Goal: Task Accomplishment & Management: Use online tool/utility

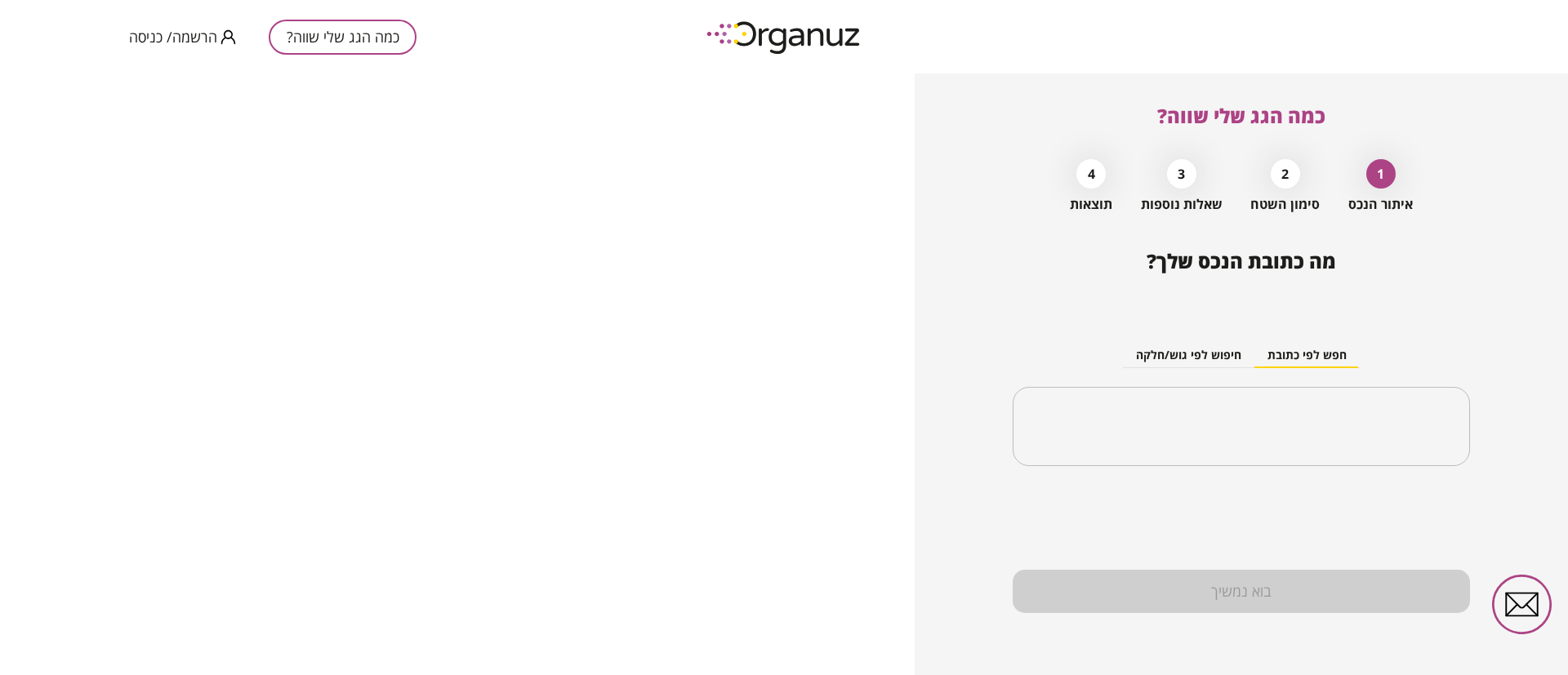
click at [190, 49] on div "כמה הגג שלי שווה? הרשמה/ כניסה" at bounding box center [273, 37] width 287 height 74
click at [192, 39] on span "הרשמה/ כניסה" at bounding box center [173, 37] width 88 height 17
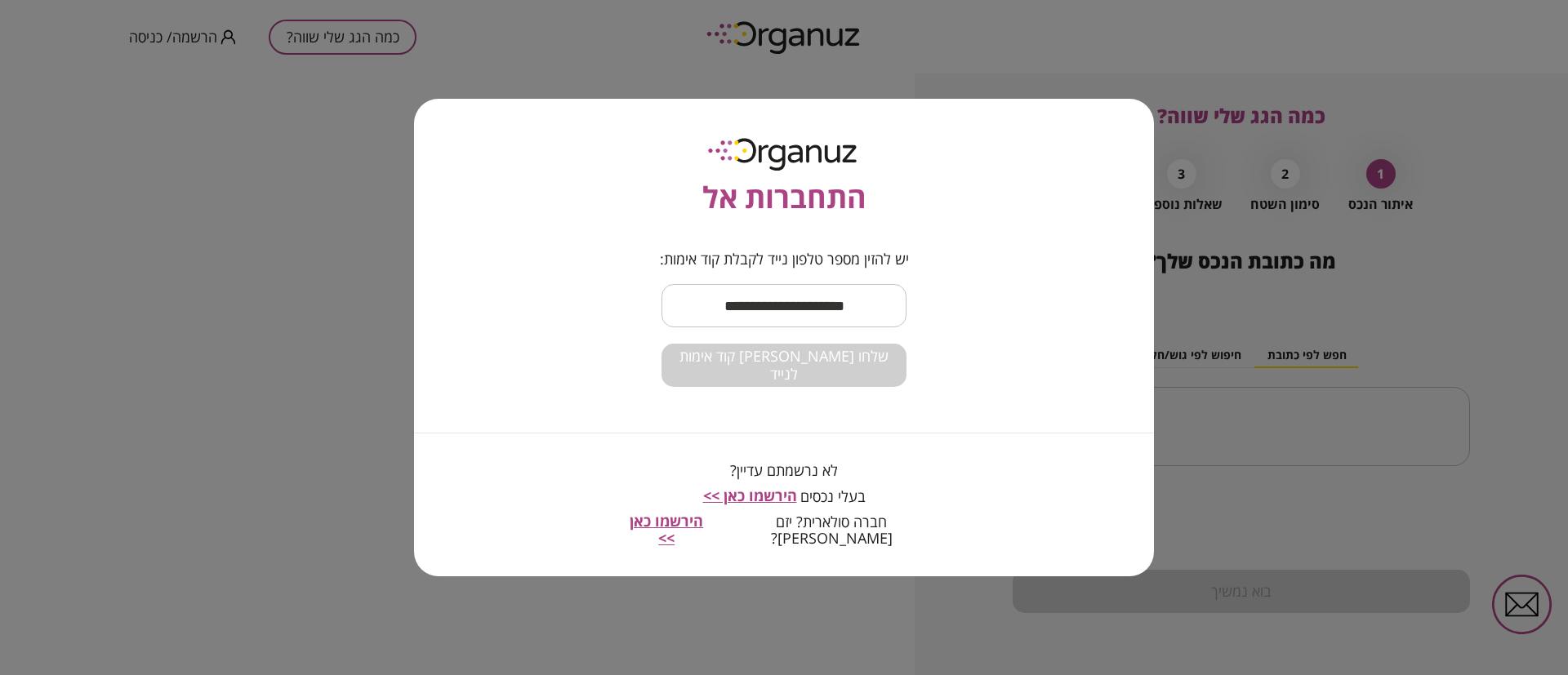
click at [781, 318] on input "text" at bounding box center [784, 306] width 245 height 48
type input "**********"
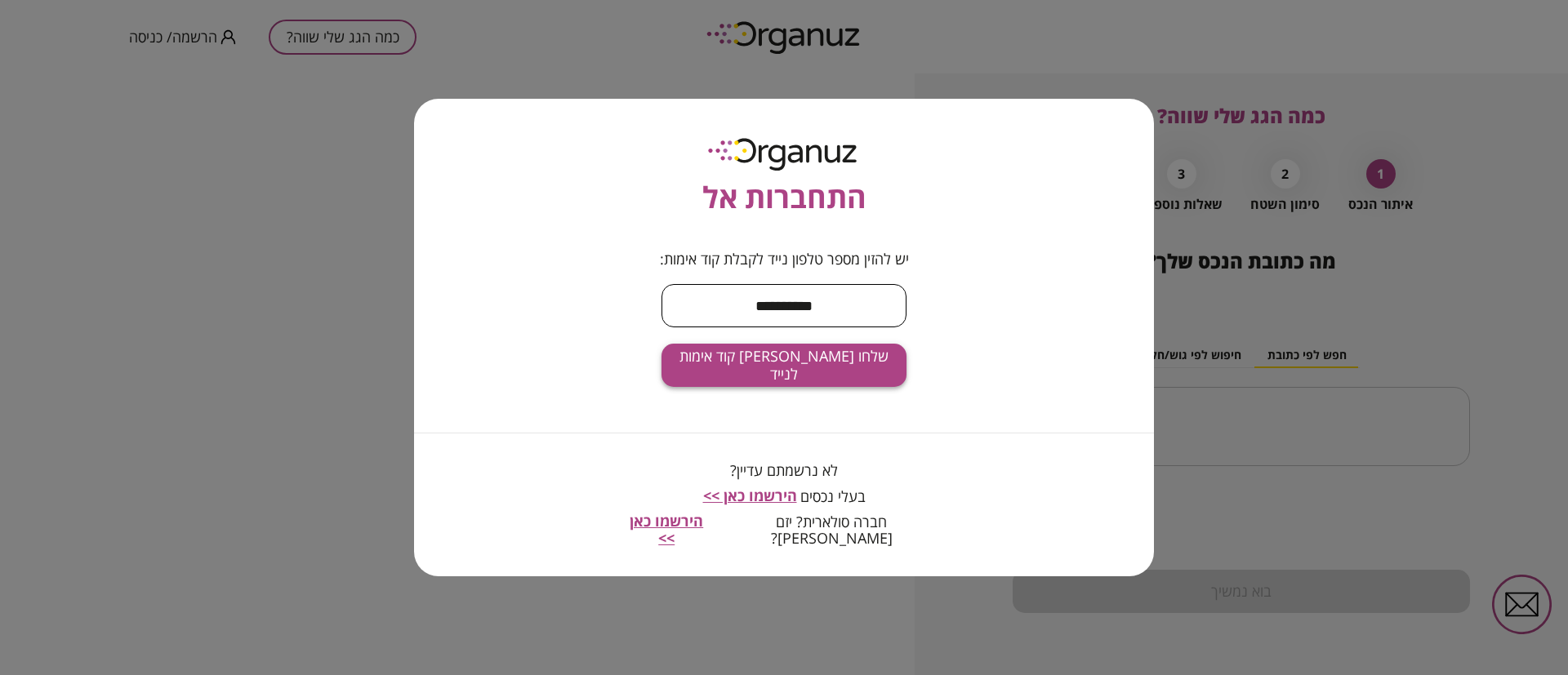
click at [787, 369] on span "שלחו [PERSON_NAME] קוד אימות לנייד" at bounding box center [784, 366] width 219 height 35
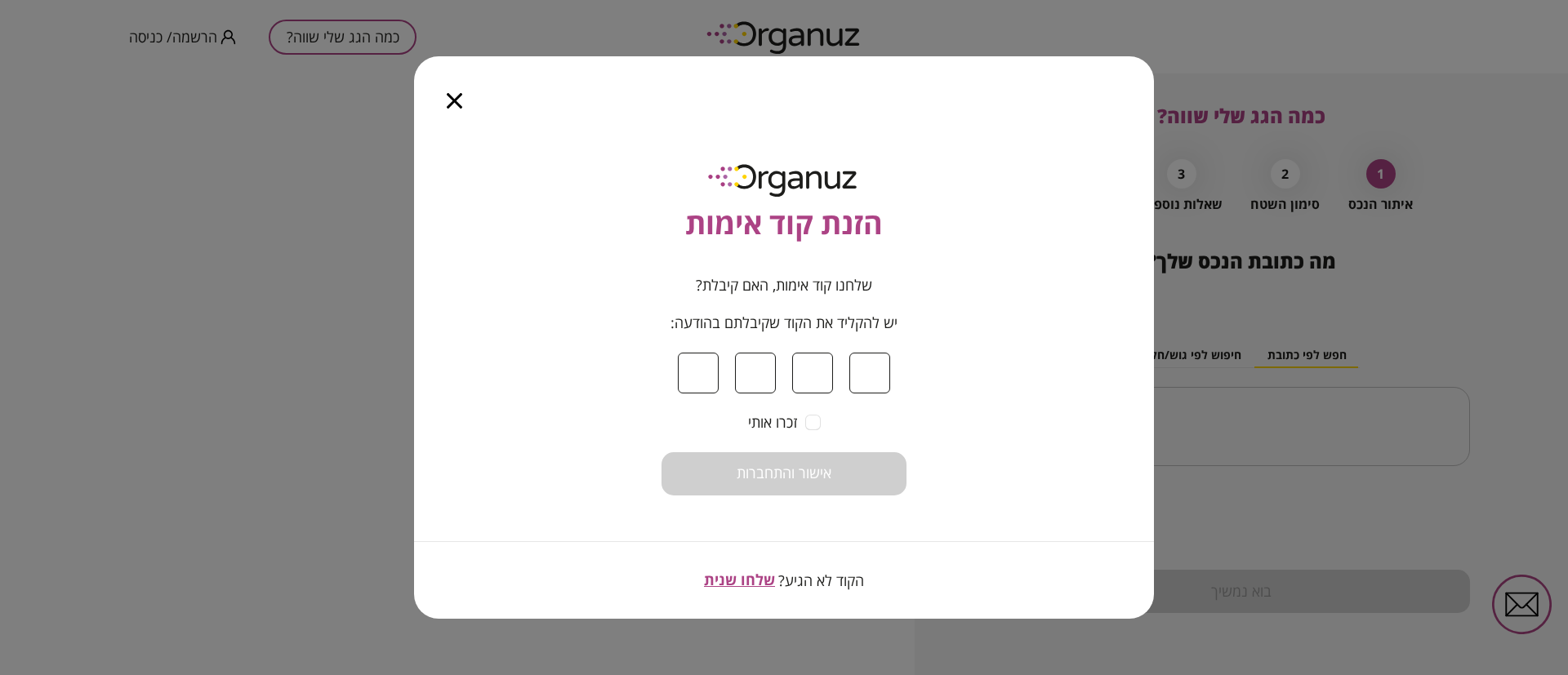
type input "*"
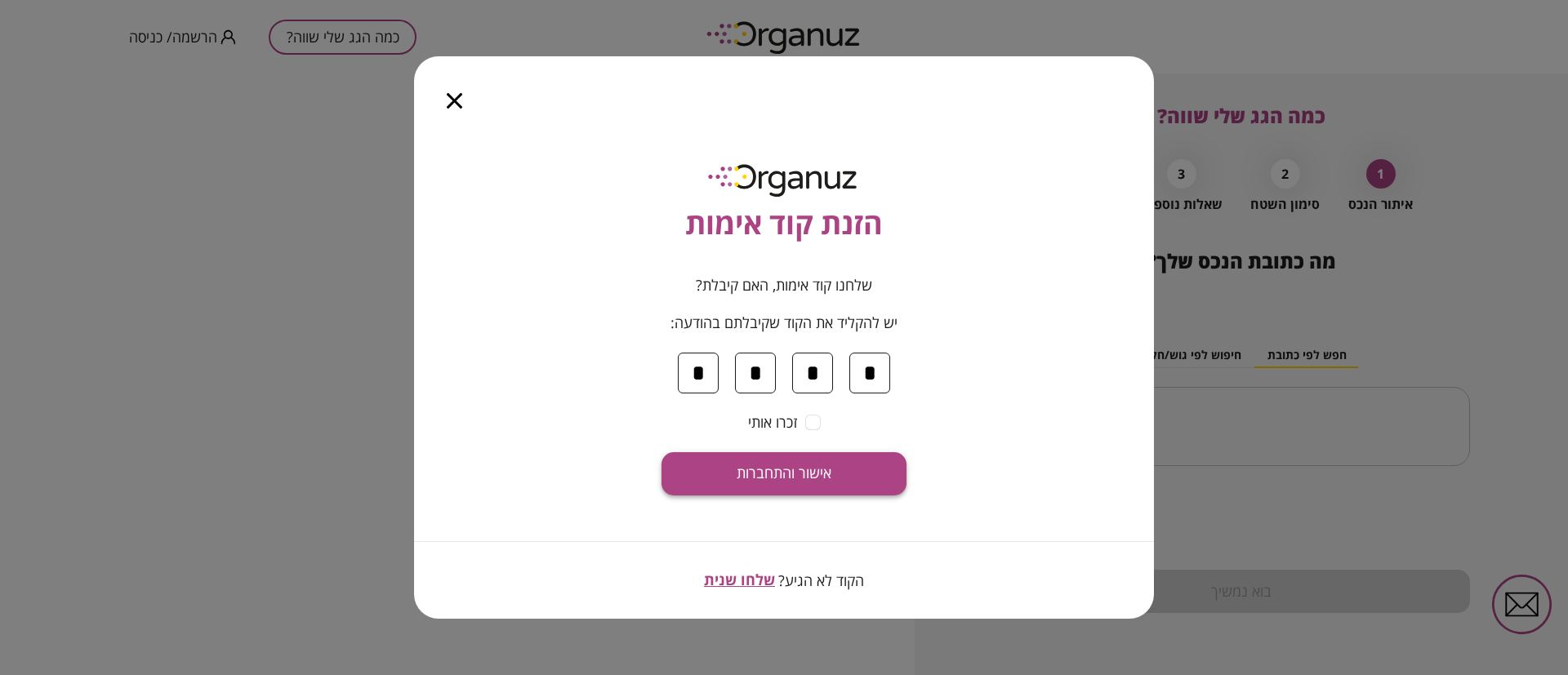
type input "*"
click at [784, 470] on span "אישור והתחברות" at bounding box center [784, 473] width 95 height 18
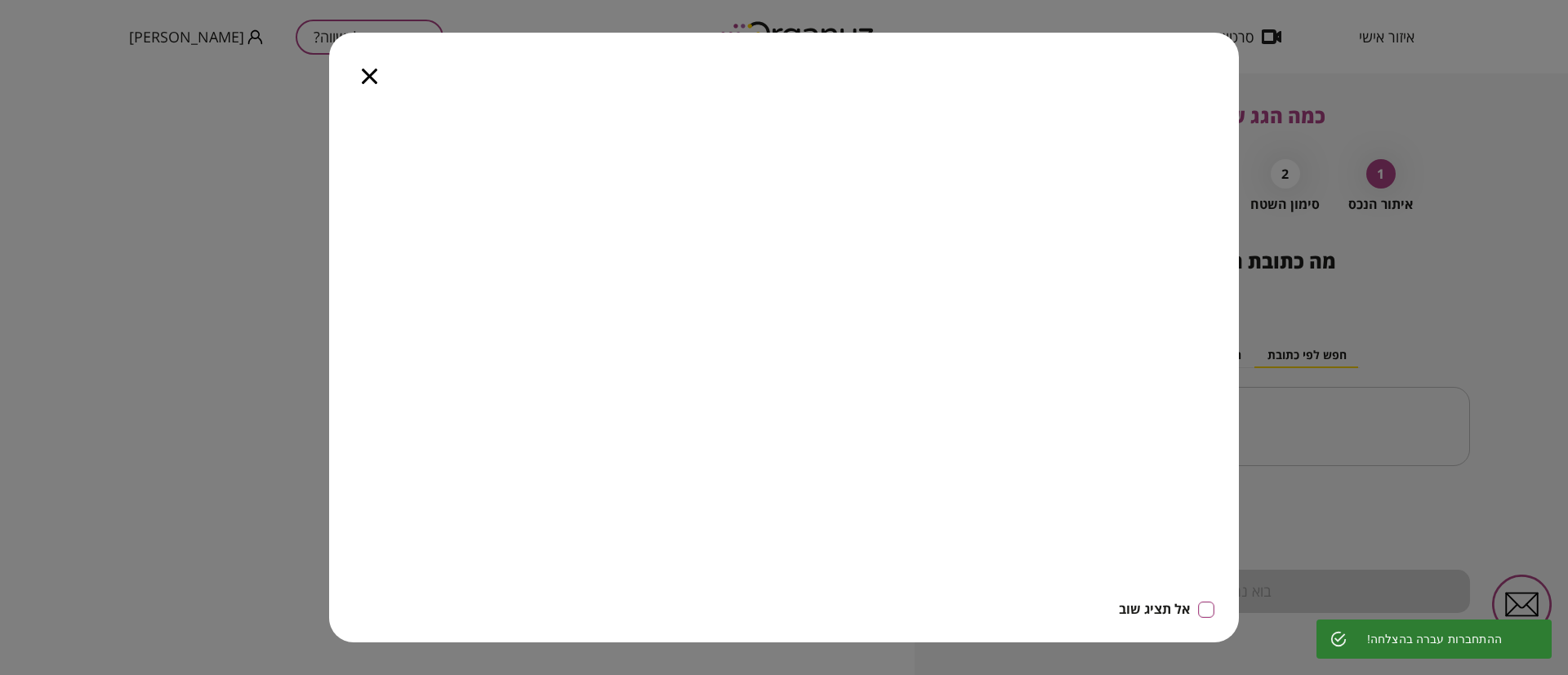
click at [370, 75] on icon "button" at bounding box center [370, 76] width 16 height 16
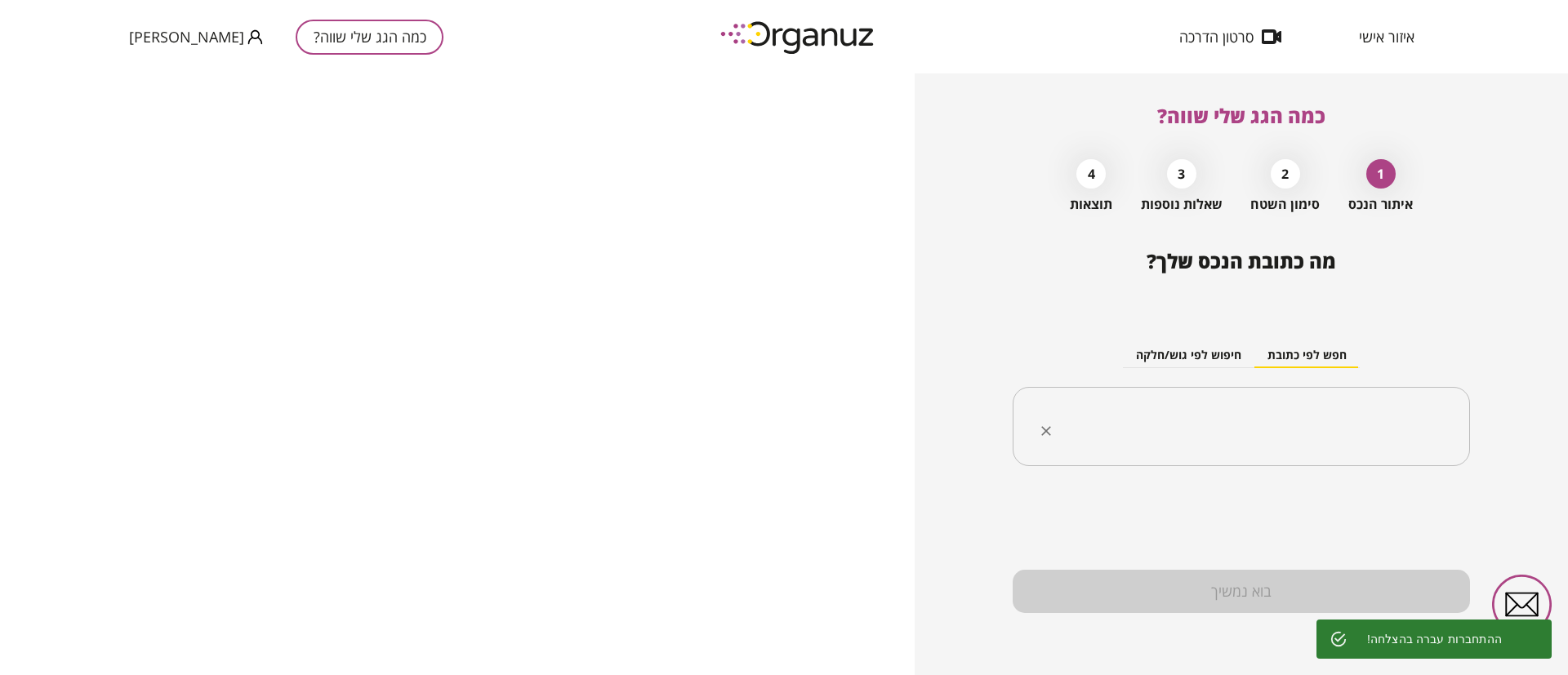
click at [1325, 426] on input "text" at bounding box center [1247, 427] width 406 height 41
paste input "**********"
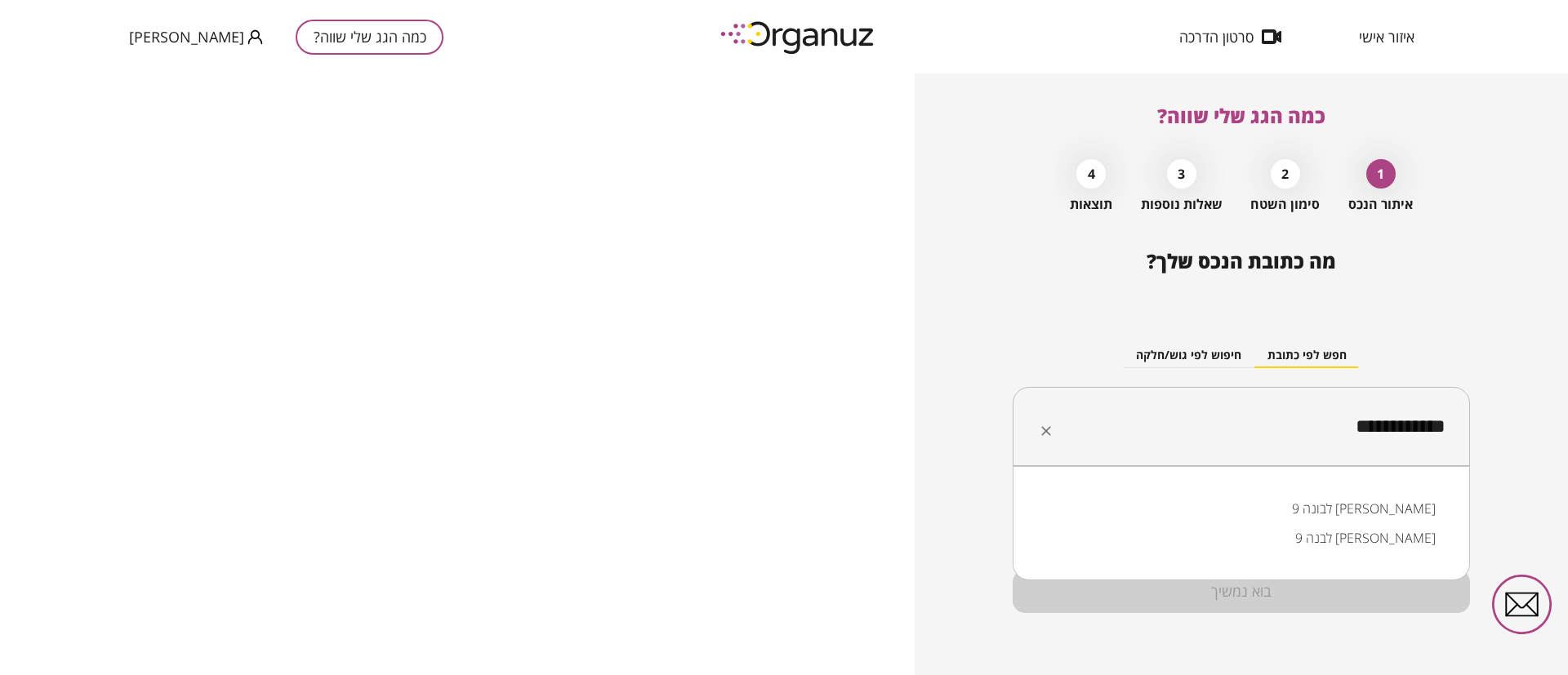
click at [1395, 501] on li "לבונה 9 עומר" at bounding box center [1241, 509] width 415 height 30
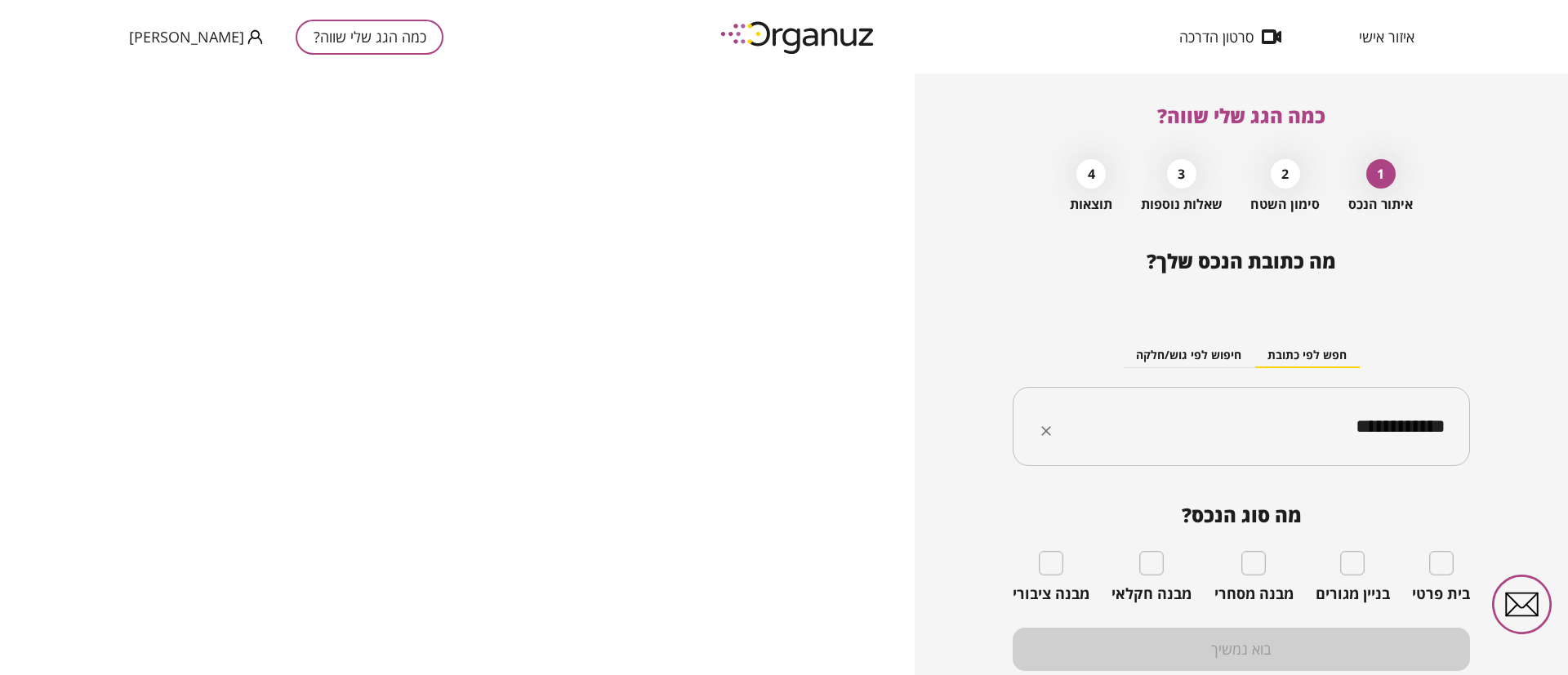
type input "**********"
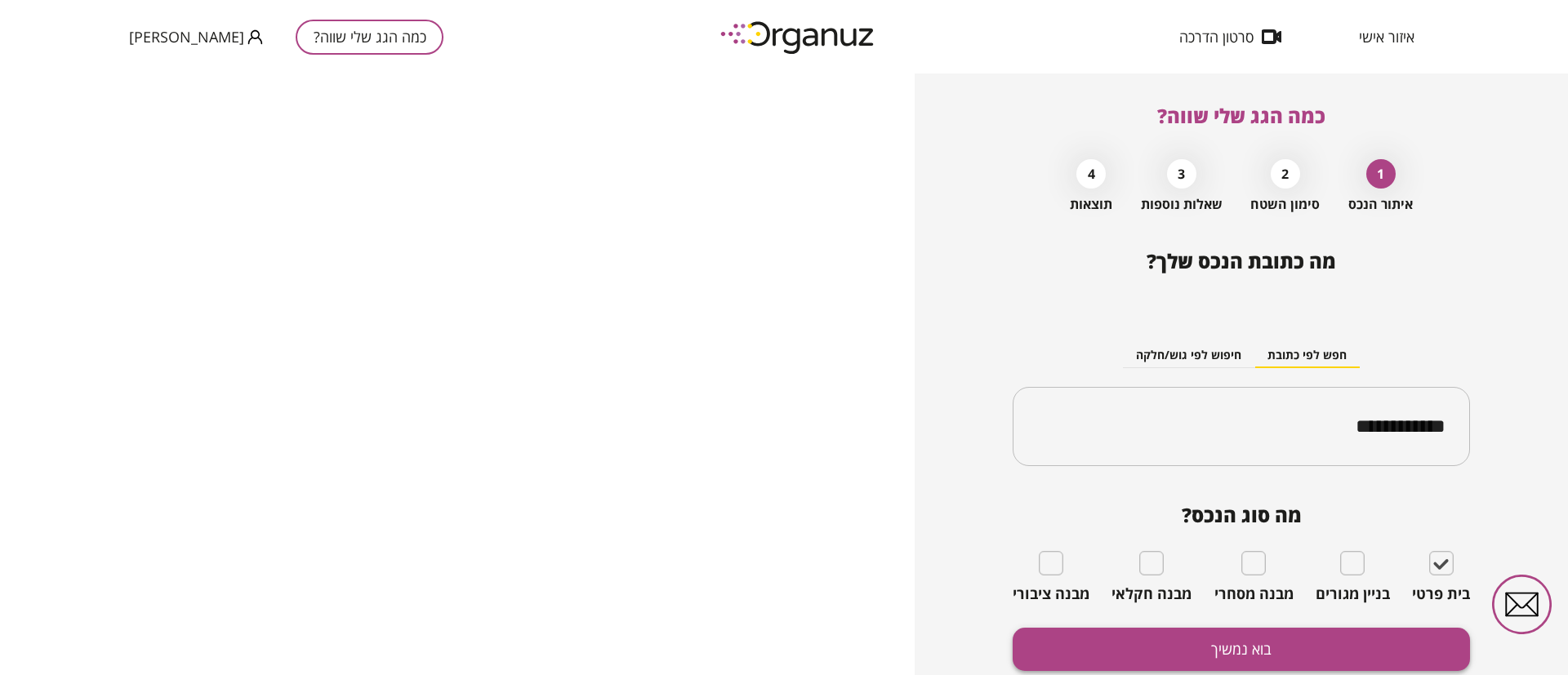
click at [1380, 637] on button "בוא נמשיך" at bounding box center [1241, 649] width 457 height 43
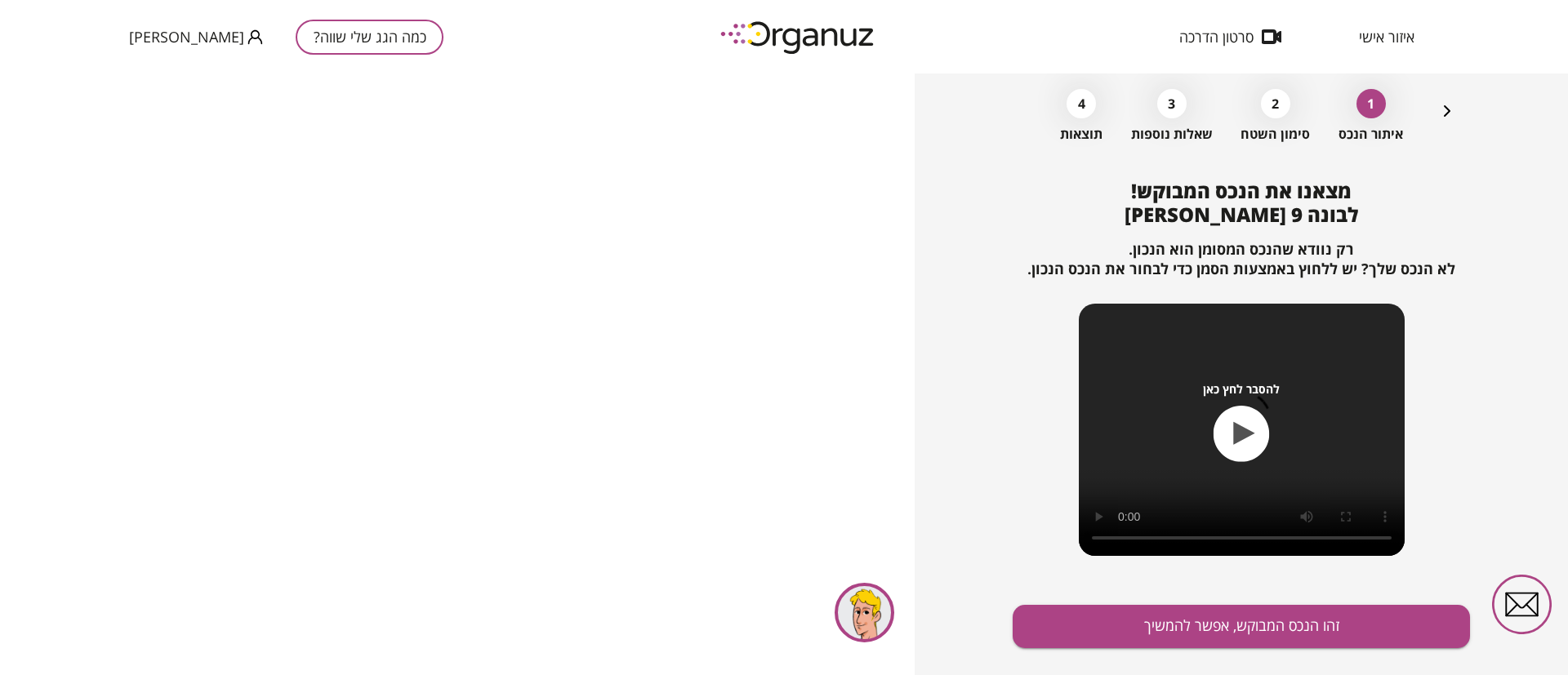
scroll to position [105, 0]
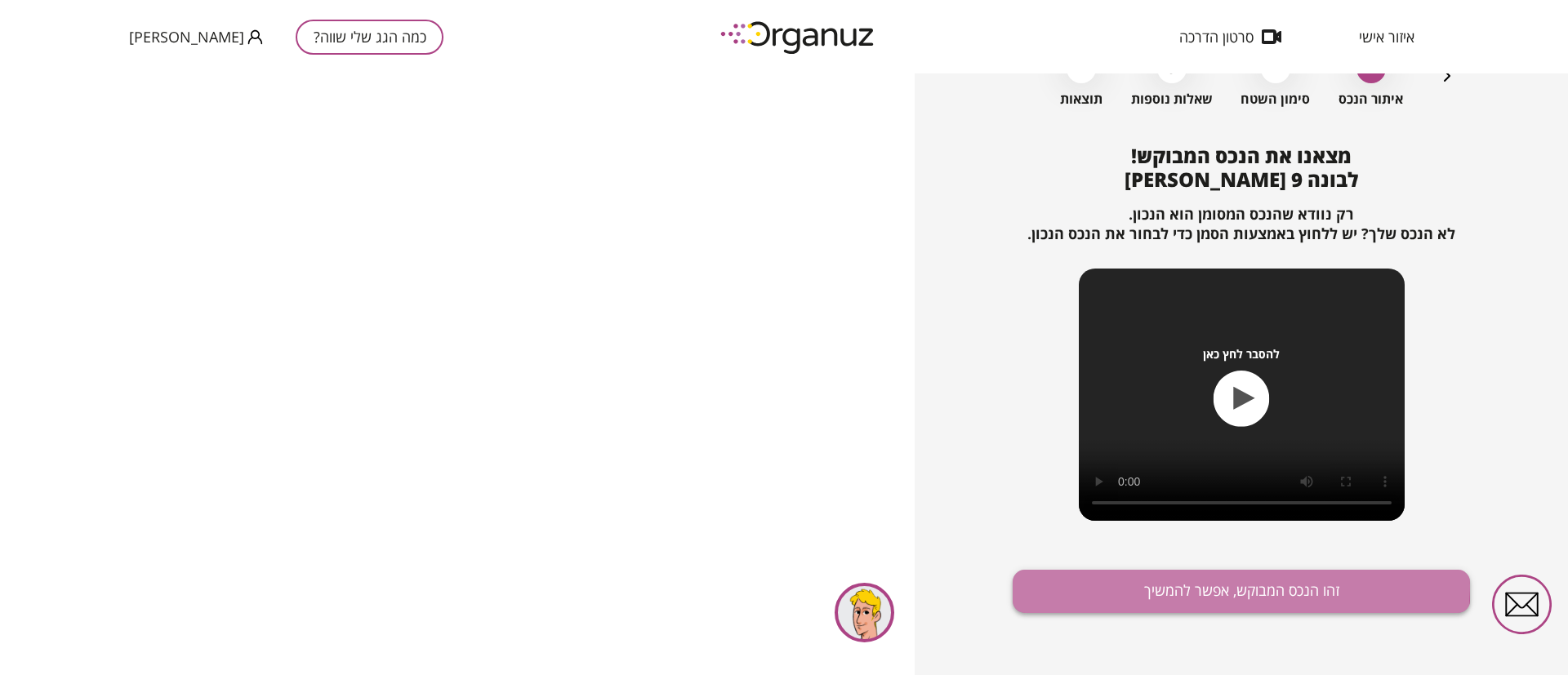
click at [1164, 585] on button "זהו הנכס המבוקש, אפשר להמשיך" at bounding box center [1241, 591] width 457 height 43
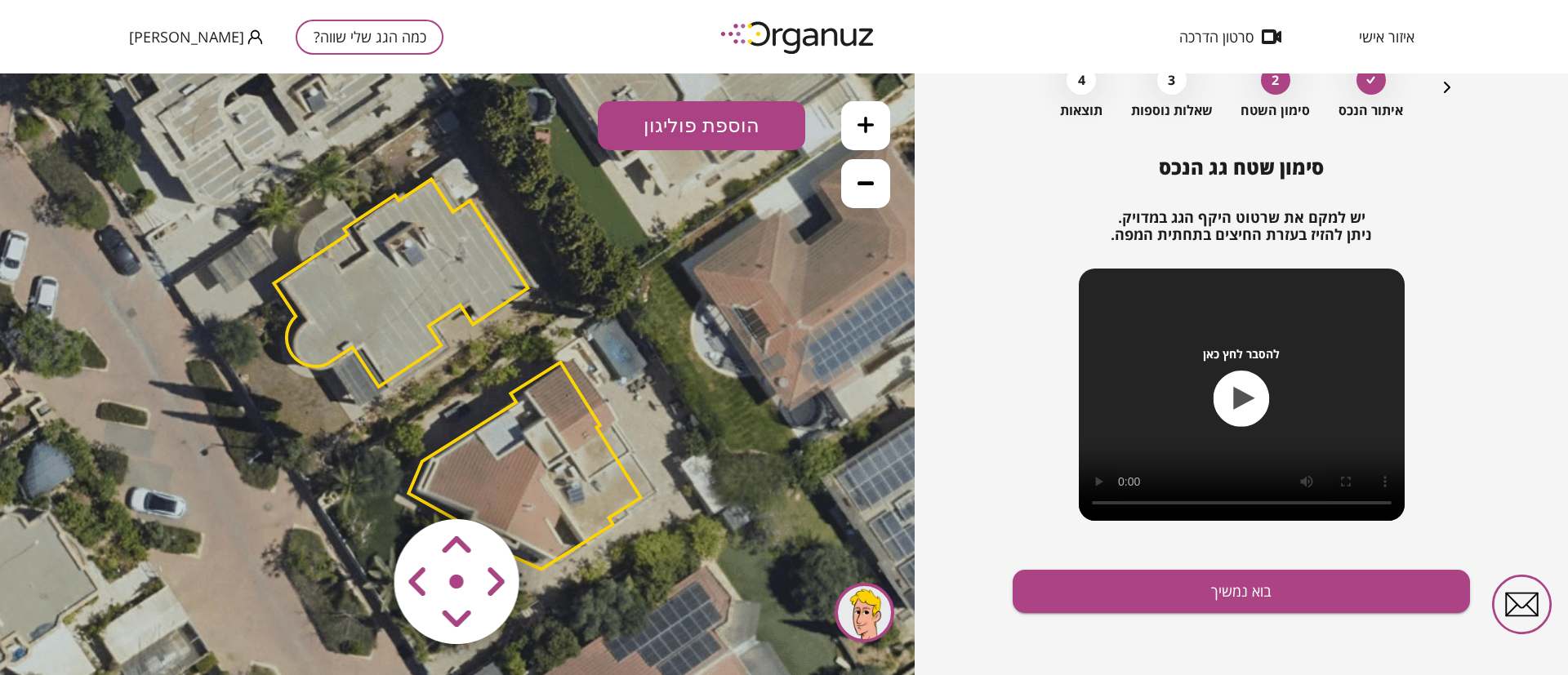
click at [417, 266] on polygon at bounding box center [400, 283] width 254 height 208
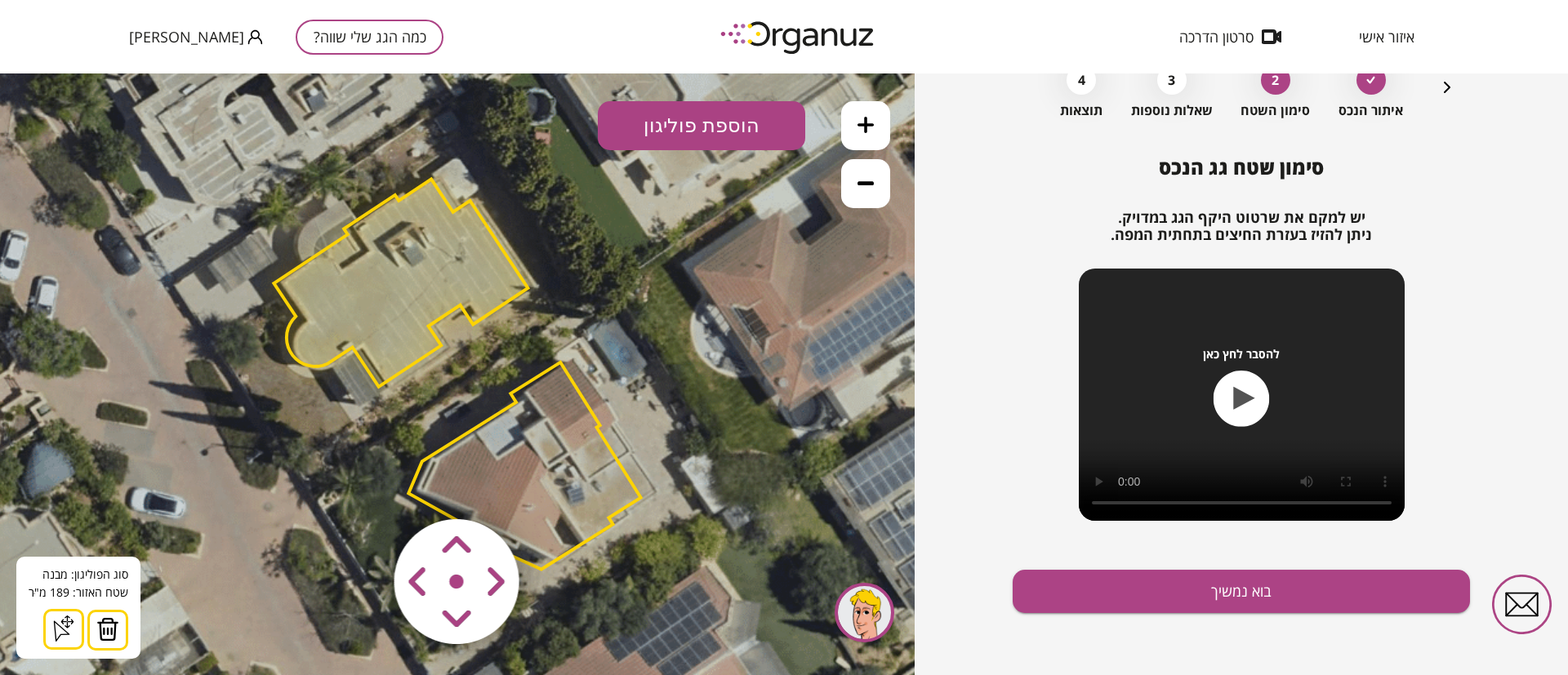
click at [112, 627] on button at bounding box center [108, 630] width 41 height 41
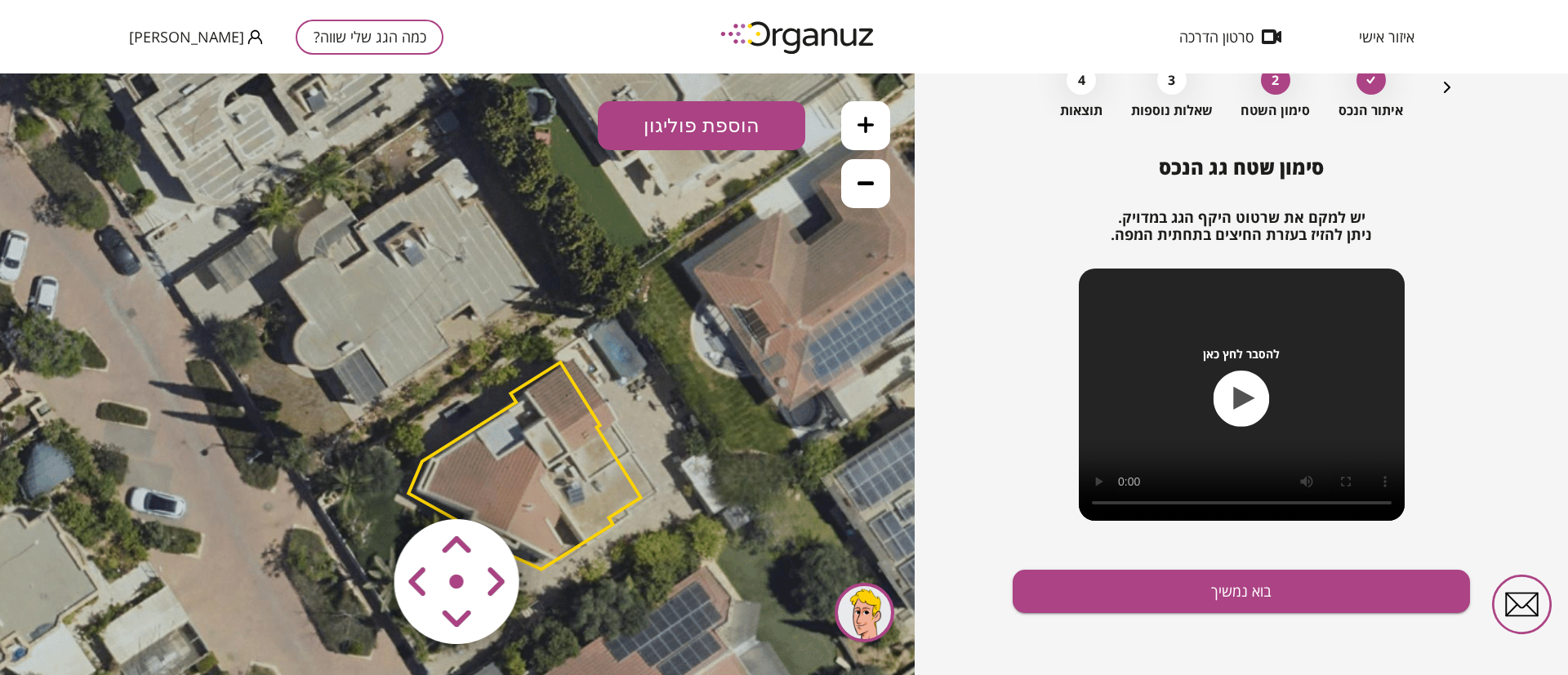
click at [494, 458] on polygon at bounding box center [524, 466] width 232 height 208
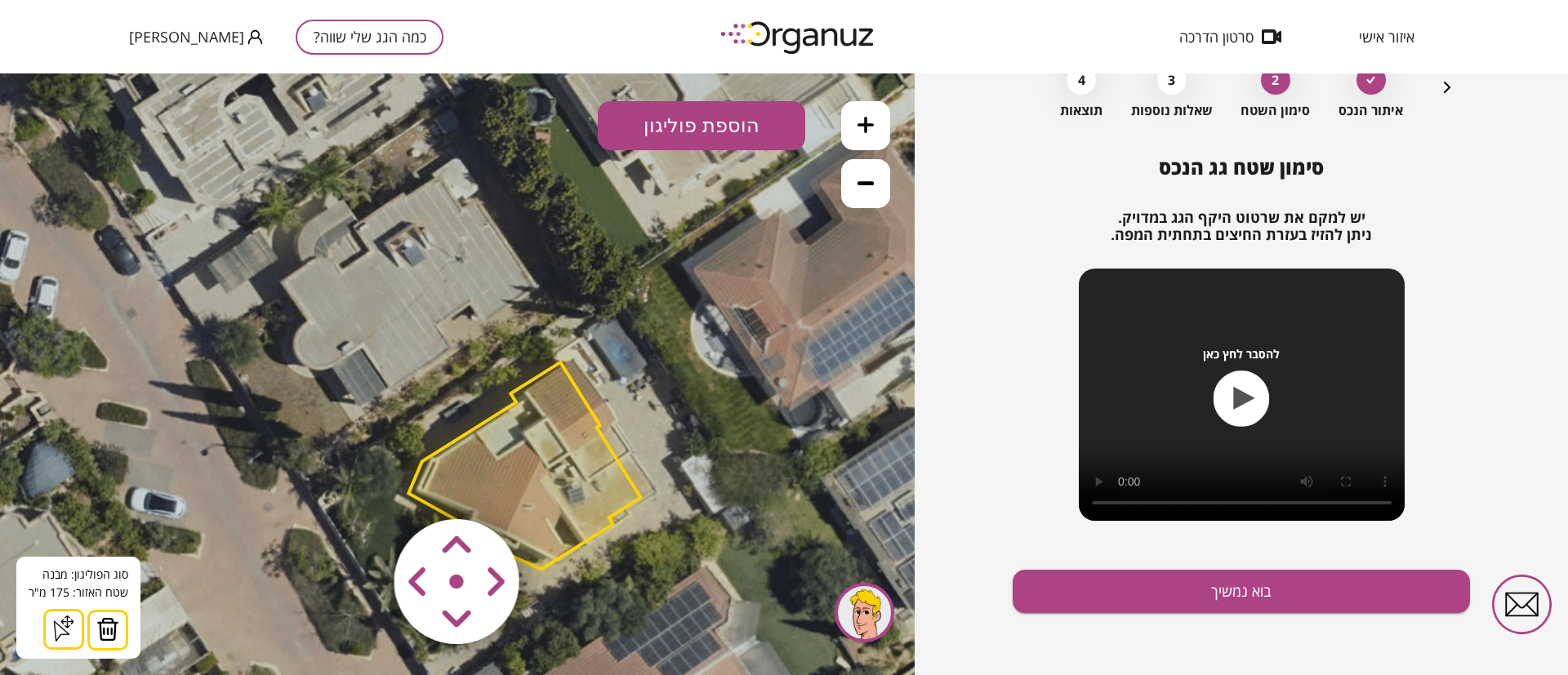
click at [96, 631] on img at bounding box center [107, 629] width 23 height 25
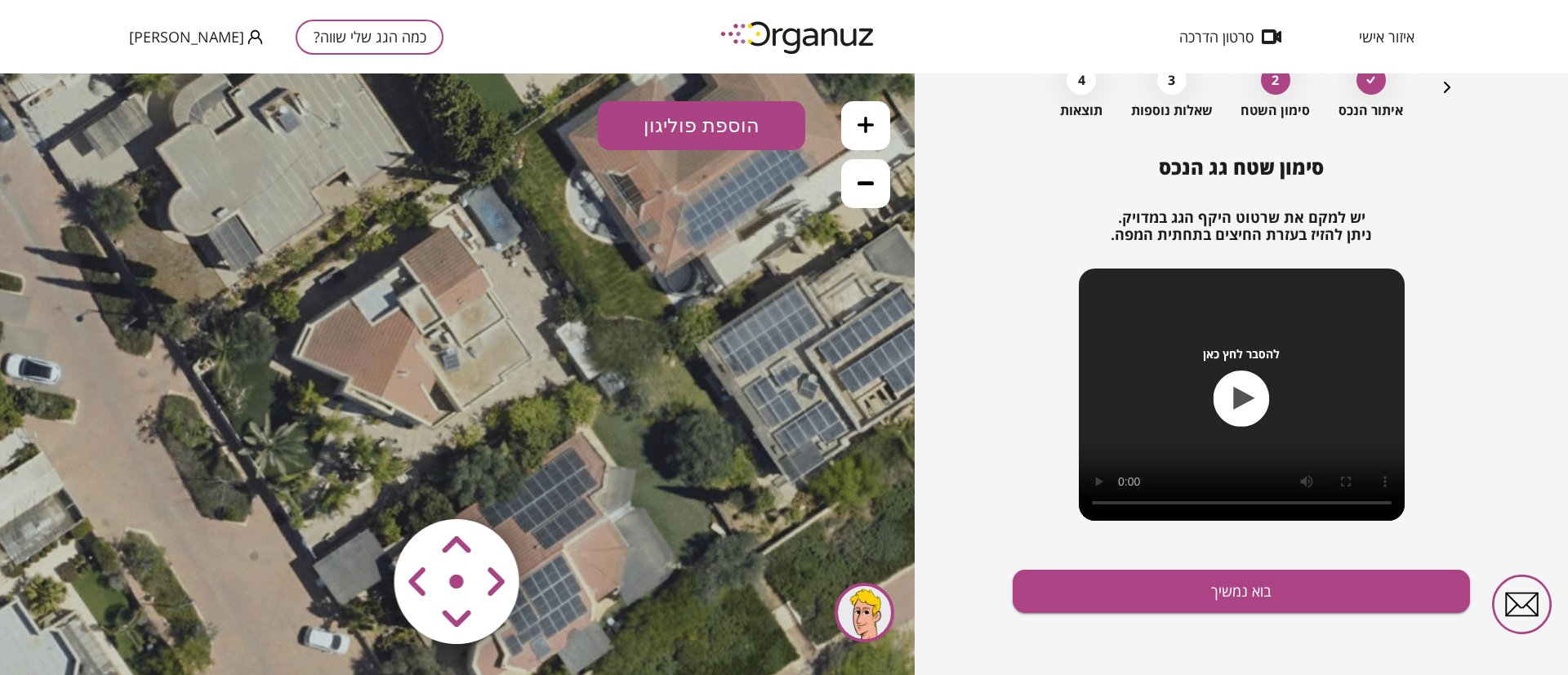
drag, startPoint x: 544, startPoint y: 368, endPoint x: 407, endPoint y: 223, distance: 199.5
click at [407, 223] on icon at bounding box center [334, 237] width 1213 height 1212
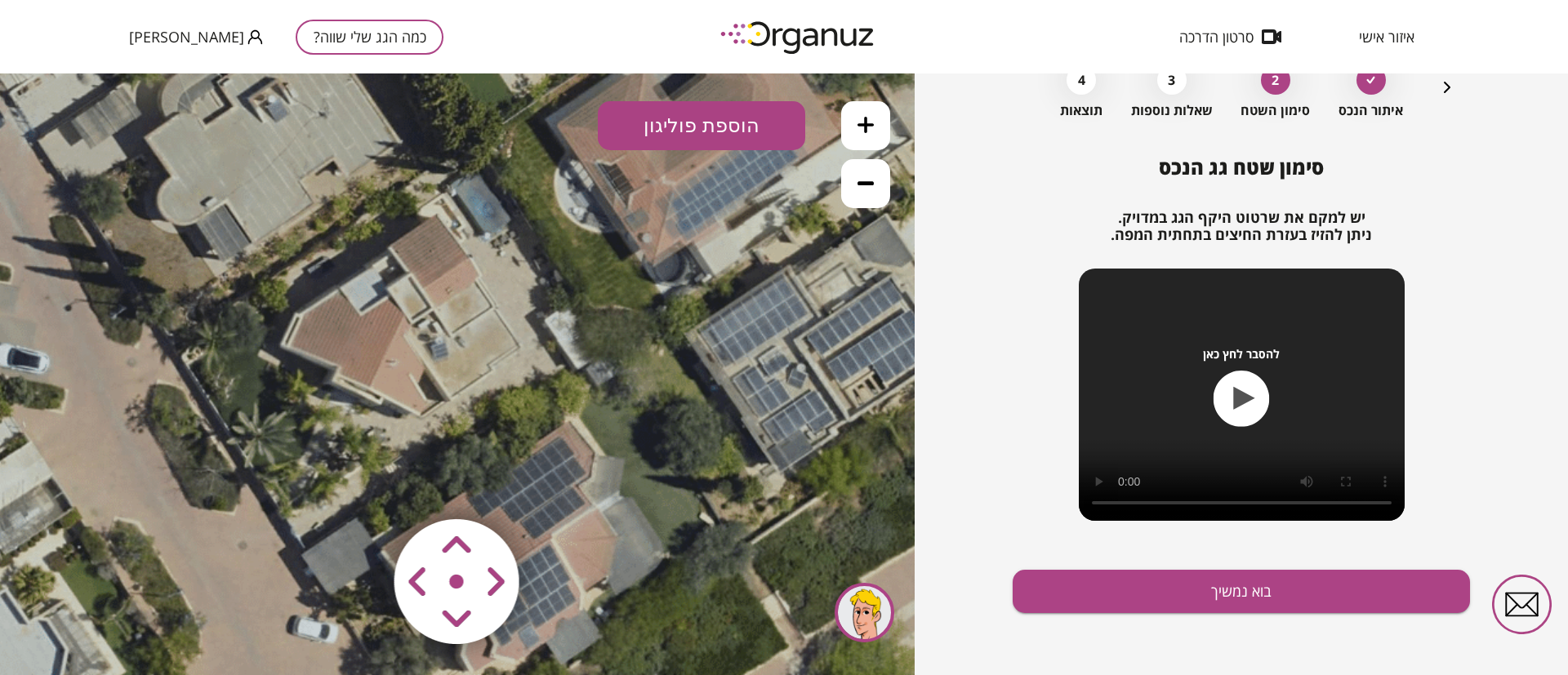
click at [868, 119] on icon at bounding box center [866, 125] width 17 height 17
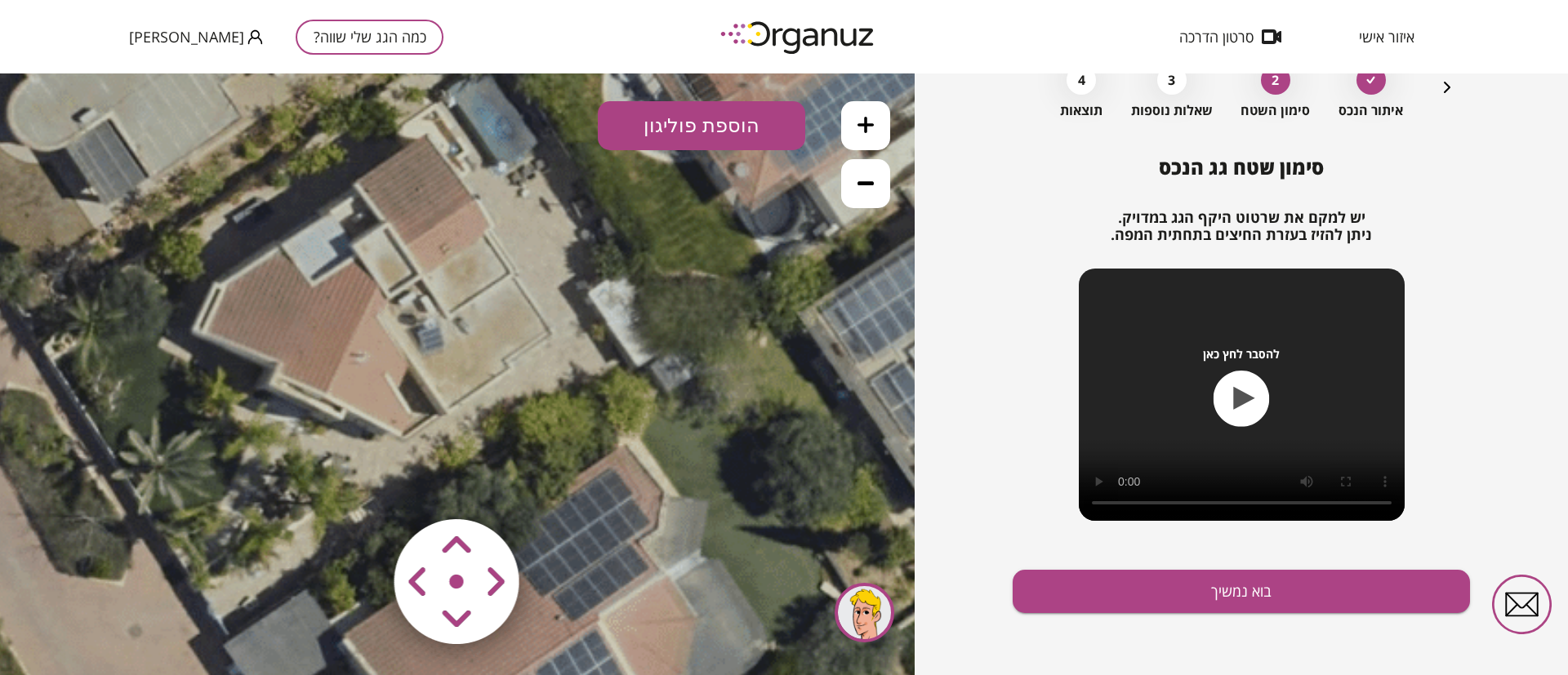
click at [868, 119] on icon at bounding box center [866, 125] width 17 height 17
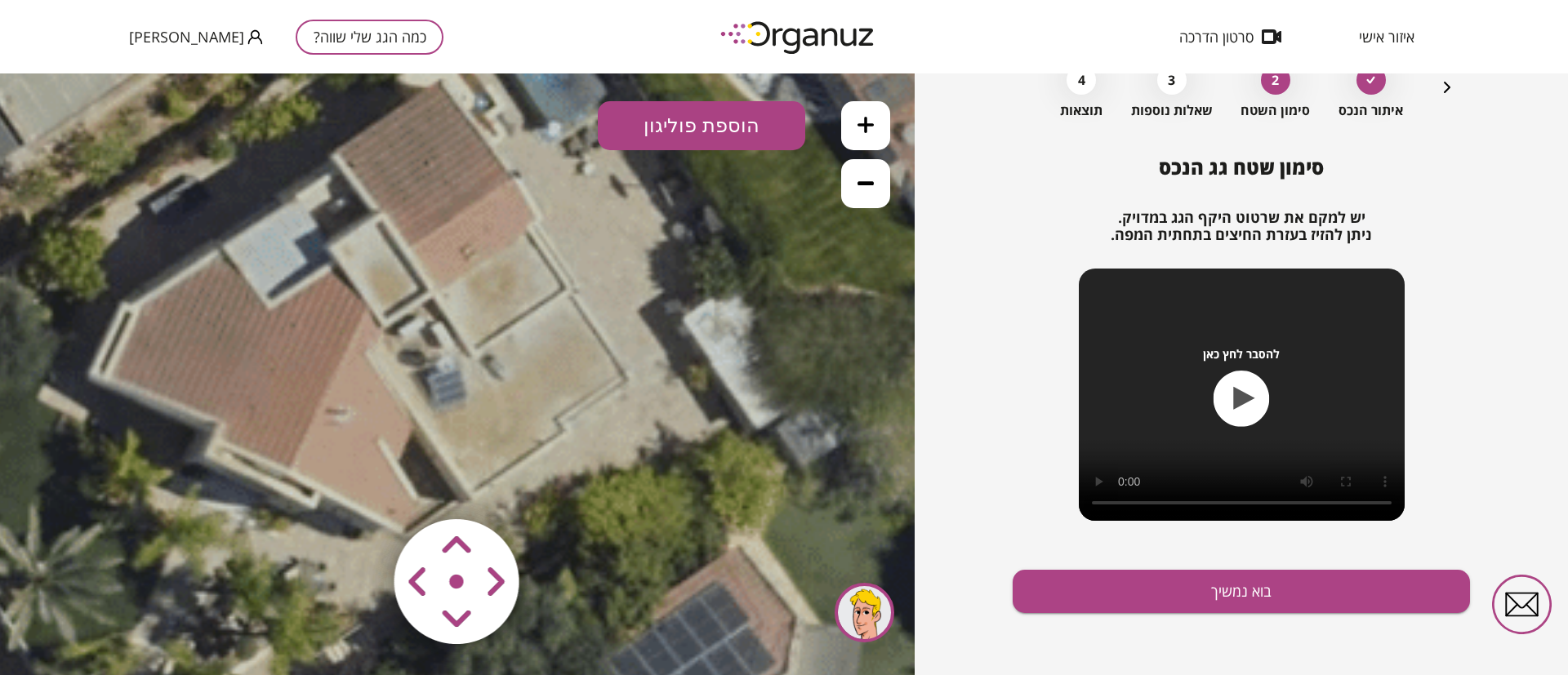
drag, startPoint x: 565, startPoint y: 313, endPoint x: 595, endPoint y: 380, distance: 73.4
click at [595, 380] on icon at bounding box center [185, 109] width 2729 height 2728
click at [727, 132] on button "הוספת פוליגון" at bounding box center [701, 126] width 208 height 49
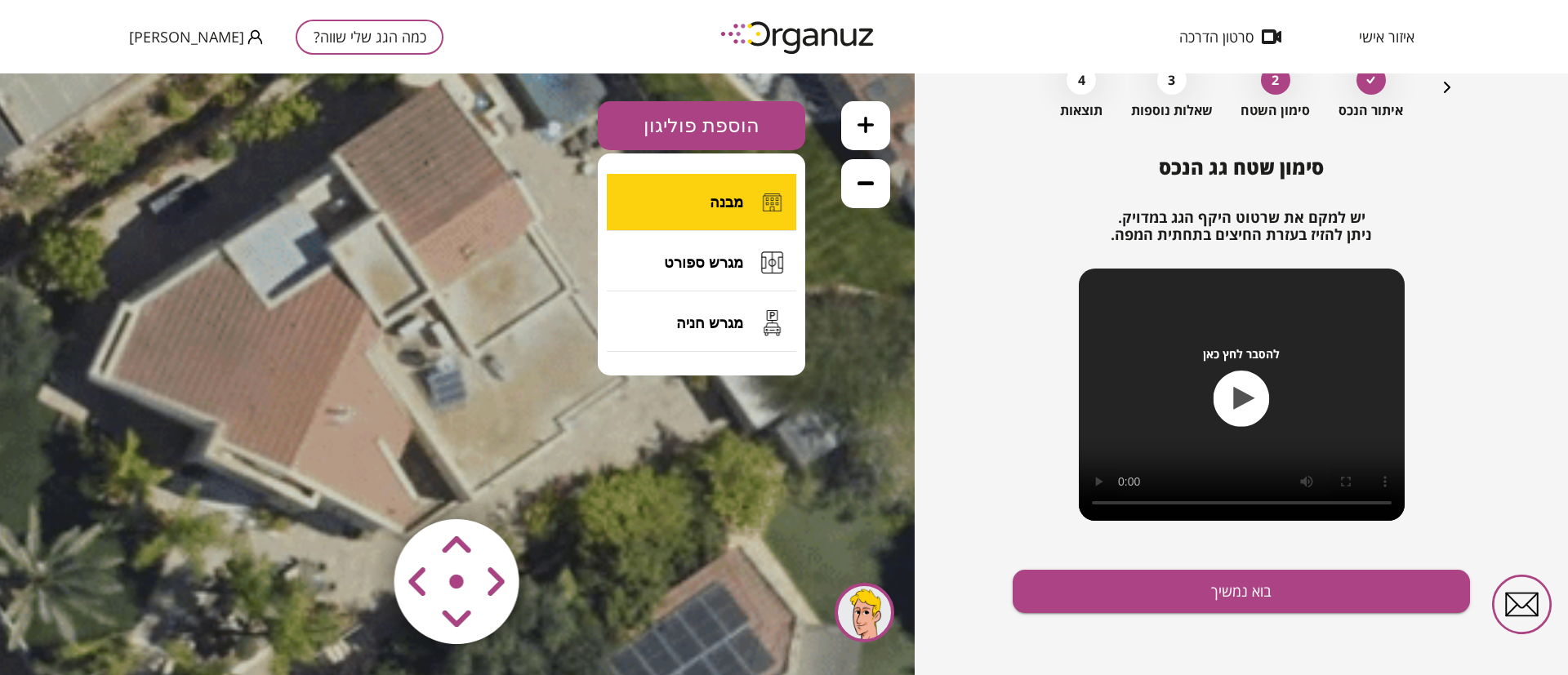
click at [732, 194] on span "מבנה" at bounding box center [726, 202] width 33 height 18
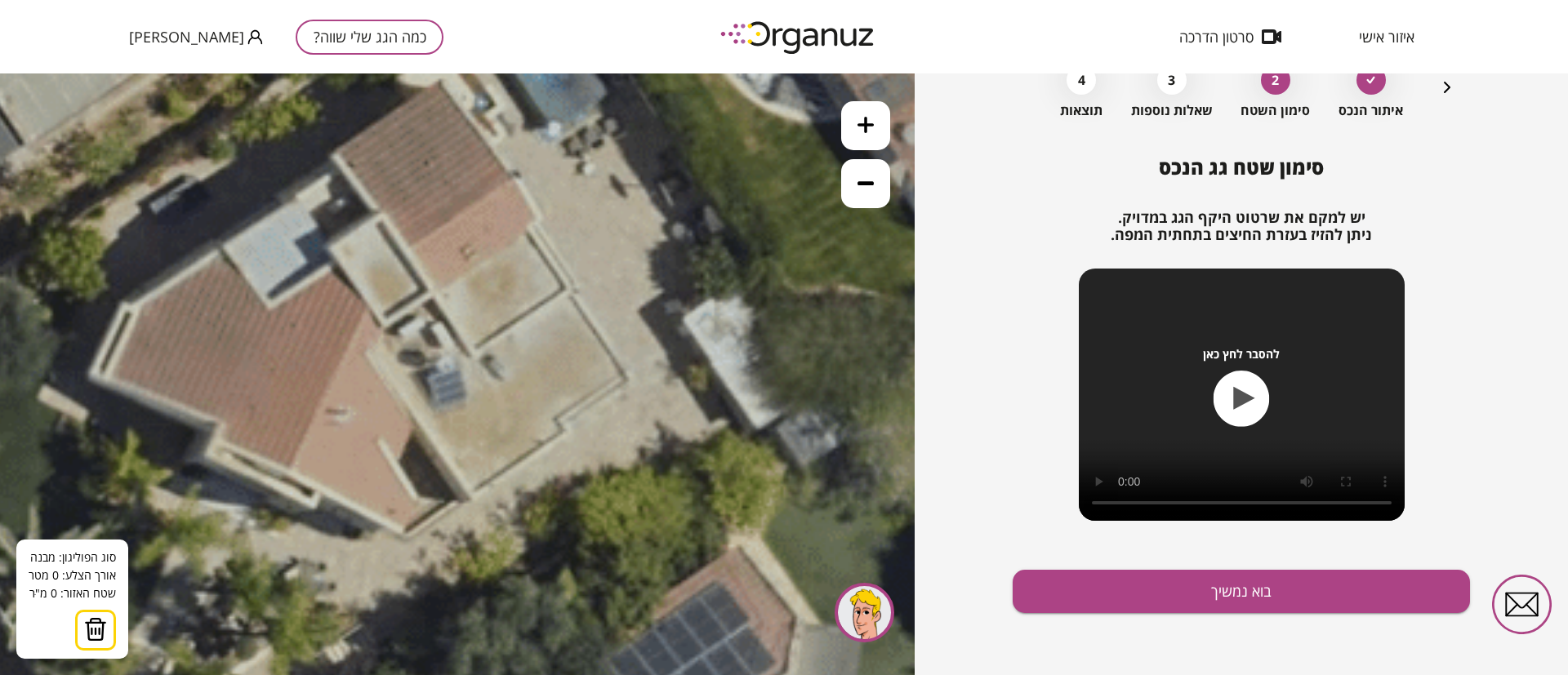
click at [221, 249] on icon at bounding box center [185, 109] width 2729 height 2728
click at [271, 309] on polygon at bounding box center [246, 280] width 50 height 61
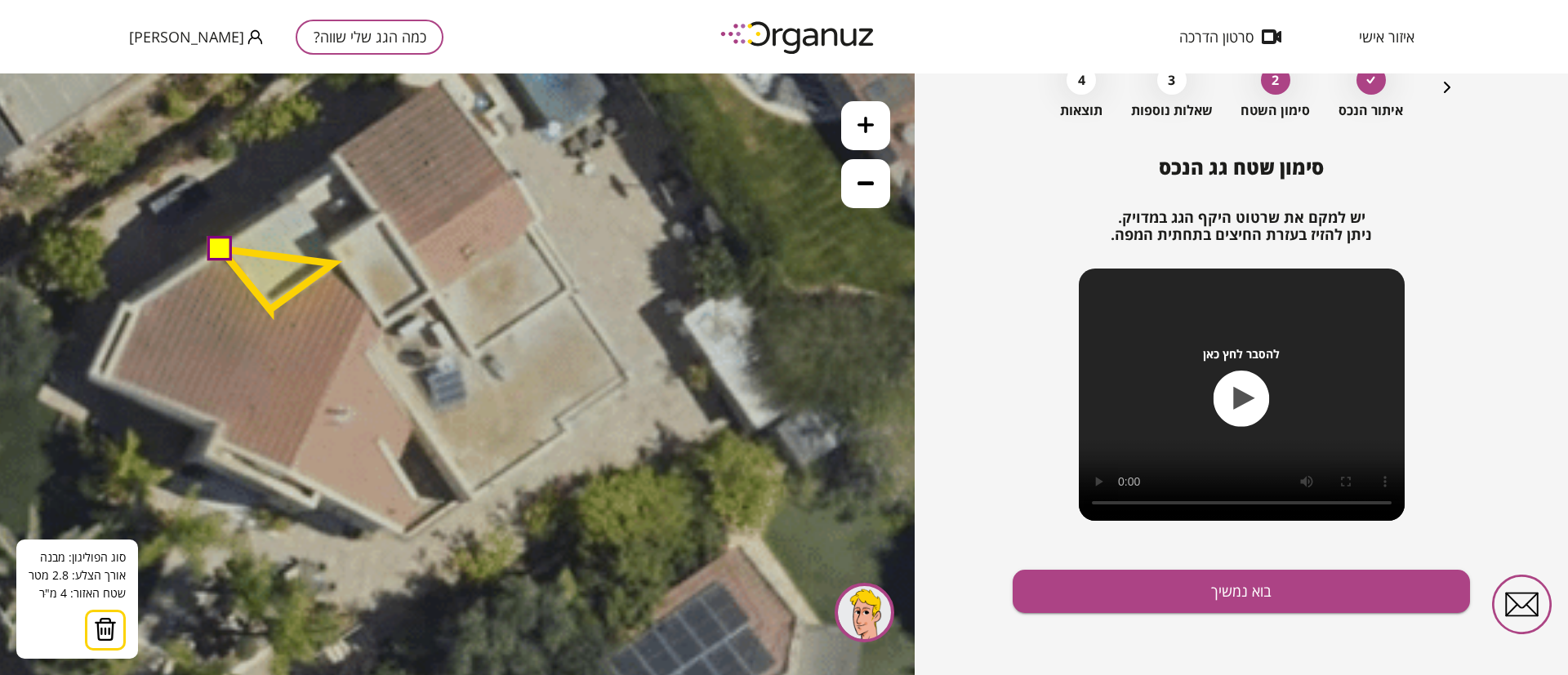
click at [334, 264] on polygon at bounding box center [277, 280] width 113 height 61
click at [365, 302] on polygon at bounding box center [293, 280] width 144 height 61
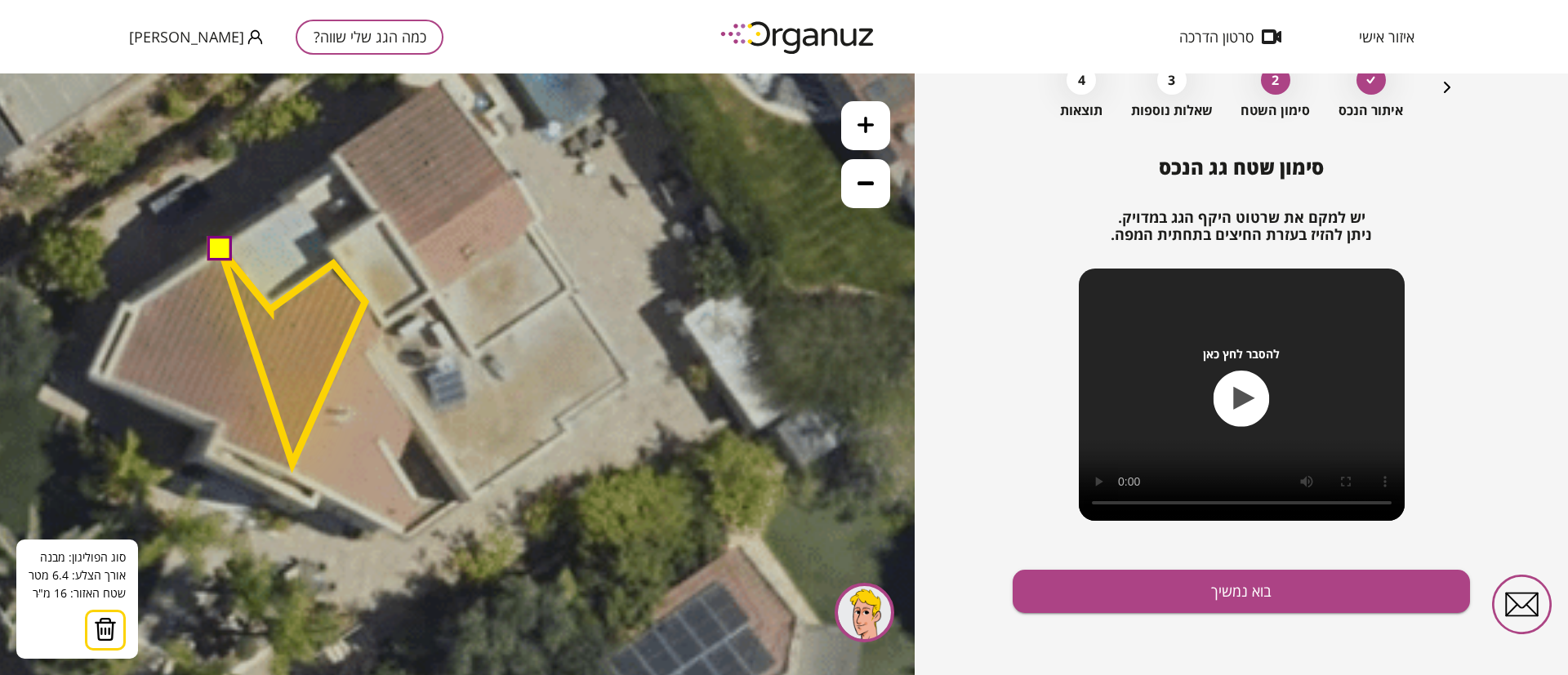
click at [292, 464] on polygon at bounding box center [293, 356] width 144 height 215
click at [217, 436] on polygon at bounding box center [291, 356] width 148 height 215
click at [225, 422] on polygon at bounding box center [291, 356] width 148 height 215
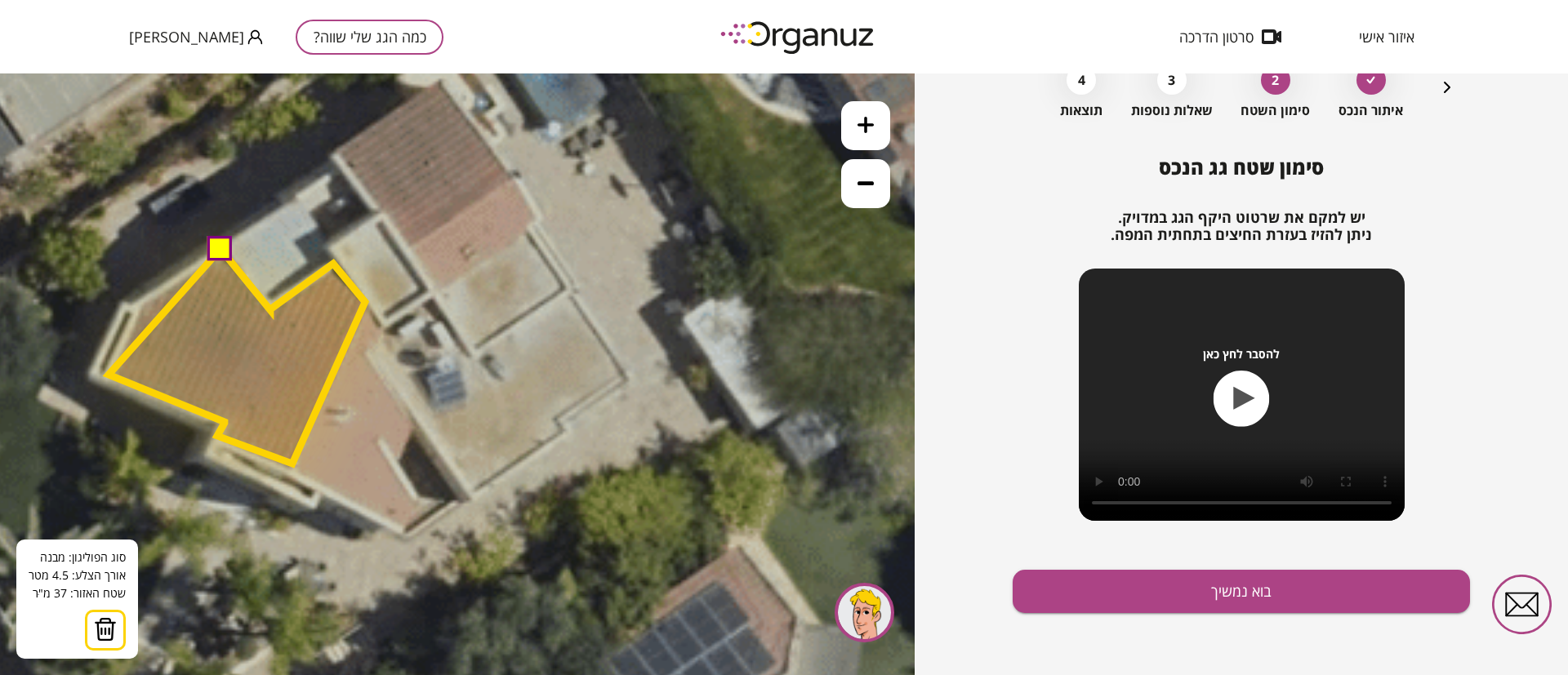
click at [109, 375] on polygon at bounding box center [237, 356] width 257 height 215
click at [140, 299] on polygon at bounding box center [237, 356] width 257 height 215
click at [220, 253] on button at bounding box center [219, 247] width 25 height 25
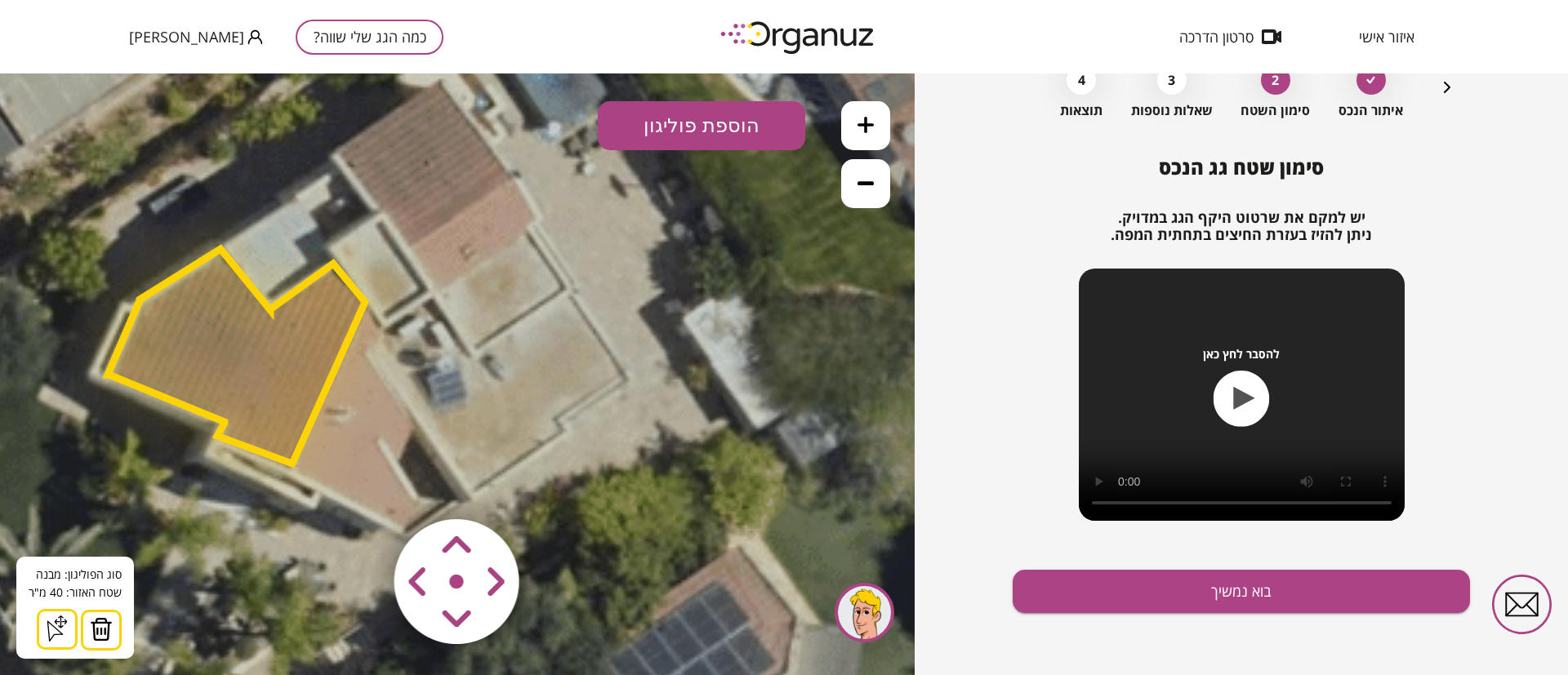
click at [697, 126] on button "הוספת פוליגון" at bounding box center [701, 126] width 208 height 49
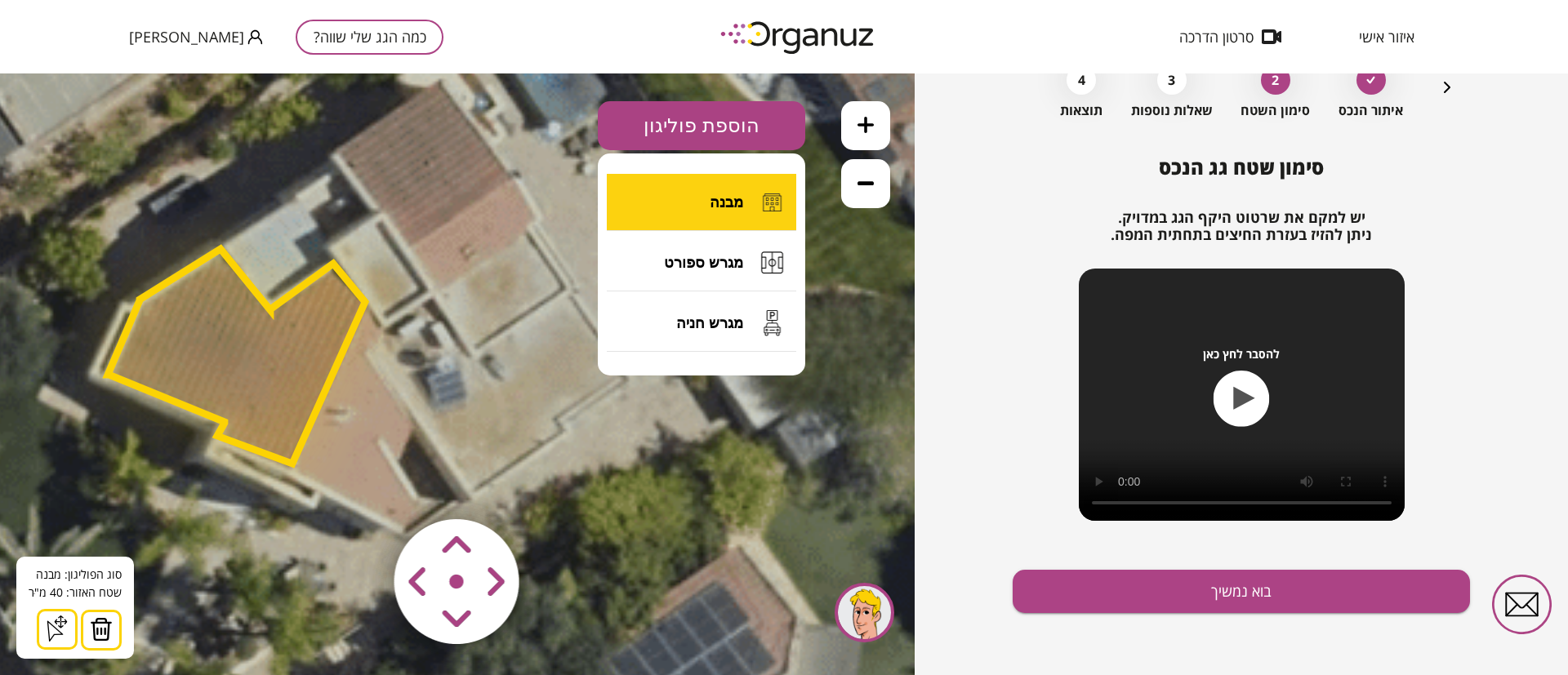
click at [707, 199] on button "מבנה" at bounding box center [701, 202] width 189 height 57
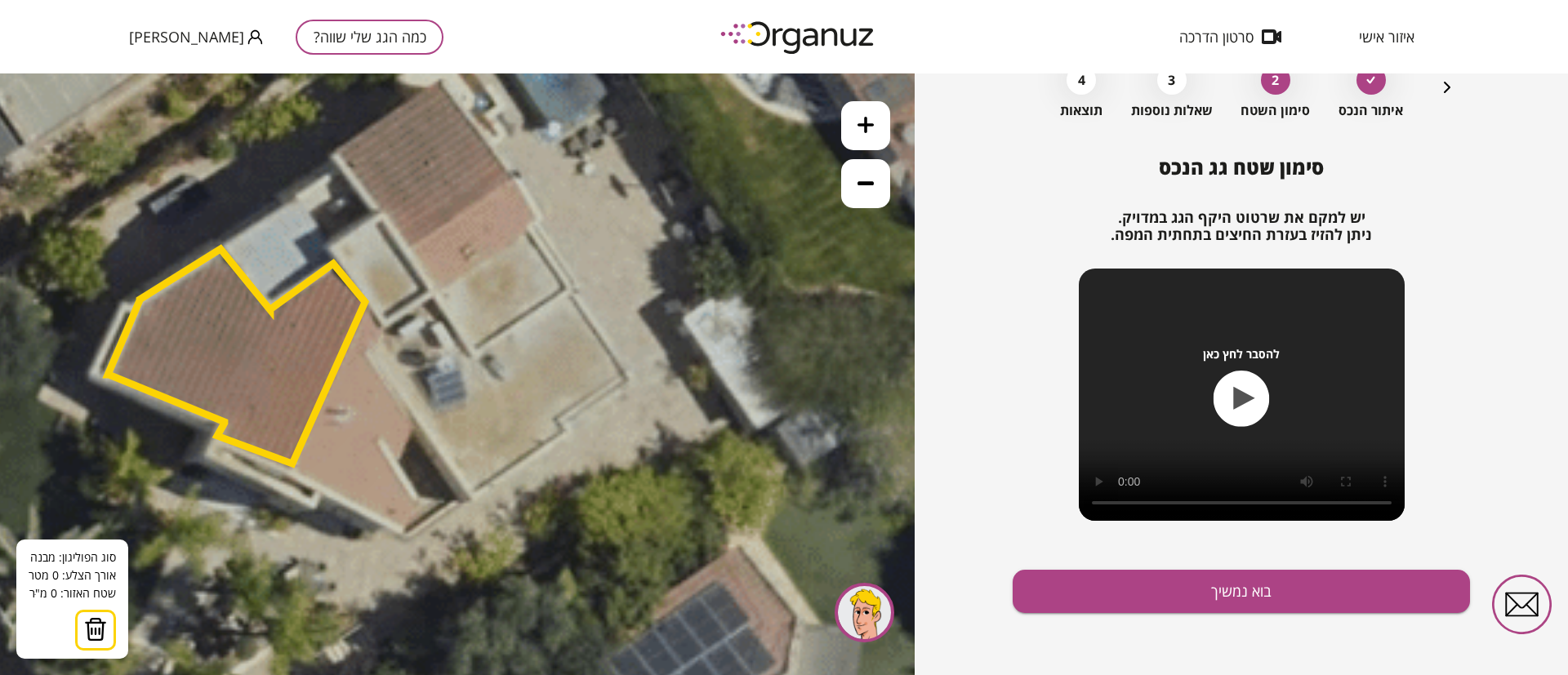
click at [440, 80] on icon at bounding box center [185, 109] width 2729 height 2728
click at [515, 175] on icon at bounding box center [185, 109] width 2729 height 2728
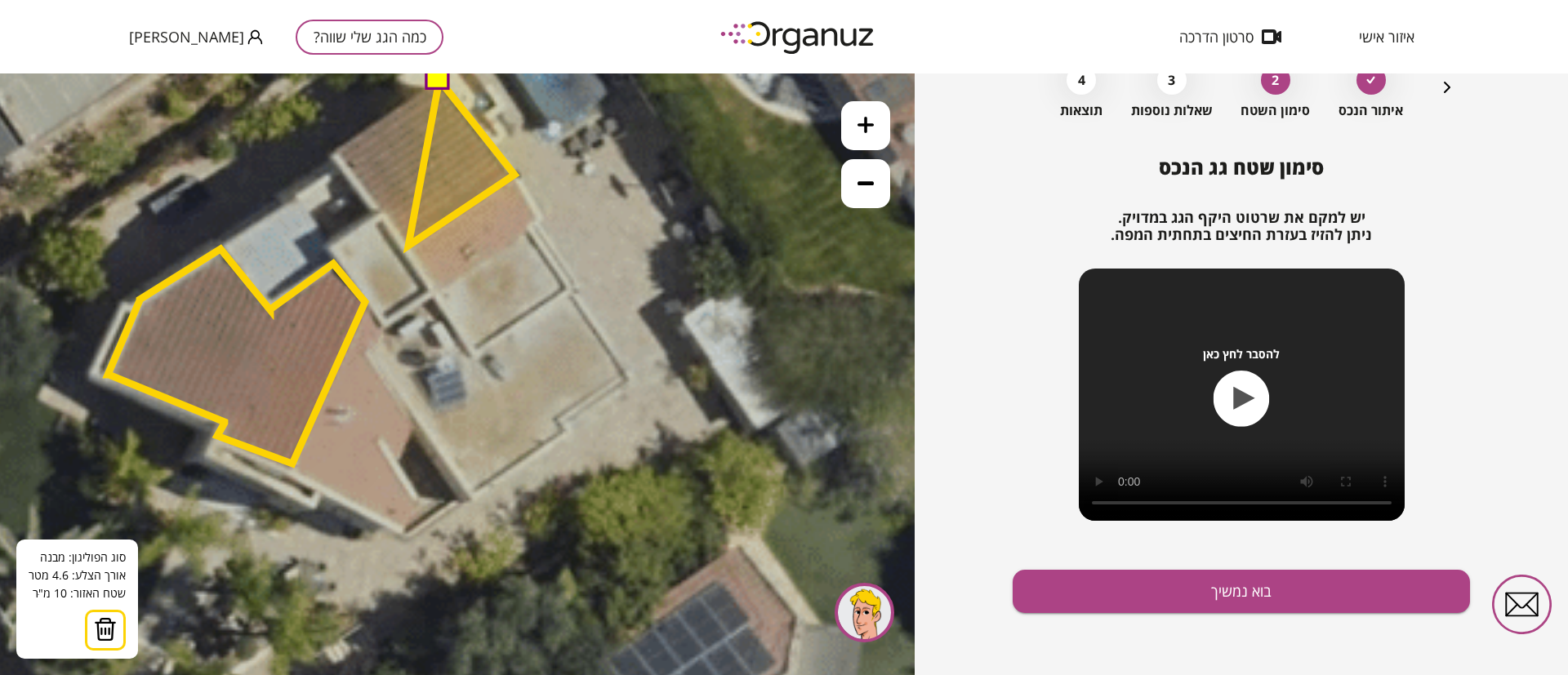
click at [408, 246] on polygon at bounding box center [461, 163] width 106 height 165
click at [333, 151] on polygon at bounding box center [423, 163] width 182 height 165
click at [436, 83] on button at bounding box center [438, 78] width 25 height 25
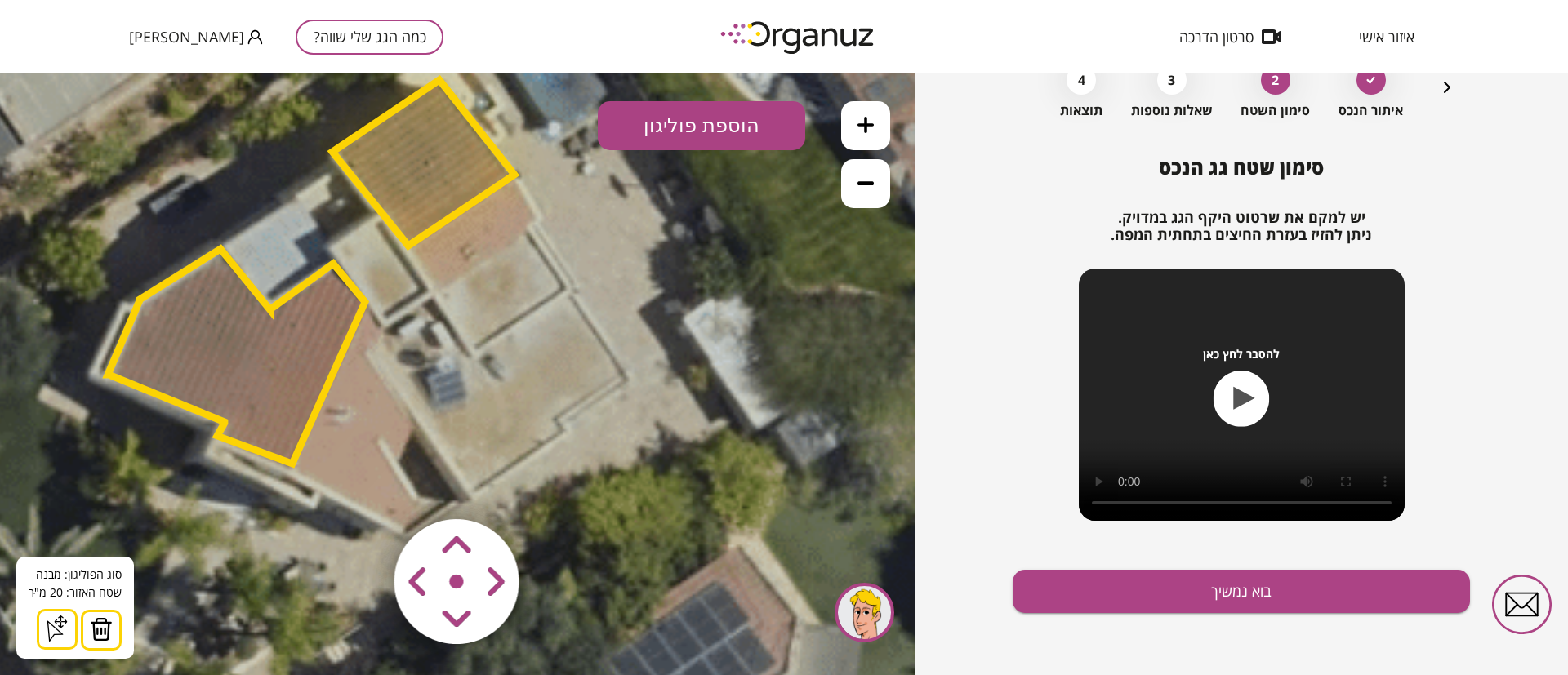
click at [661, 125] on button "הוספת פוליגון" at bounding box center [701, 126] width 208 height 49
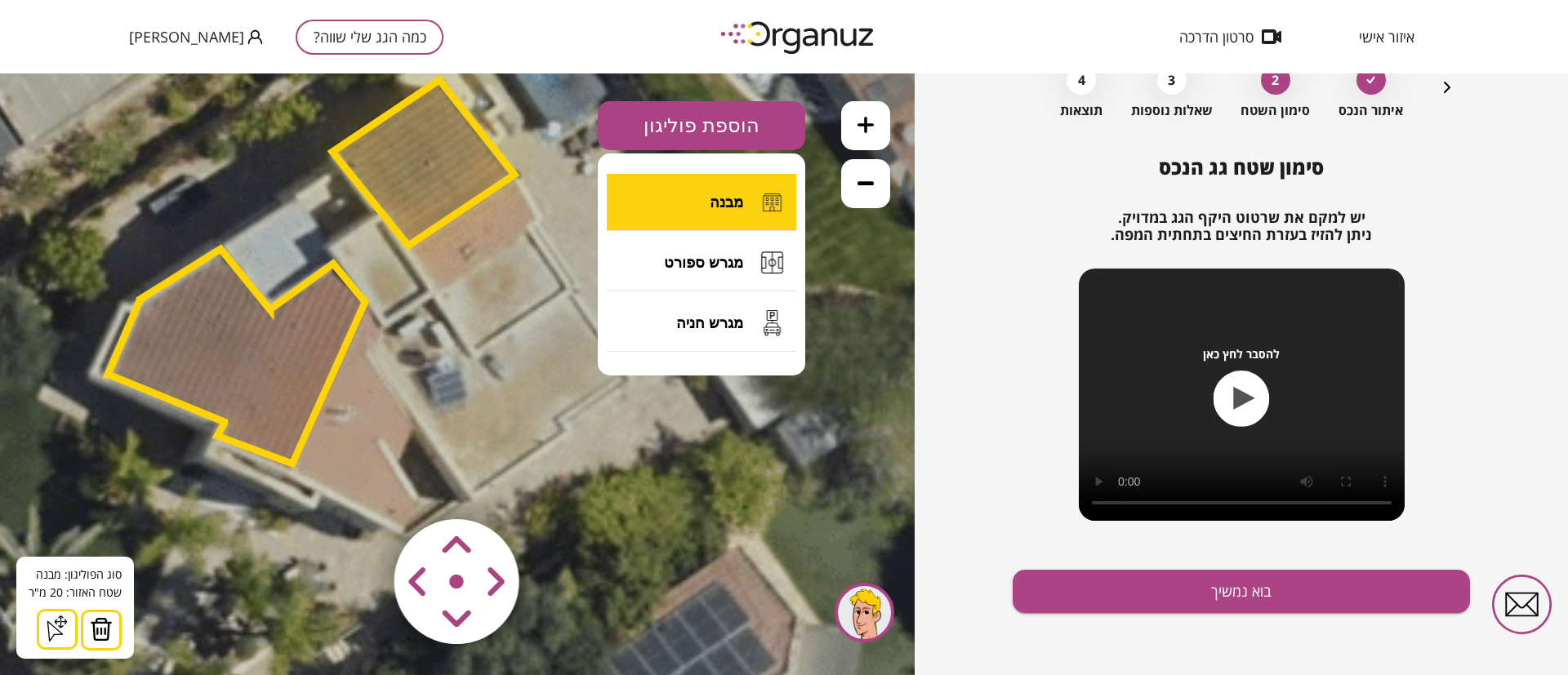
click at [707, 188] on button "מבנה" at bounding box center [701, 202] width 189 height 57
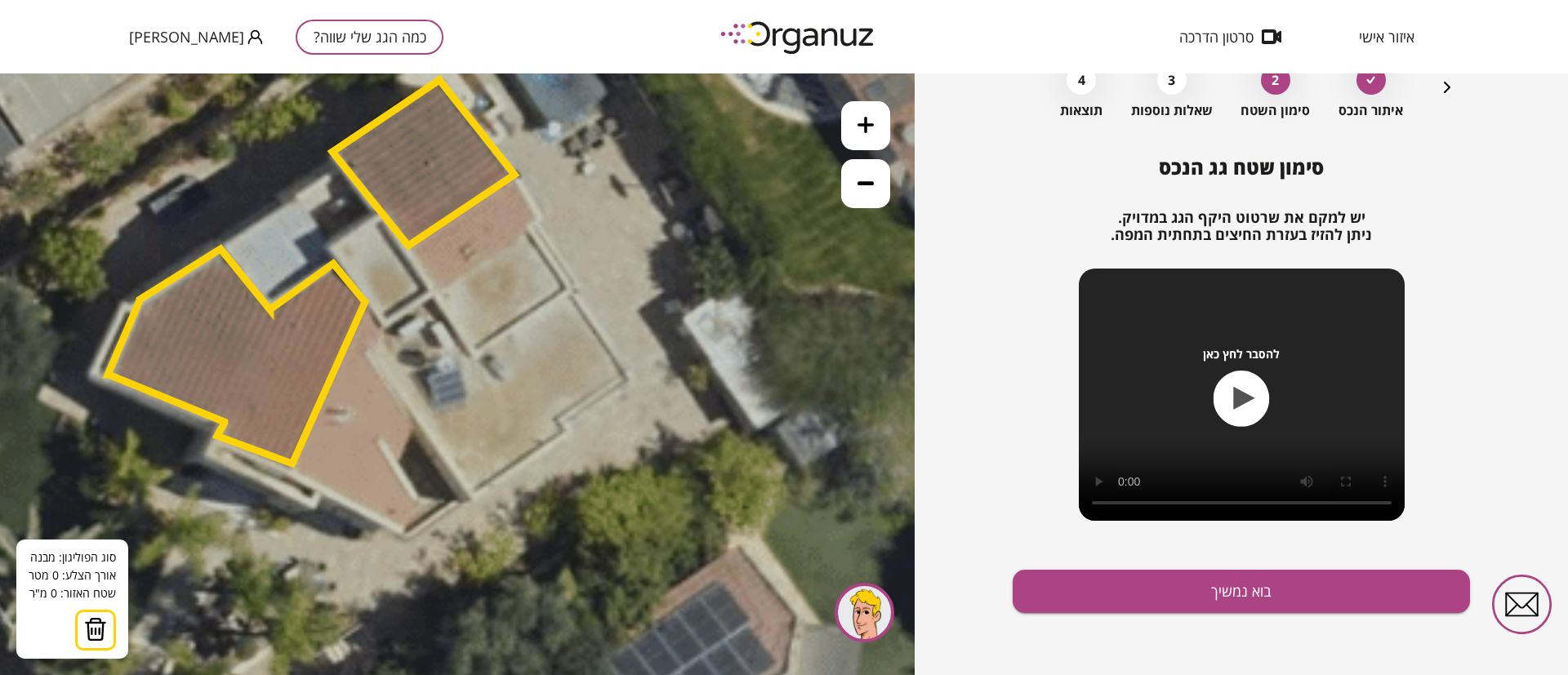
click at [515, 175] on polygon at bounding box center [423, 163] width 182 height 165
click at [542, 215] on icon at bounding box center [185, 109] width 2729 height 2728
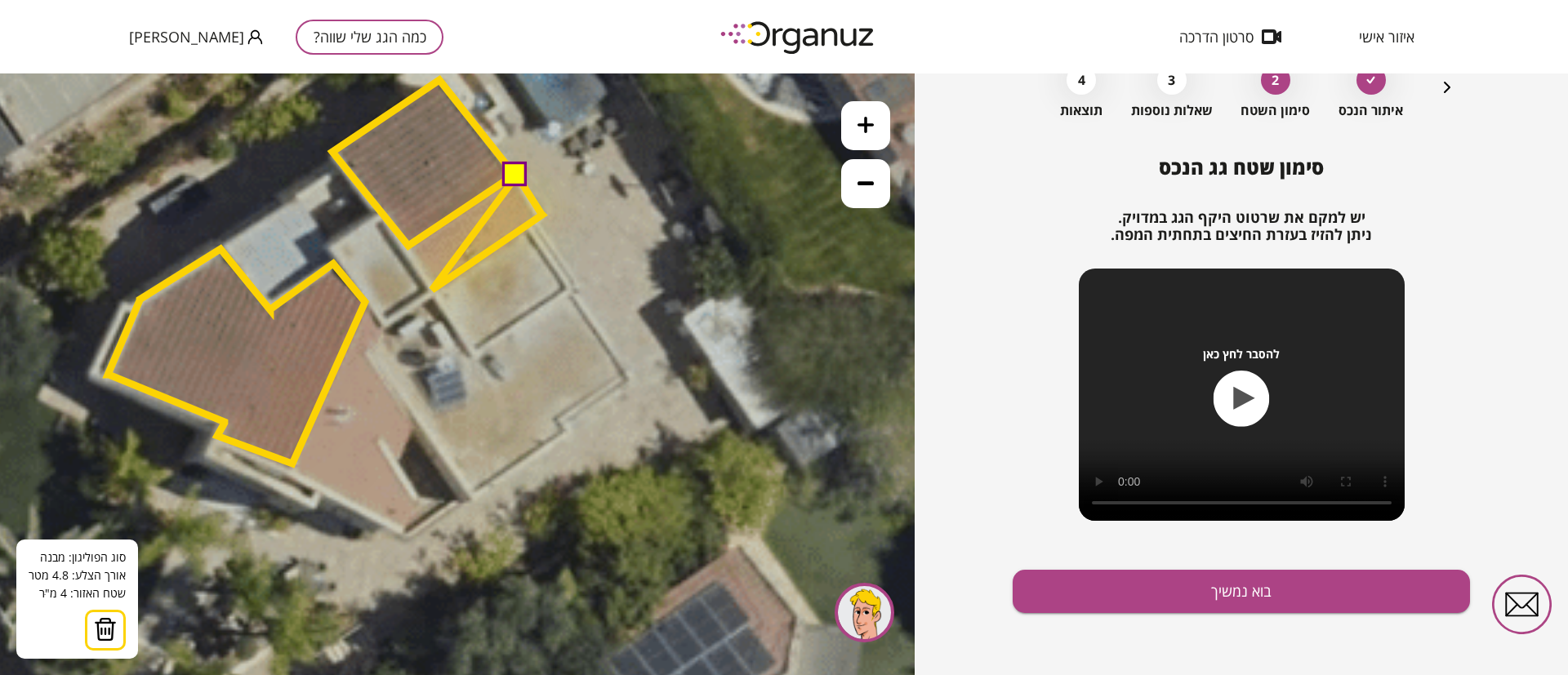
click at [432, 290] on icon at bounding box center [185, 109] width 2729 height 2728
click at [407, 247] on polygon at bounding box center [475, 233] width 135 height 115
click at [517, 177] on button at bounding box center [516, 174] width 25 height 25
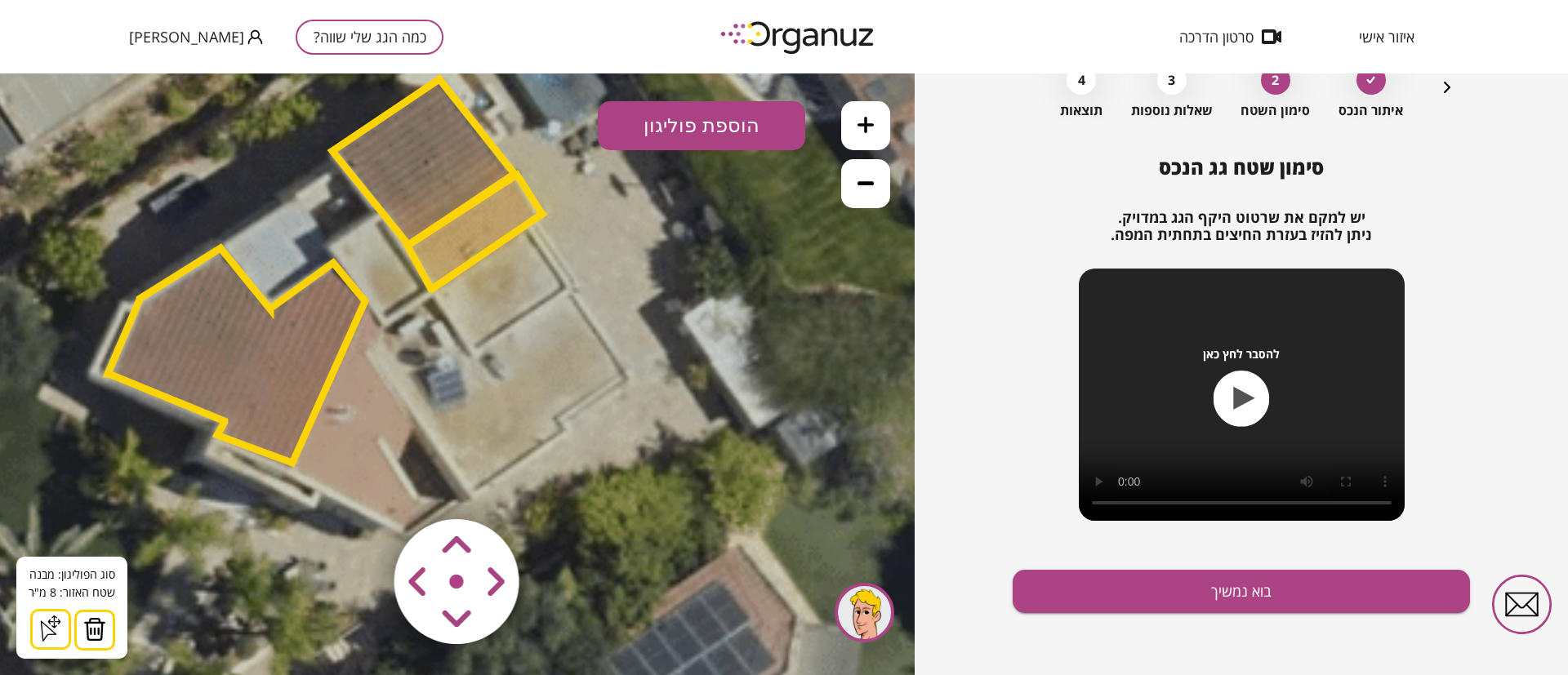
click at [682, 138] on button "הוספת פוליגון" at bounding box center [701, 126] width 208 height 49
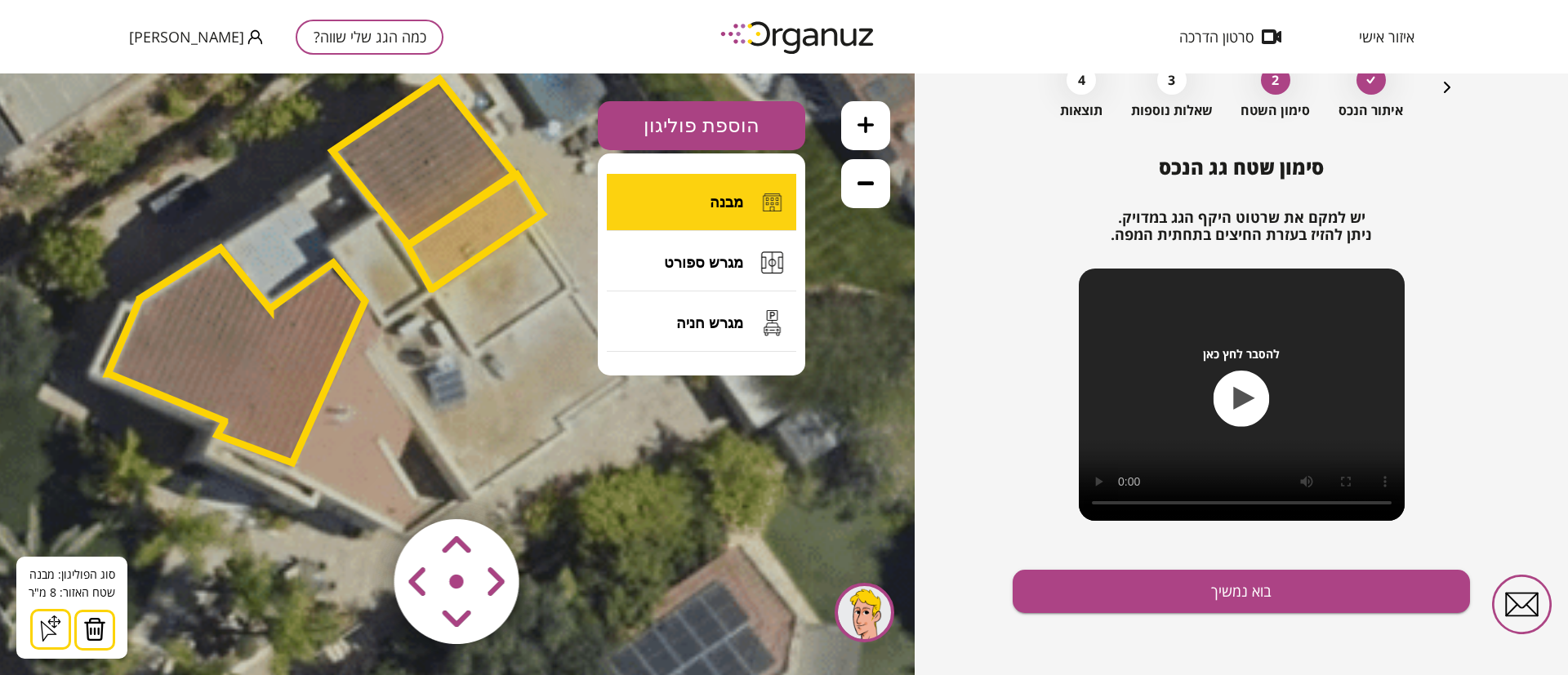
click at [708, 197] on button "מבנה" at bounding box center [701, 202] width 189 height 57
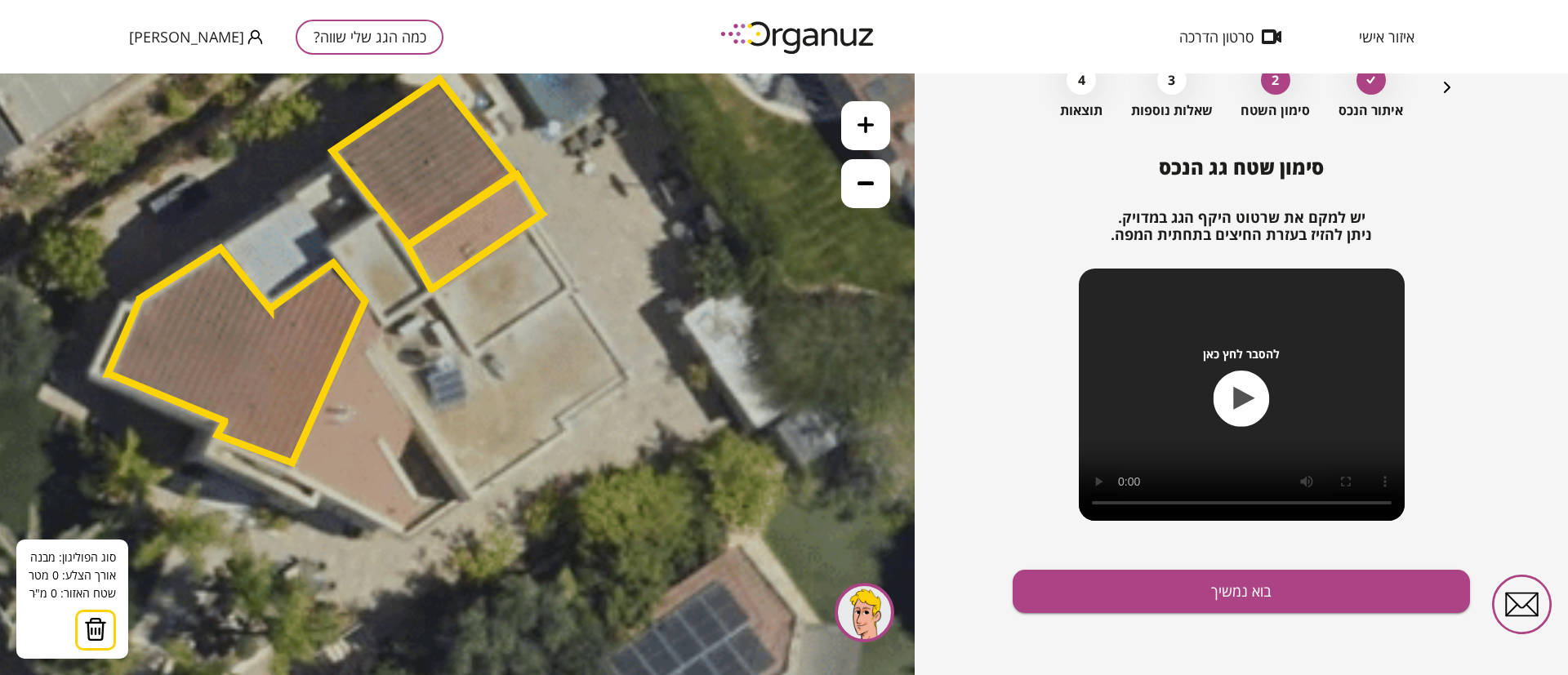
click at [573, 292] on icon at bounding box center [185, 108] width 2729 height 2728
click at [631, 380] on icon at bounding box center [185, 108] width 2729 height 2728
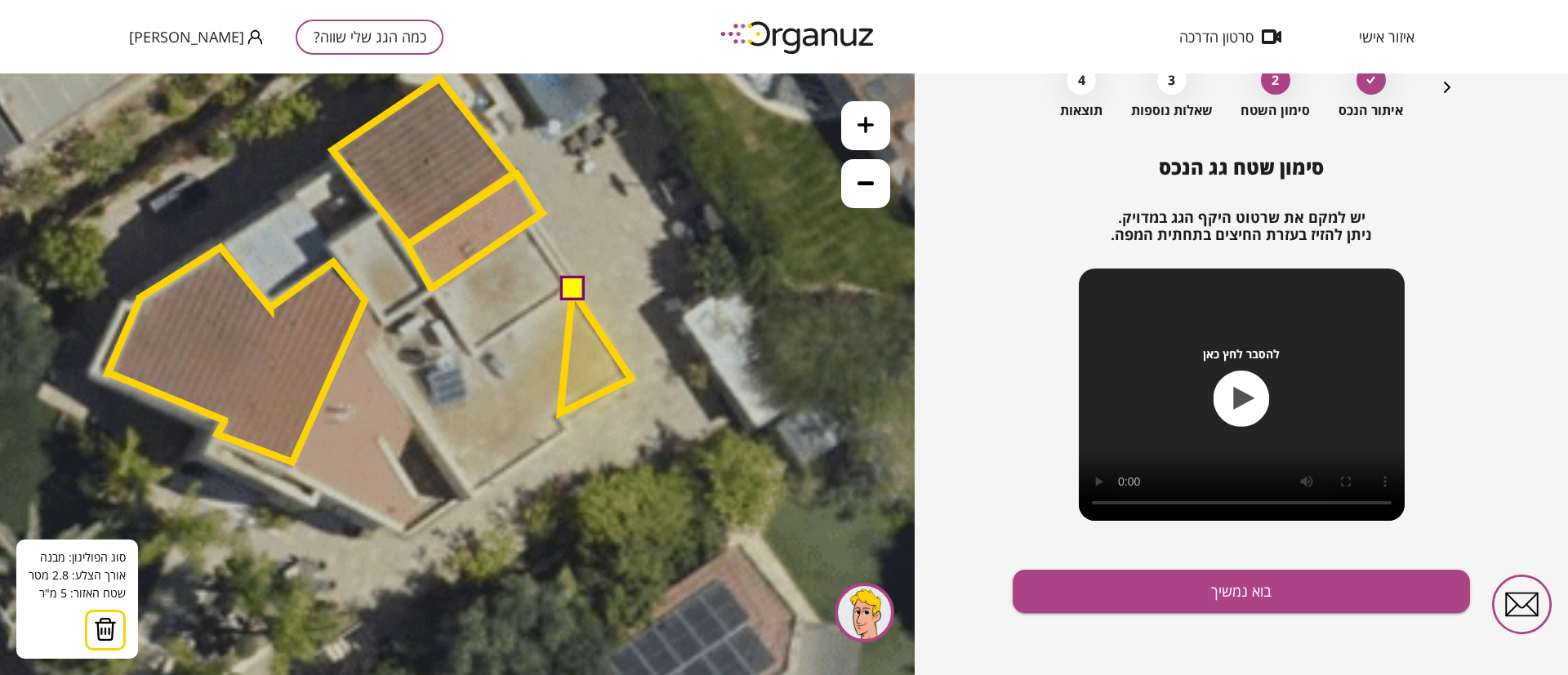
click at [560, 413] on polygon at bounding box center [595, 352] width 71 height 123
click at [560, 414] on polygon at bounding box center [595, 352] width 71 height 123
click at [569, 424] on polygon at bounding box center [595, 357] width 71 height 133
click at [470, 493] on polygon at bounding box center [551, 392] width 161 height 202
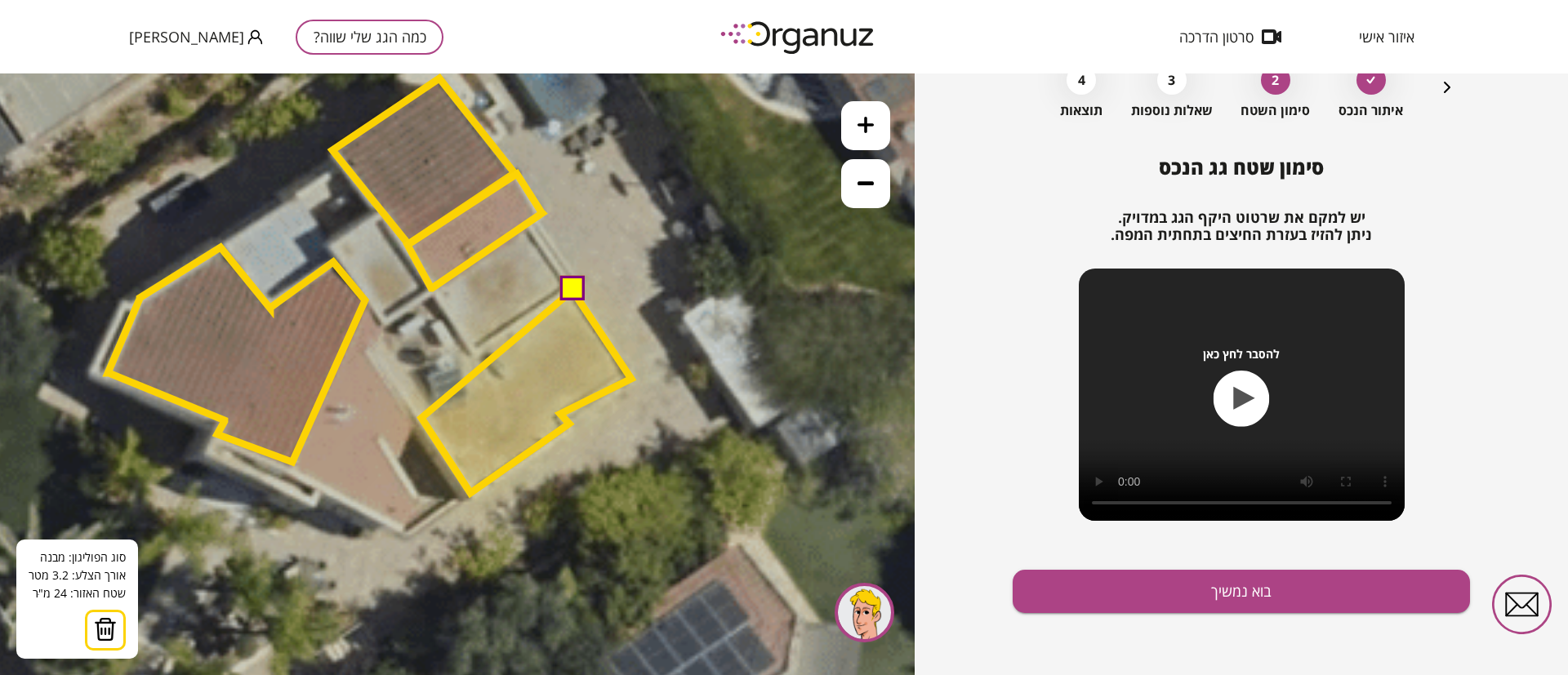
click at [421, 417] on polygon at bounding box center [526, 392] width 210 height 202
click at [485, 383] on polygon at bounding box center [526, 392] width 210 height 202
click at [466, 356] on polygon at bounding box center [526, 392] width 210 height 202
click at [576, 288] on button at bounding box center [571, 289] width 25 height 25
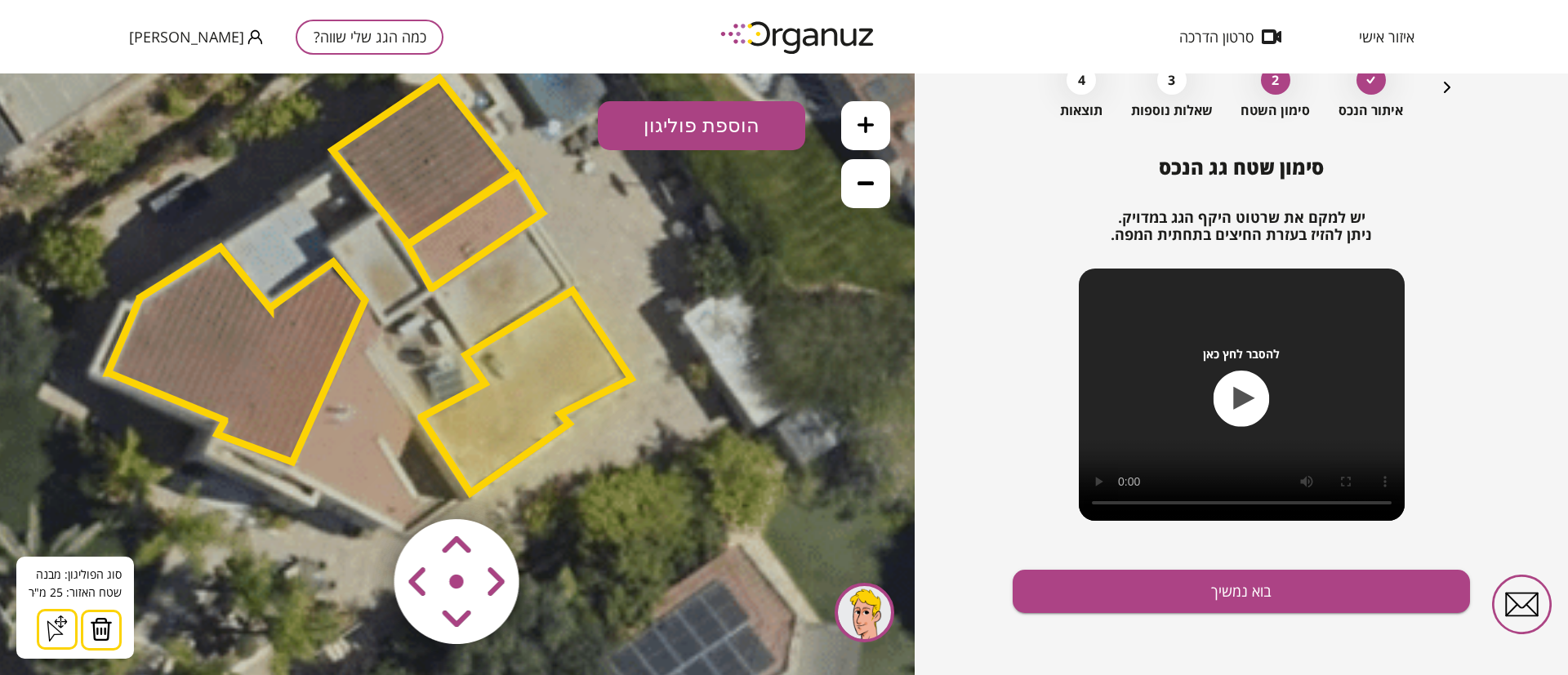
click at [701, 127] on button "הוספת פוליגון" at bounding box center [701, 126] width 208 height 49
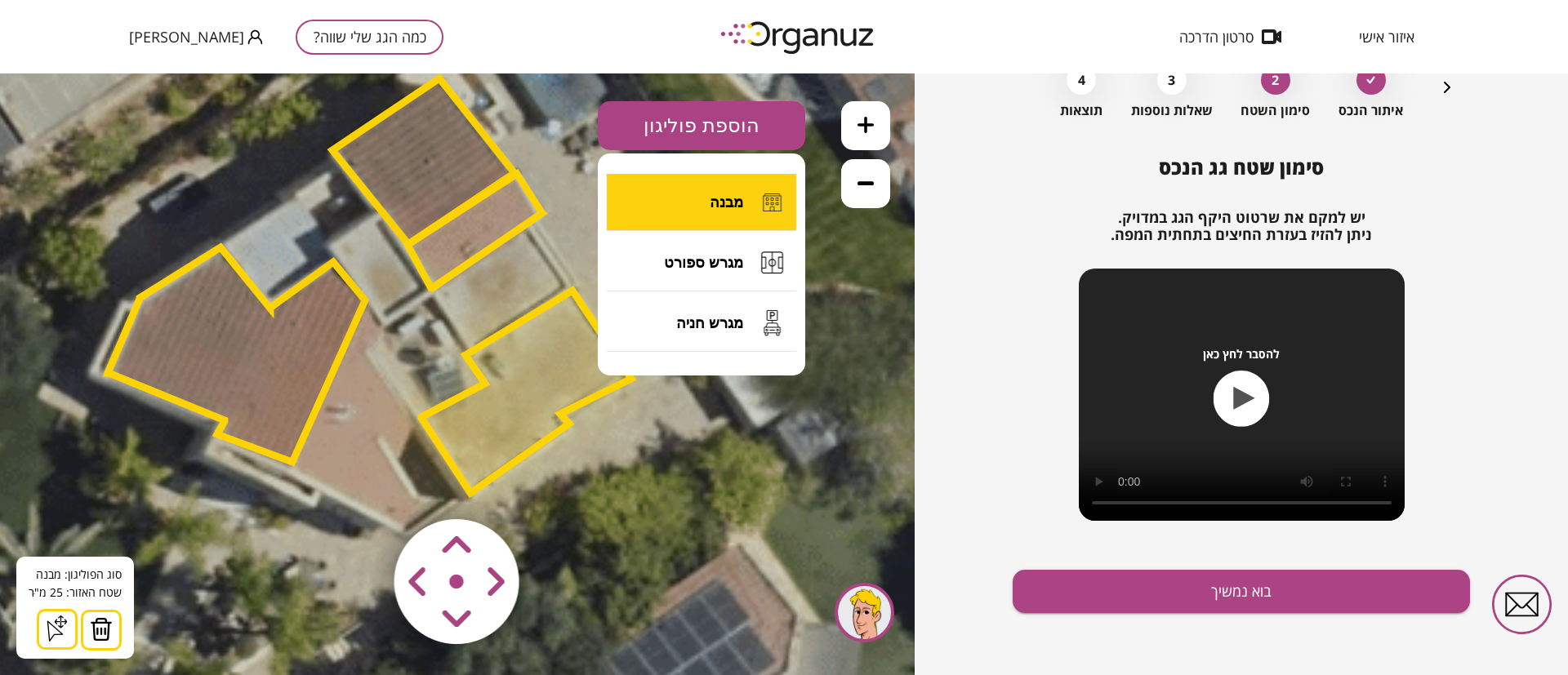
click at [718, 200] on span "מבנה" at bounding box center [726, 202] width 33 height 18
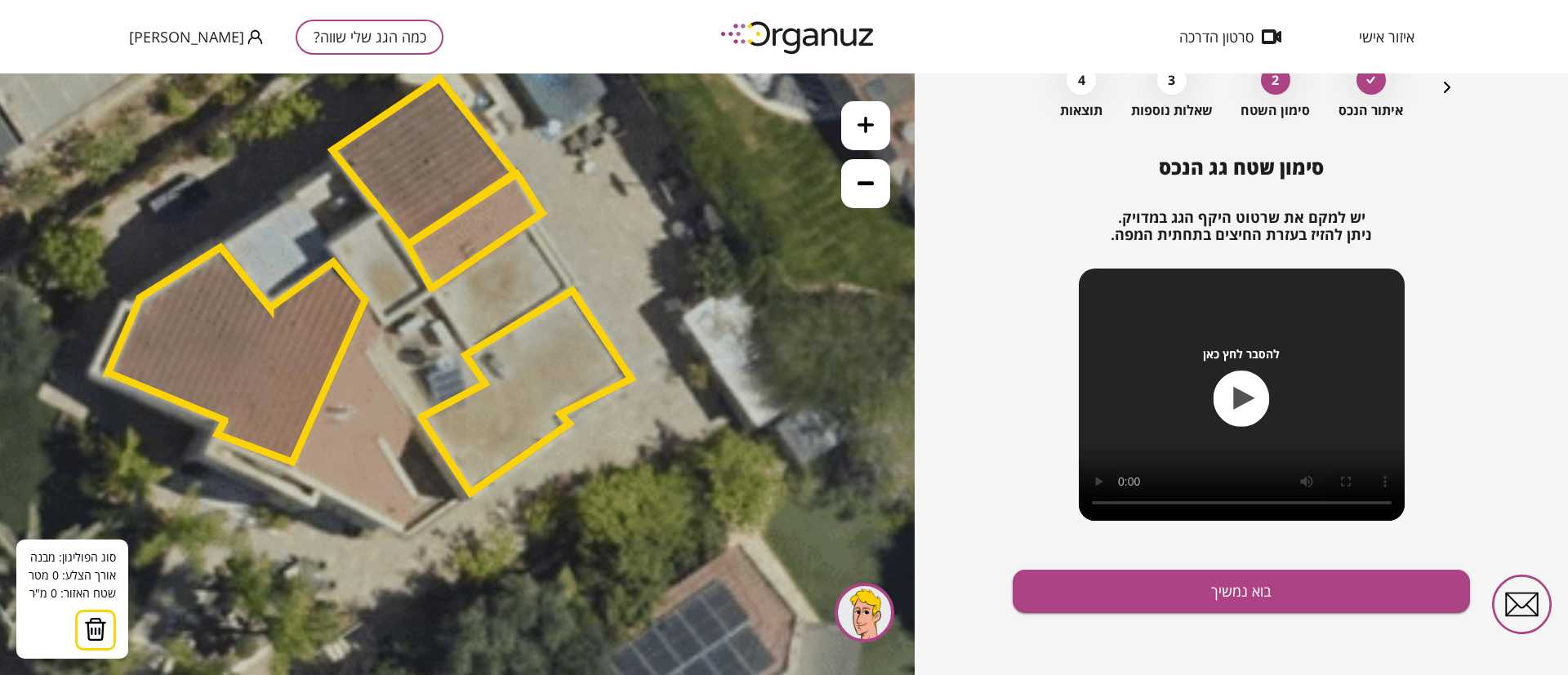
click at [531, 227] on icon at bounding box center [185, 107] width 2729 height 2728
click at [569, 287] on icon at bounding box center [185, 107] width 2729 height 2728
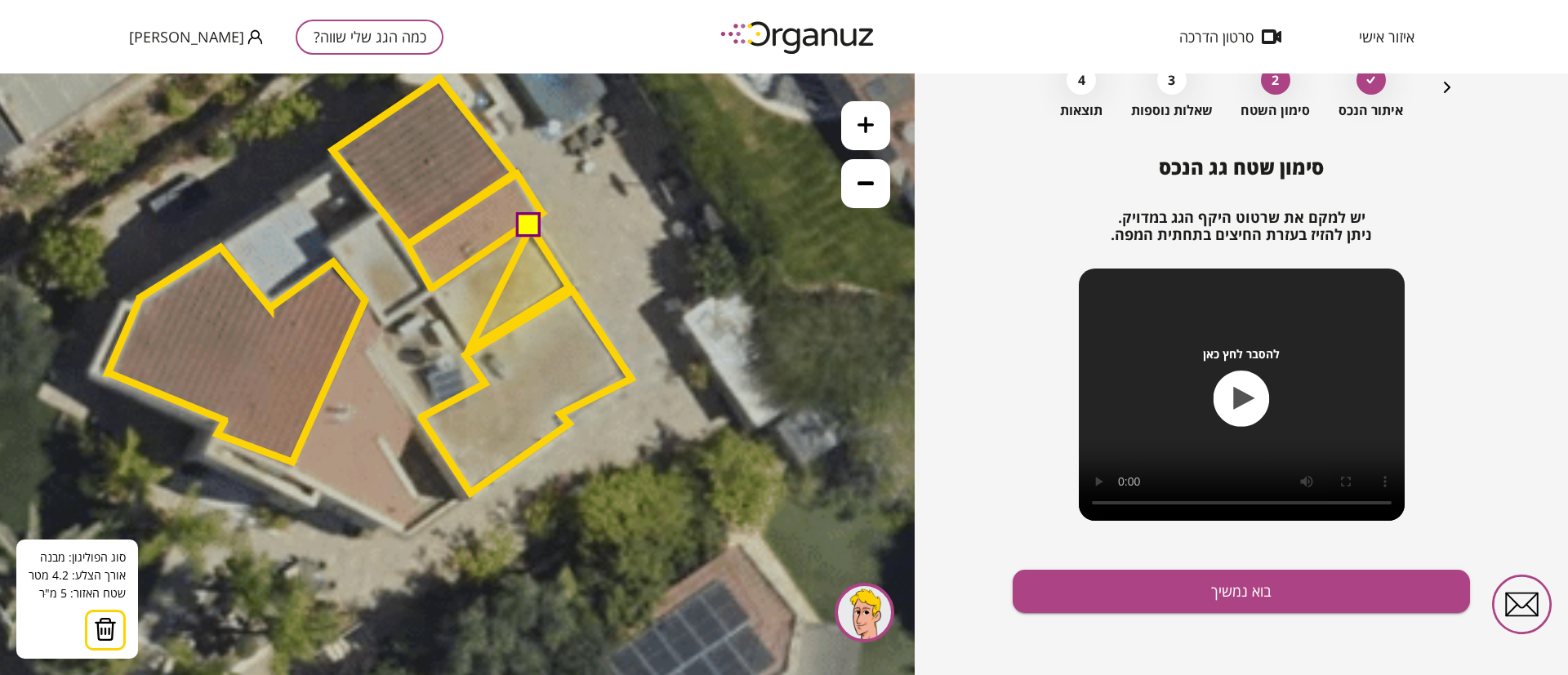
click at [469, 348] on polygon at bounding box center [519, 288] width 100 height 122
click at [433, 292] on polygon at bounding box center [501, 288] width 136 height 122
click at [526, 229] on button at bounding box center [529, 225] width 25 height 25
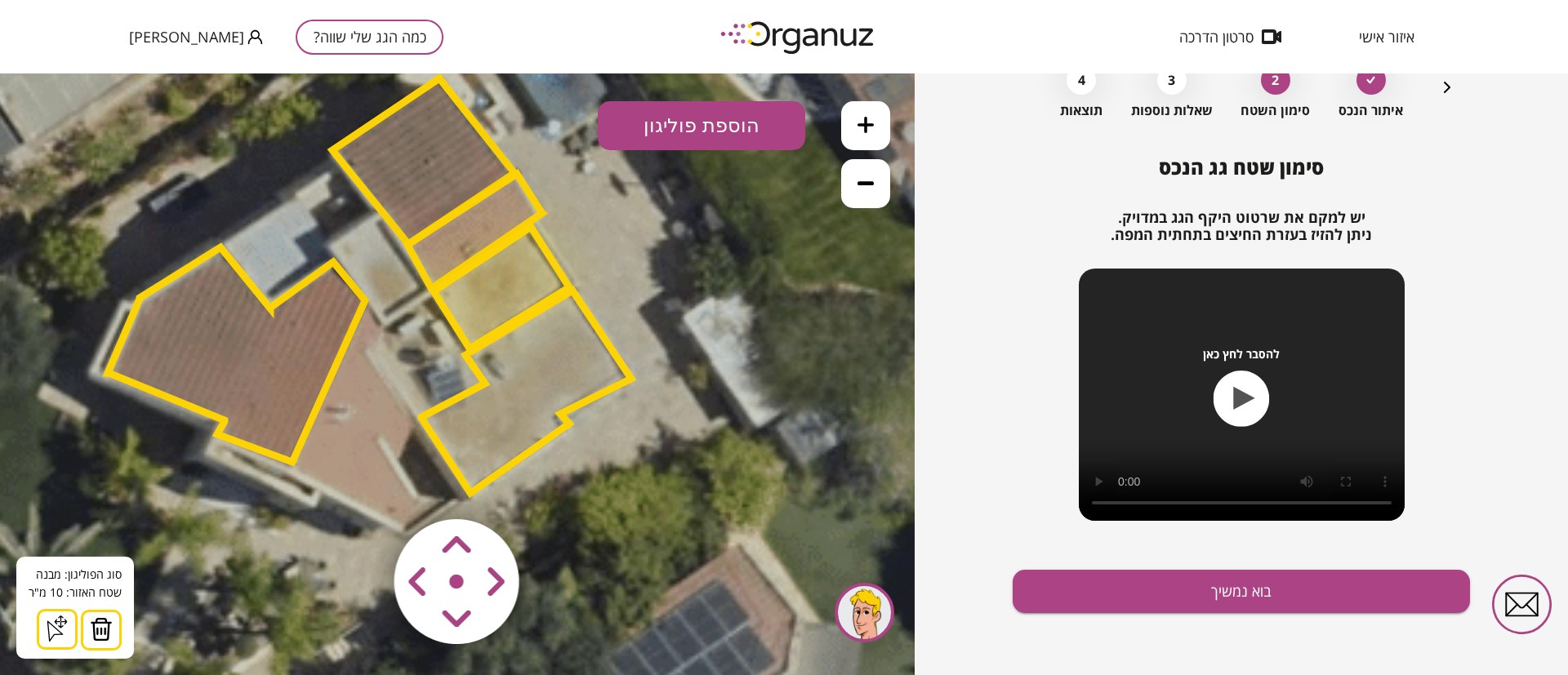
click at [738, 123] on button "הוספת פוליגון" at bounding box center [701, 126] width 208 height 49
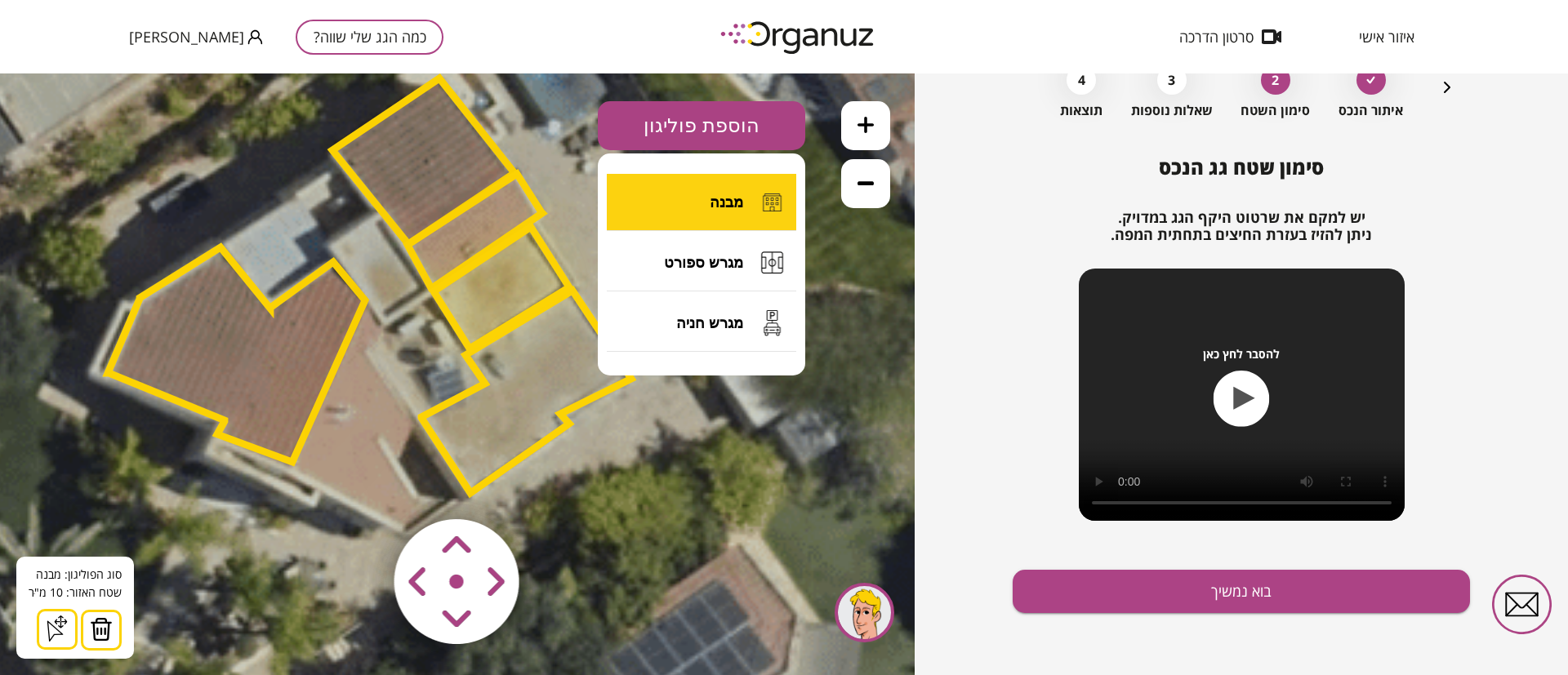
click at [728, 200] on span "מבנה" at bounding box center [726, 202] width 33 height 18
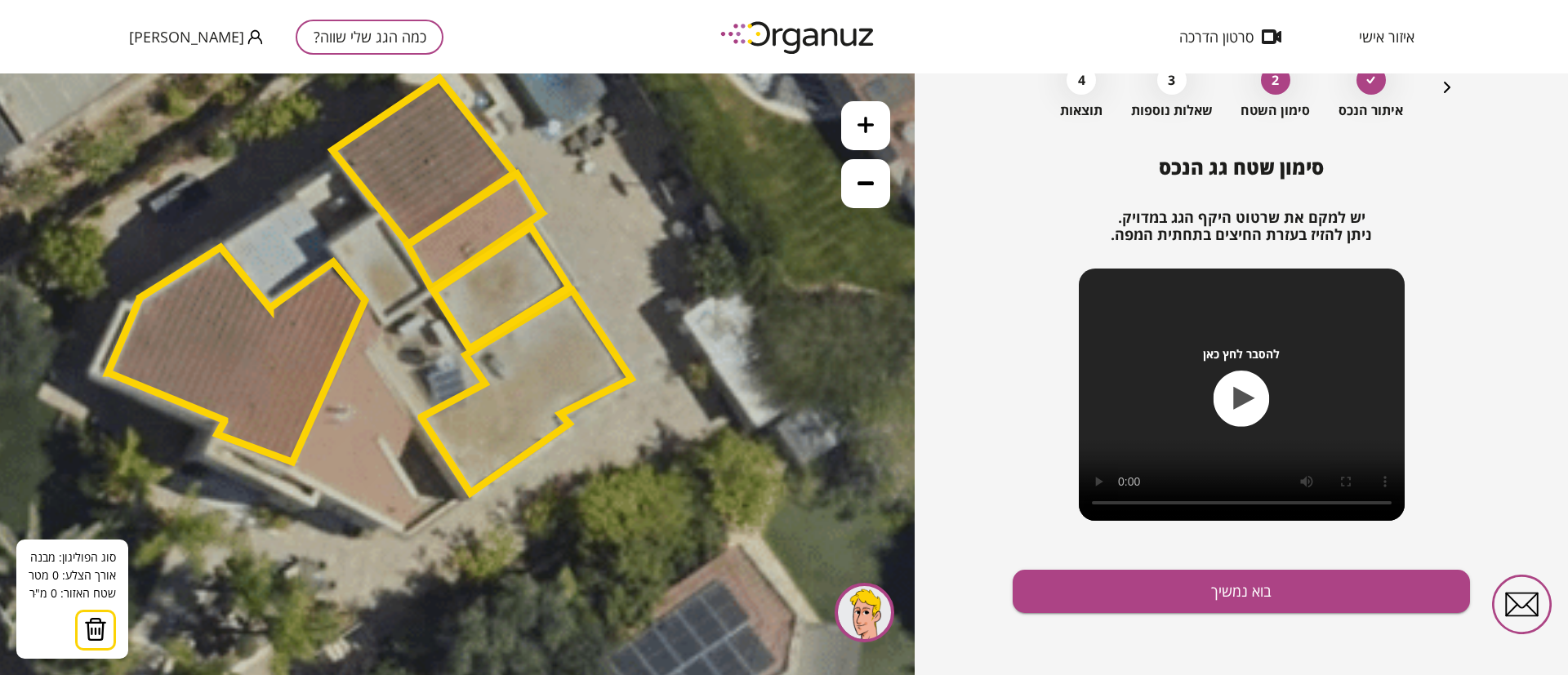
click at [377, 214] on icon at bounding box center [185, 107] width 2729 height 2728
click at [329, 244] on icon at bounding box center [185, 107] width 2729 height 2728
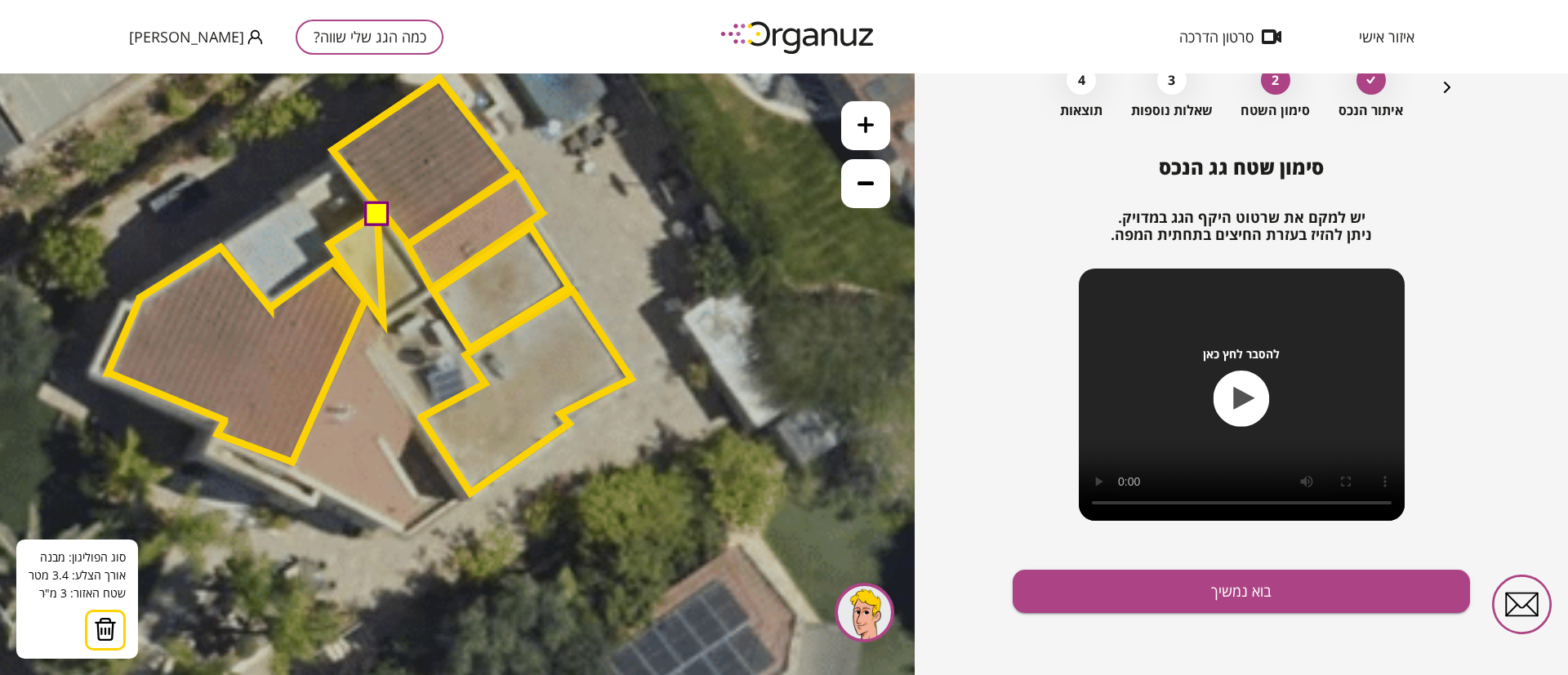
click at [383, 321] on polygon at bounding box center [356, 268] width 54 height 108
click at [431, 288] on polygon at bounding box center [380, 268] width 102 height 108
click at [378, 219] on button at bounding box center [375, 212] width 25 height 25
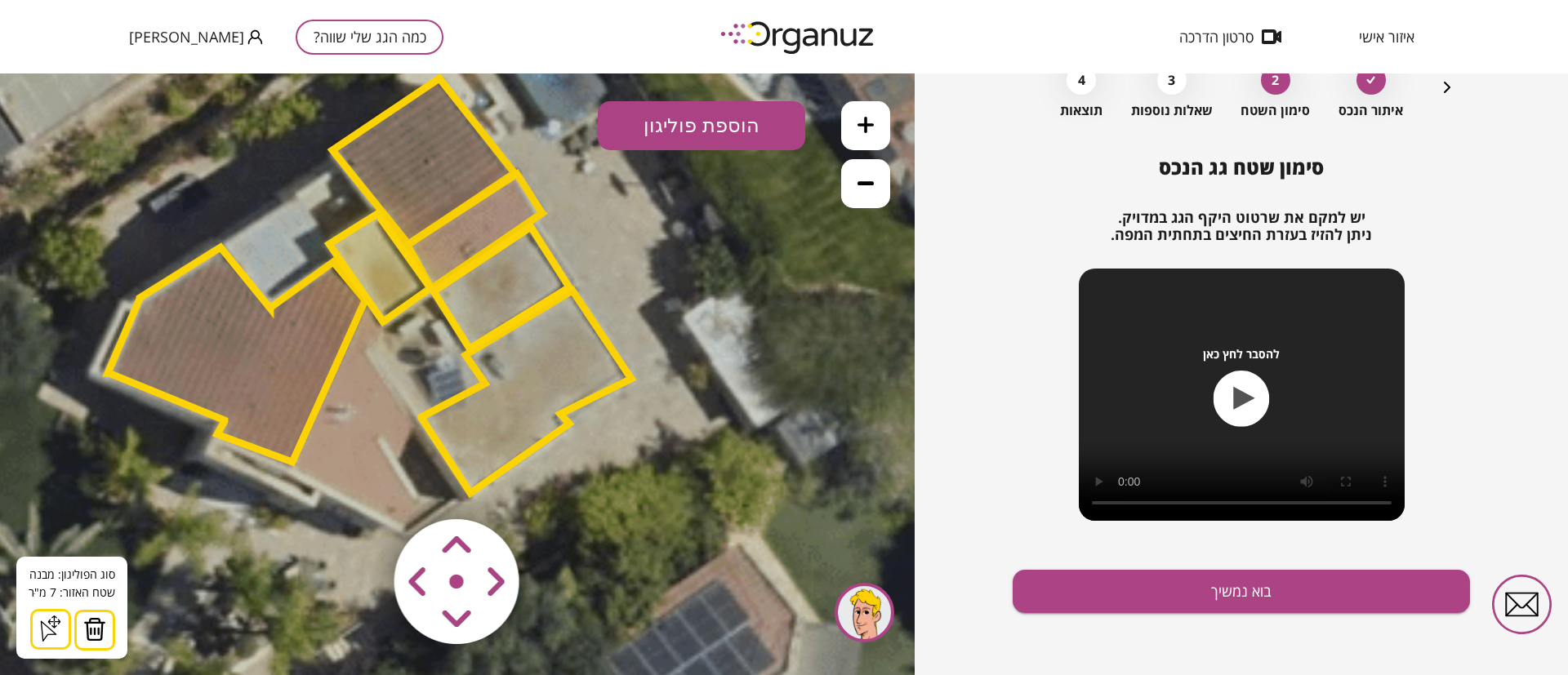
click at [666, 127] on button "הוספת פוליגון" at bounding box center [701, 126] width 208 height 49
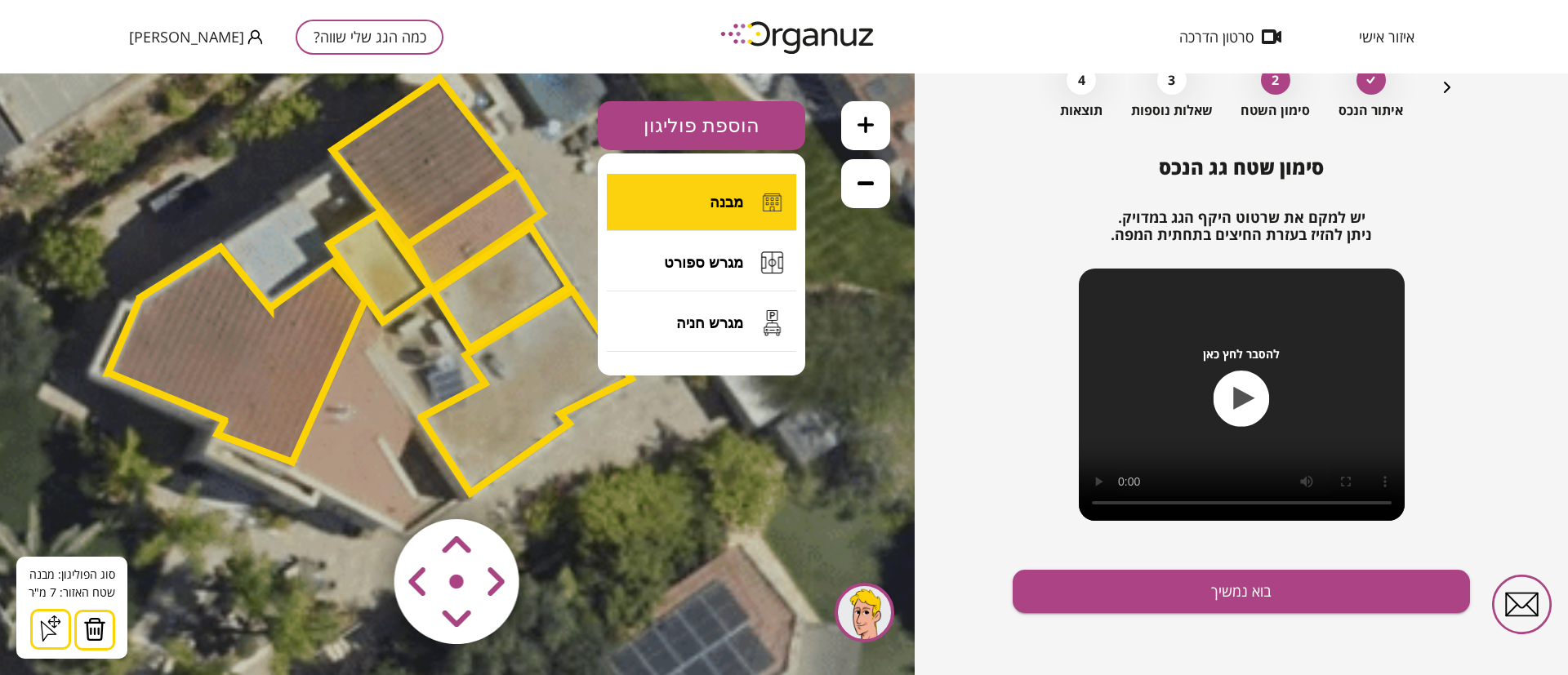
click at [673, 196] on button "מבנה" at bounding box center [701, 202] width 189 height 57
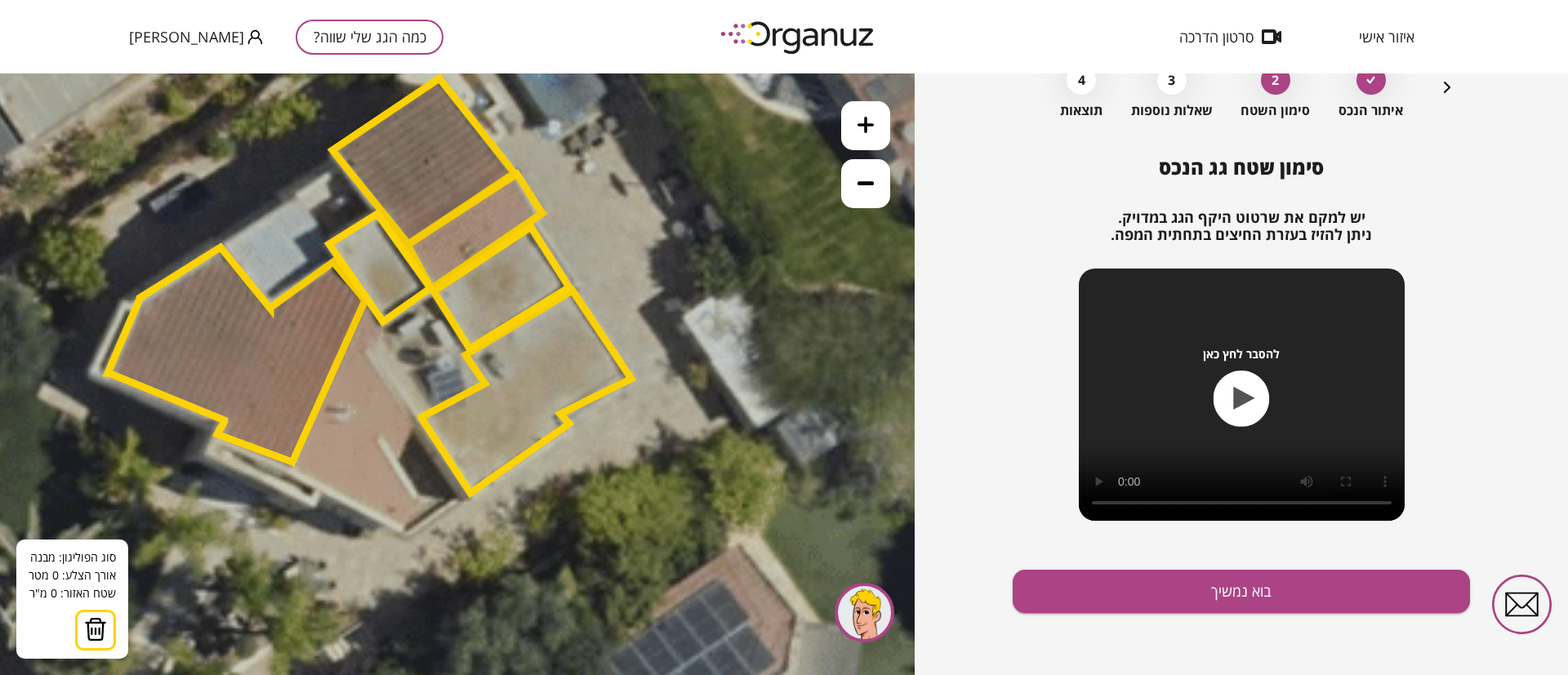
click at [465, 495] on icon at bounding box center [185, 107] width 2729 height 2728
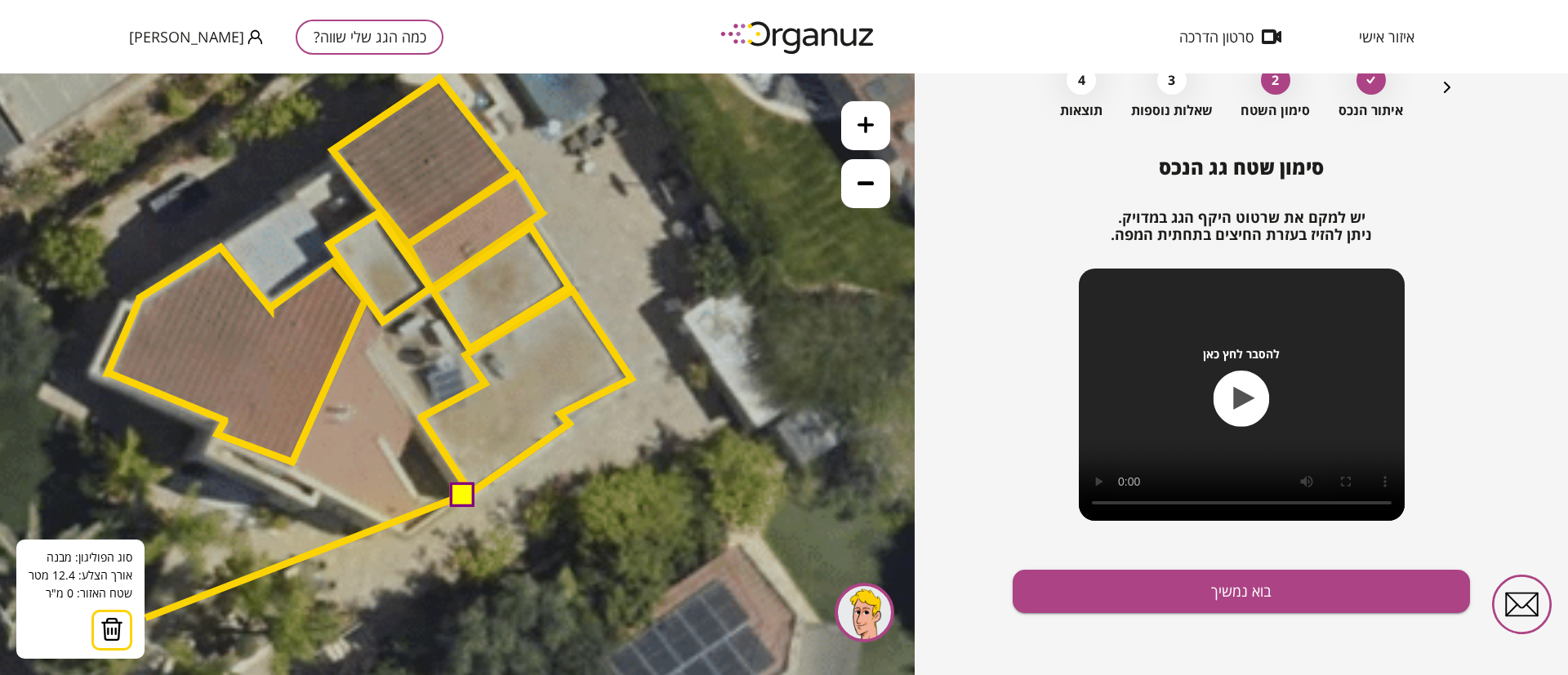
click at [115, 633] on img at bounding box center [112, 629] width 23 height 25
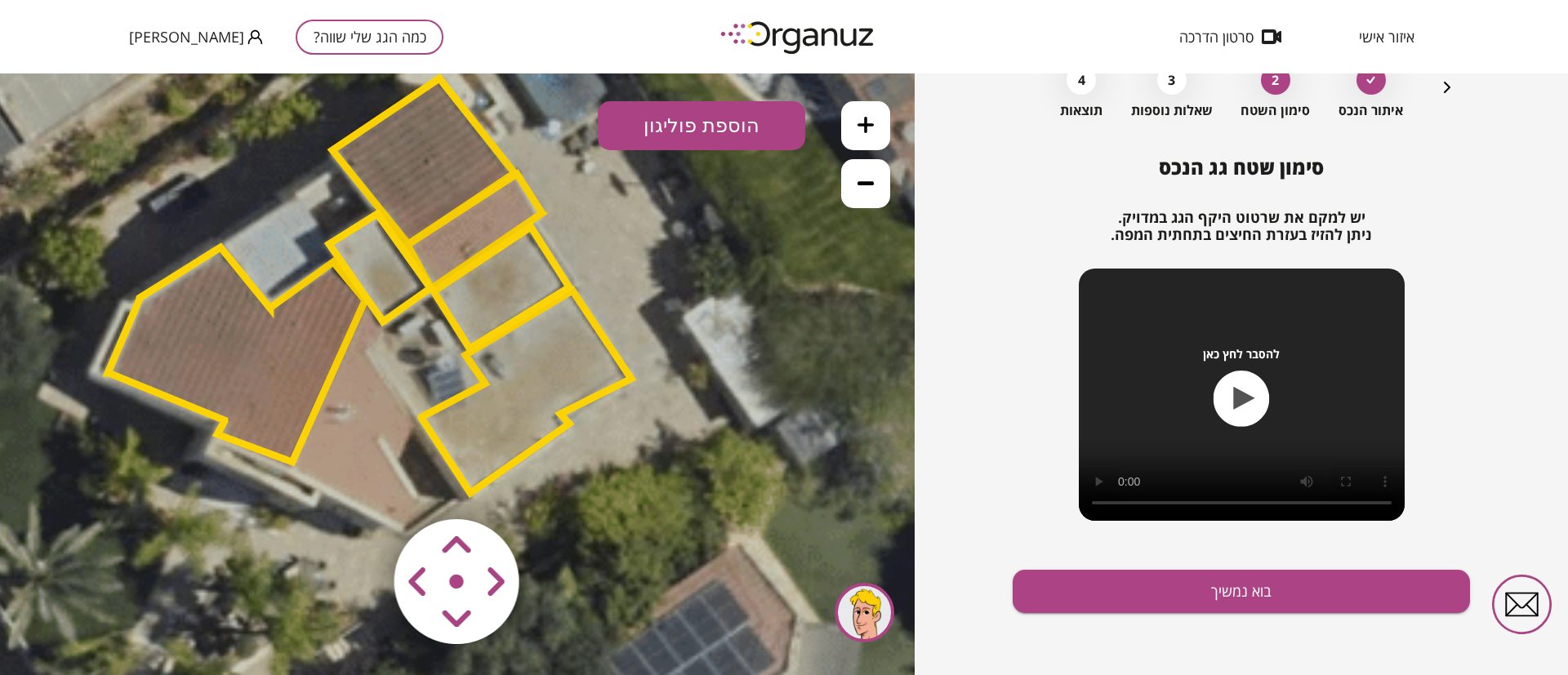
click at [699, 127] on button "הוספת פוליגון" at bounding box center [701, 126] width 208 height 49
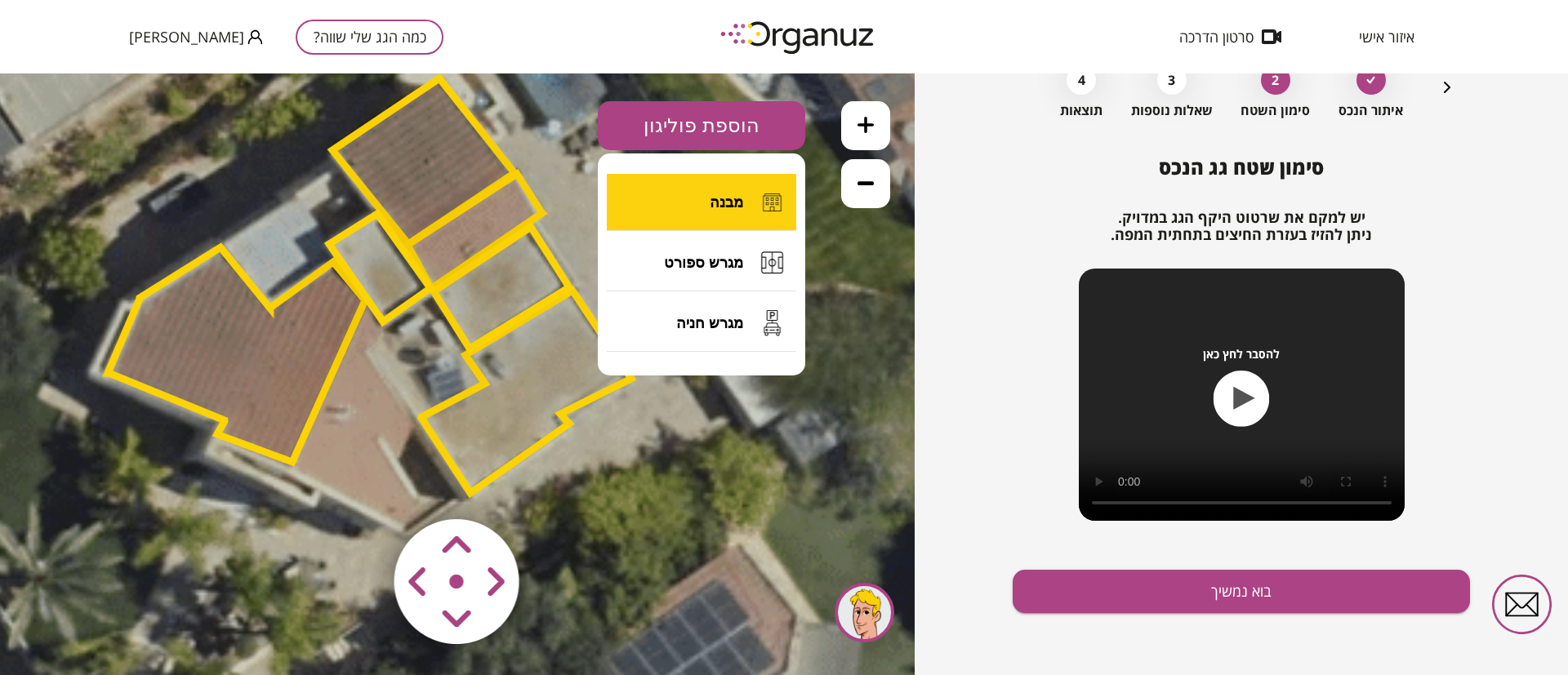
click at [700, 189] on button "מבנה" at bounding box center [701, 202] width 189 height 57
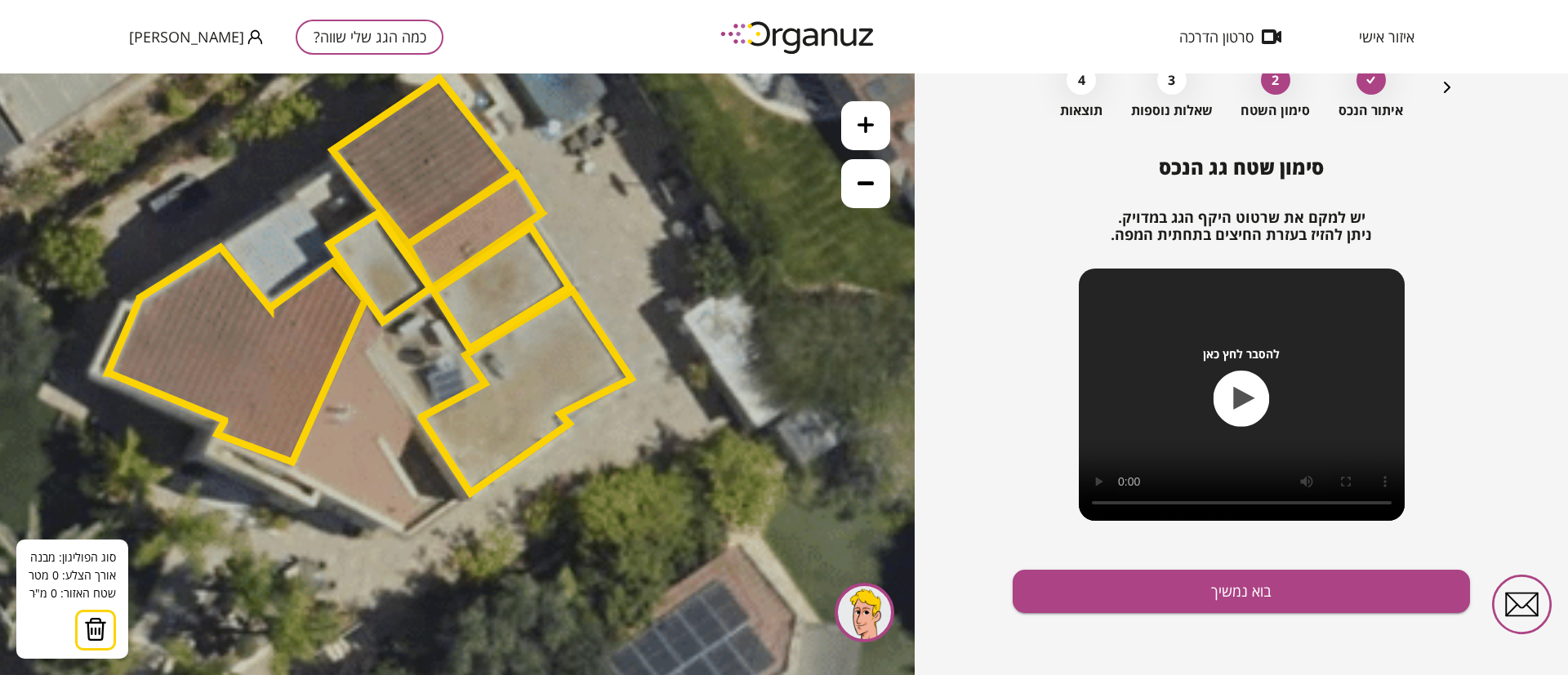
click at [353, 338] on icon at bounding box center [185, 107] width 2729 height 2728
click at [370, 348] on icon at bounding box center [185, 107] width 2729 height 2728
click at [421, 416] on polygon at bounding box center [526, 392] width 210 height 202
click at [380, 440] on polygon at bounding box center [386, 389] width 67 height 102
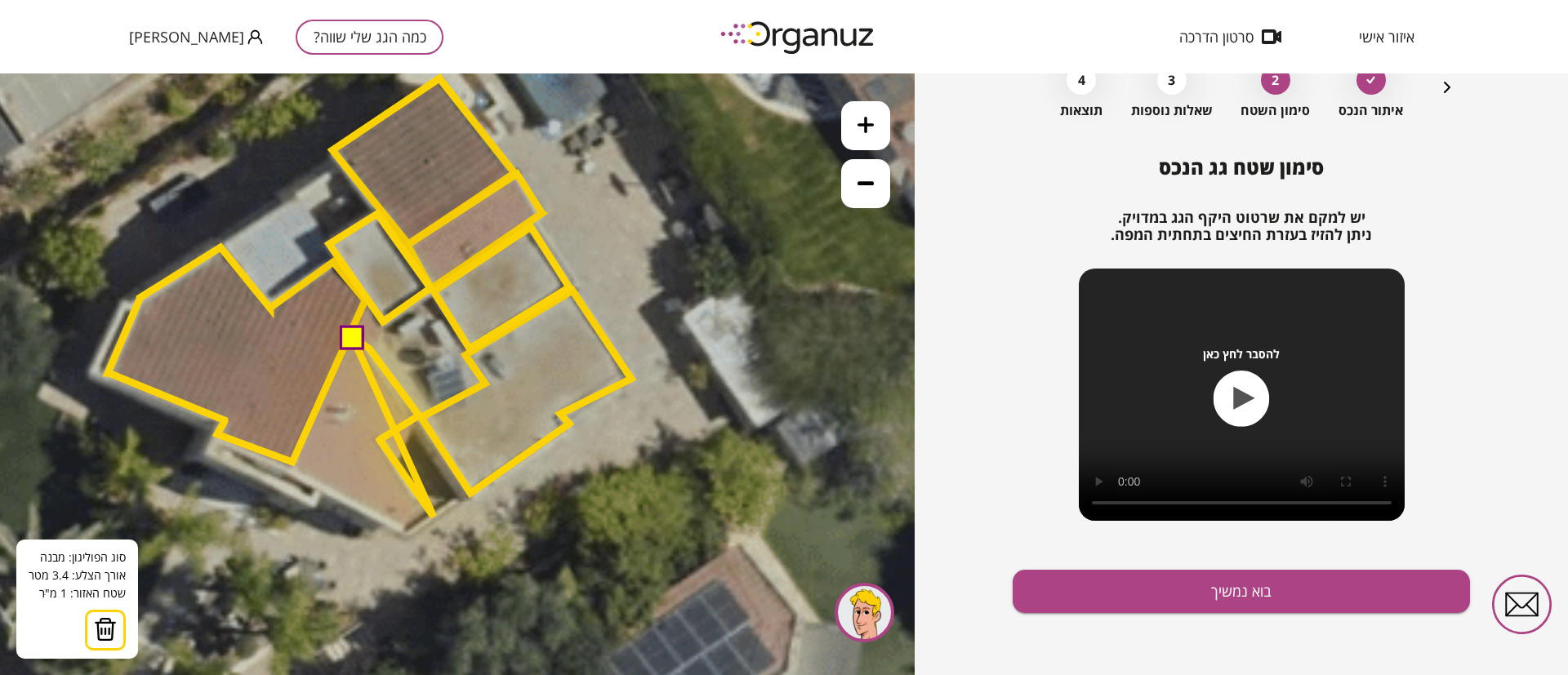
click at [433, 517] on icon at bounding box center [185, 107] width 2729 height 2728
click at [405, 533] on polygon at bounding box center [394, 435] width 81 height 195
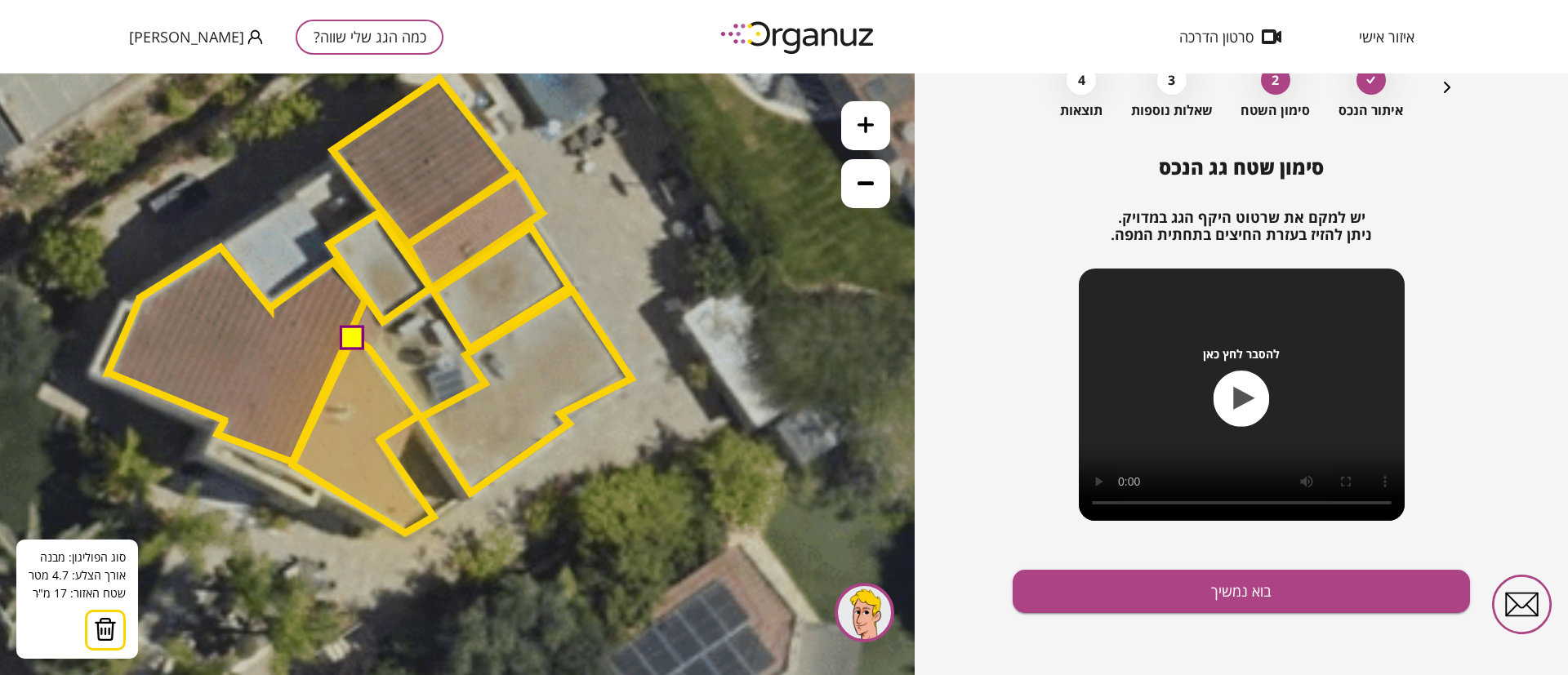
click at [292, 464] on polygon at bounding box center [362, 435] width 141 height 195
click at [348, 345] on button at bounding box center [351, 336] width 25 height 25
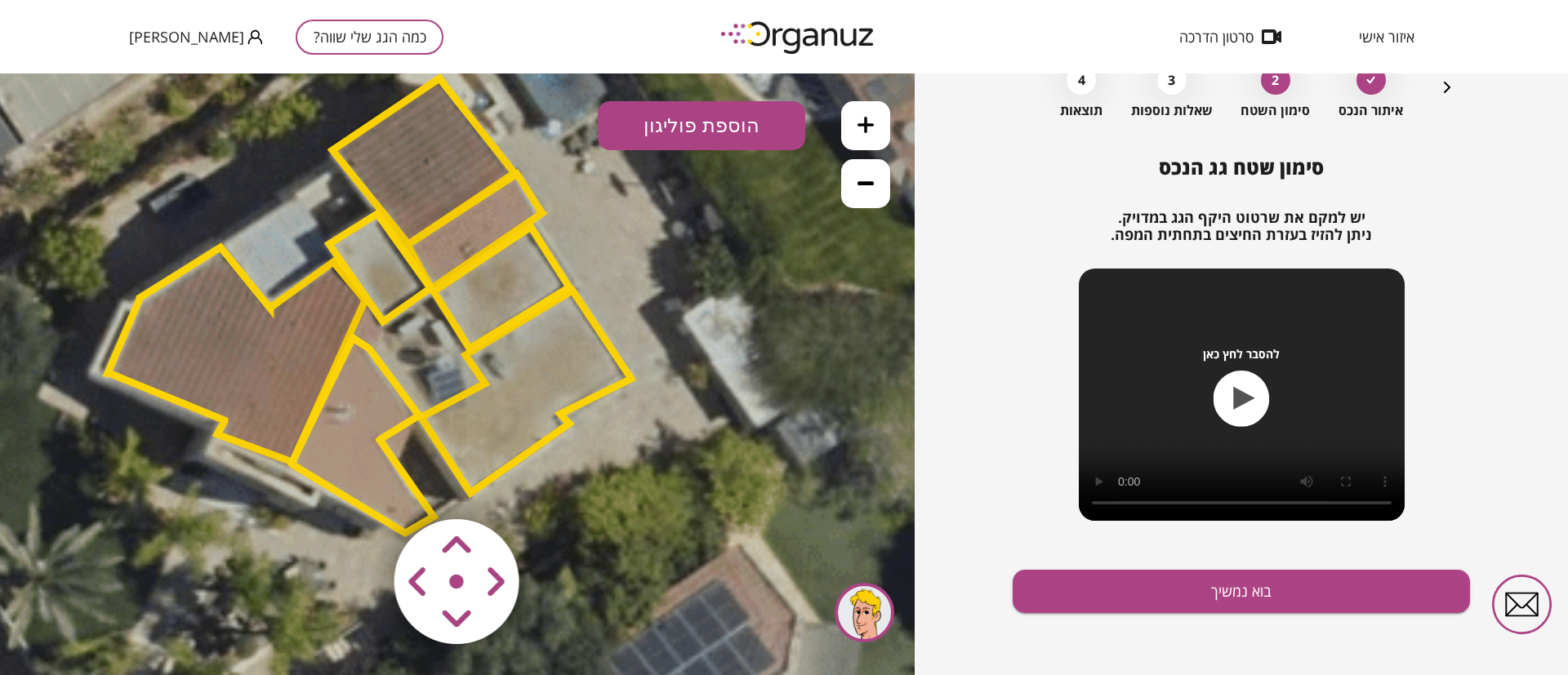
click at [427, 182] on polygon at bounding box center [423, 161] width 182 height 165
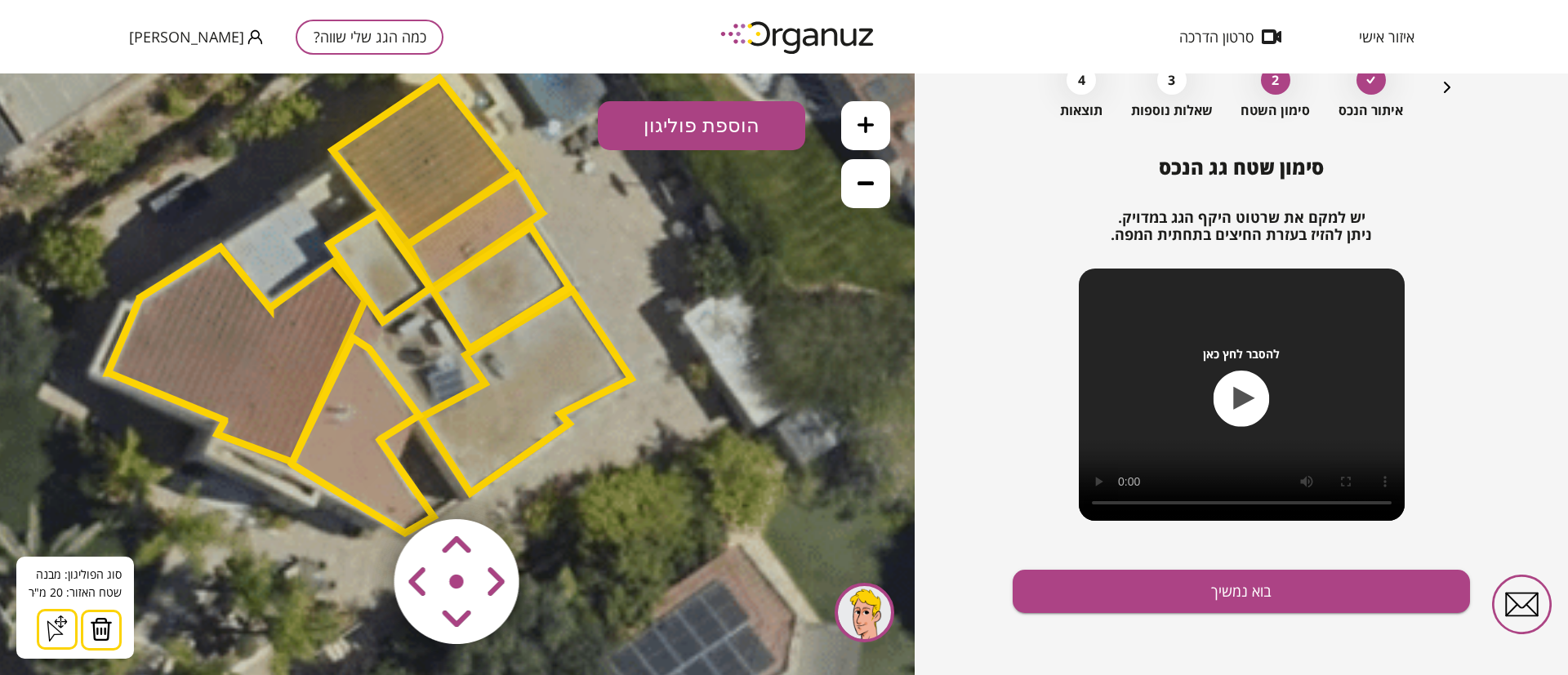
click at [460, 242] on polygon at bounding box center [475, 231] width 135 height 115
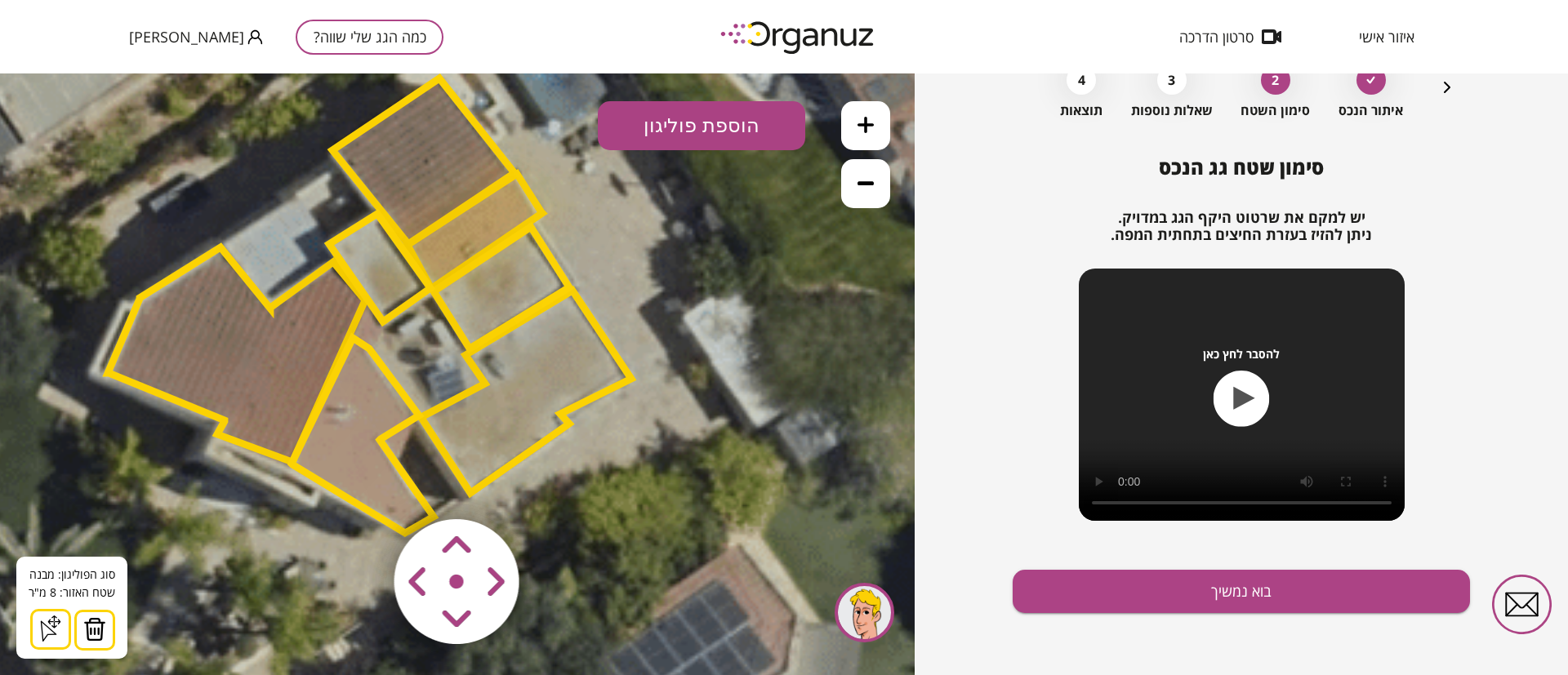
click at [494, 305] on polygon at bounding box center [501, 288] width 136 height 122
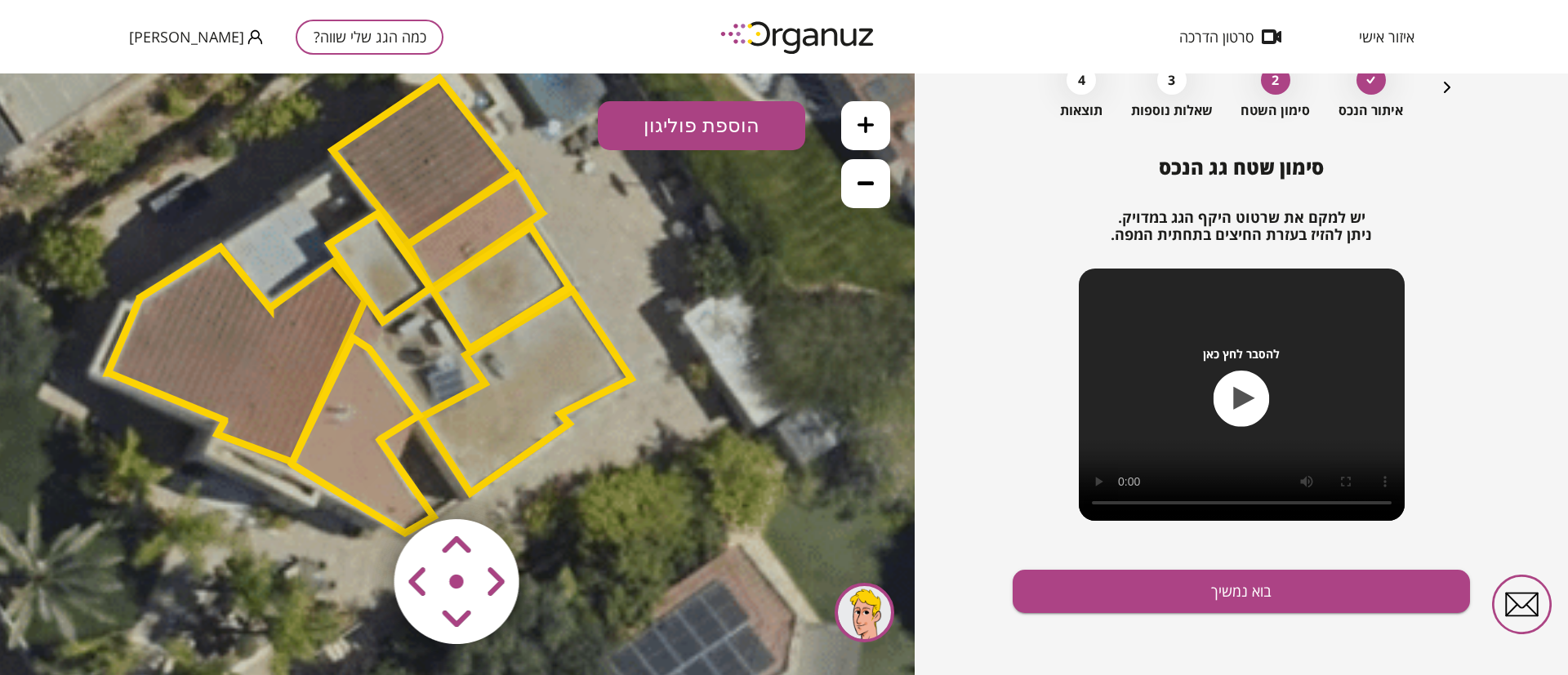
click at [551, 389] on polygon at bounding box center [526, 392] width 210 height 202
click at [551, 389] on polygon at bounding box center [526, 391] width 210 height 202
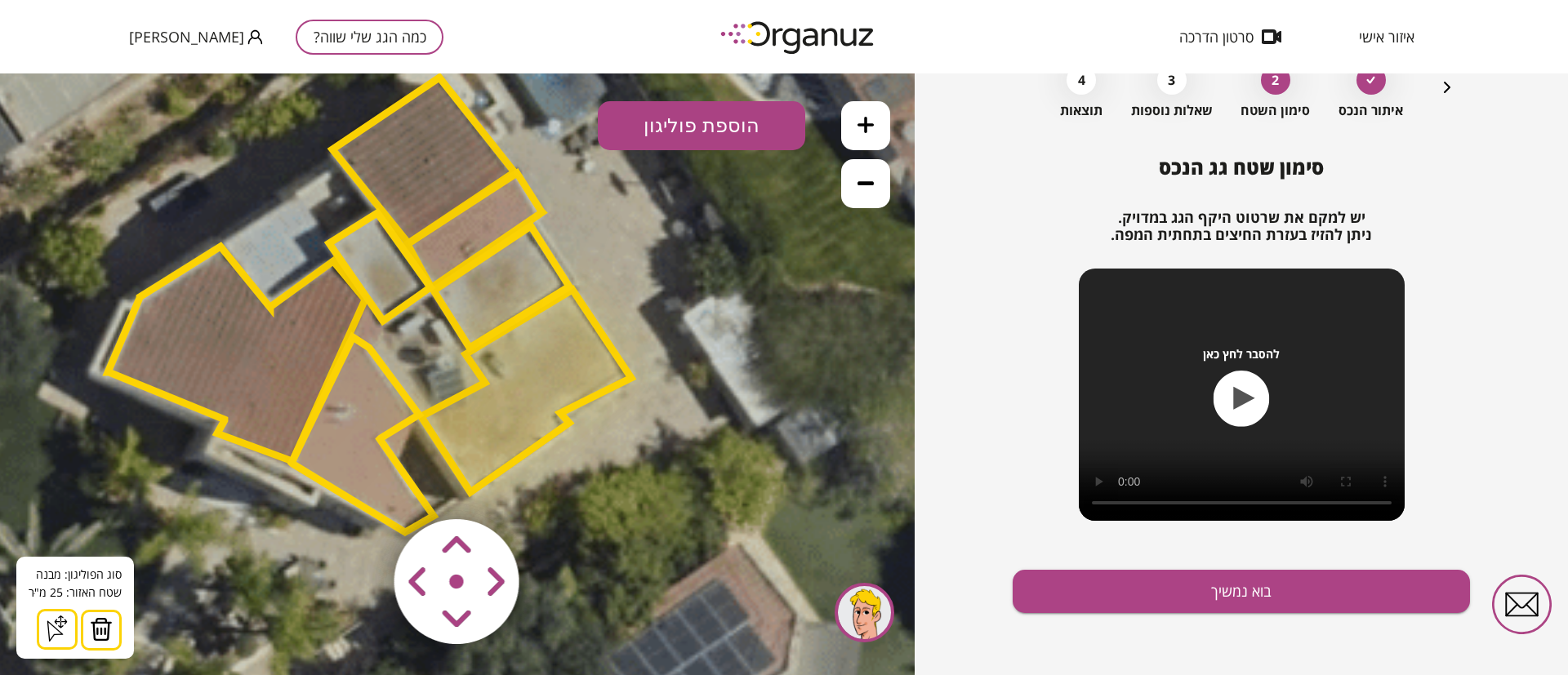
click at [365, 400] on polygon at bounding box center [363, 434] width 142 height 195
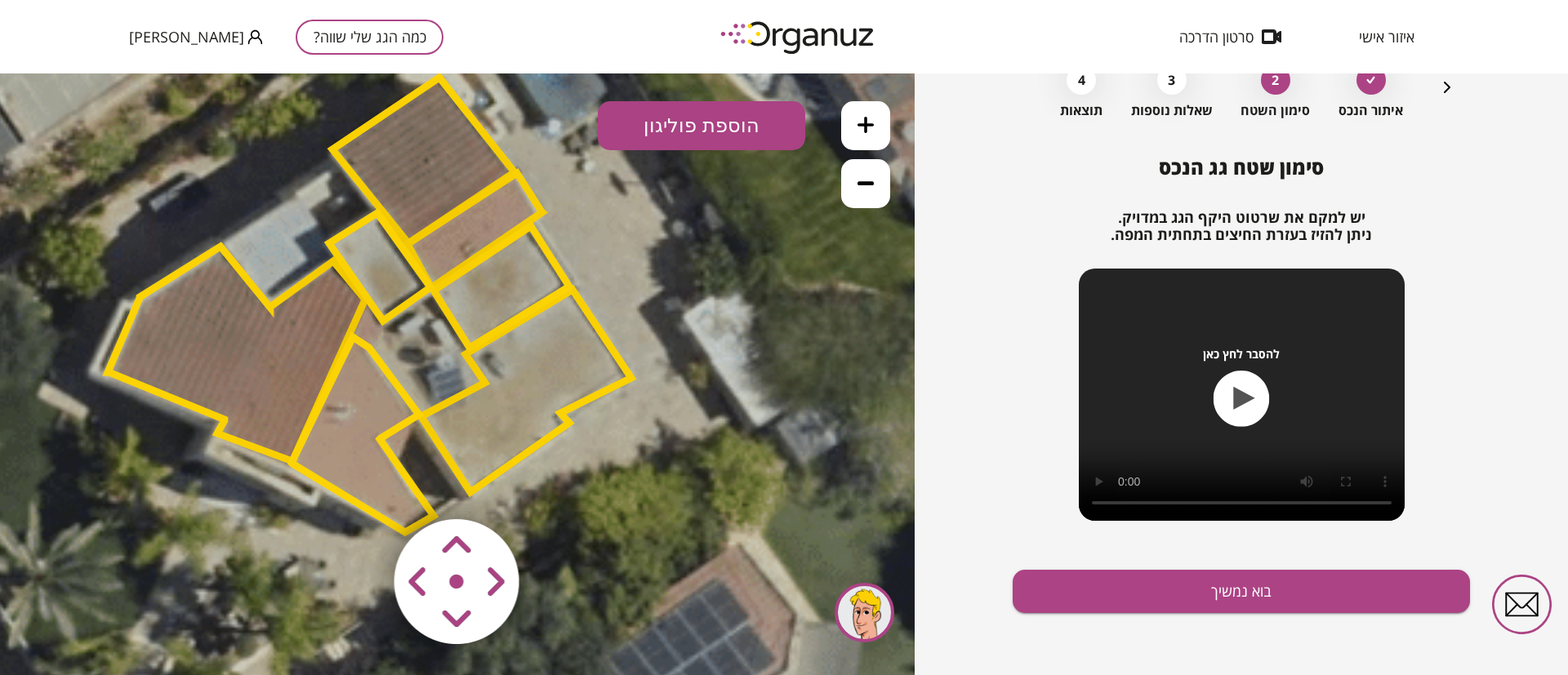
click at [262, 380] on polygon at bounding box center [237, 354] width 257 height 215
click at [263, 380] on polygon at bounding box center [237, 354] width 257 height 215
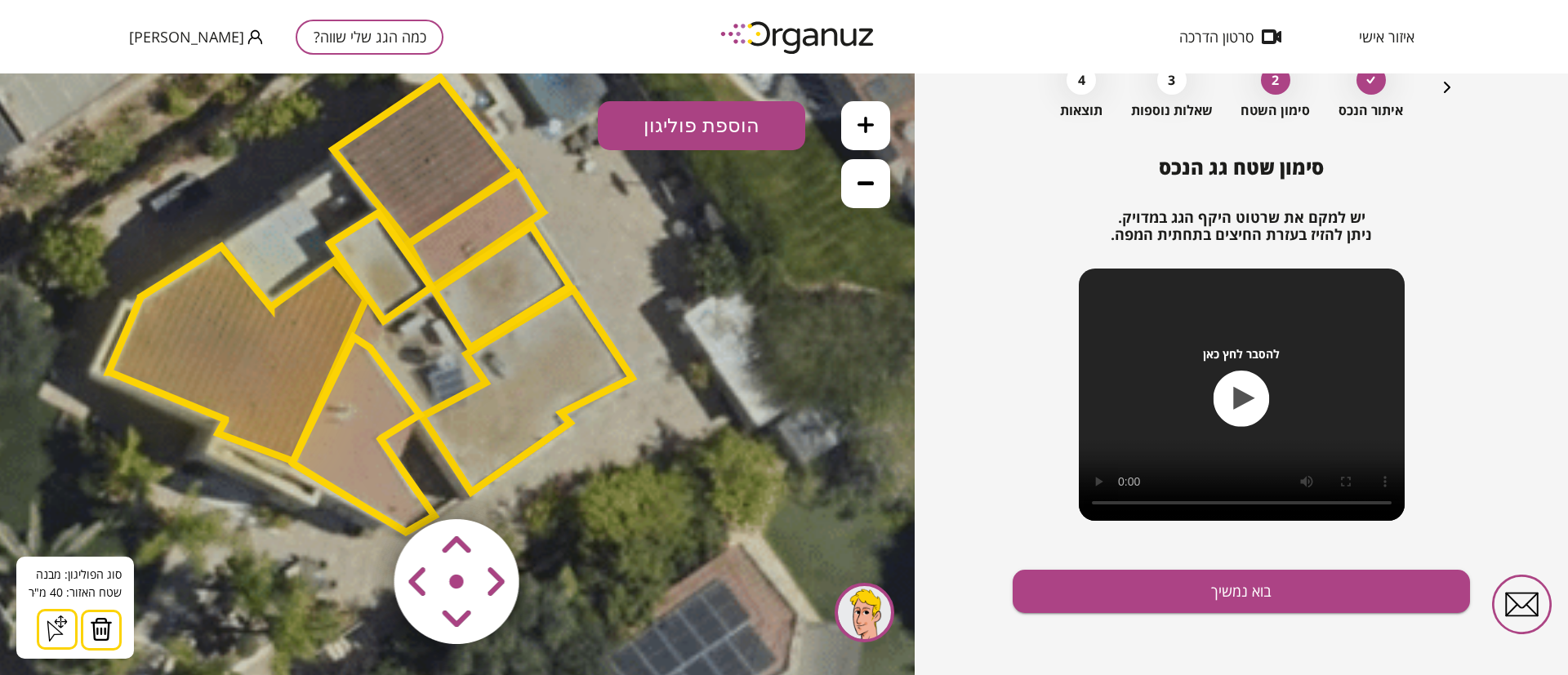
click at [528, 293] on polygon at bounding box center [502, 287] width 136 height 122
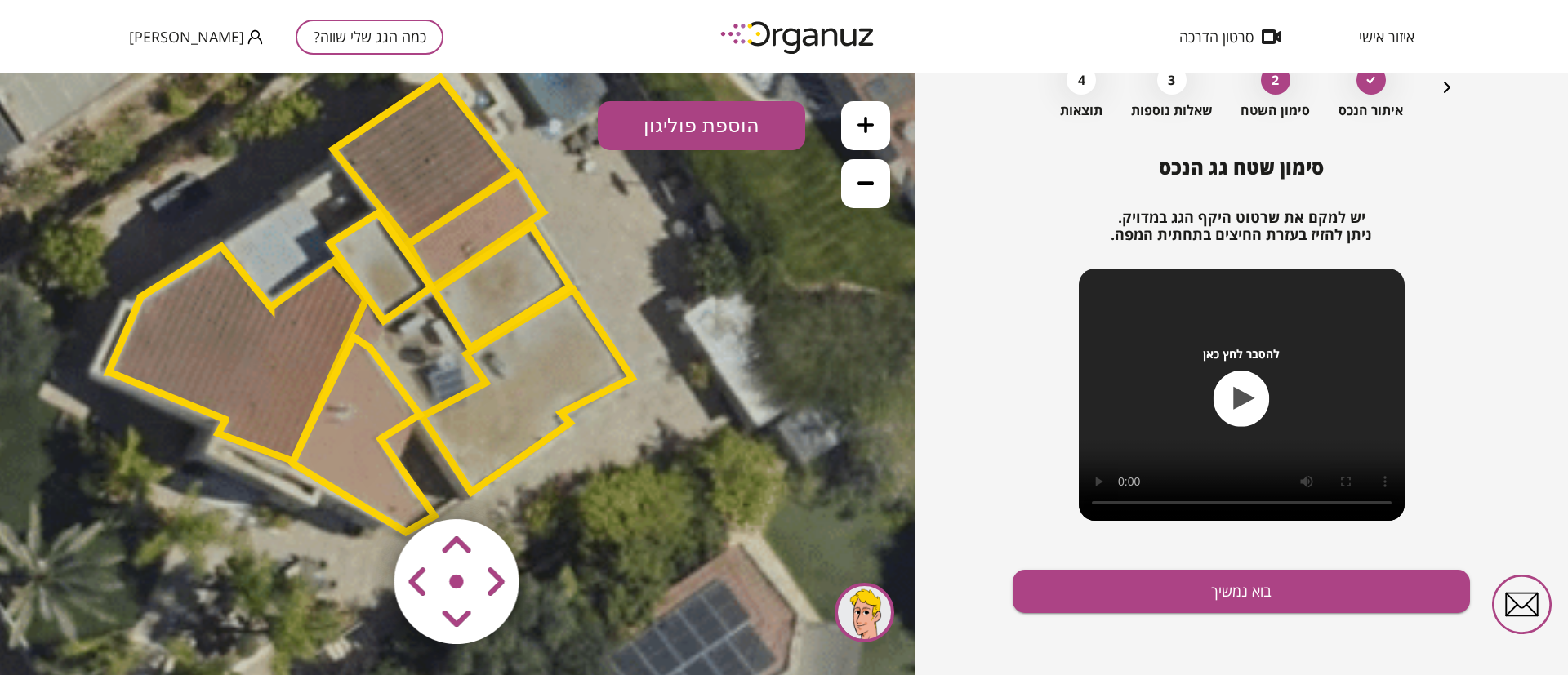
click at [378, 273] on polygon at bounding box center [381, 267] width 102 height 108
click at [515, 298] on polygon at bounding box center [502, 287] width 136 height 122
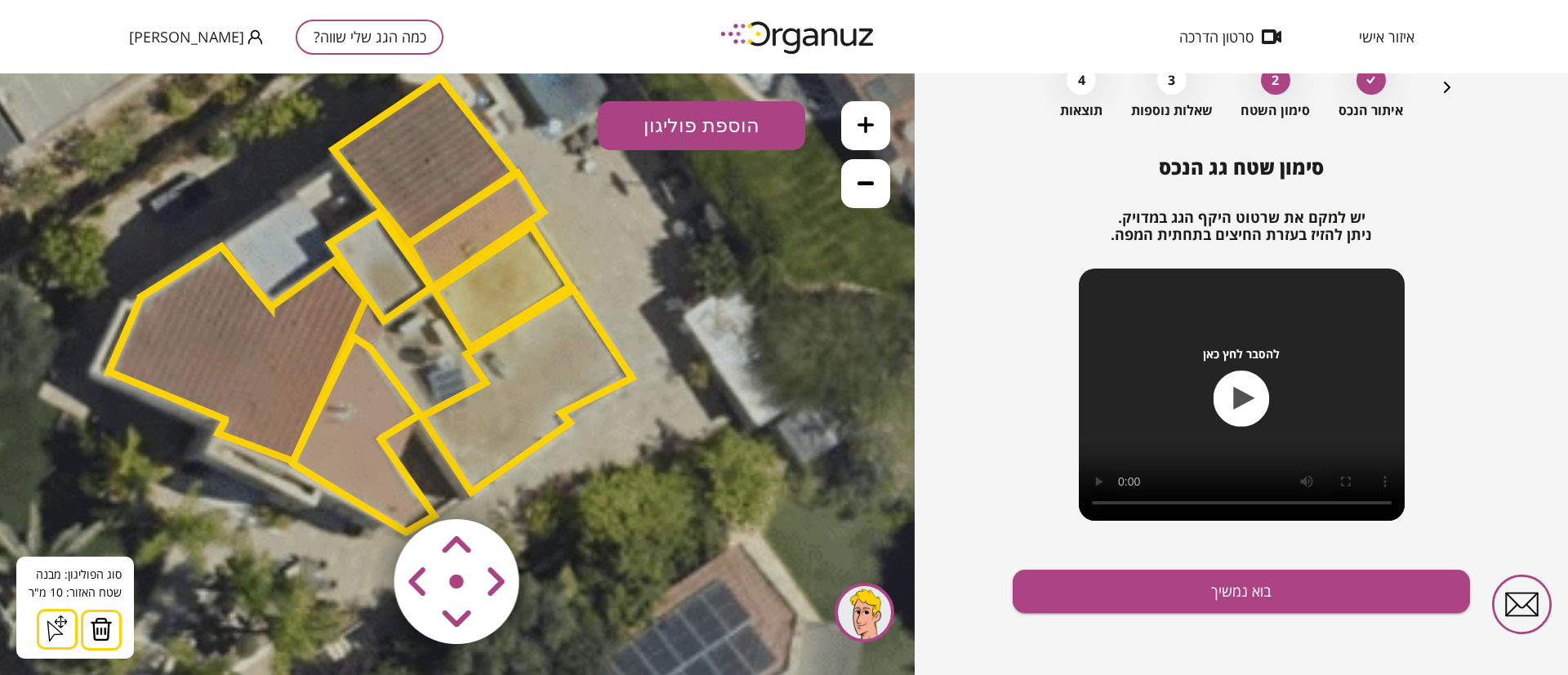
click at [543, 370] on polygon at bounding box center [527, 391] width 210 height 202
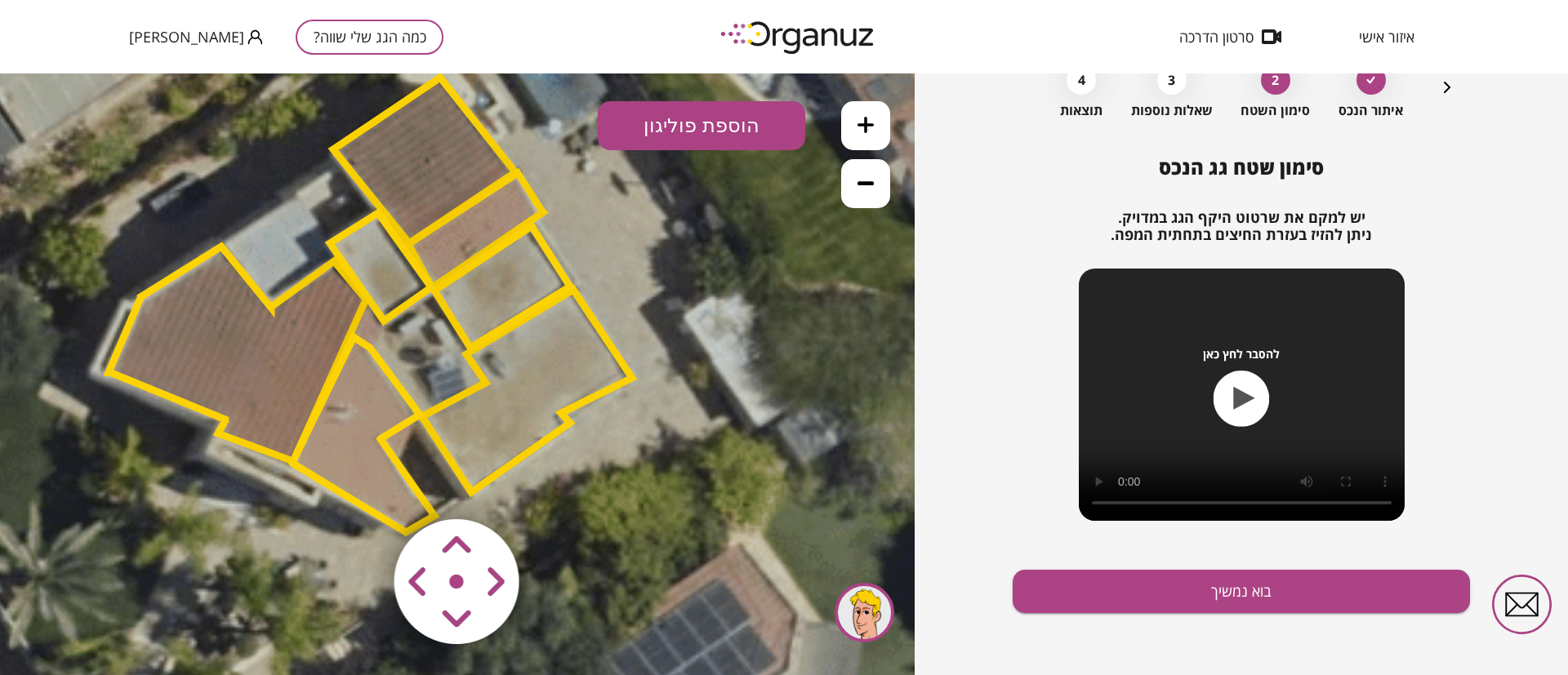
click at [514, 285] on polygon at bounding box center [502, 287] width 136 height 122
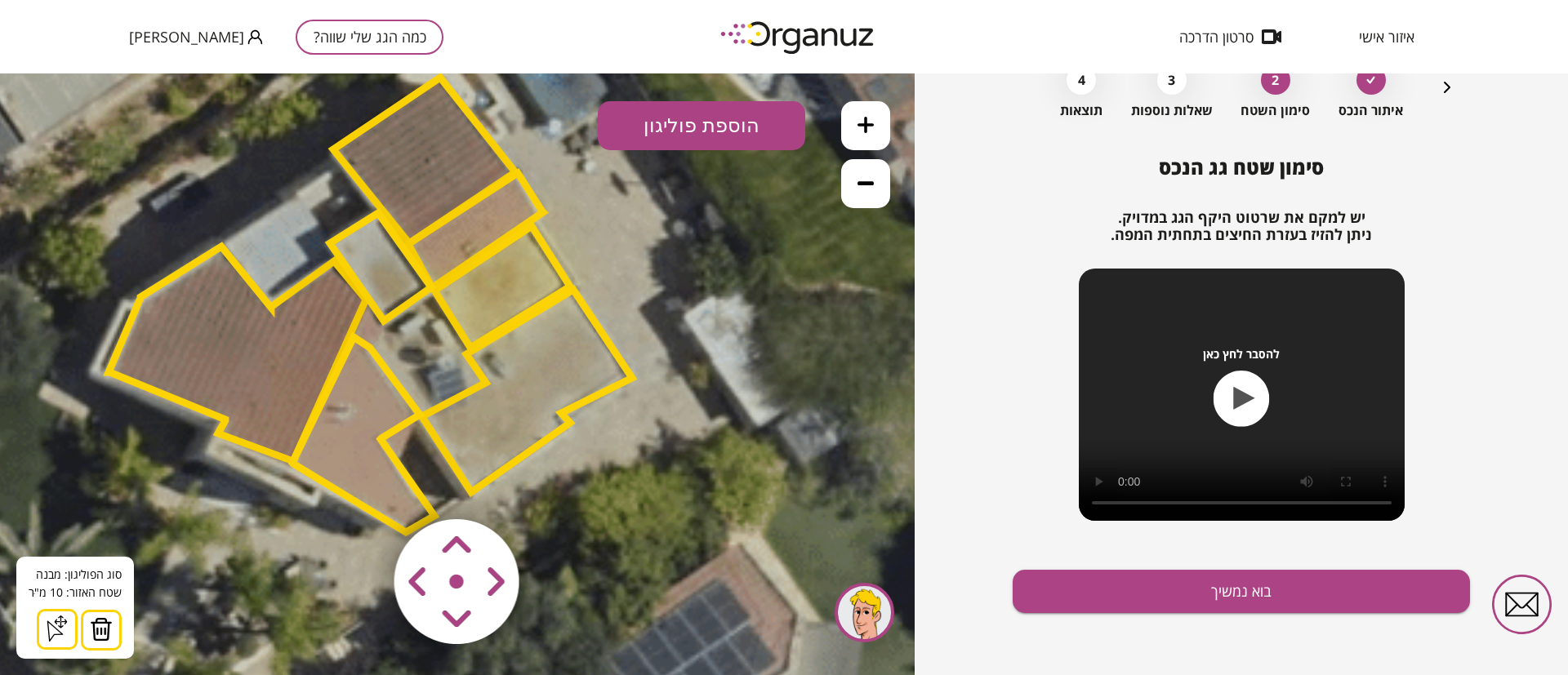
click at [398, 267] on polygon at bounding box center [381, 267] width 102 height 108
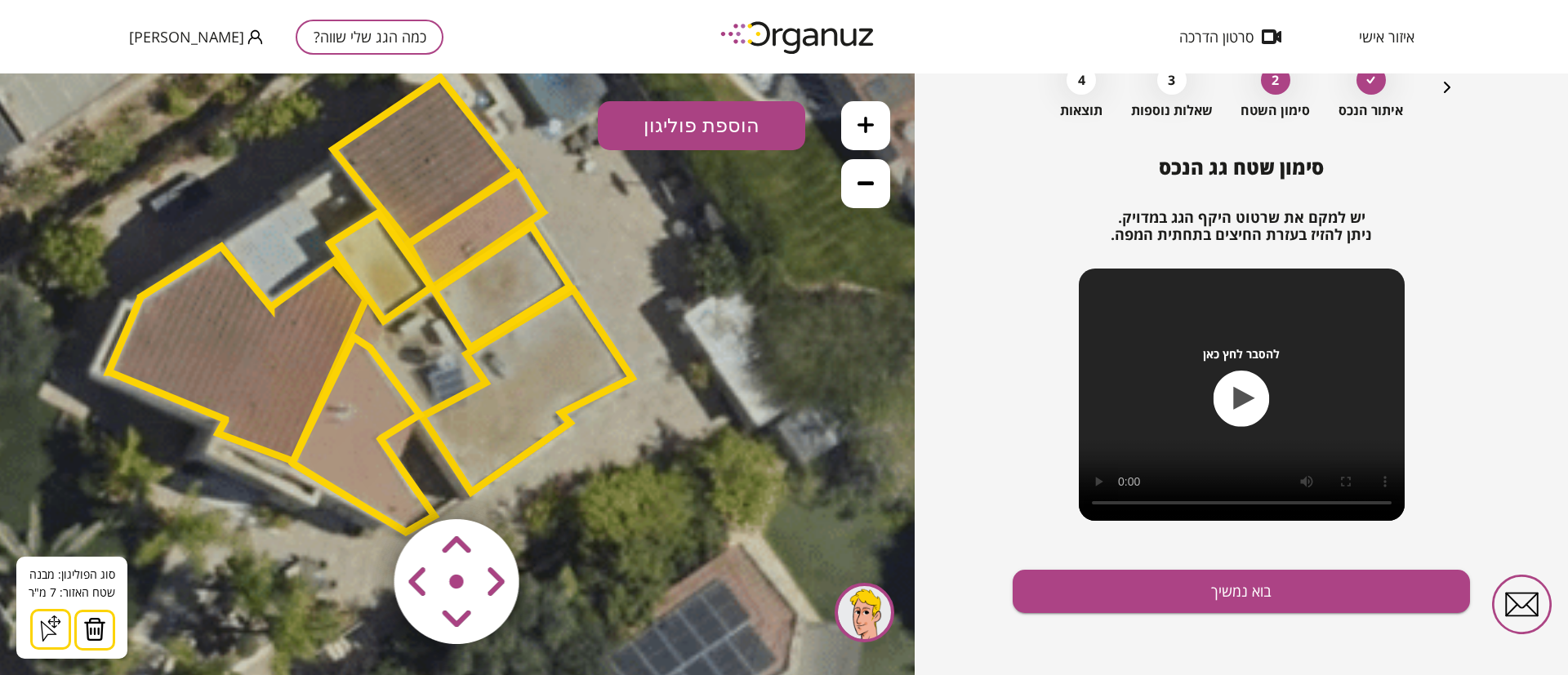
click at [235, 349] on polygon at bounding box center [237, 354] width 257 height 215
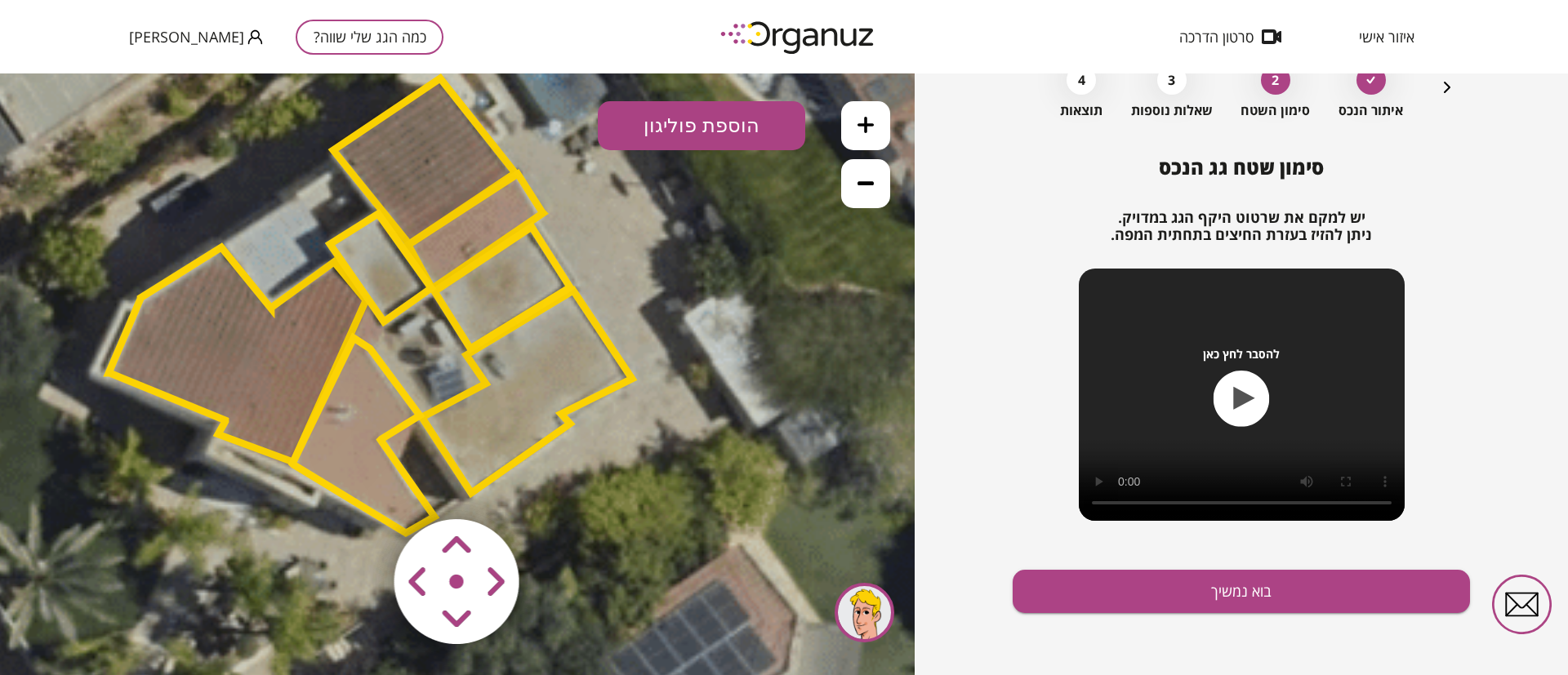
click at [236, 356] on polygon at bounding box center [237, 355] width 257 height 215
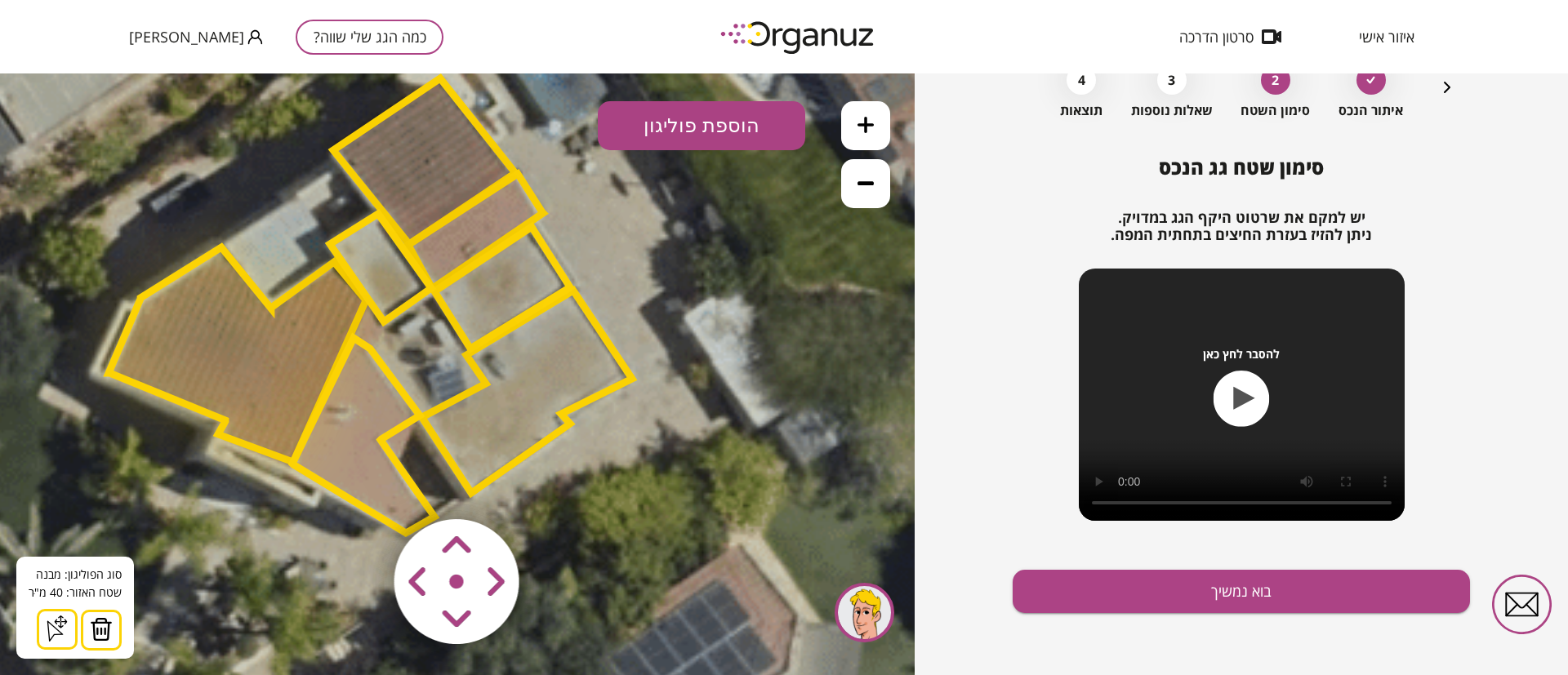
click at [470, 225] on polygon at bounding box center [476, 231] width 135 height 115
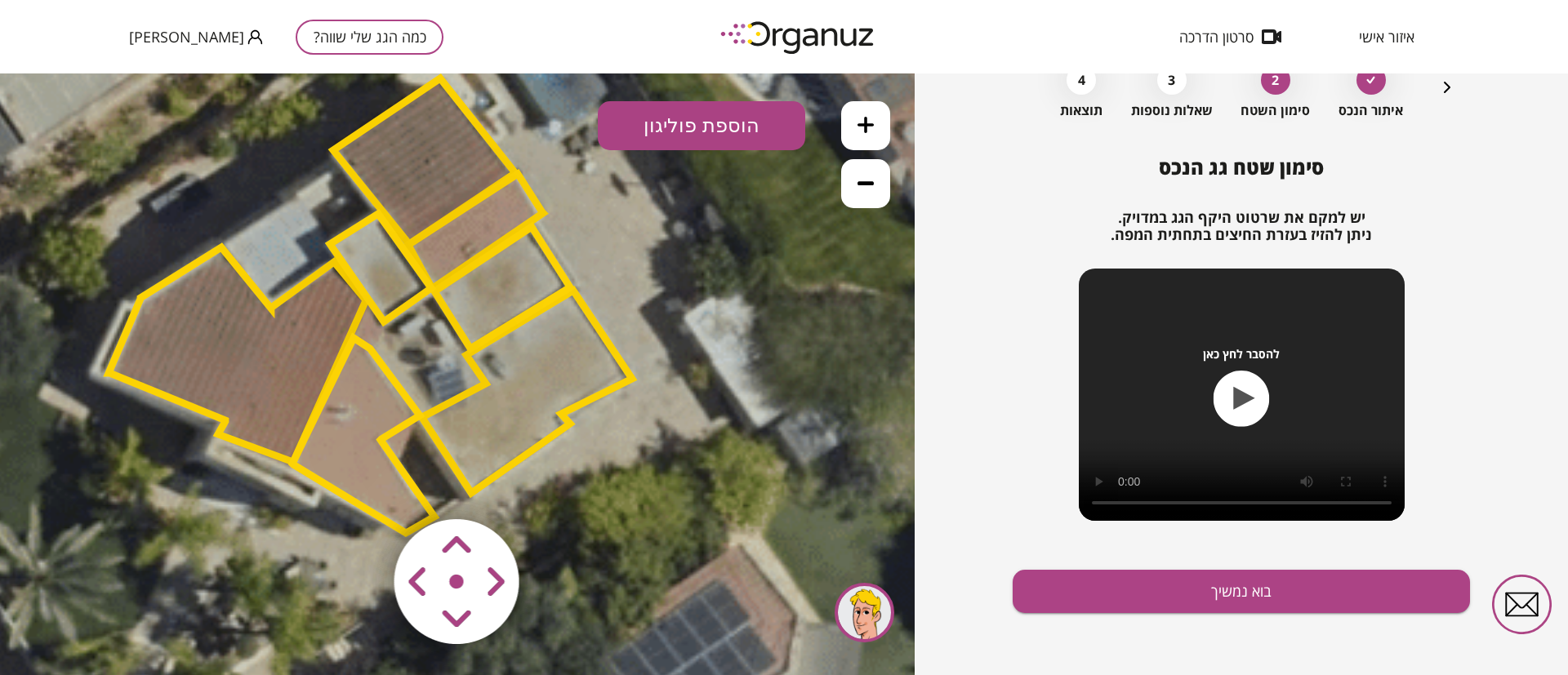
click at [350, 445] on polygon at bounding box center [363, 435] width 142 height 195
click at [350, 452] on polygon at bounding box center [363, 434] width 142 height 195
click at [351, 457] on polygon at bounding box center [363, 435] width 142 height 195
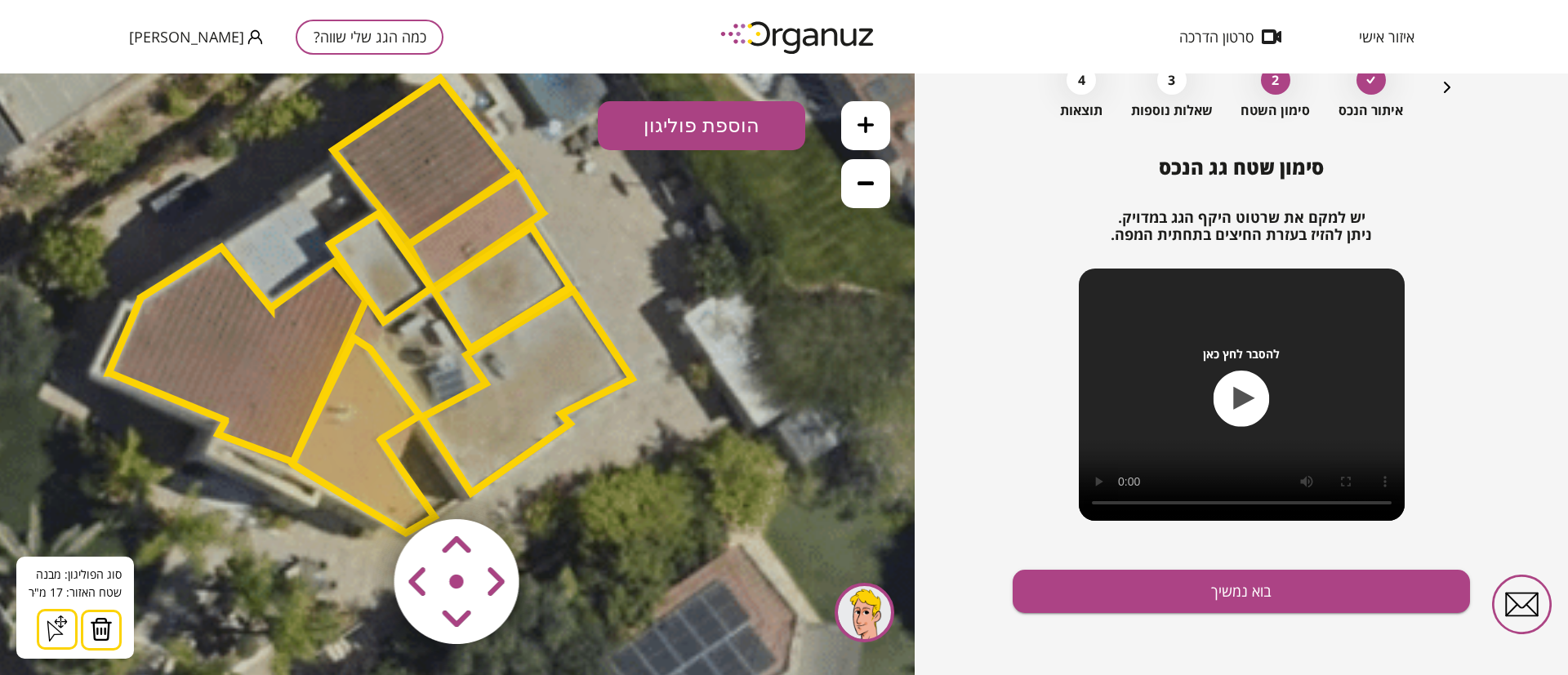
click at [447, 170] on polygon at bounding box center [424, 161] width 182 height 165
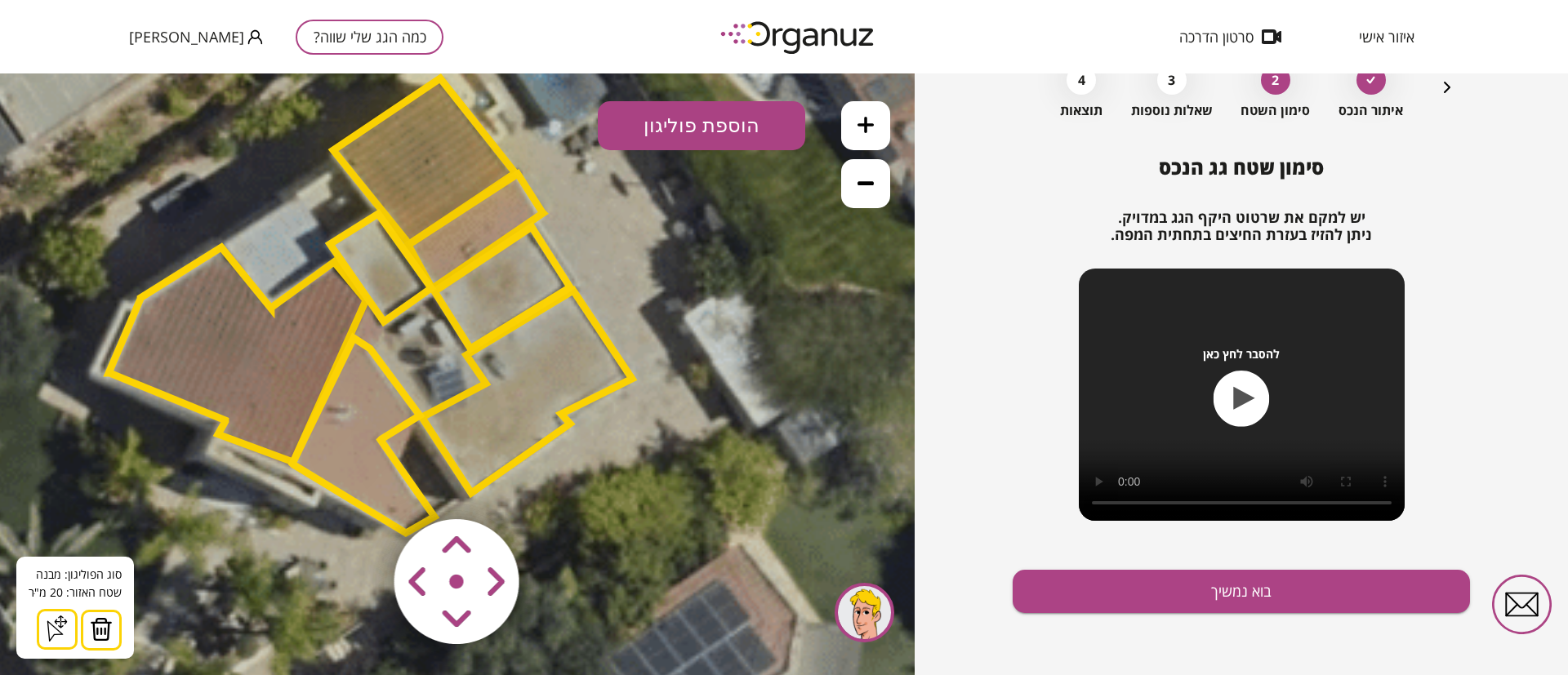
click at [861, 177] on icon at bounding box center [866, 183] width 17 height 17
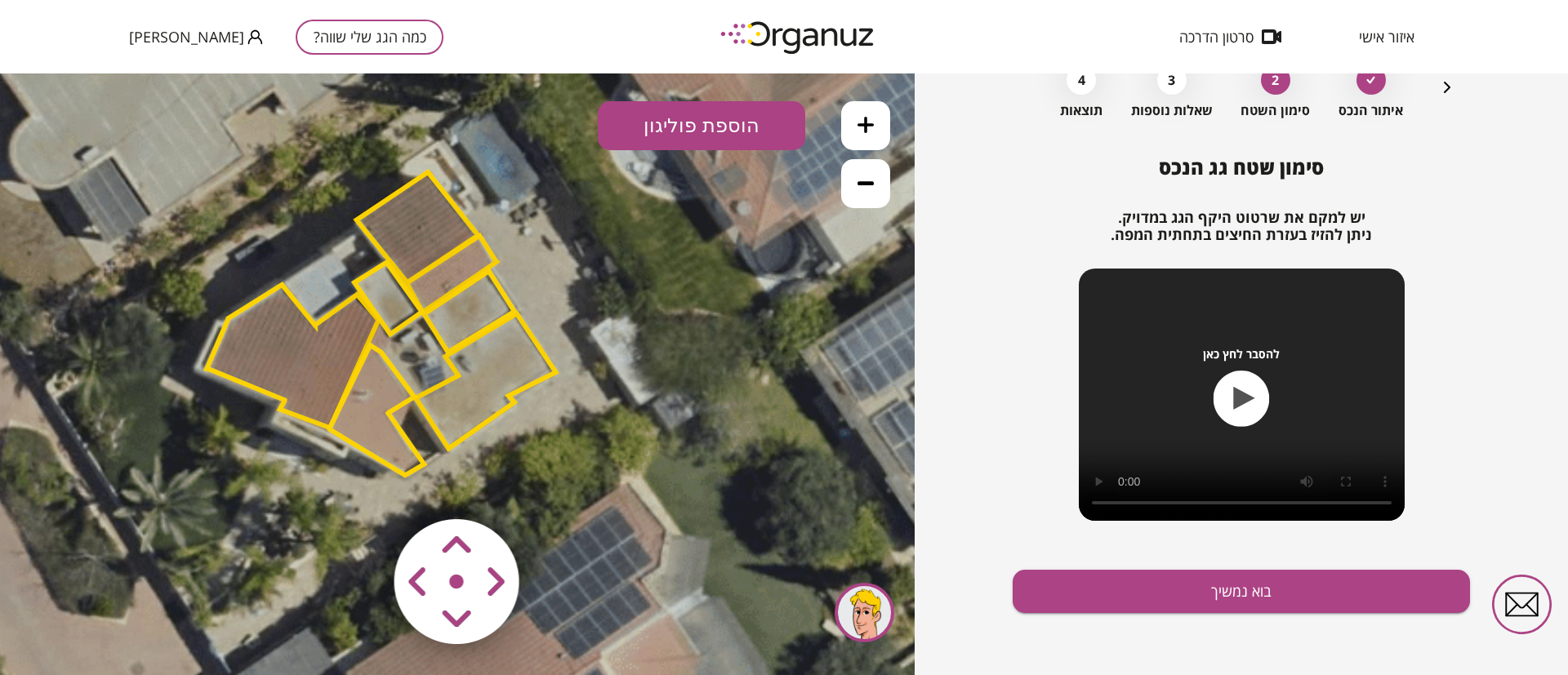
drag, startPoint x: 738, startPoint y: 398, endPoint x: 716, endPoint y: 392, distance: 22.8
click at [716, 392] on icon at bounding box center [259, 192] width 1820 height 1819
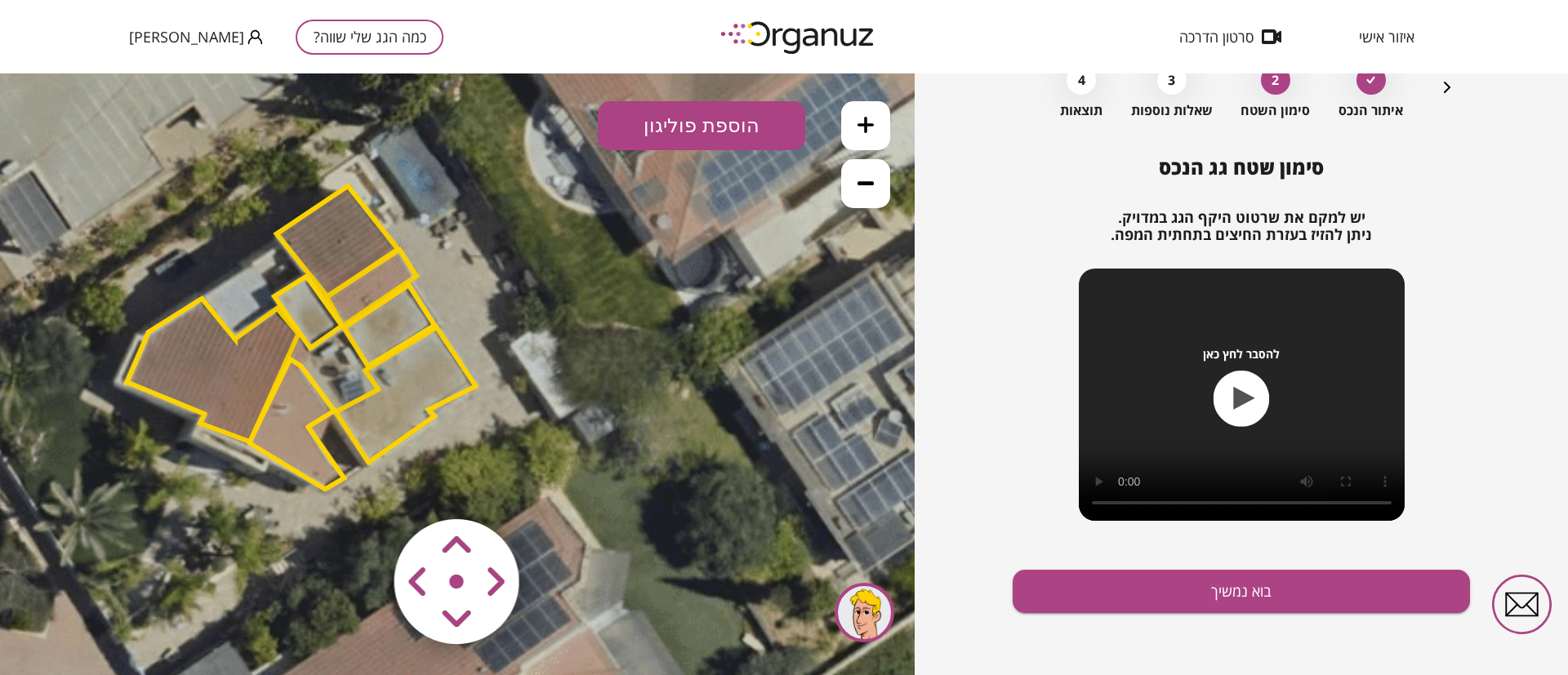
drag, startPoint x: 699, startPoint y: 292, endPoint x: 674, endPoint y: 296, distance: 25.3
click at [674, 296] on icon at bounding box center [179, 206] width 1820 height 1819
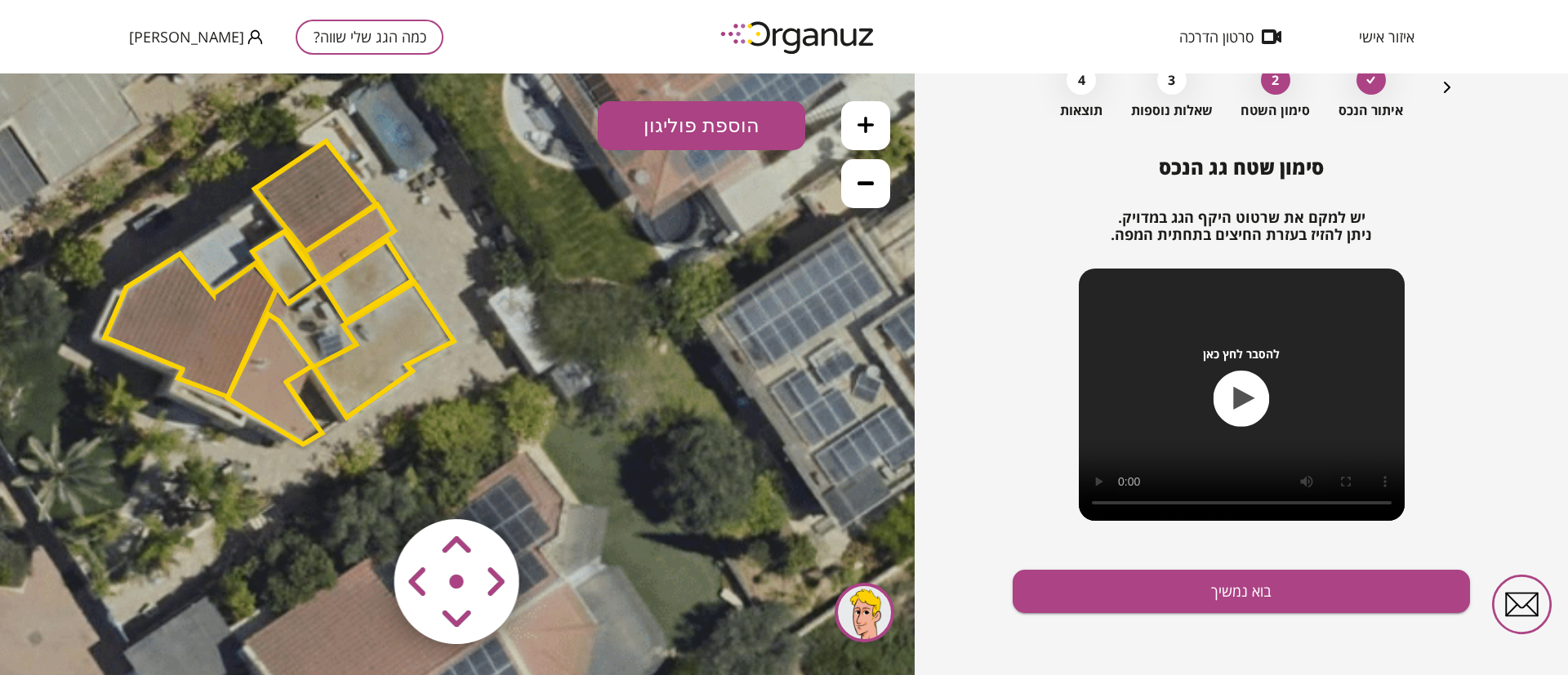
drag, startPoint x: 683, startPoint y: 358, endPoint x: 661, endPoint y: 313, distance: 50.1
click at [661, 313] on icon at bounding box center [157, 161] width 1820 height 1819
click at [1444, 85] on icon "button" at bounding box center [1447, 87] width 19 height 19
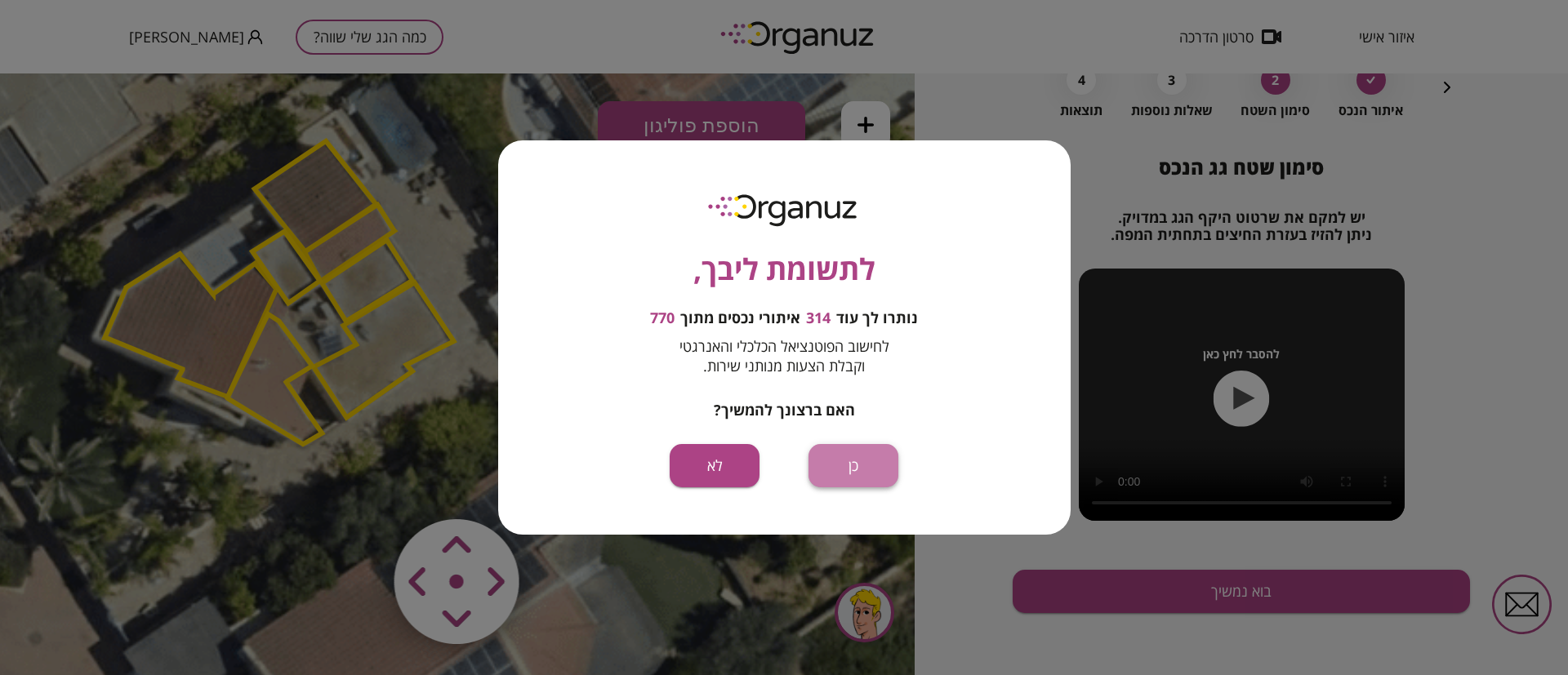
click at [846, 465] on button "כן" at bounding box center [853, 465] width 90 height 43
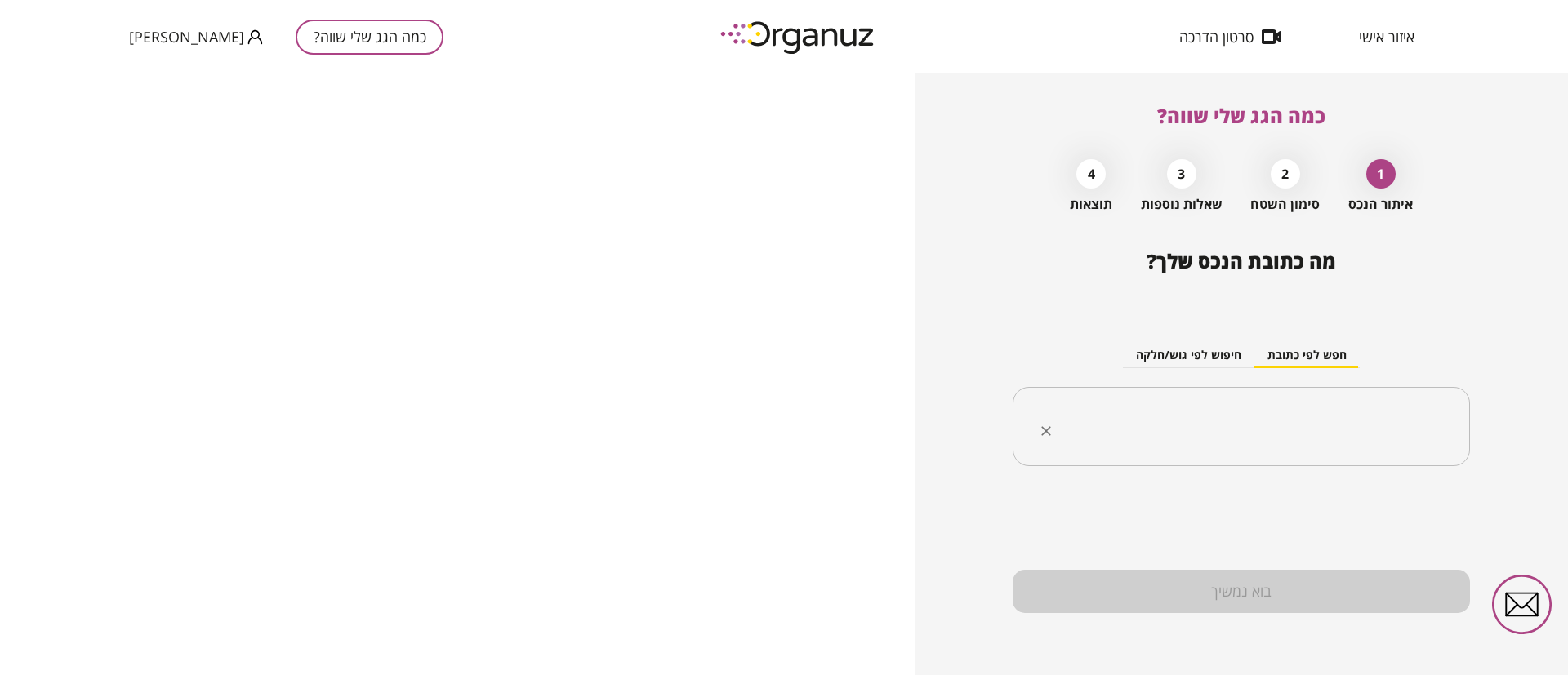
click at [1236, 426] on input "text" at bounding box center [1247, 427] width 406 height 41
paste input "**********"
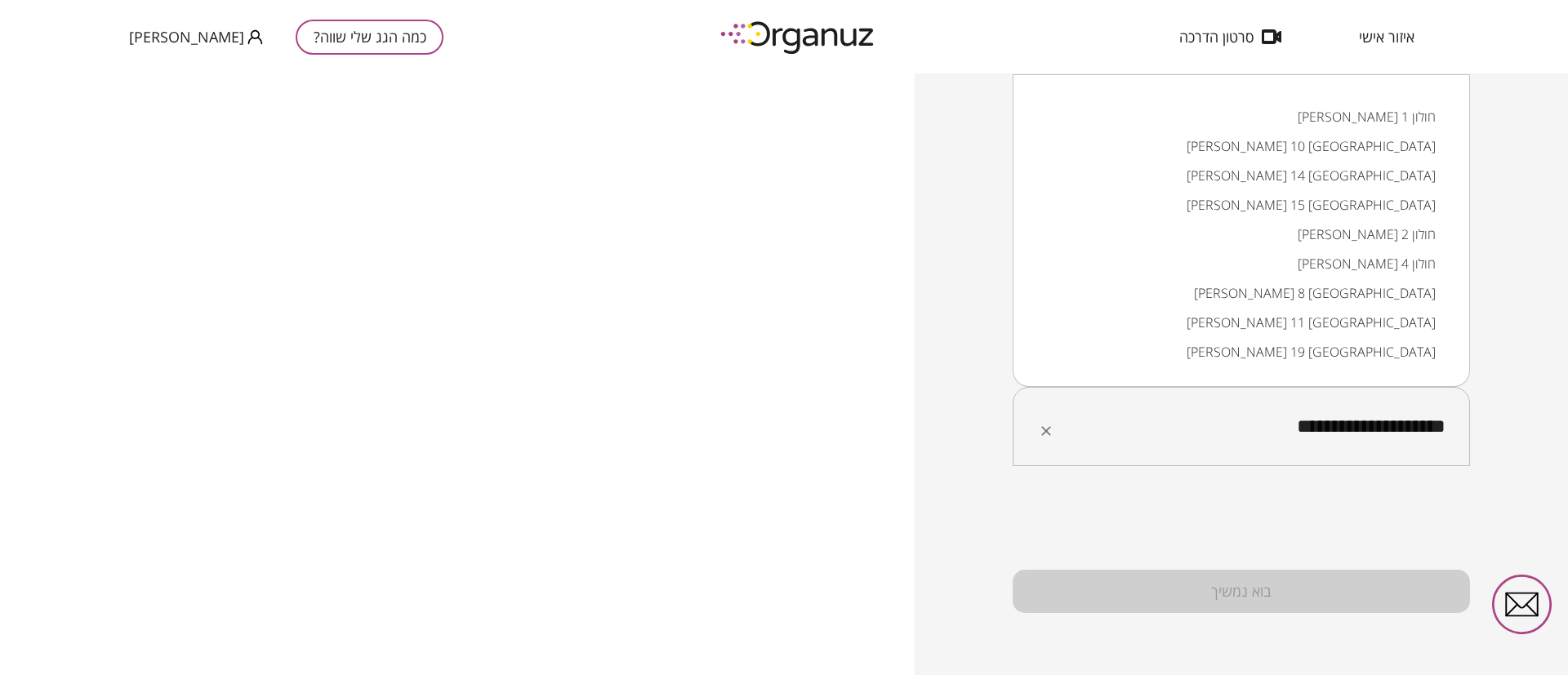
click at [1316, 429] on input "**********" at bounding box center [1247, 427] width 406 height 41
click at [1375, 350] on li "מרדכי מקלף 19 חולון" at bounding box center [1241, 352] width 415 height 30
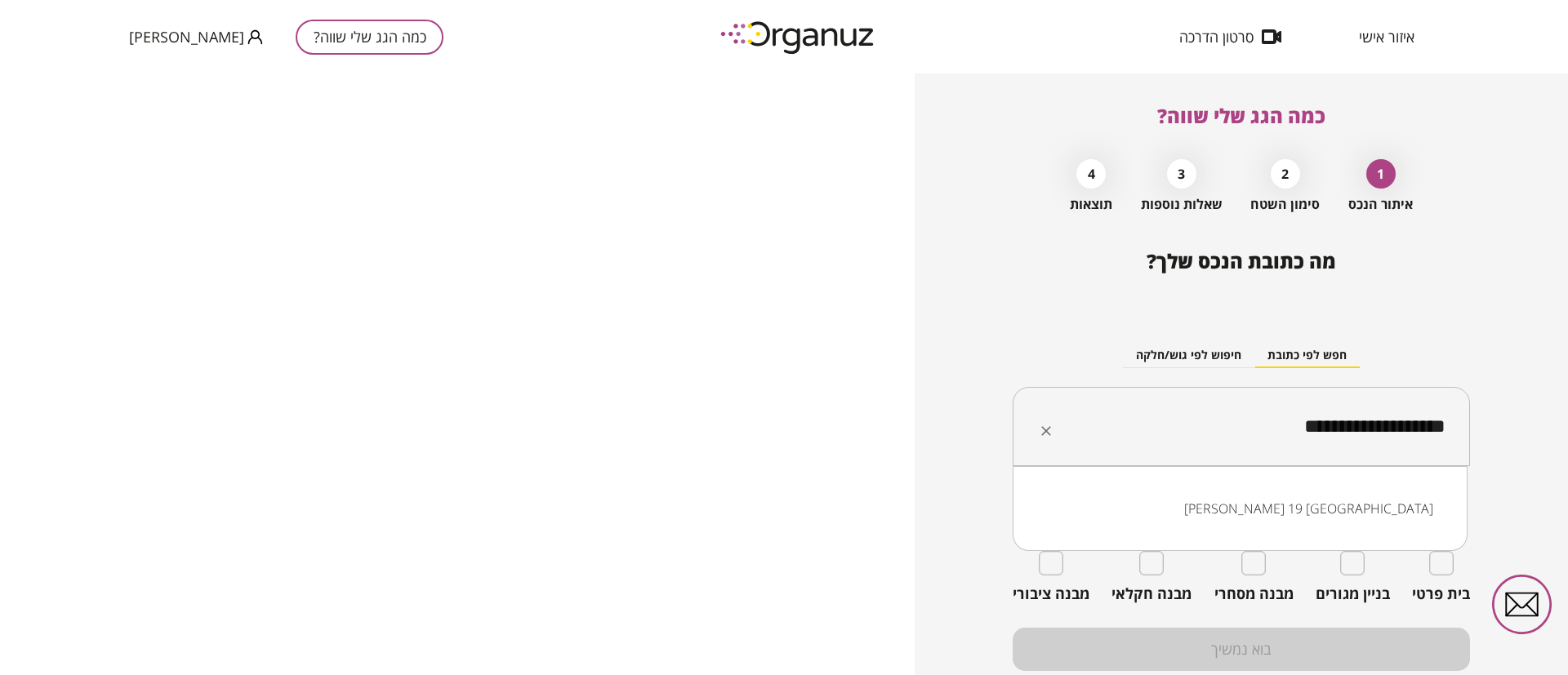
drag, startPoint x: 1273, startPoint y: 426, endPoint x: 1447, endPoint y: 419, distance: 174.1
click at [1447, 419] on input "**********" at bounding box center [1247, 427] width 406 height 41
click at [1372, 502] on li "סמטת תוחלת 5 רמלה" at bounding box center [1240, 509] width 412 height 30
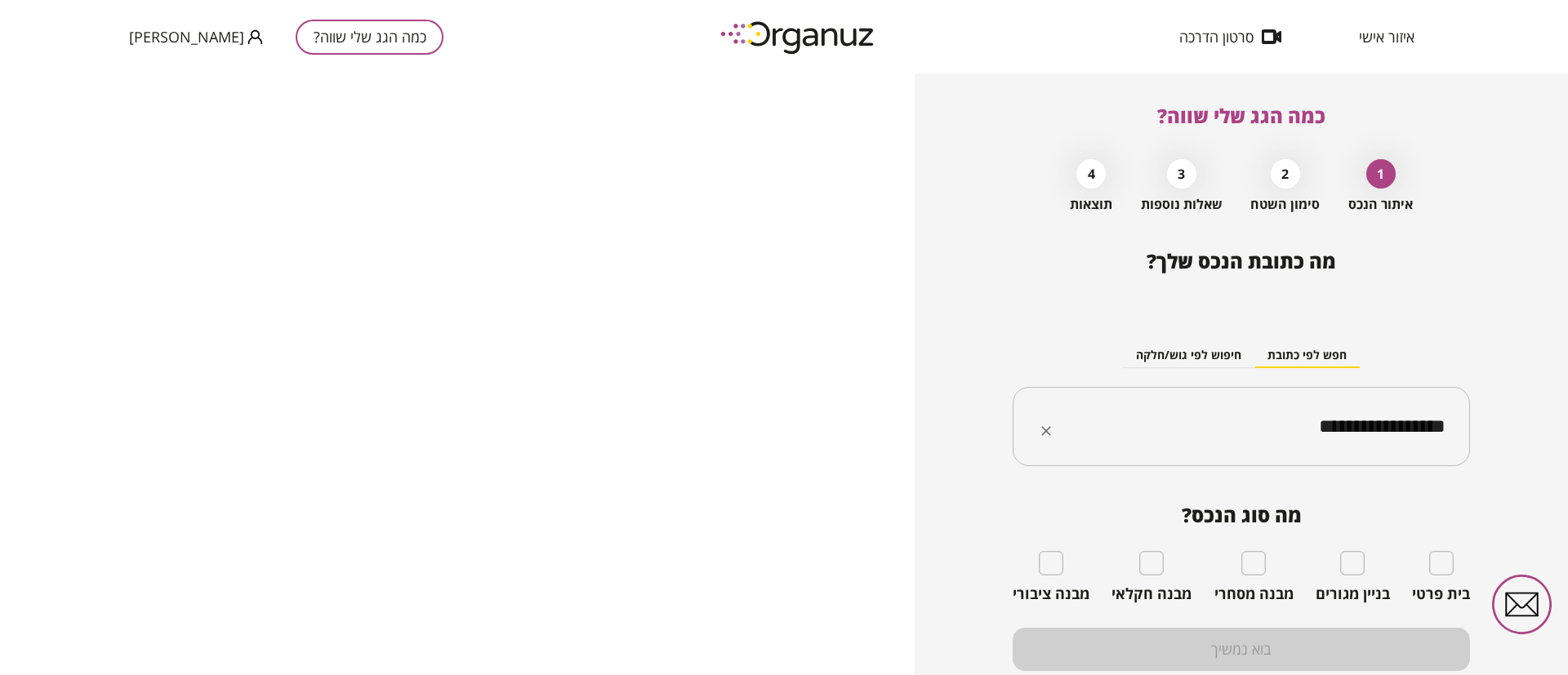
type input "**********"
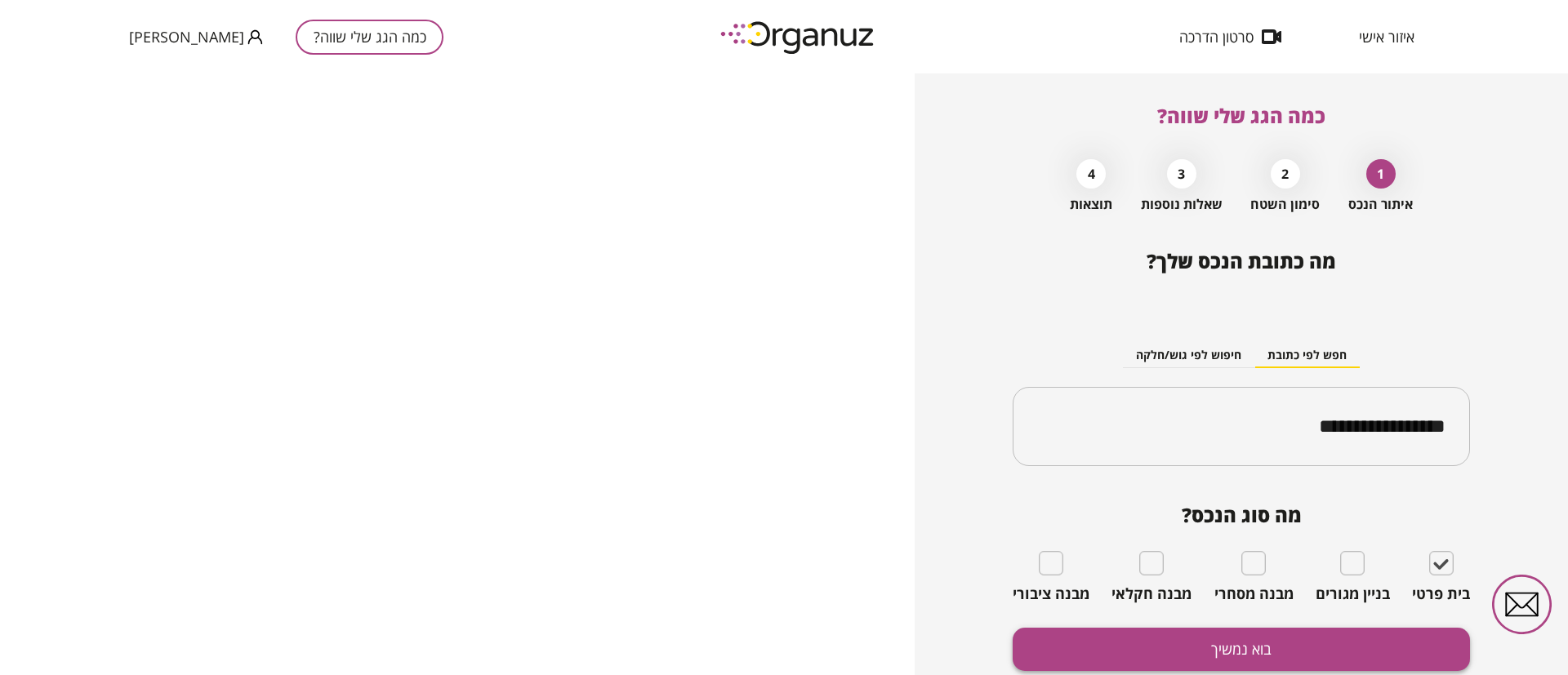
click at [1370, 638] on button "בוא נמשיך" at bounding box center [1241, 649] width 457 height 43
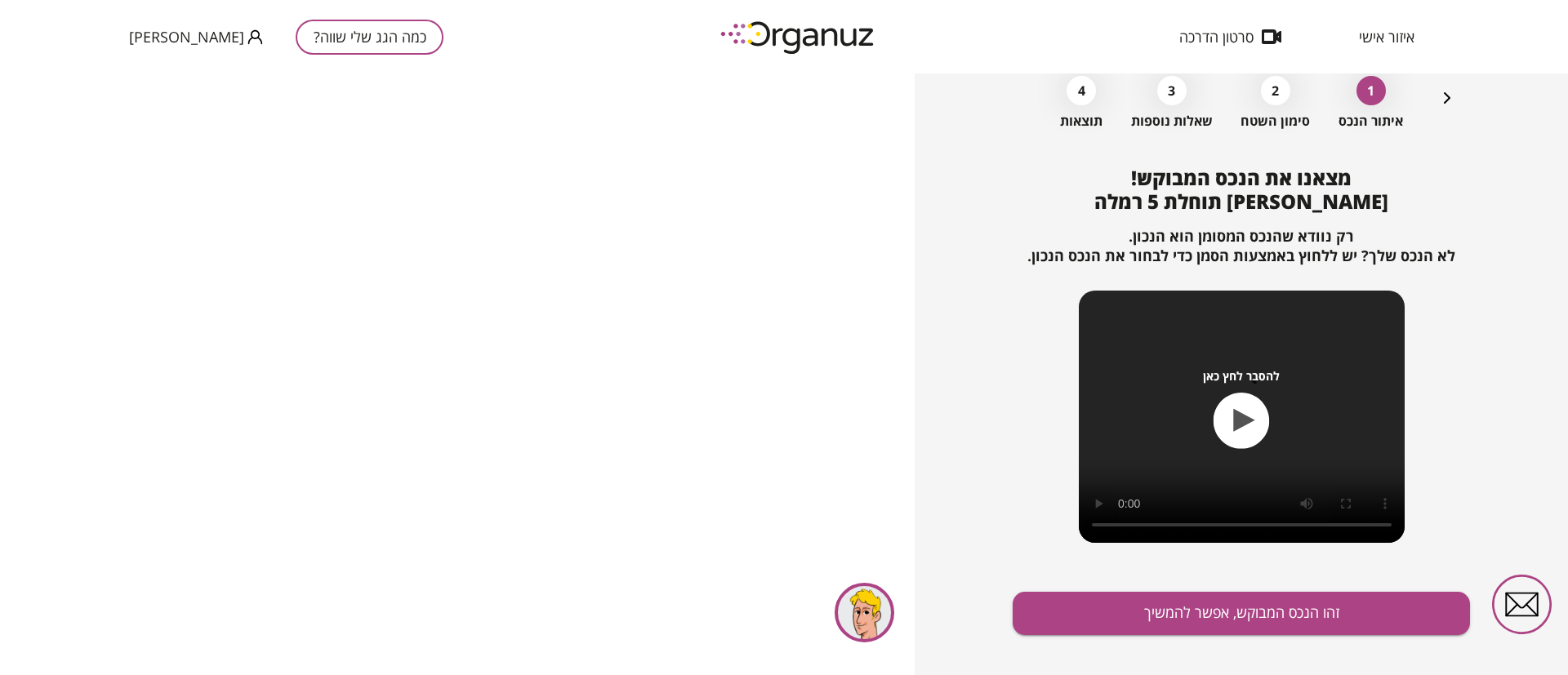
scroll to position [105, 0]
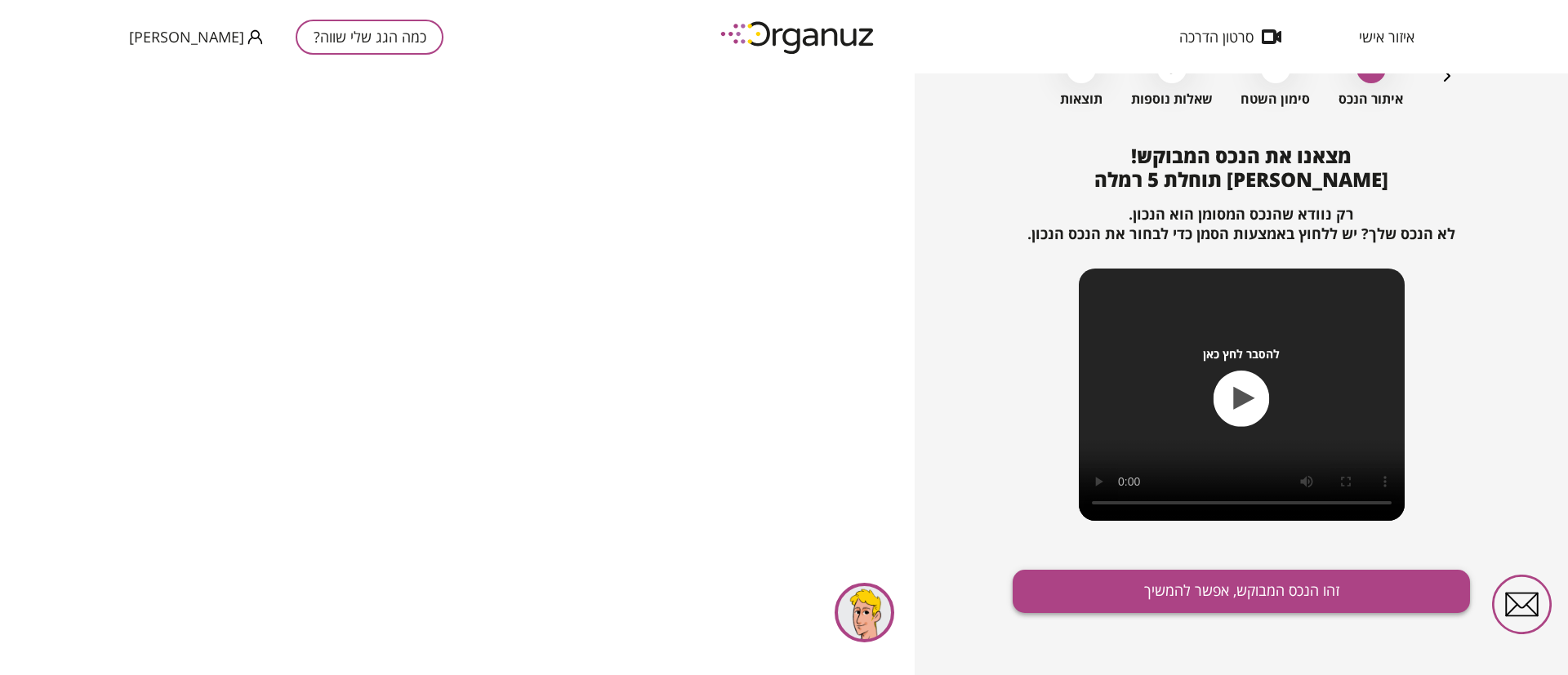
click at [1236, 583] on button "זהו הנכס המבוקש, אפשר להמשיך" at bounding box center [1241, 591] width 457 height 43
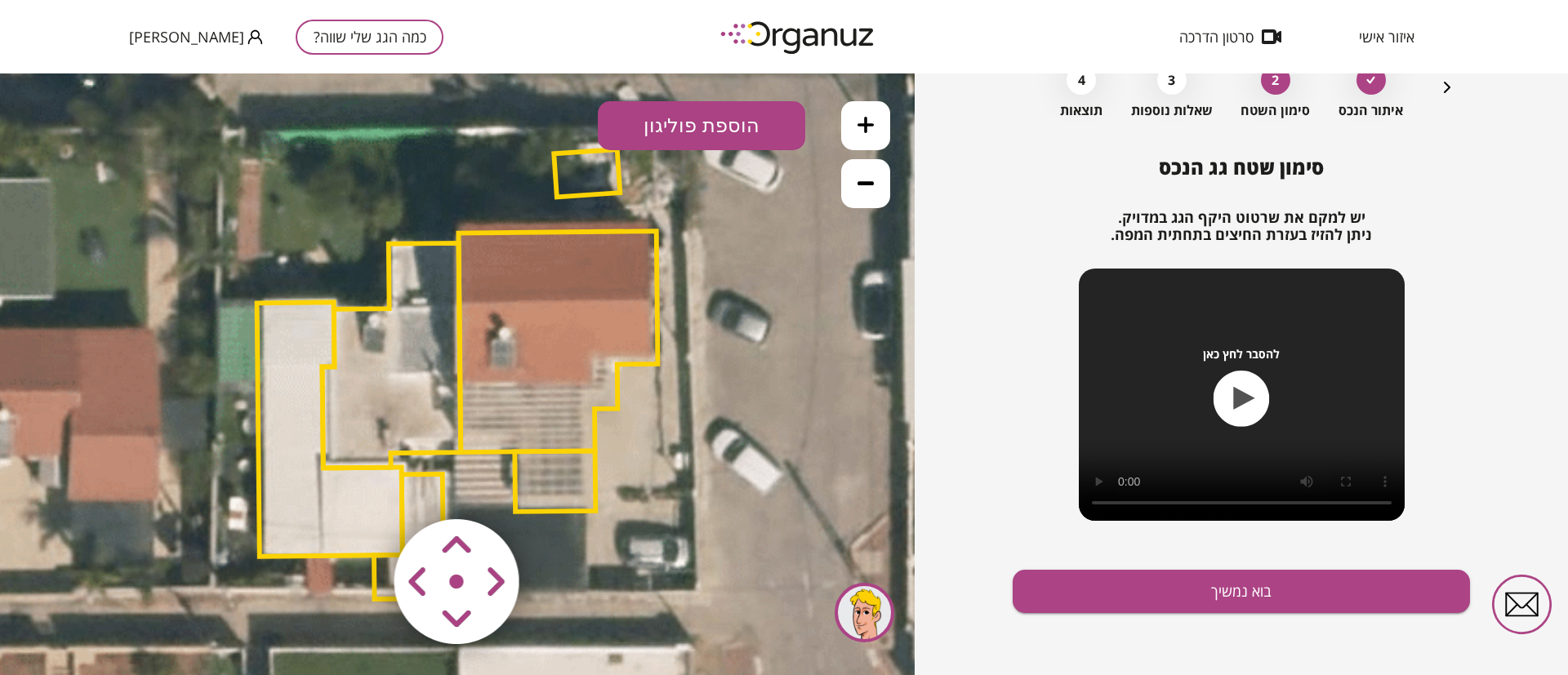
click at [385, 389] on polygon at bounding box center [392, 356] width 139 height 225
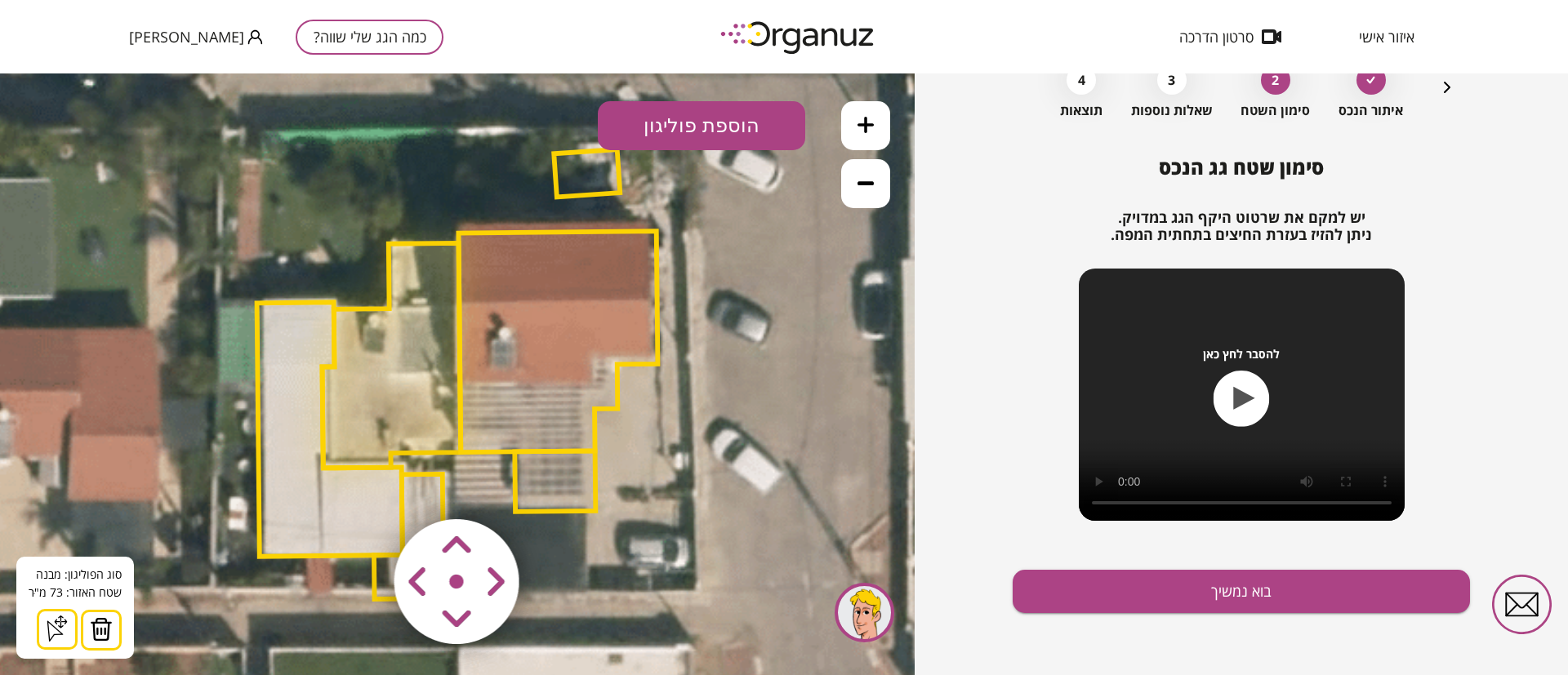
click at [103, 621] on img at bounding box center [101, 629] width 23 height 25
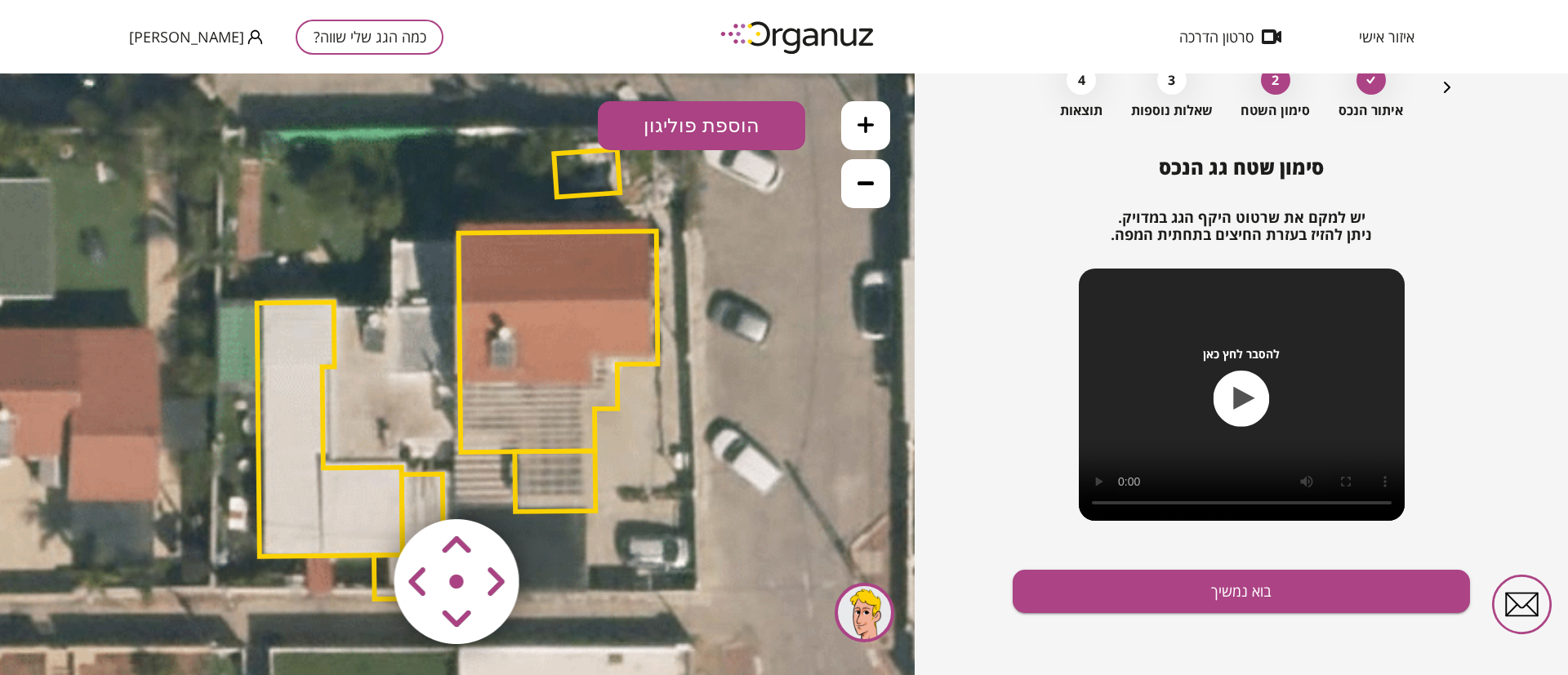
click at [286, 373] on polygon at bounding box center [329, 428] width 145 height 254
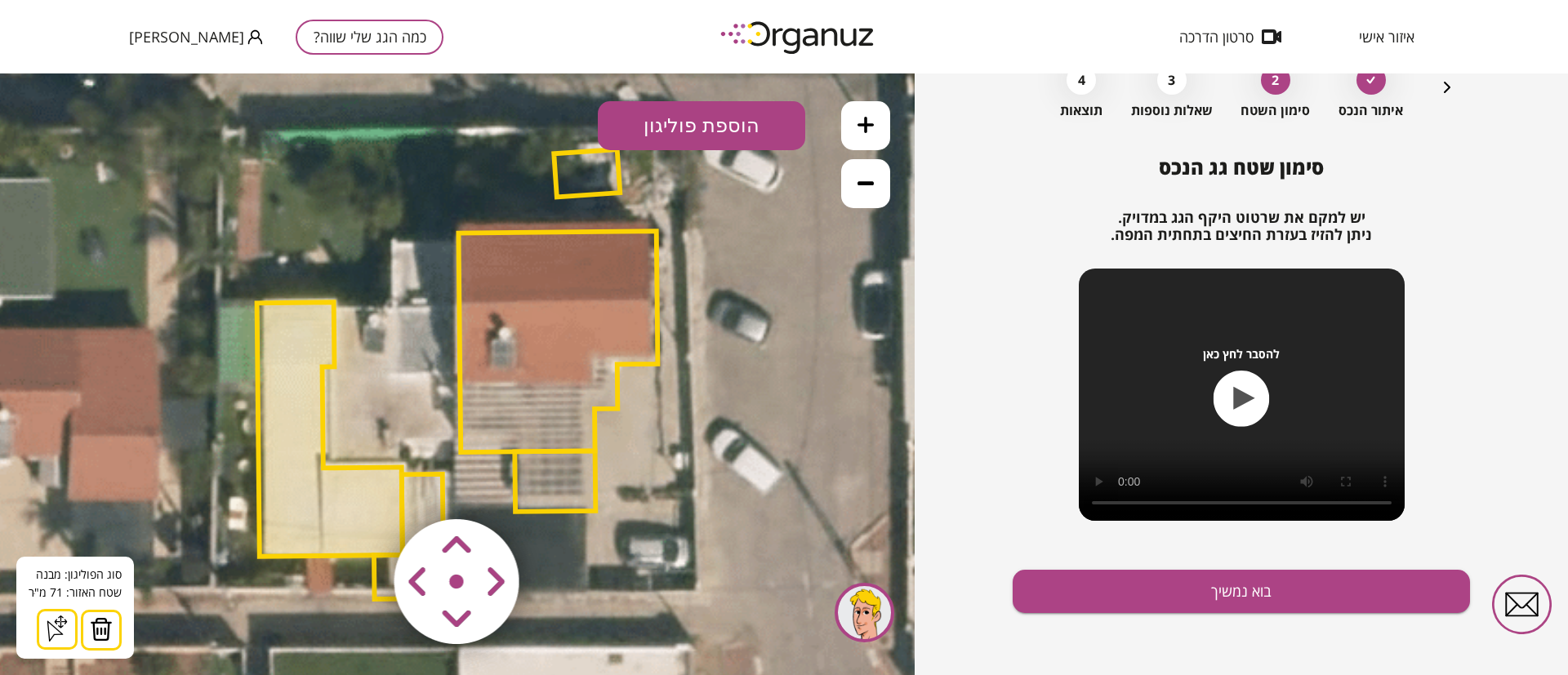
click at [103, 631] on img at bounding box center [101, 629] width 23 height 25
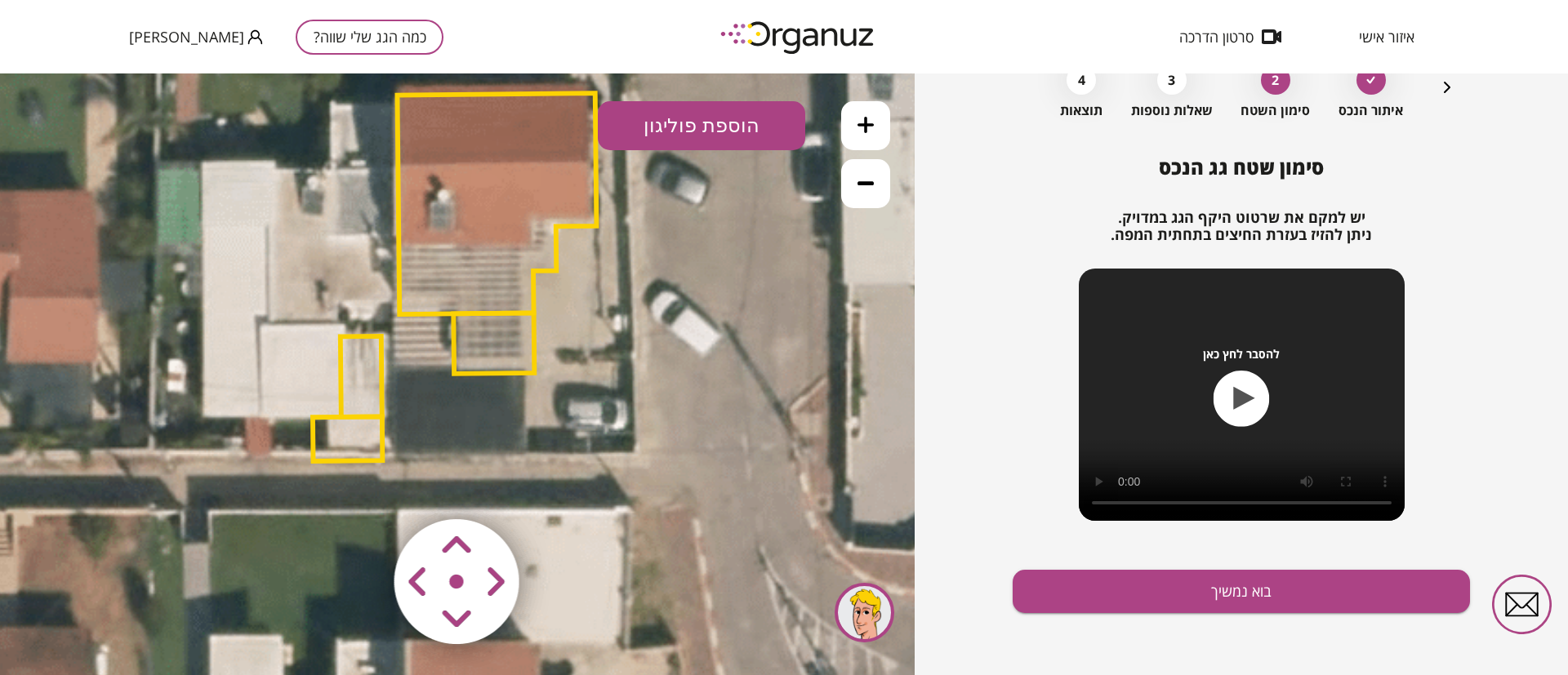
drag, startPoint x: 256, startPoint y: 496, endPoint x: 197, endPoint y: 340, distance: 166.8
click at [194, 340] on icon at bounding box center [391, 239] width 1433 height 1432
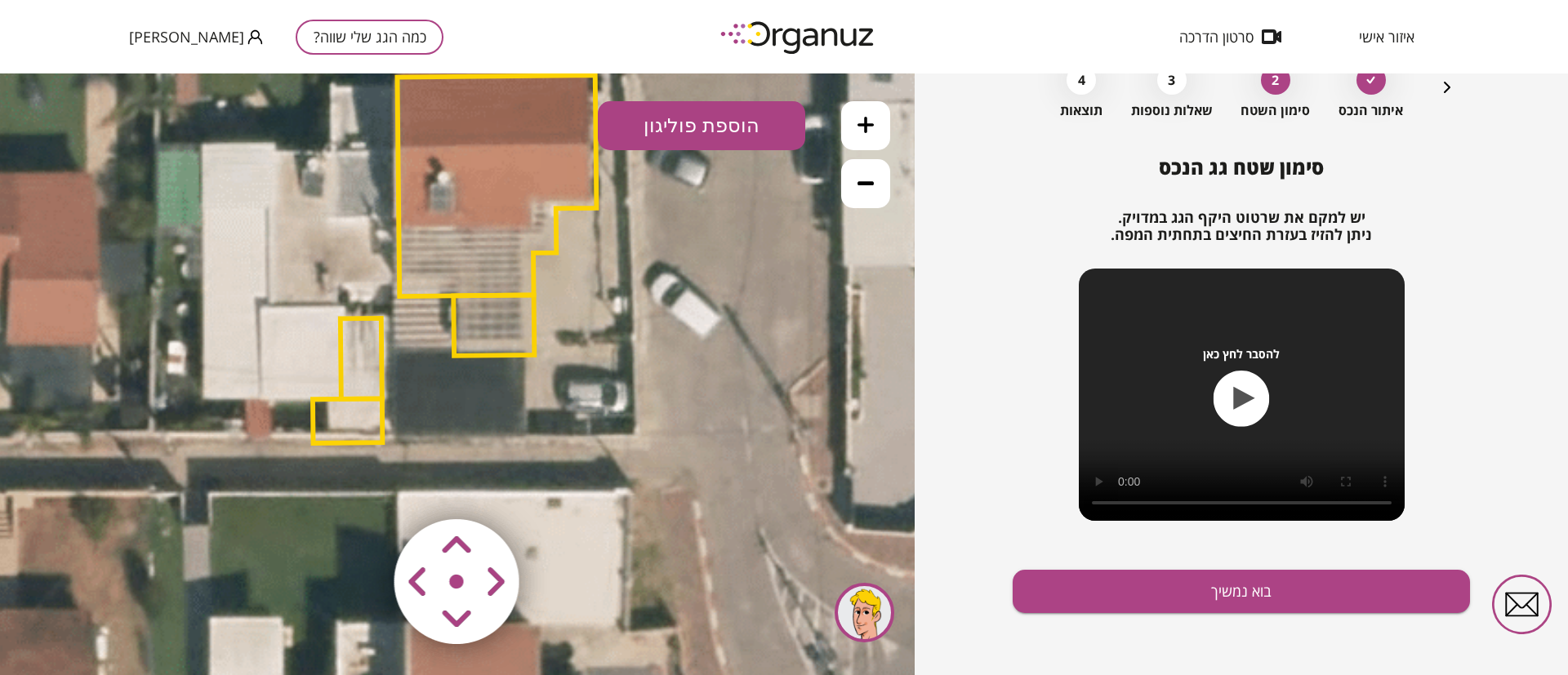
click at [484, 269] on polygon at bounding box center [497, 186] width 200 height 222
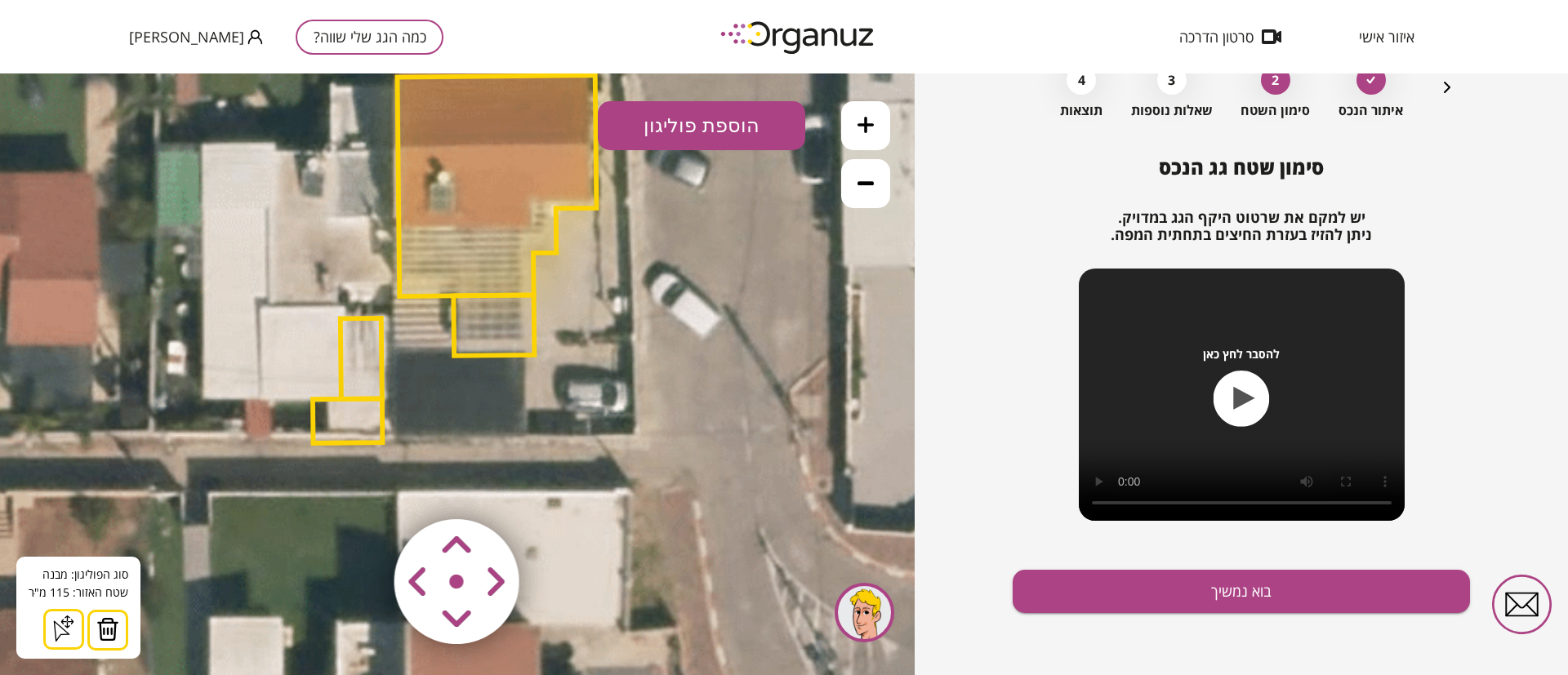
click at [114, 622] on img at bounding box center [107, 629] width 23 height 25
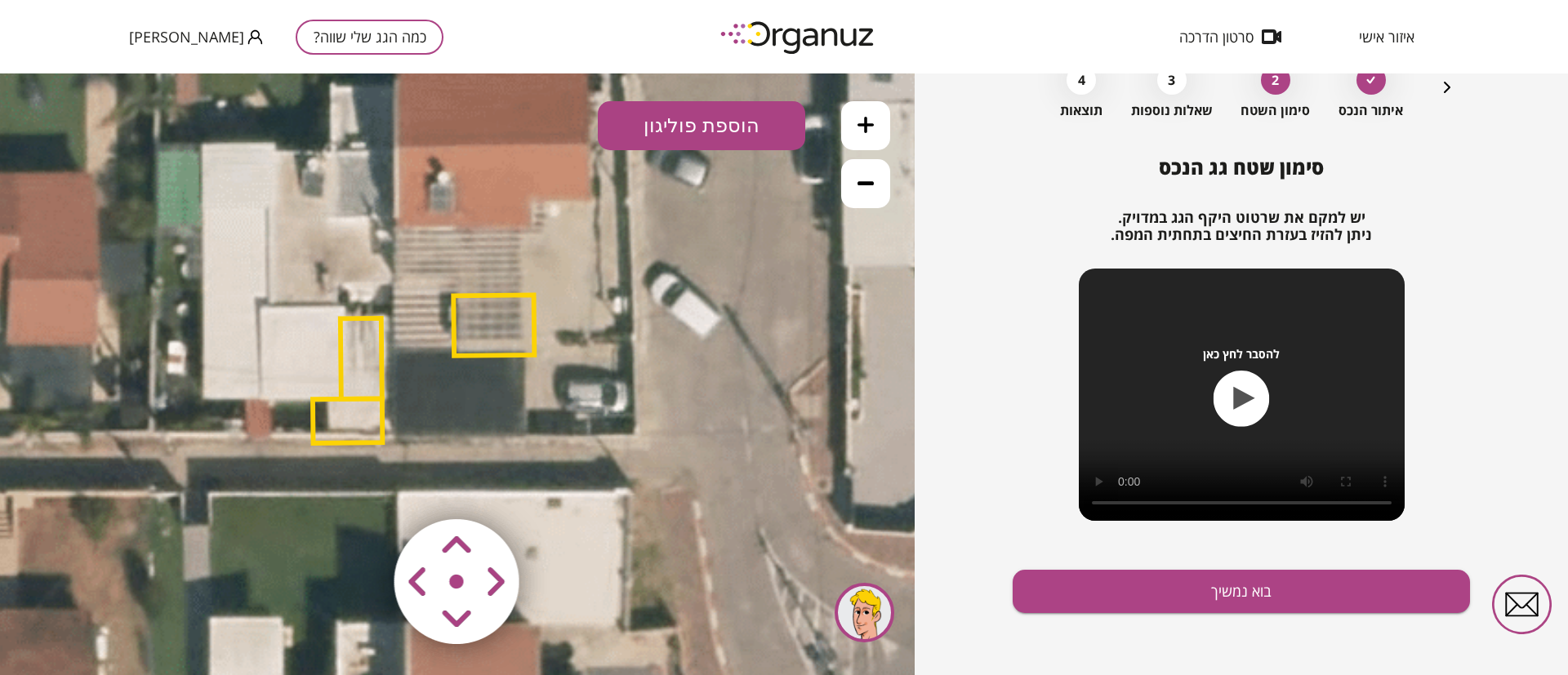
click at [499, 313] on polygon at bounding box center [494, 324] width 81 height 60
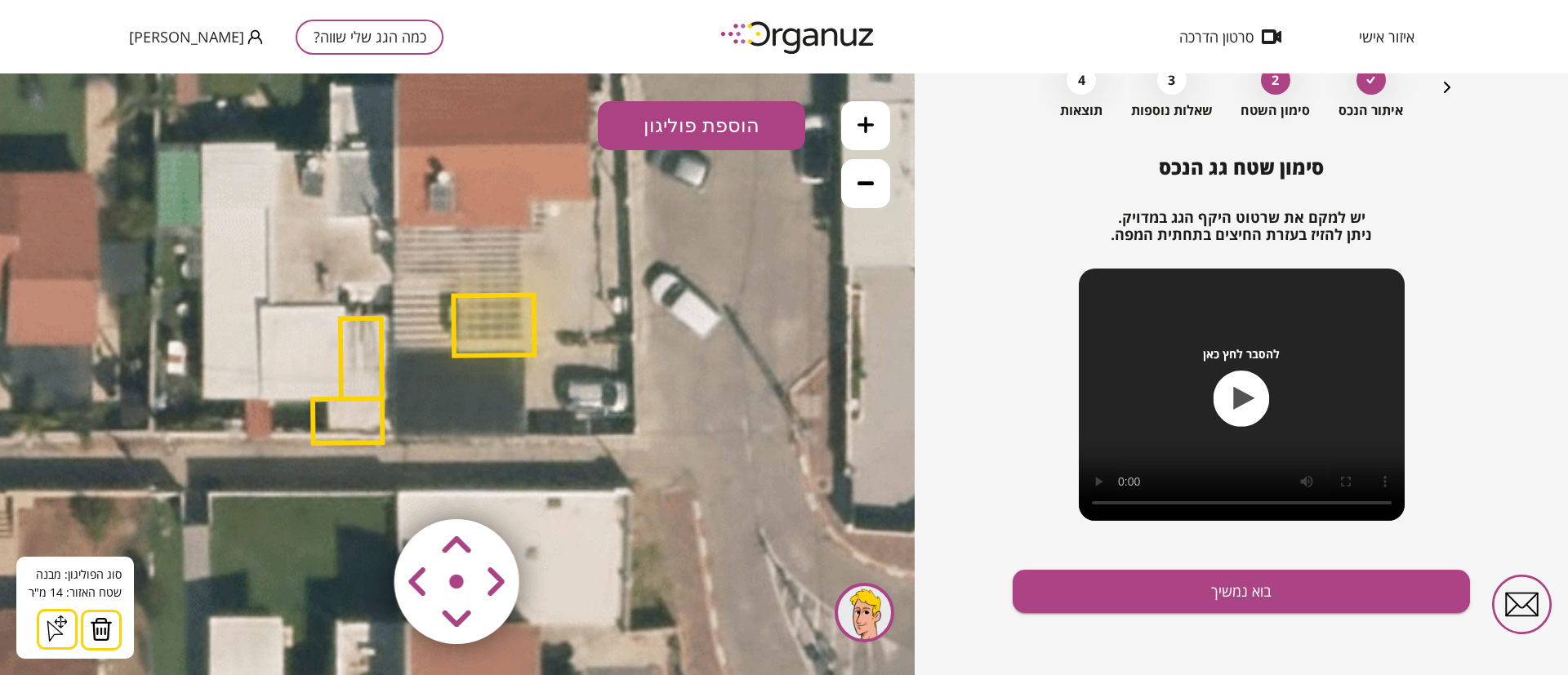
click at [498, 330] on polygon at bounding box center [494, 324] width 81 height 60
click at [101, 618] on img at bounding box center [101, 629] width 23 height 25
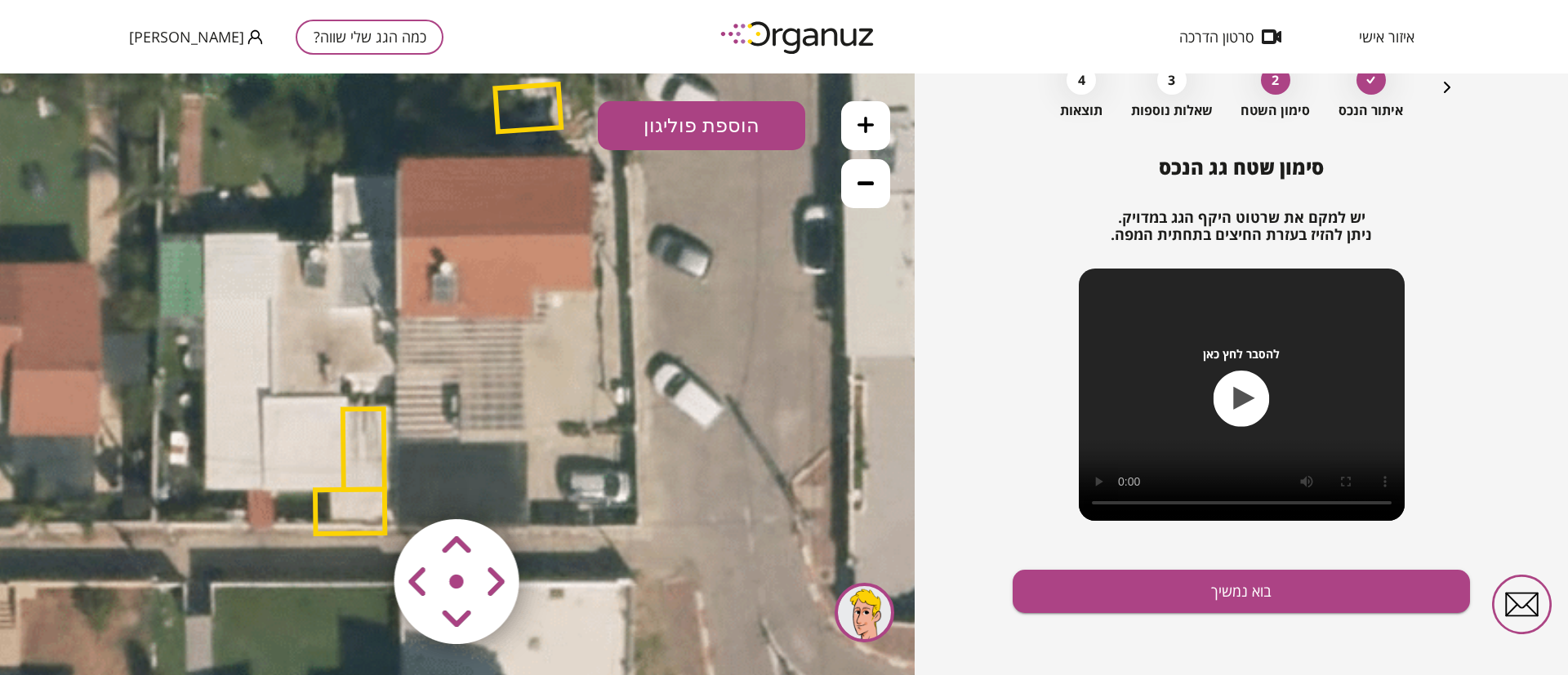
drag, startPoint x: 607, startPoint y: 299, endPoint x: 612, endPoint y: 439, distance: 140.1
click at [612, 439] on icon at bounding box center [394, 311] width 1433 height 1432
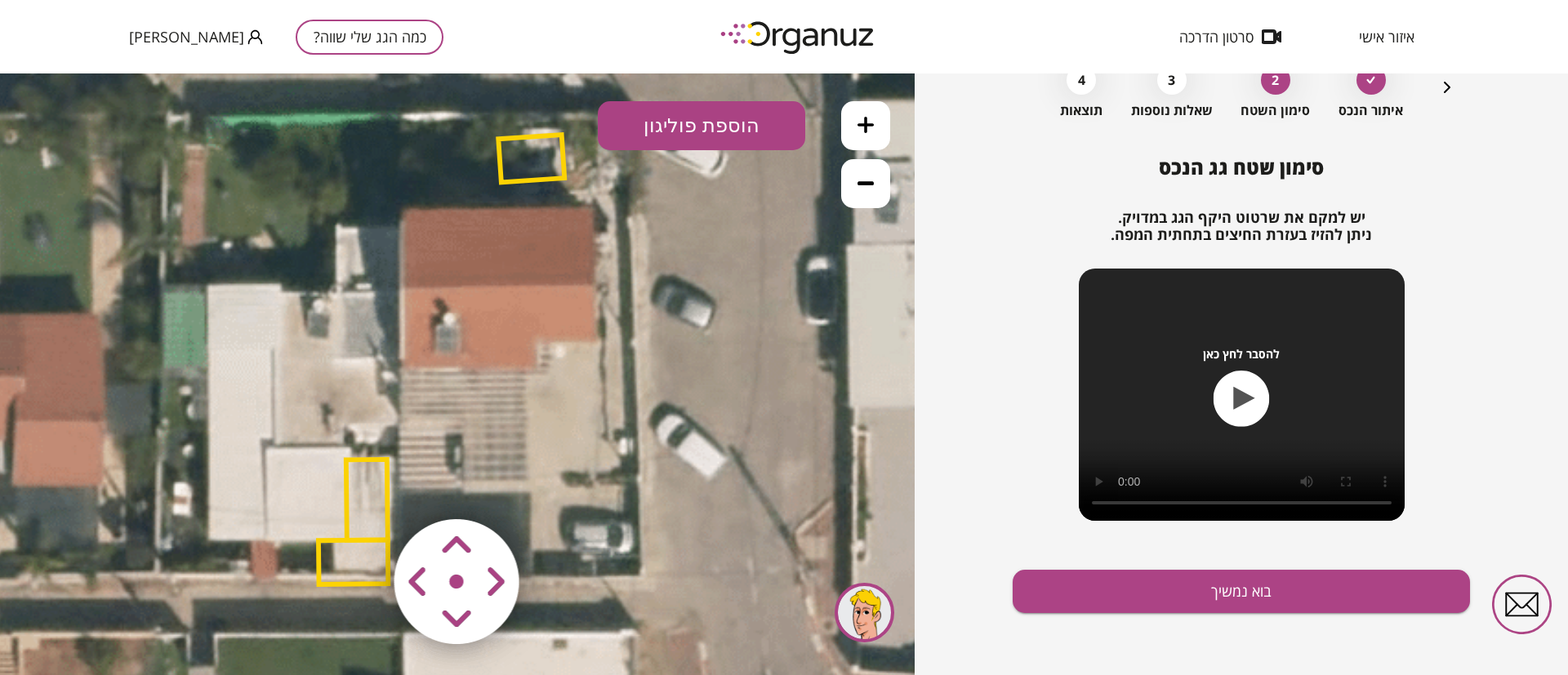
click at [532, 157] on polygon at bounding box center [531, 158] width 67 height 47
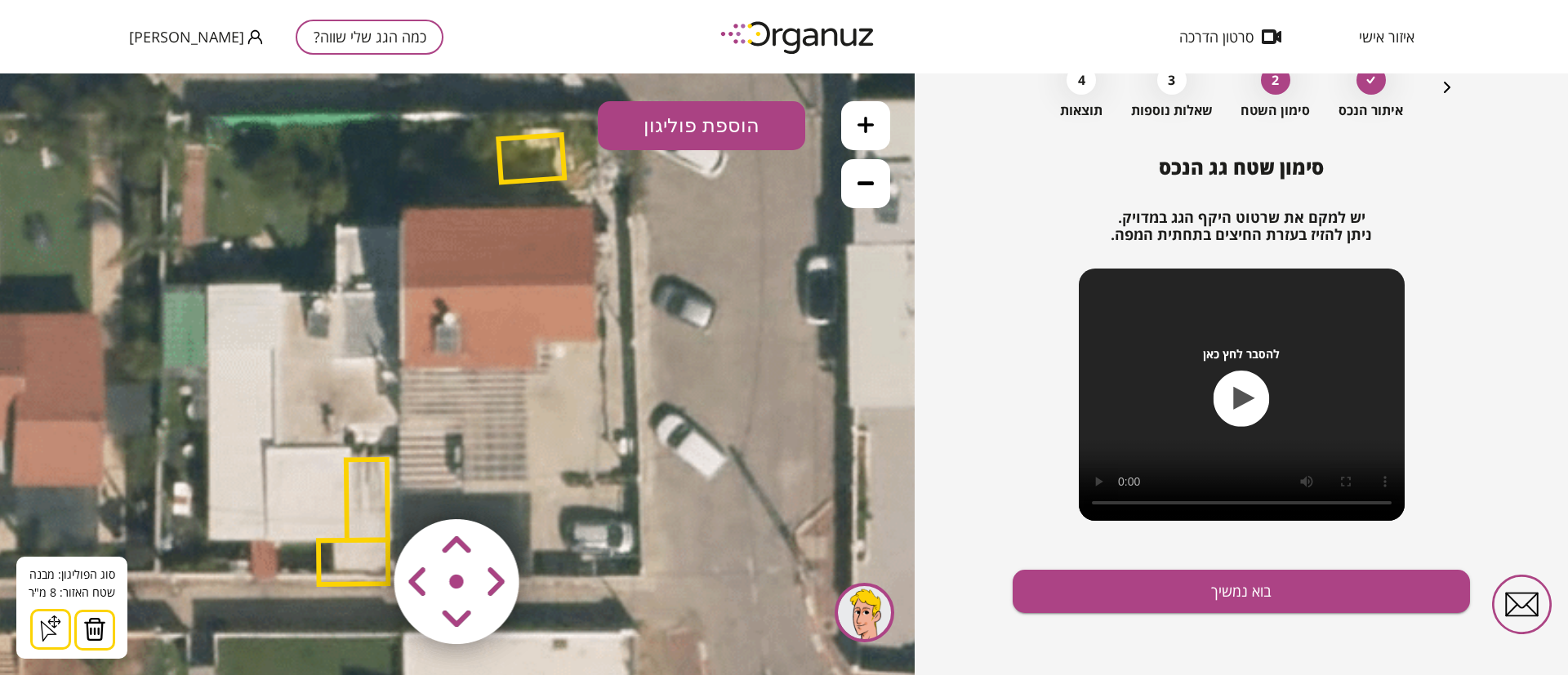
click at [97, 623] on img at bounding box center [94, 629] width 23 height 25
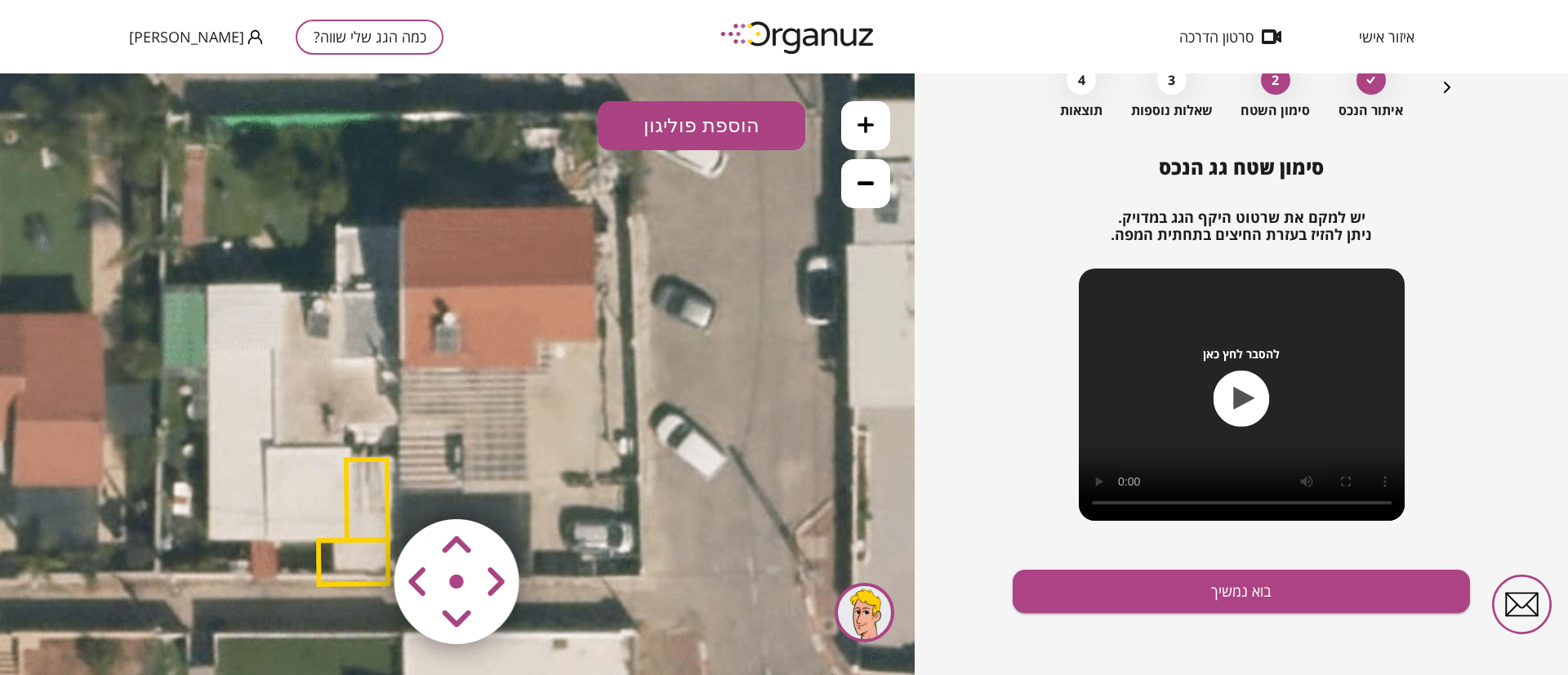
click at [716, 126] on button "הוספת פוליגון" at bounding box center [701, 126] width 208 height 49
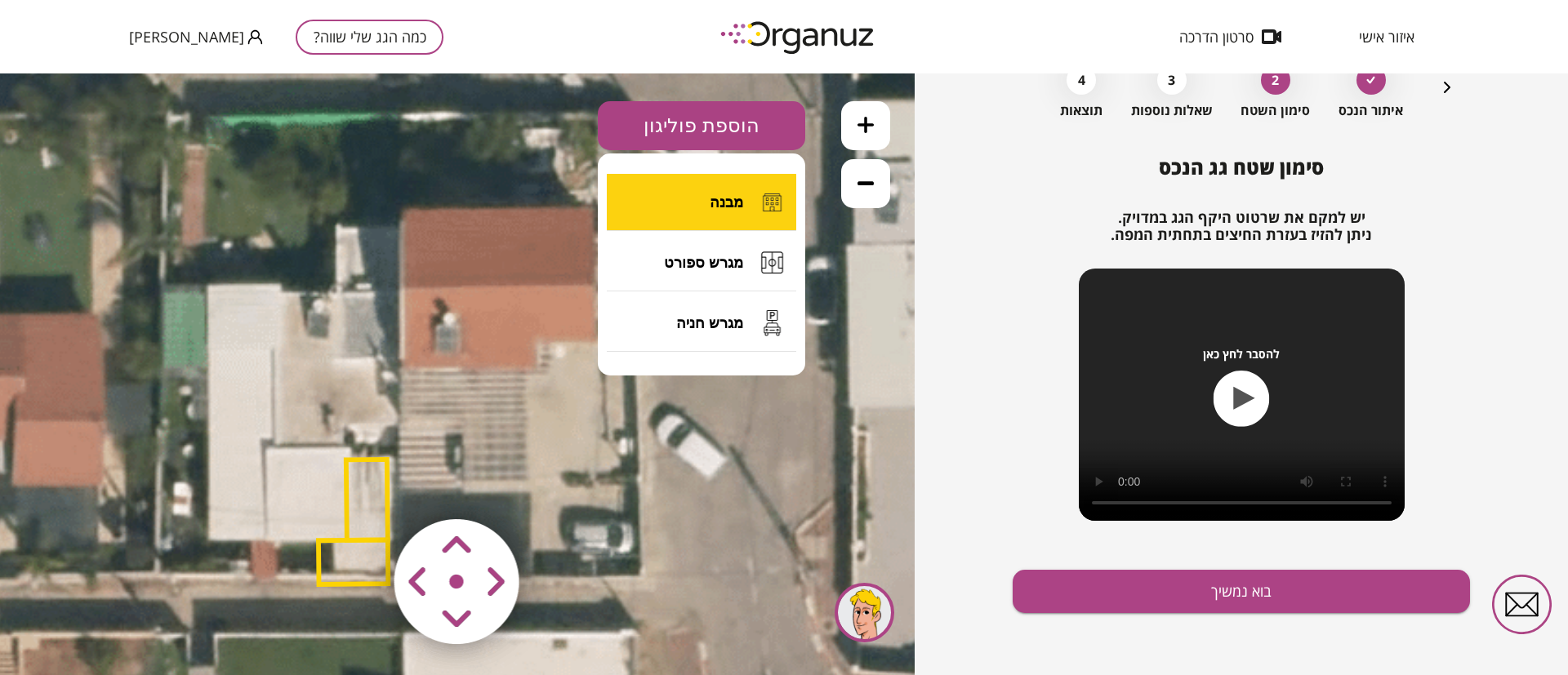
click at [731, 200] on span "מבנה" at bounding box center [726, 202] width 33 height 18
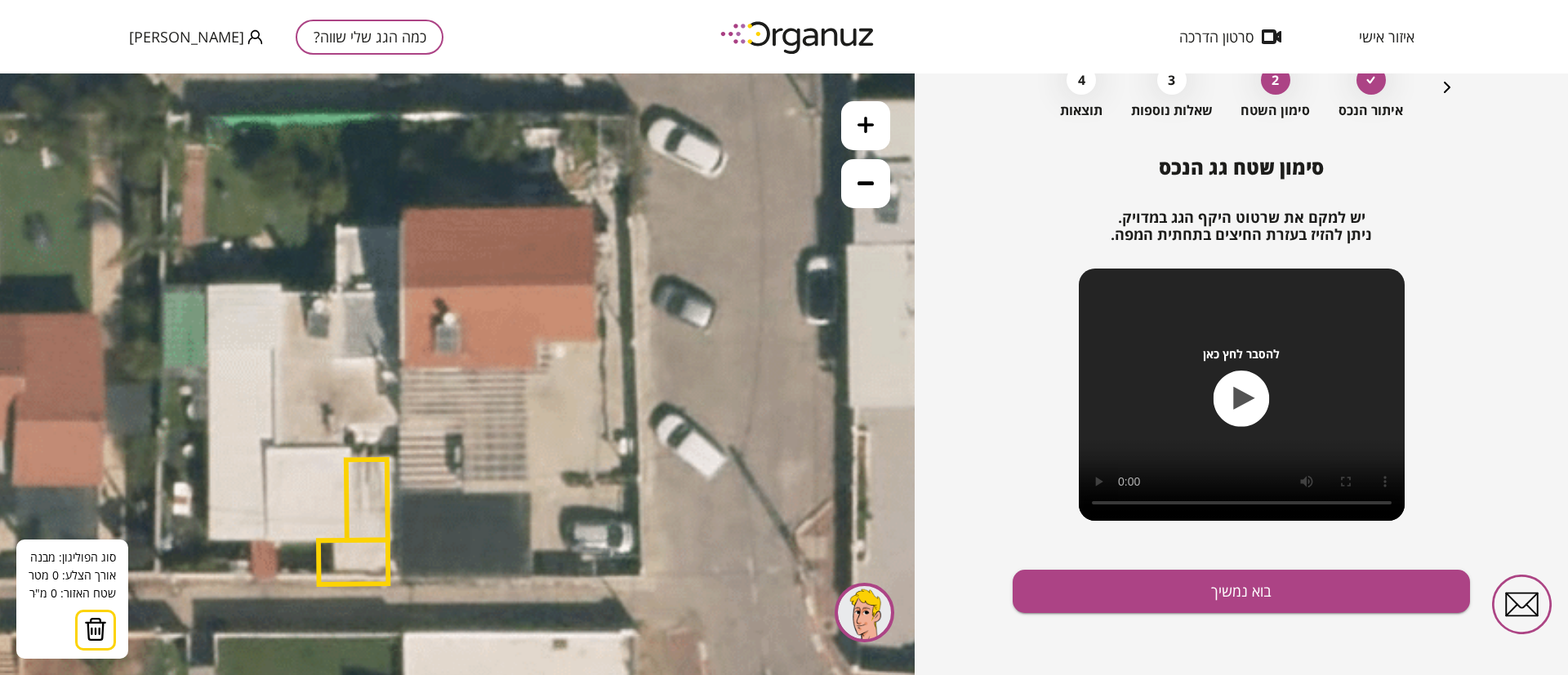
click at [593, 203] on icon at bounding box center [396, 362] width 1433 height 1432
click at [594, 284] on icon at bounding box center [396, 362] width 1433 height 1432
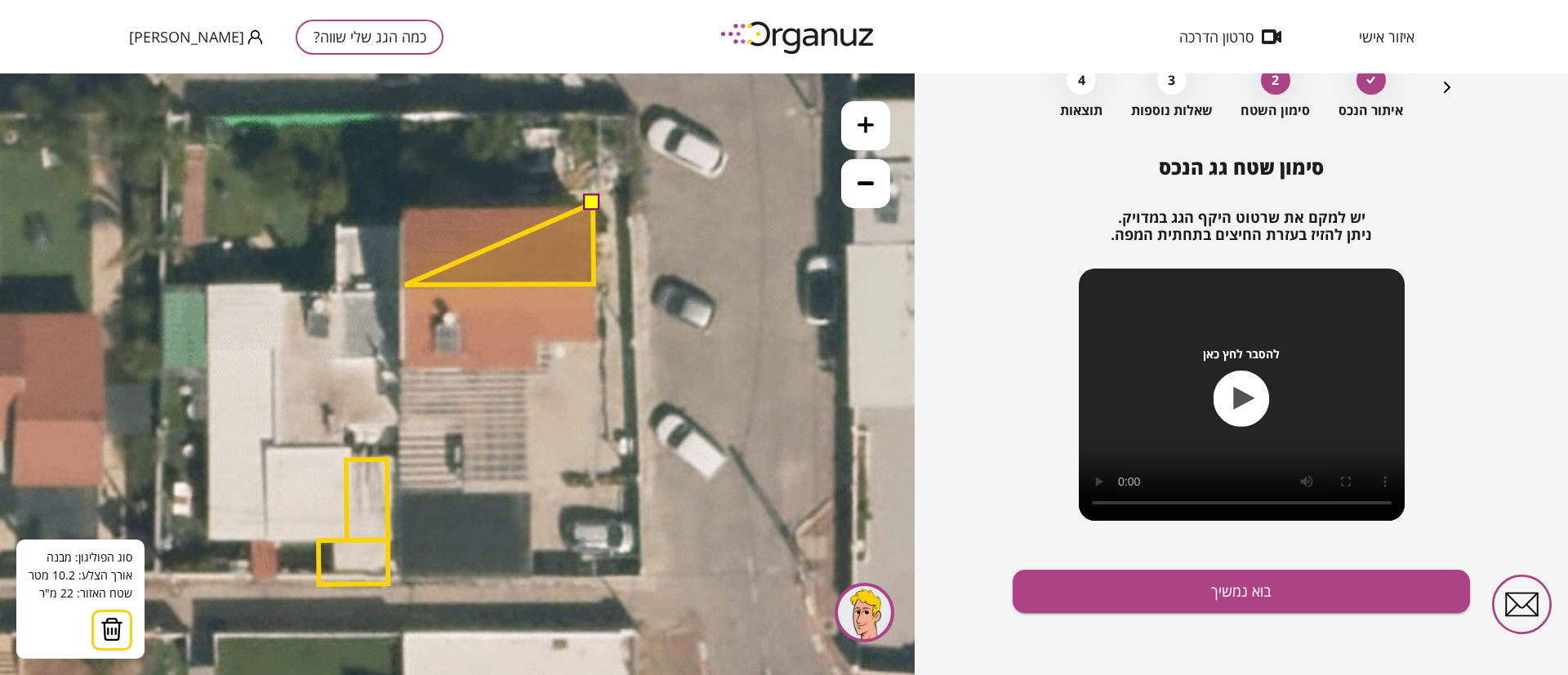
click at [405, 285] on polygon at bounding box center [499, 244] width 188 height 81
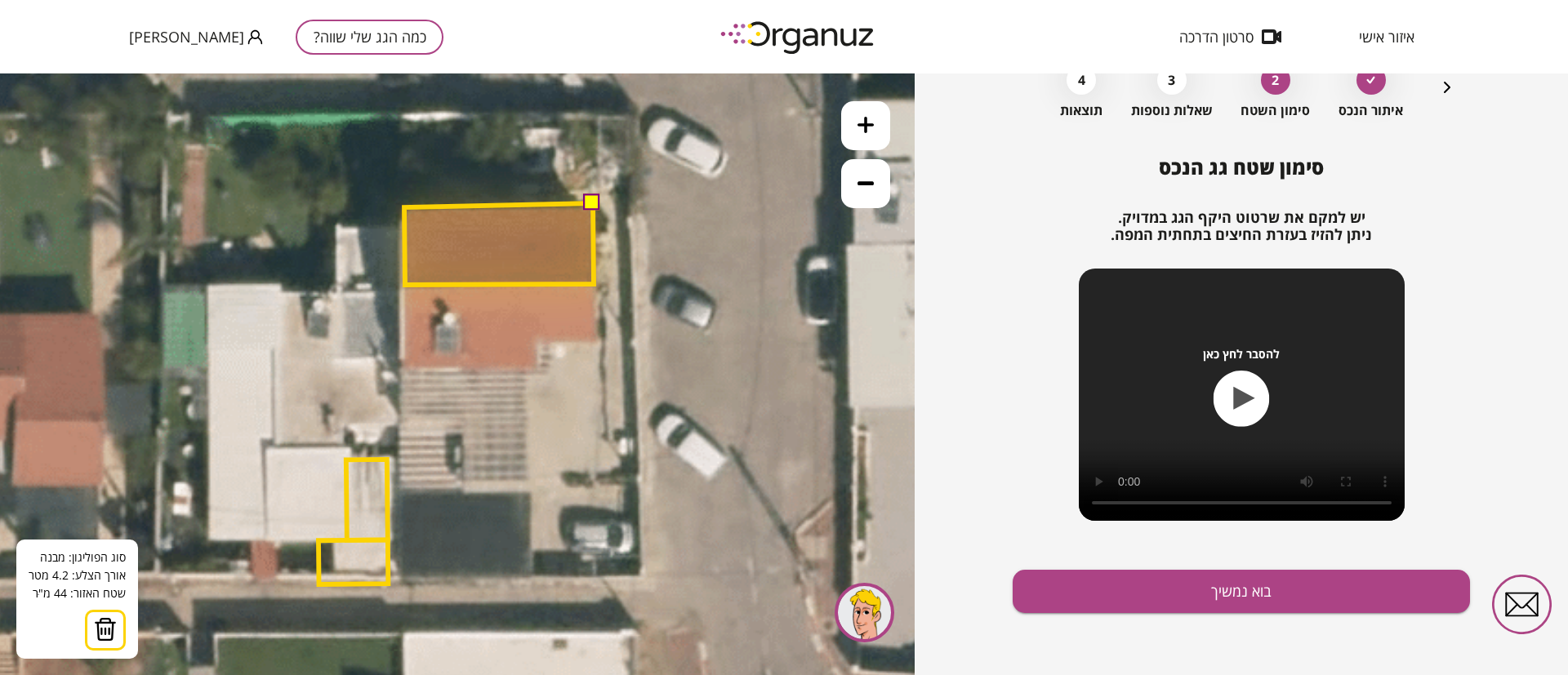
click at [405, 208] on polygon at bounding box center [499, 244] width 189 height 81
click at [595, 203] on button at bounding box center [592, 202] width 17 height 17
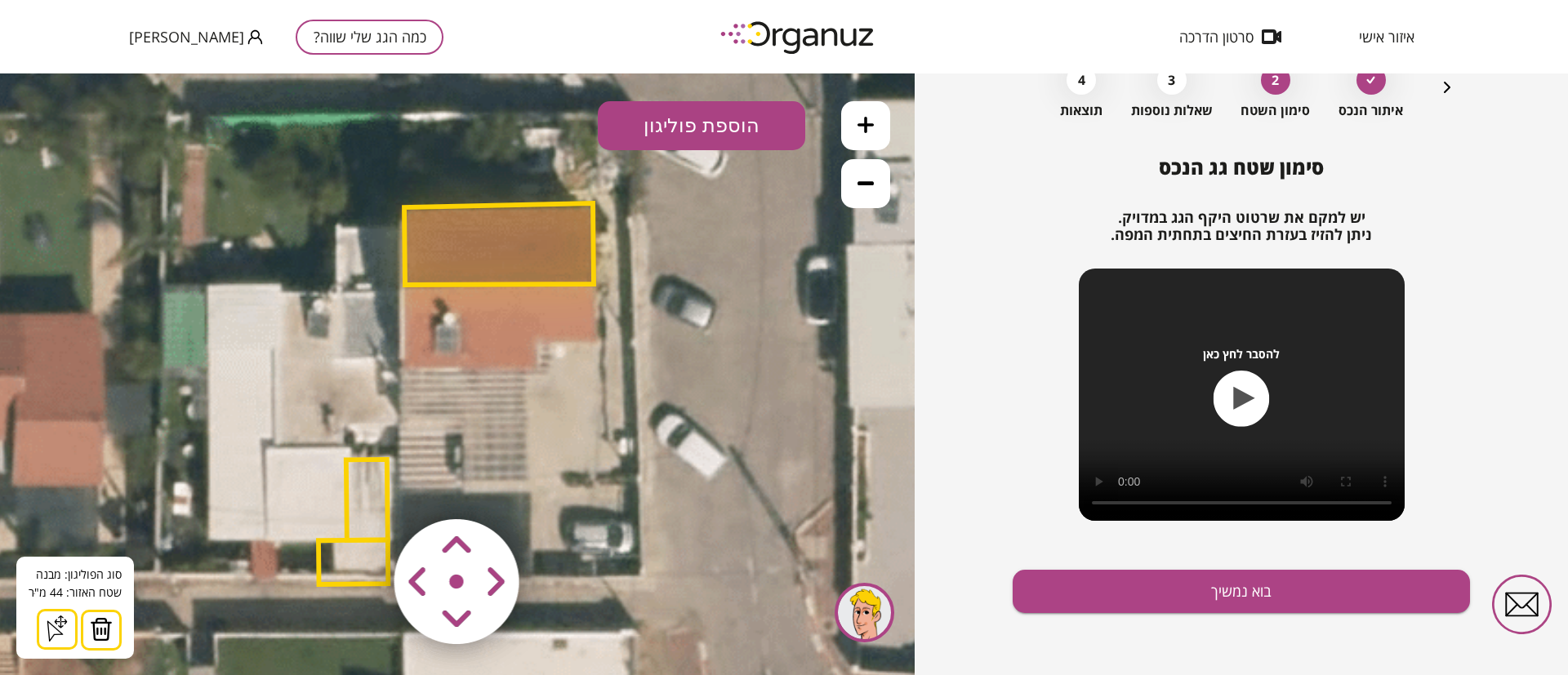
click at [723, 118] on button "הוספת פוליגון" at bounding box center [701, 126] width 208 height 49
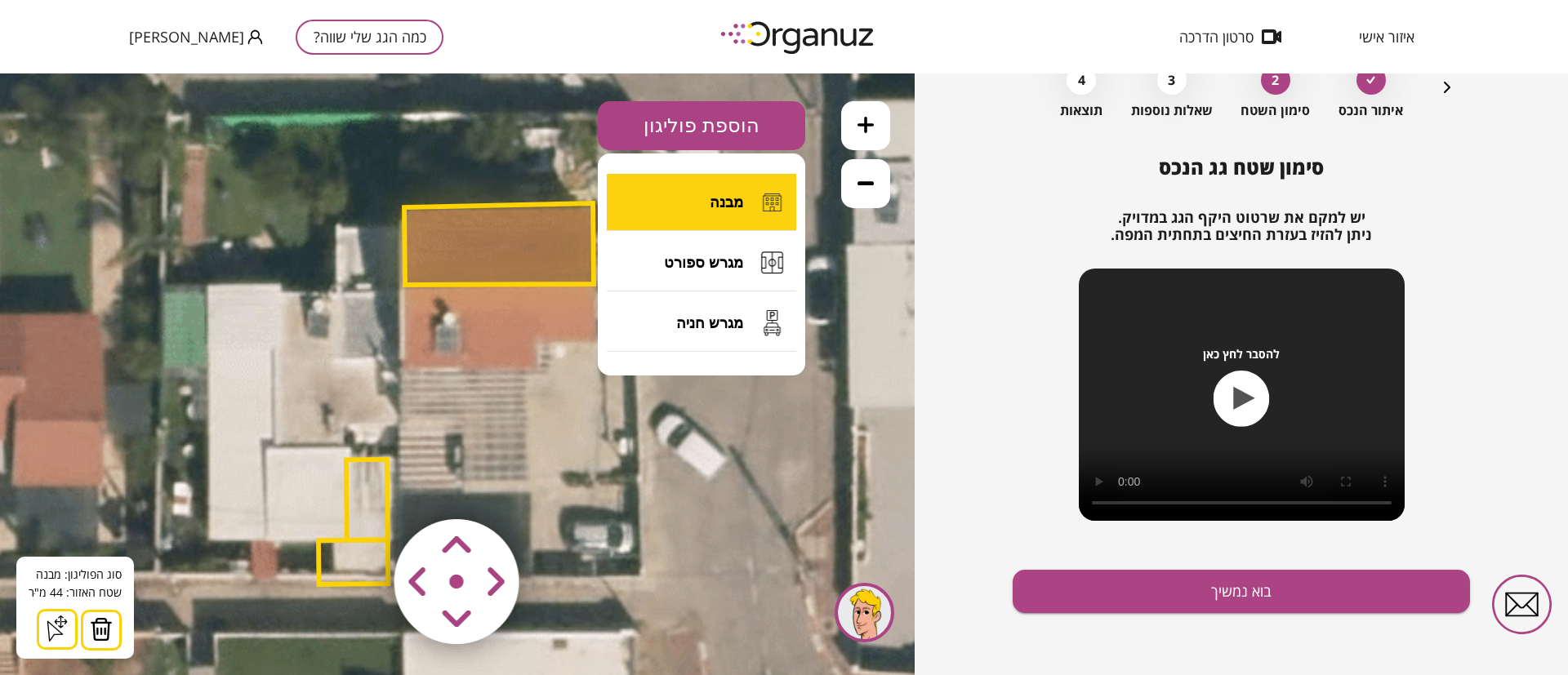
click at [742, 195] on span "מבנה" at bounding box center [726, 202] width 33 height 18
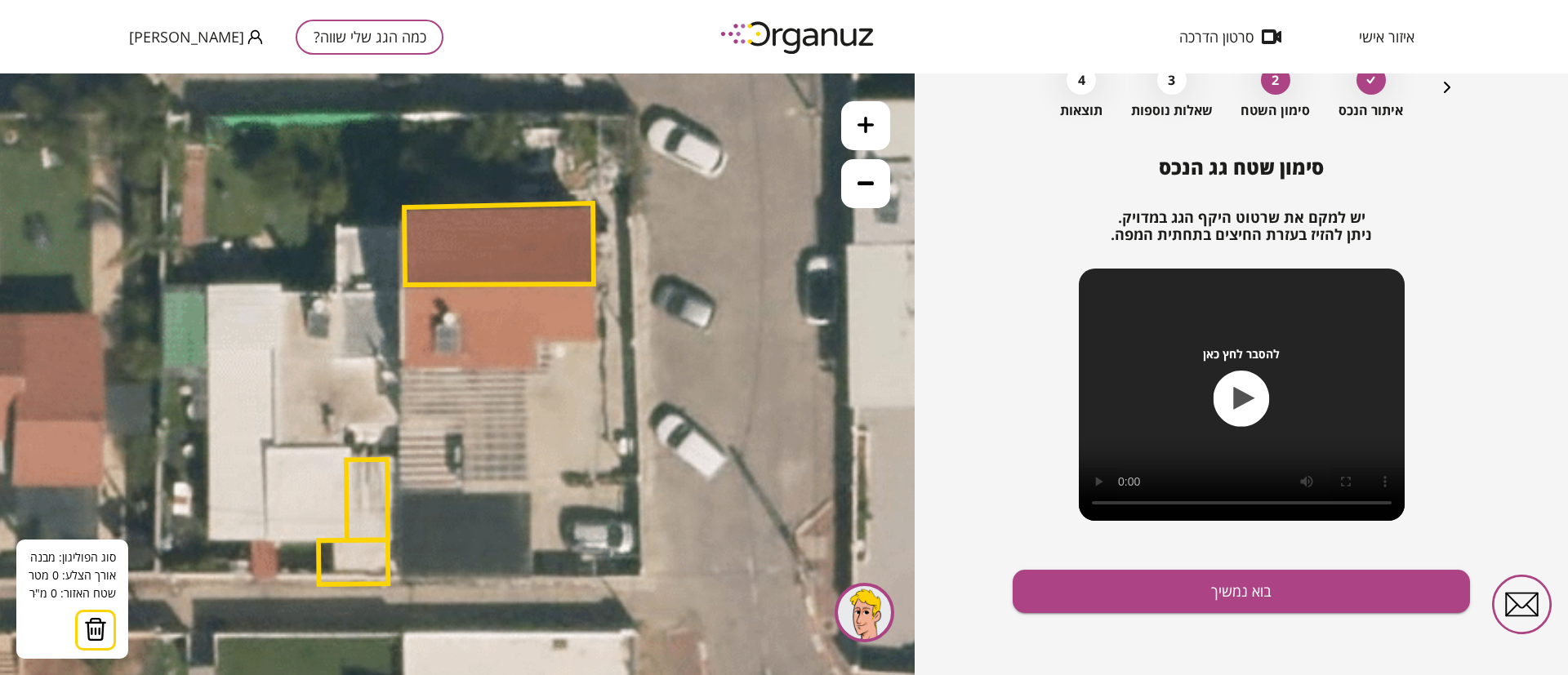
click at [594, 283] on polygon at bounding box center [499, 244] width 189 height 81
click at [599, 337] on icon at bounding box center [396, 362] width 1433 height 1432
click at [536, 340] on polygon at bounding box center [567, 311] width 63 height 57
click at [538, 361] on polygon at bounding box center [567, 321] width 63 height 78
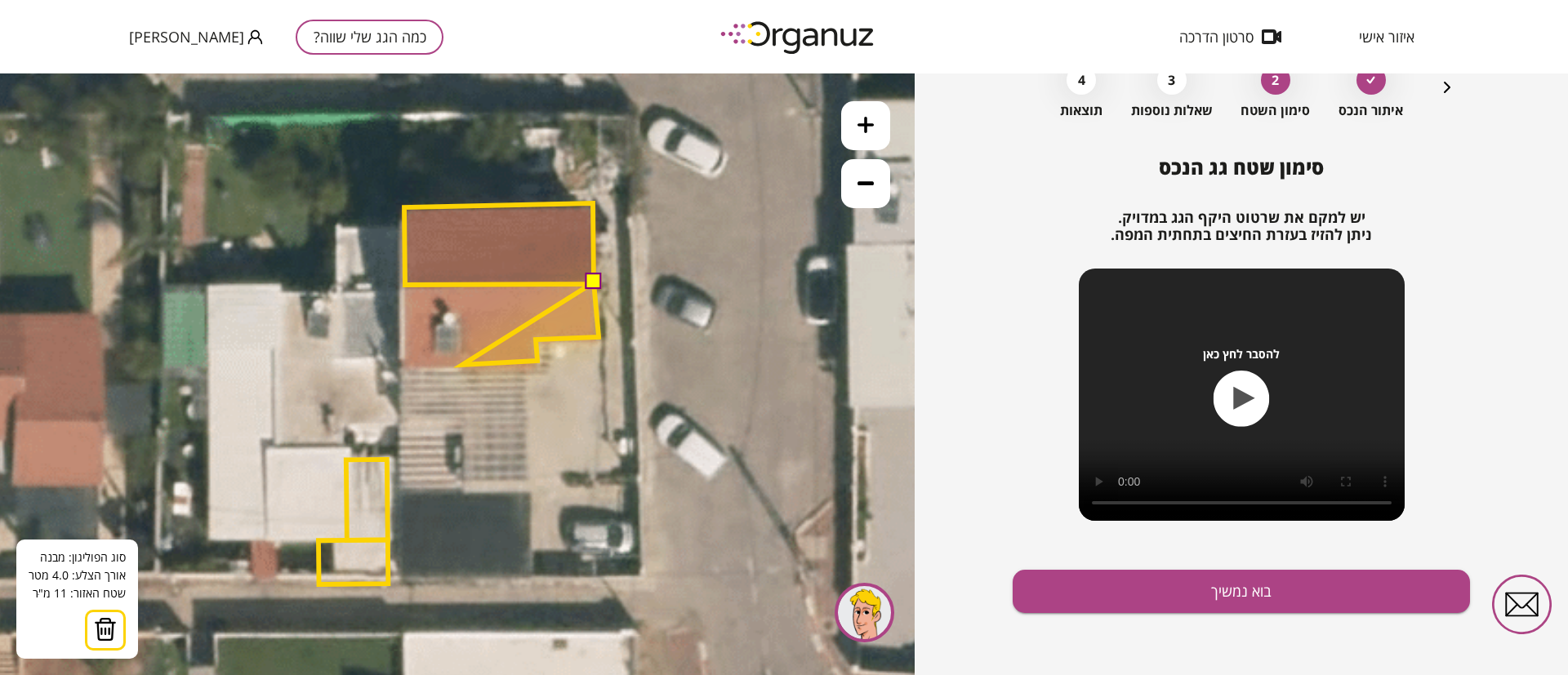
click at [462, 365] on polygon at bounding box center [530, 323] width 137 height 82
click at [433, 364] on icon at bounding box center [396, 362] width 1433 height 1432
click at [436, 285] on polygon at bounding box center [516, 323] width 165 height 82
click at [590, 281] on button at bounding box center [593, 282] width 17 height 17
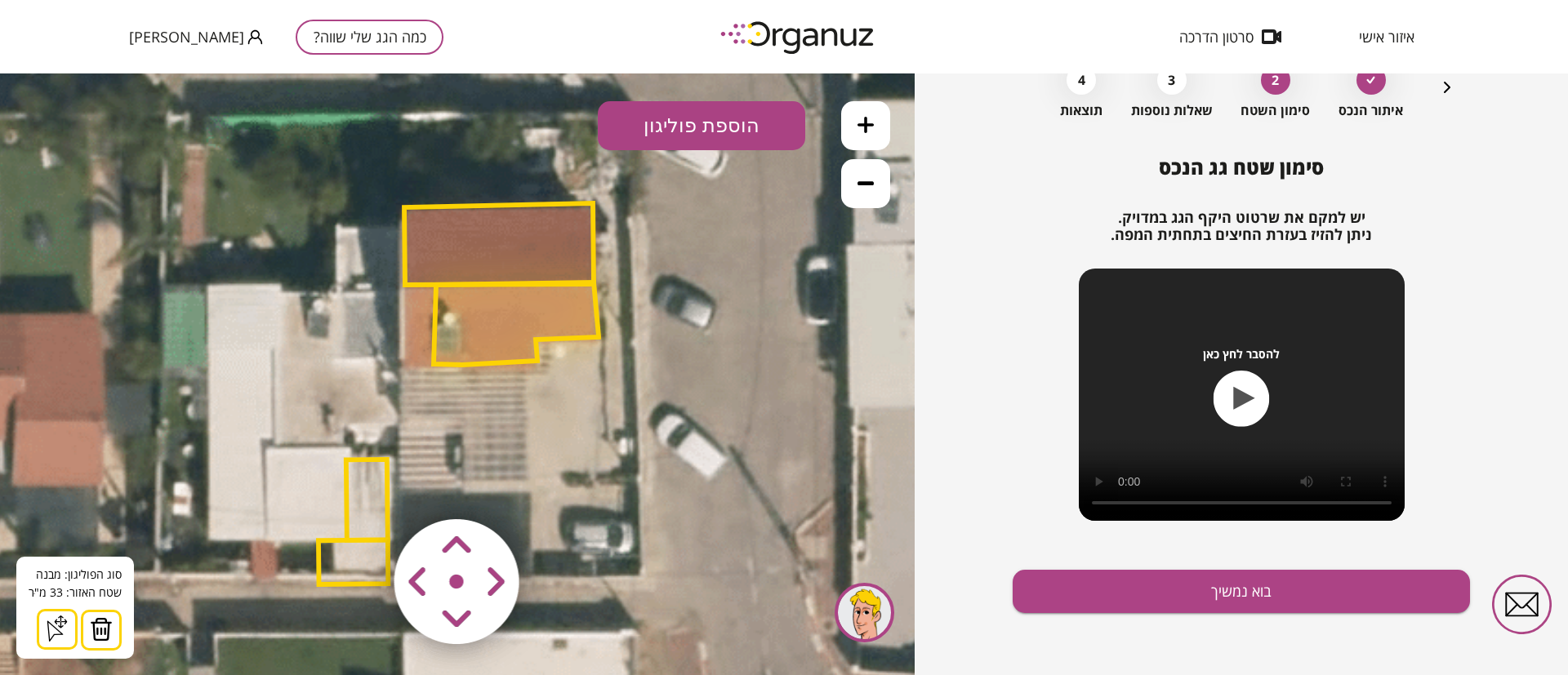
click at [518, 311] on polygon at bounding box center [516, 323] width 165 height 82
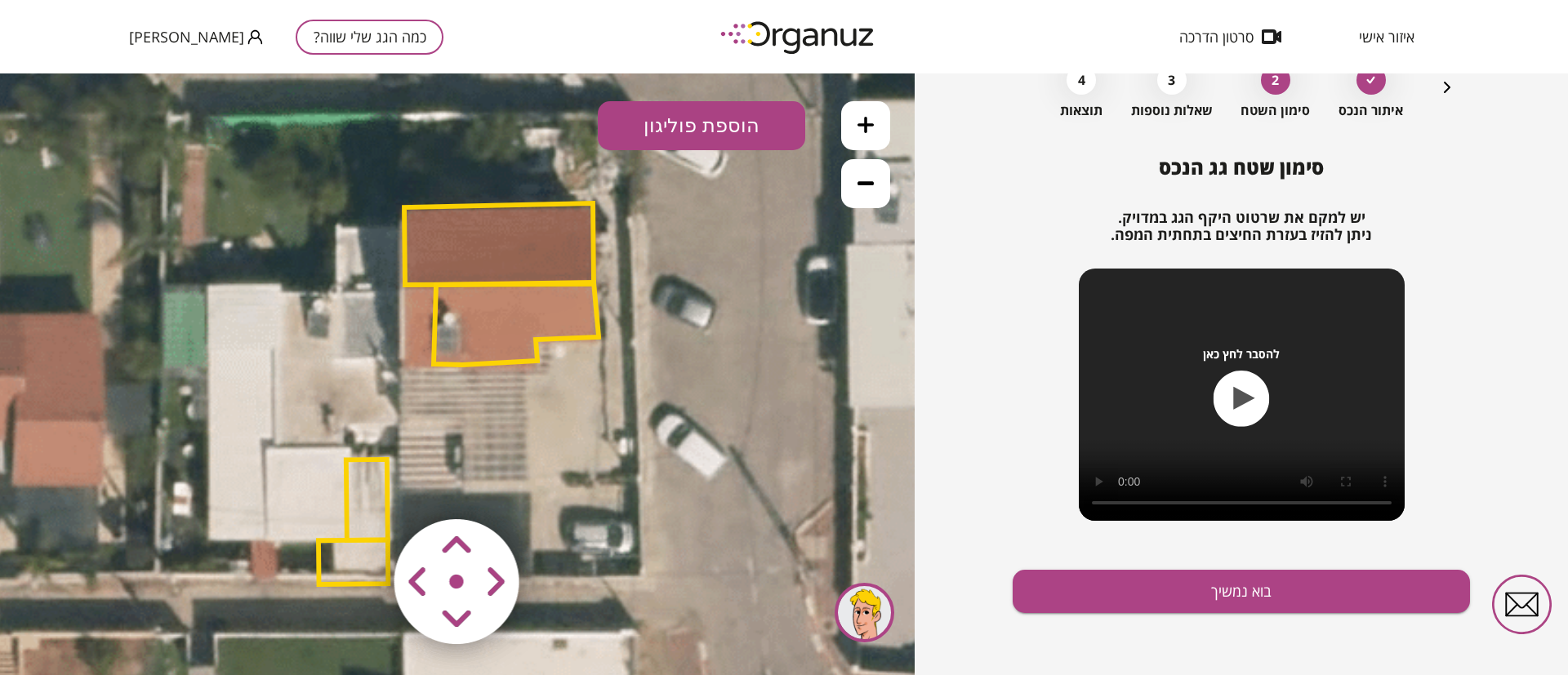
click at [517, 258] on polygon at bounding box center [499, 244] width 189 height 81
click at [514, 250] on polygon at bounding box center [499, 244] width 189 height 81
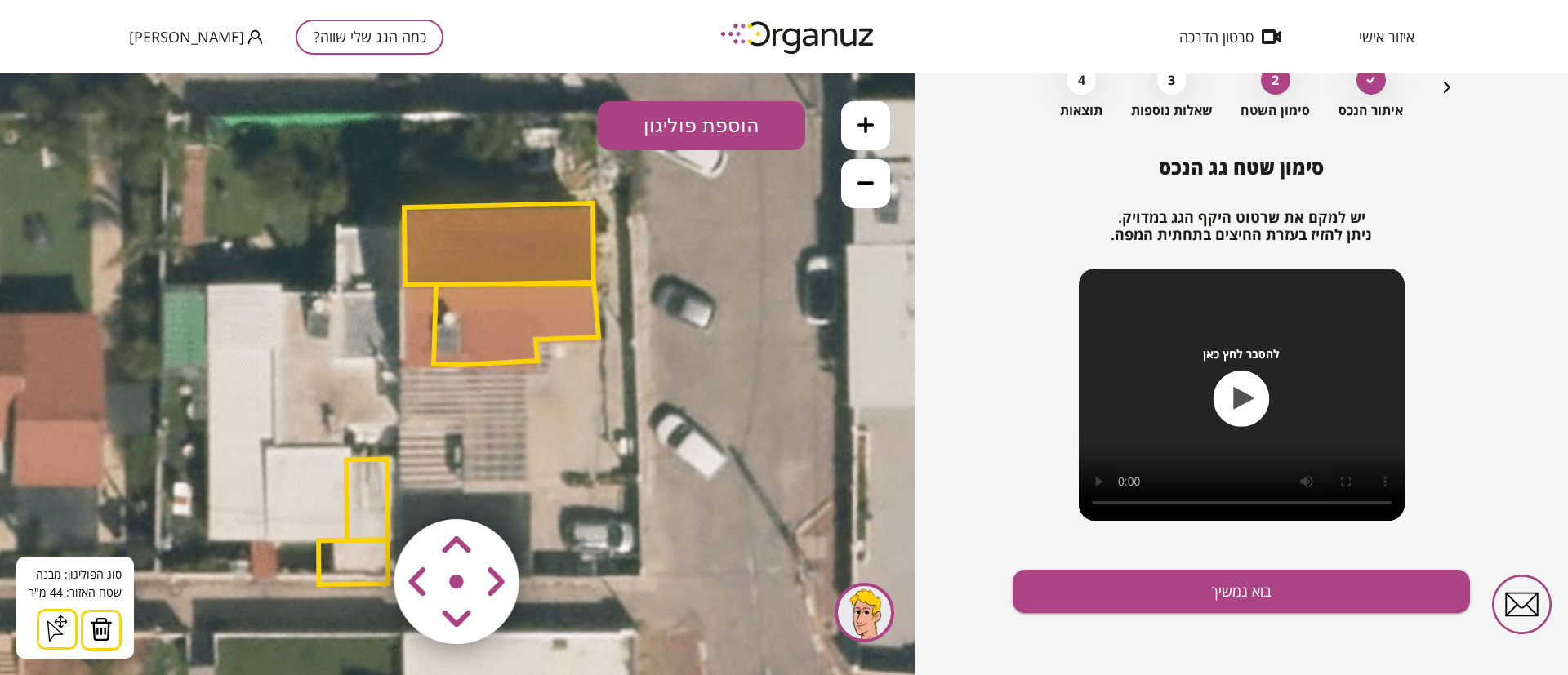
click at [504, 311] on polygon at bounding box center [516, 323] width 165 height 82
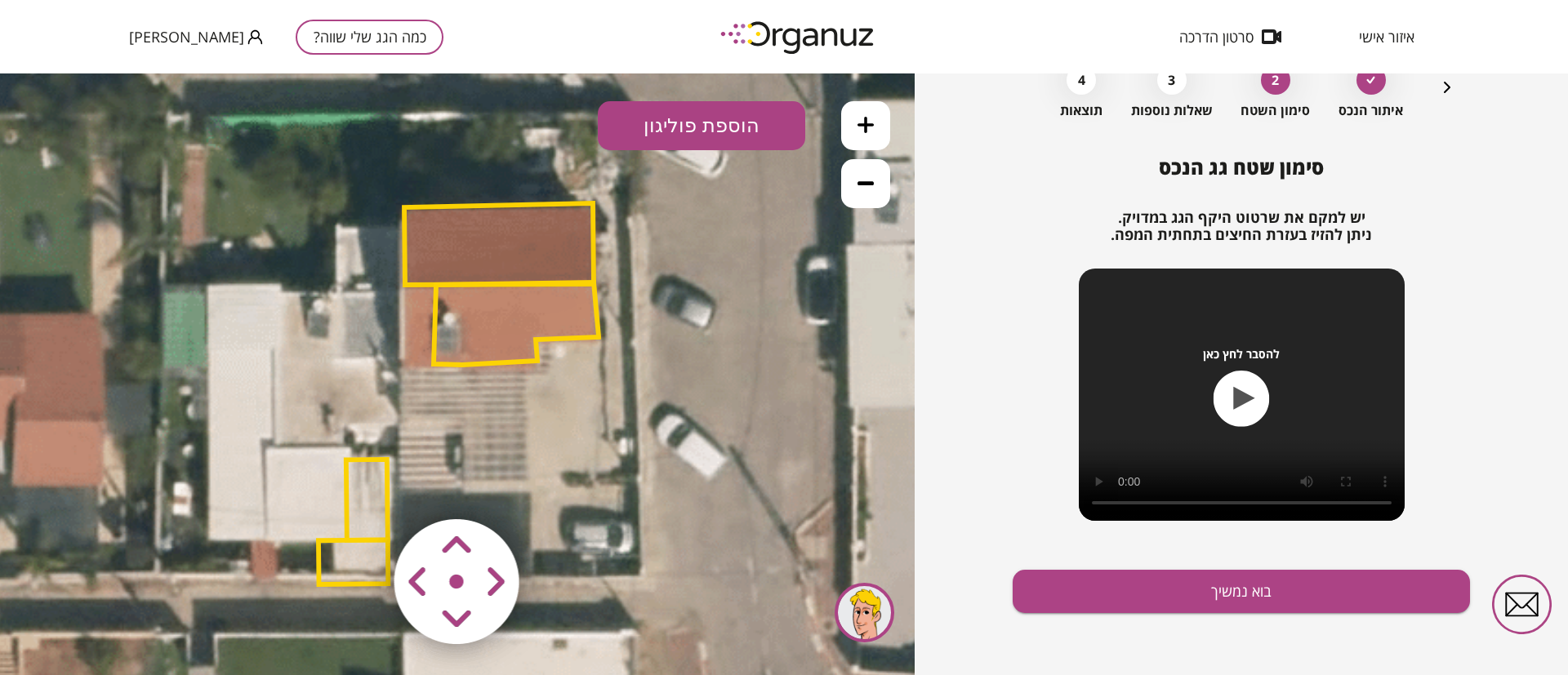
click at [542, 257] on polygon at bounding box center [499, 244] width 189 height 81
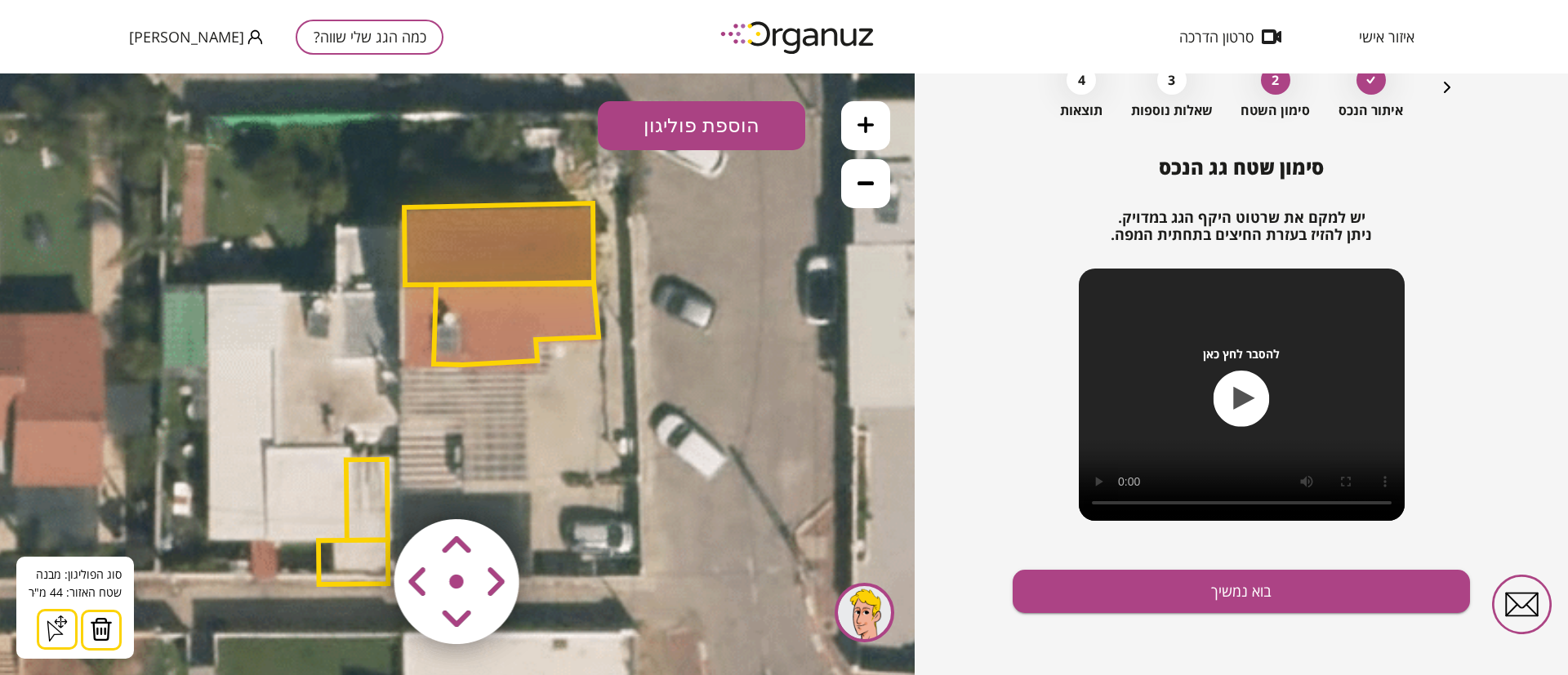
click at [524, 307] on polygon at bounding box center [516, 323] width 165 height 82
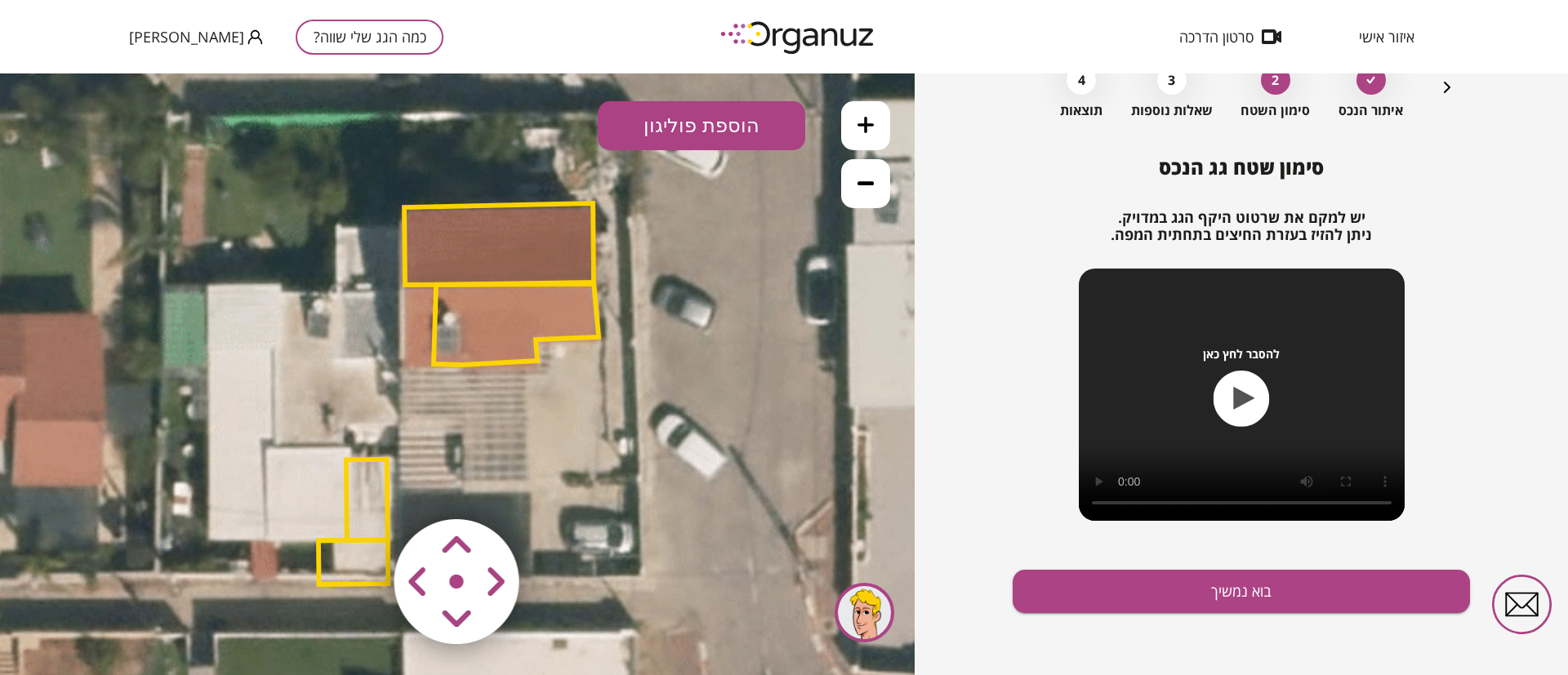
click at [539, 260] on polygon at bounding box center [499, 244] width 189 height 81
click at [521, 319] on polygon at bounding box center [516, 323] width 165 height 82
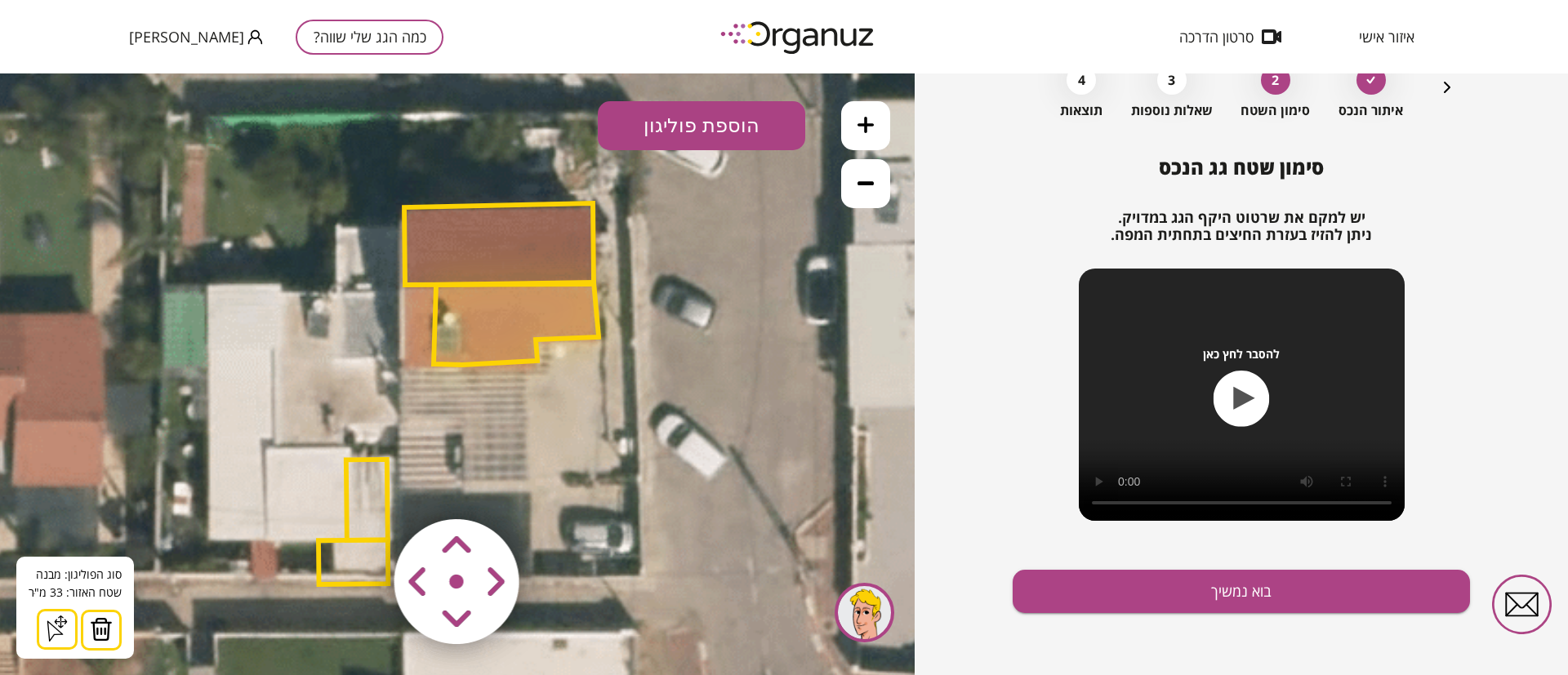
click at [860, 189] on icon at bounding box center [866, 183] width 17 height 17
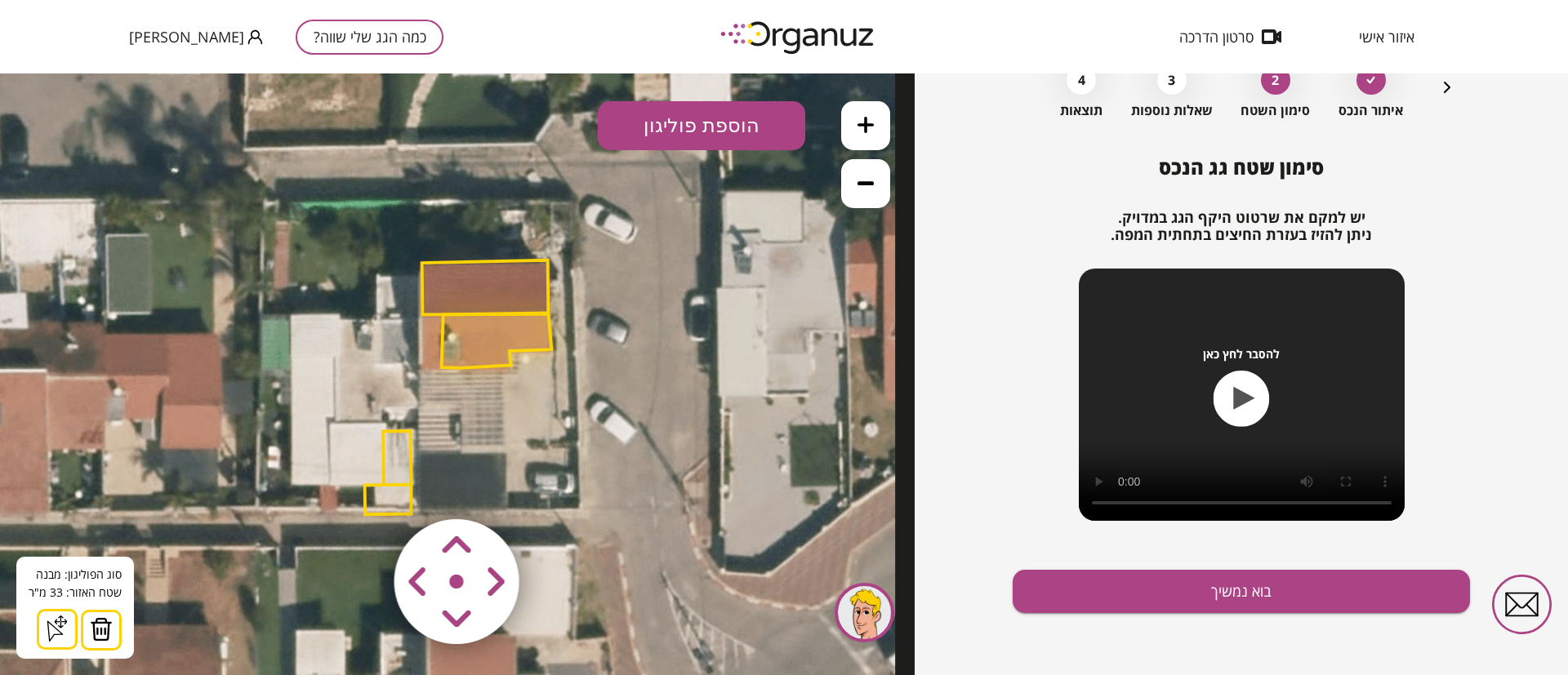
click at [859, 191] on button at bounding box center [866, 183] width 49 height 49
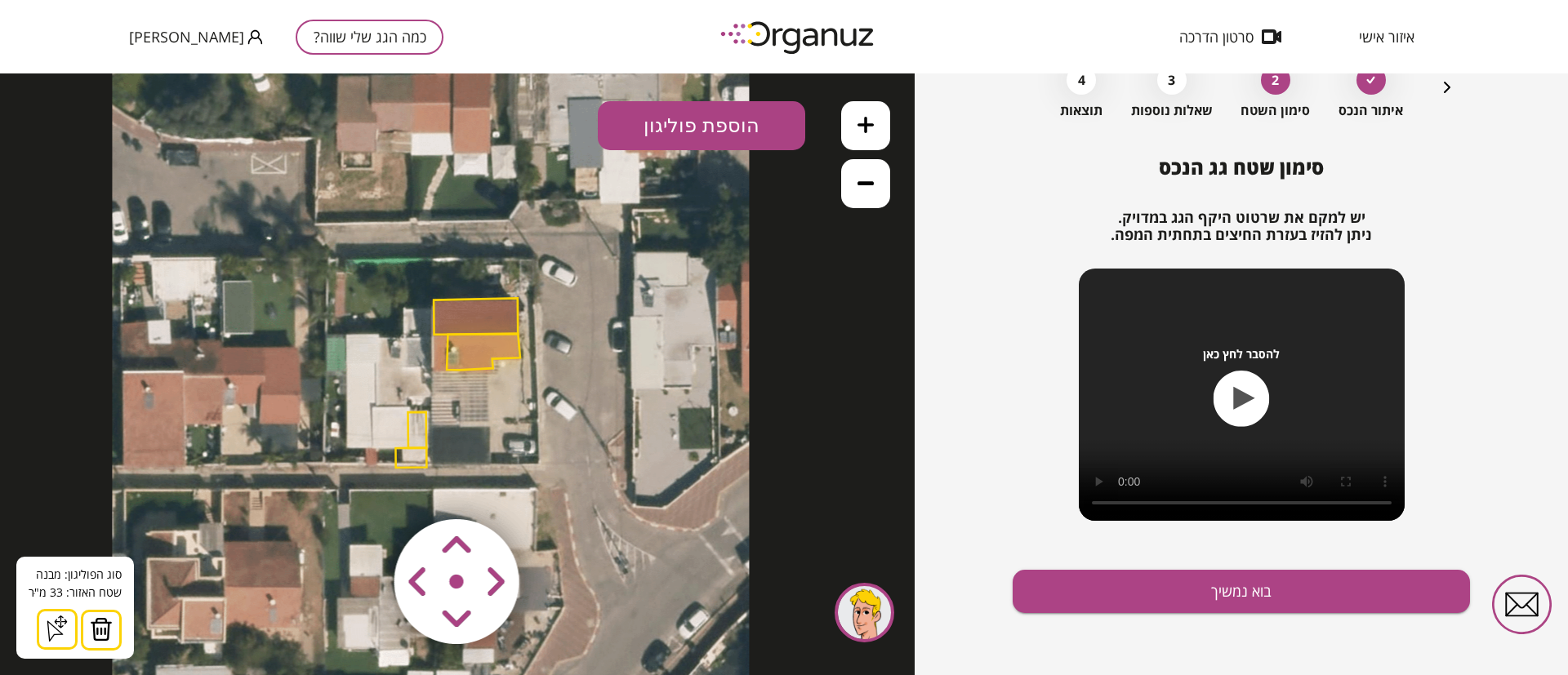
click at [866, 127] on icon at bounding box center [866, 125] width 17 height 17
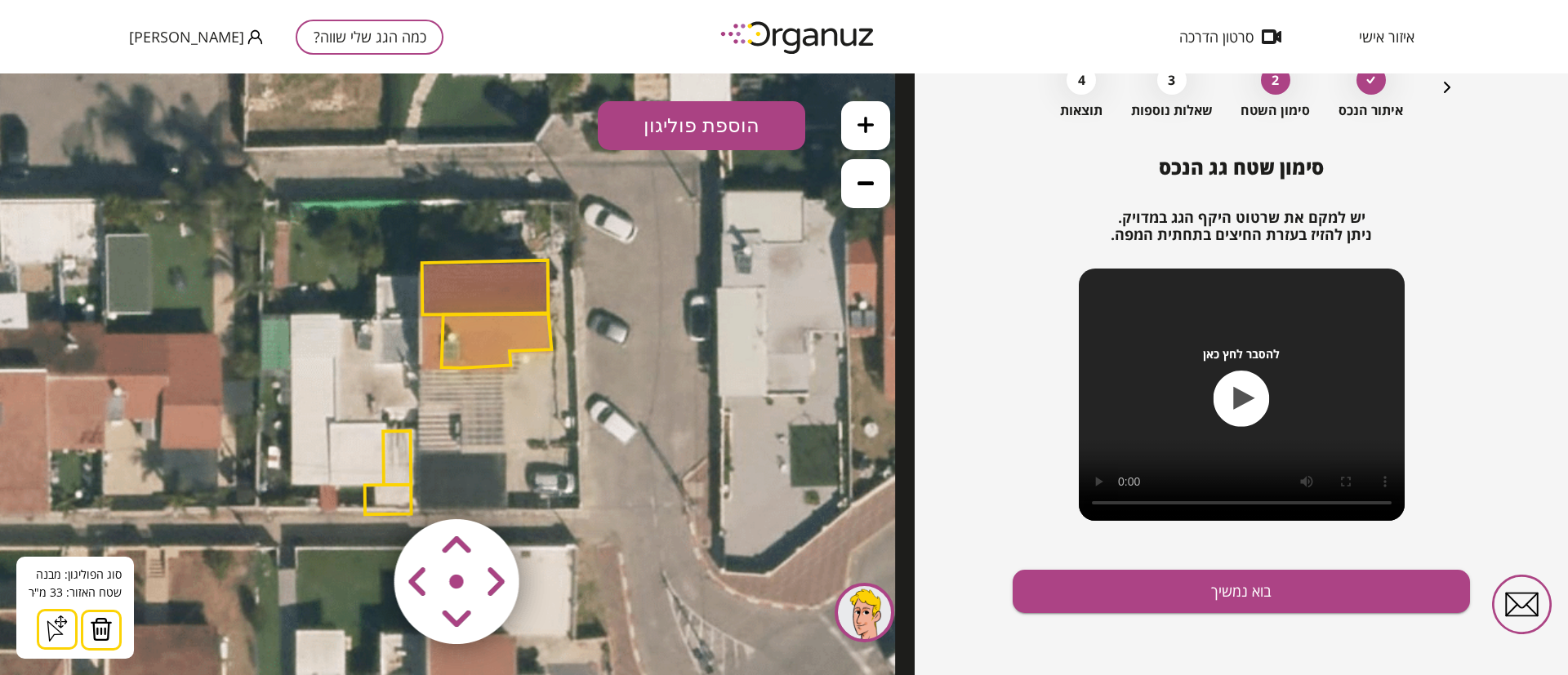
click at [866, 128] on icon at bounding box center [866, 125] width 17 height 17
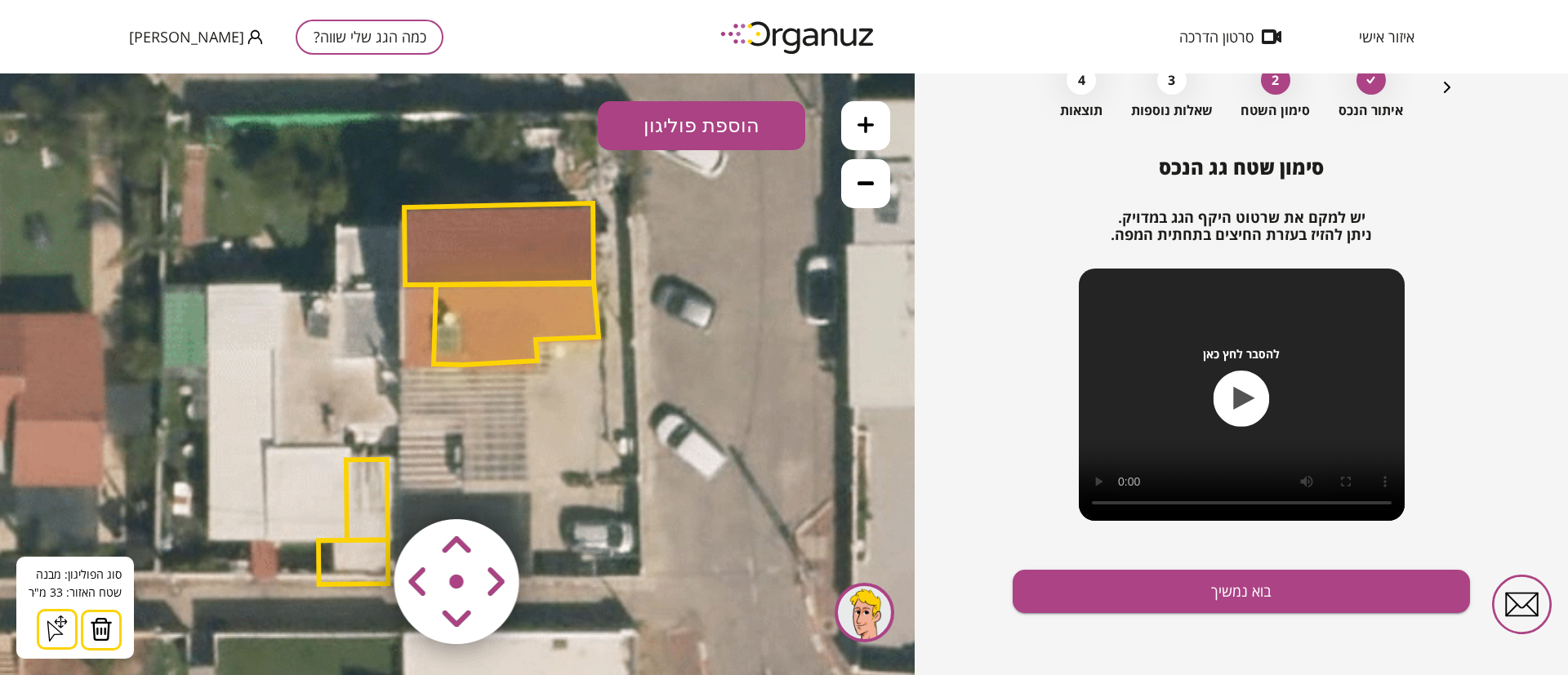
click at [358, 503] on polygon at bounding box center [367, 500] width 42 height 81
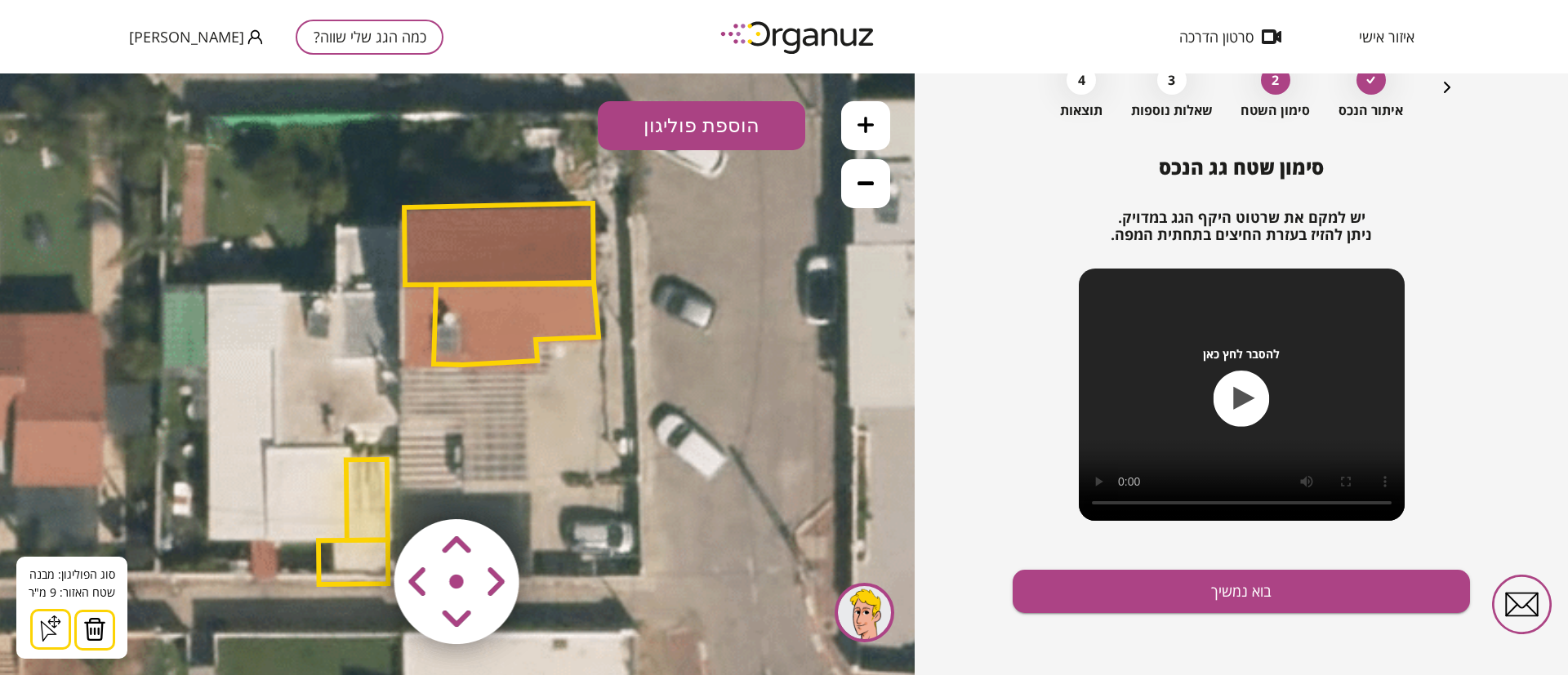
click at [95, 623] on img at bounding box center [94, 629] width 23 height 25
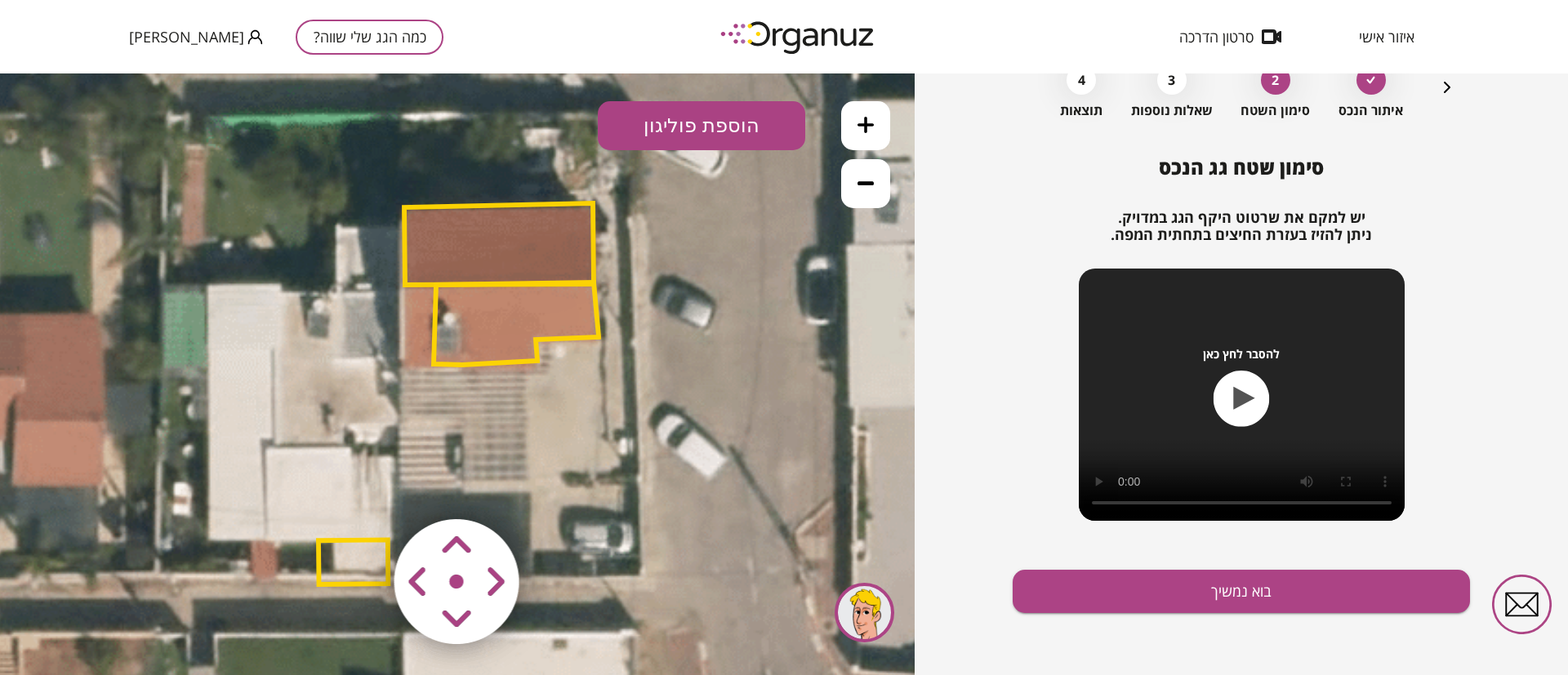
click at [340, 564] on polygon at bounding box center [353, 561] width 69 height 45
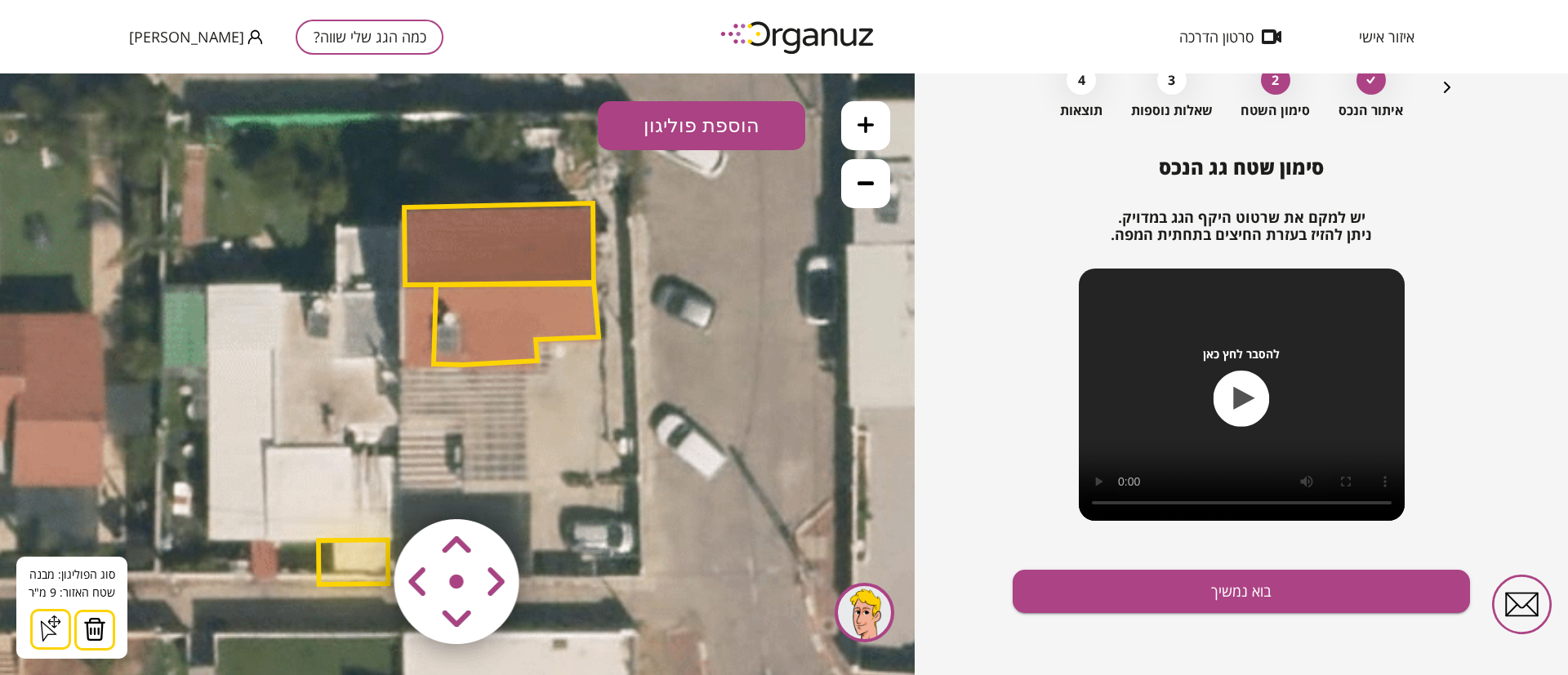
click at [94, 636] on img at bounding box center [94, 629] width 23 height 25
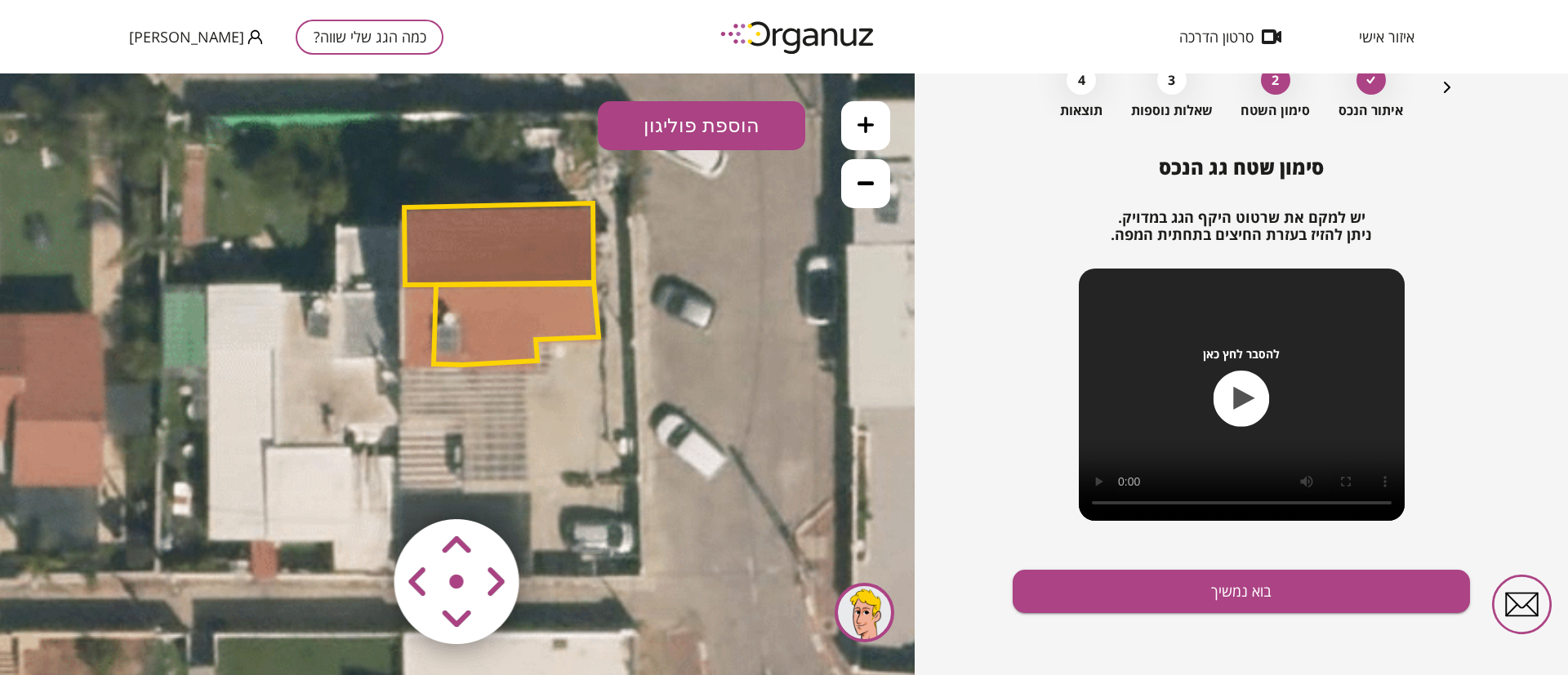
click at [869, 184] on icon at bounding box center [866, 183] width 17 height 4
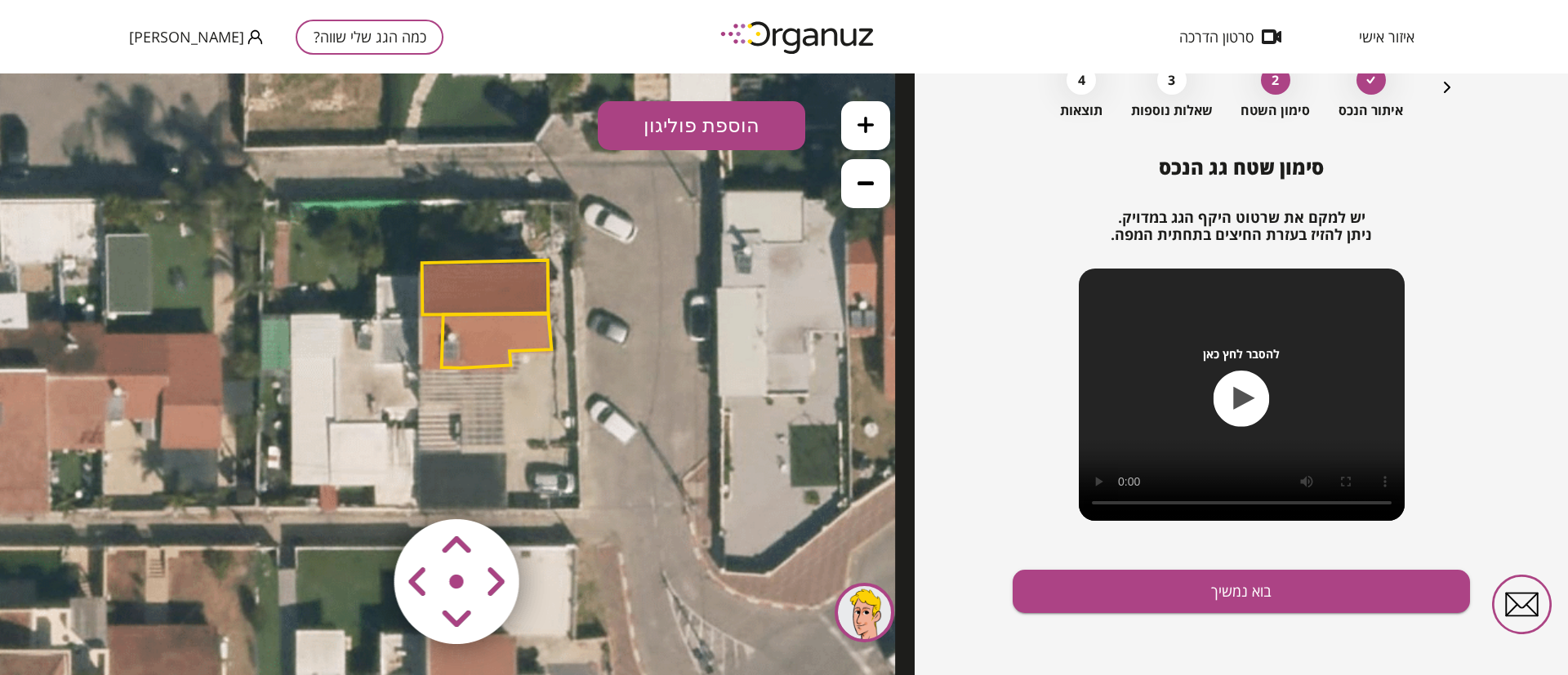
click at [495, 329] on polygon at bounding box center [496, 340] width 110 height 54
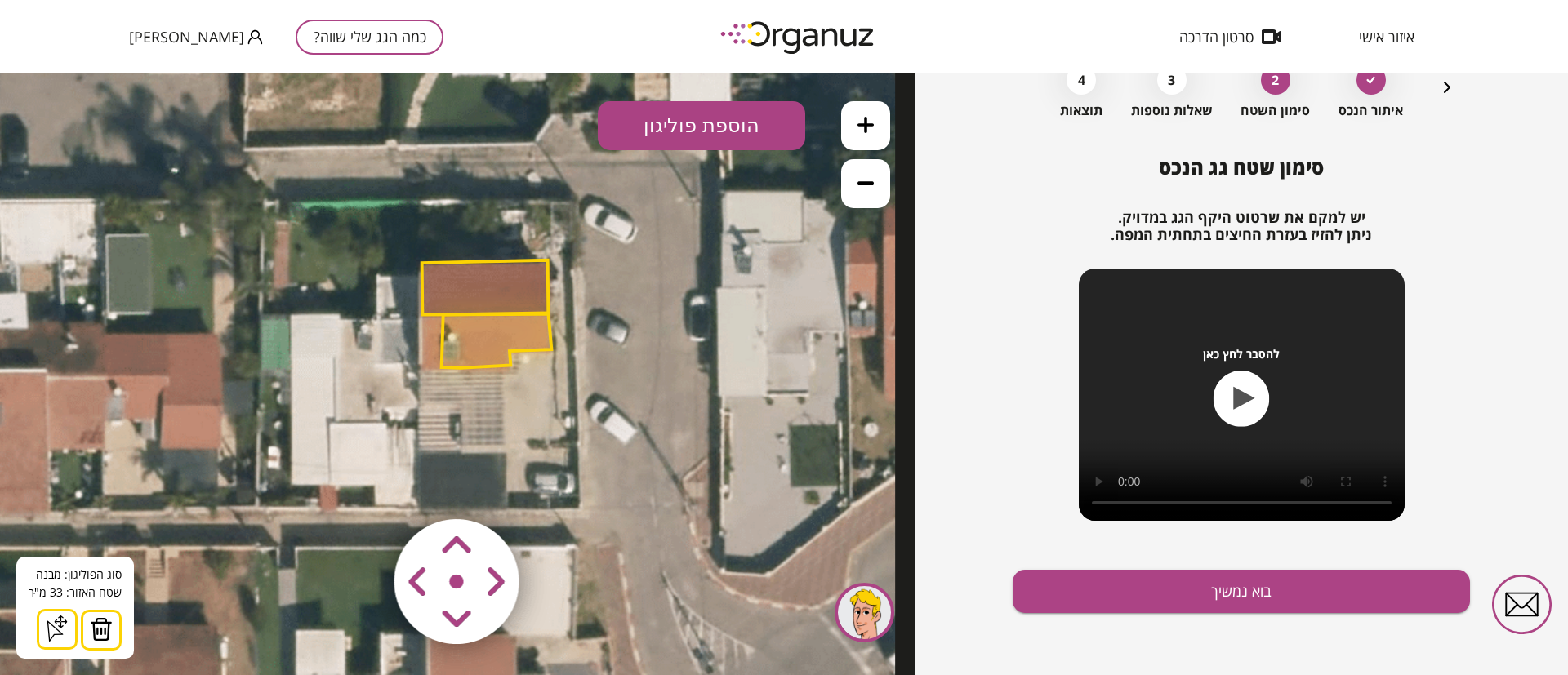
click at [102, 623] on img at bounding box center [101, 629] width 23 height 25
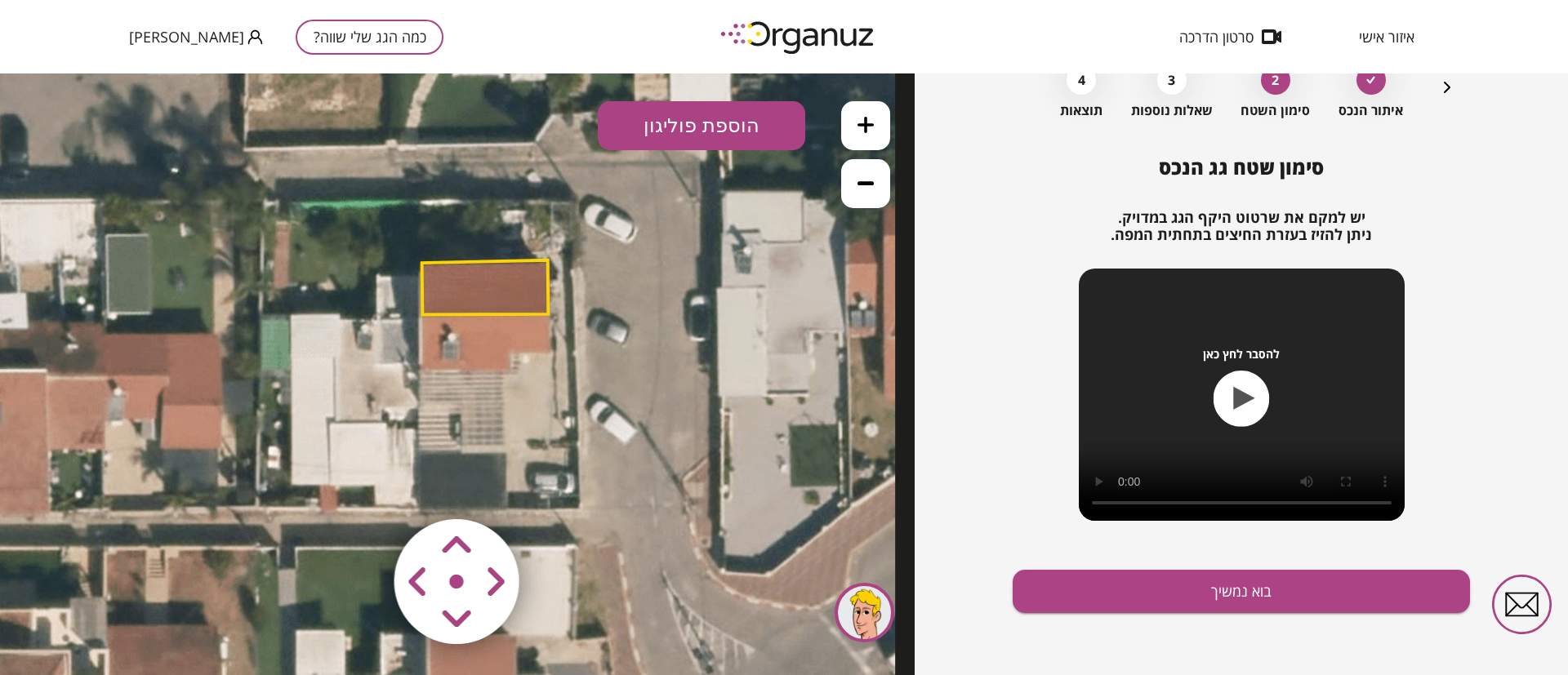
click at [870, 123] on icon at bounding box center [866, 125] width 17 height 17
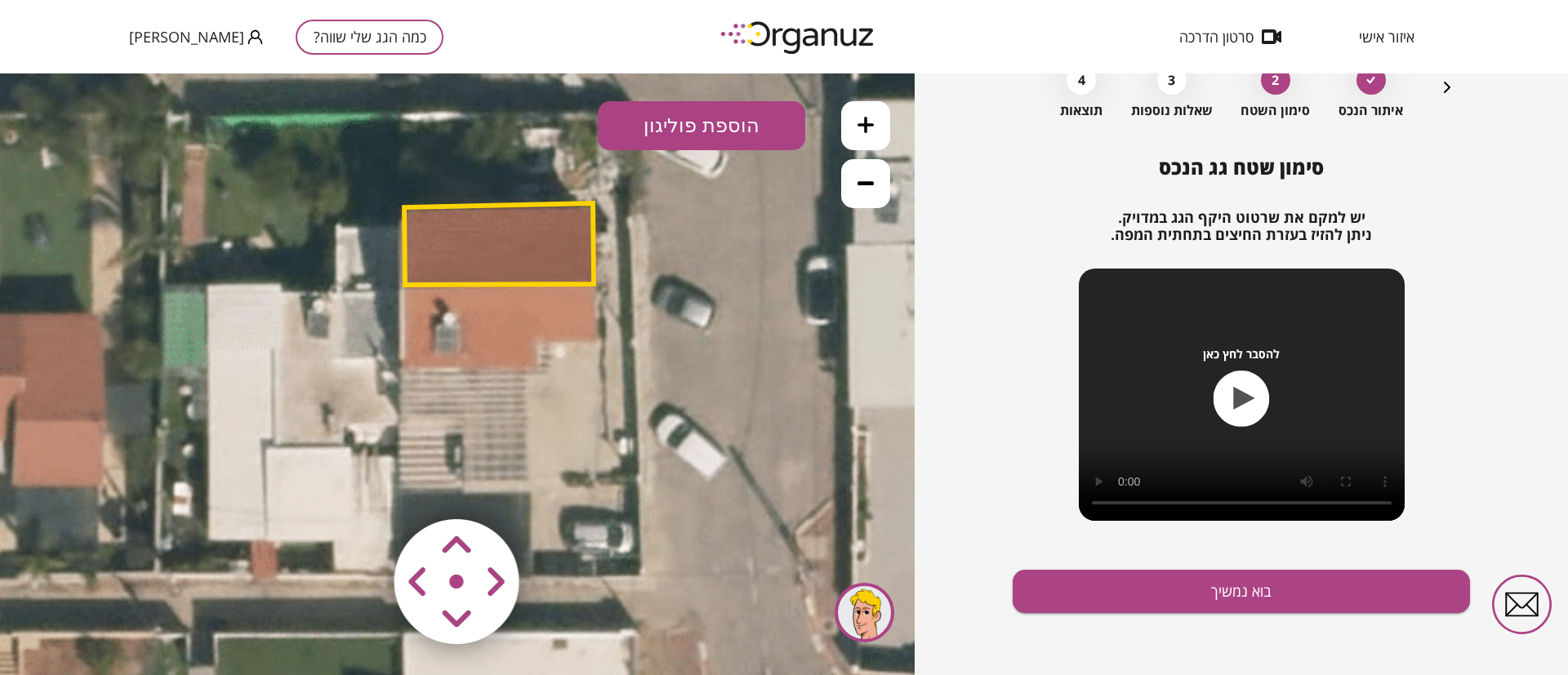
click at [869, 126] on icon at bounding box center [866, 125] width 17 height 17
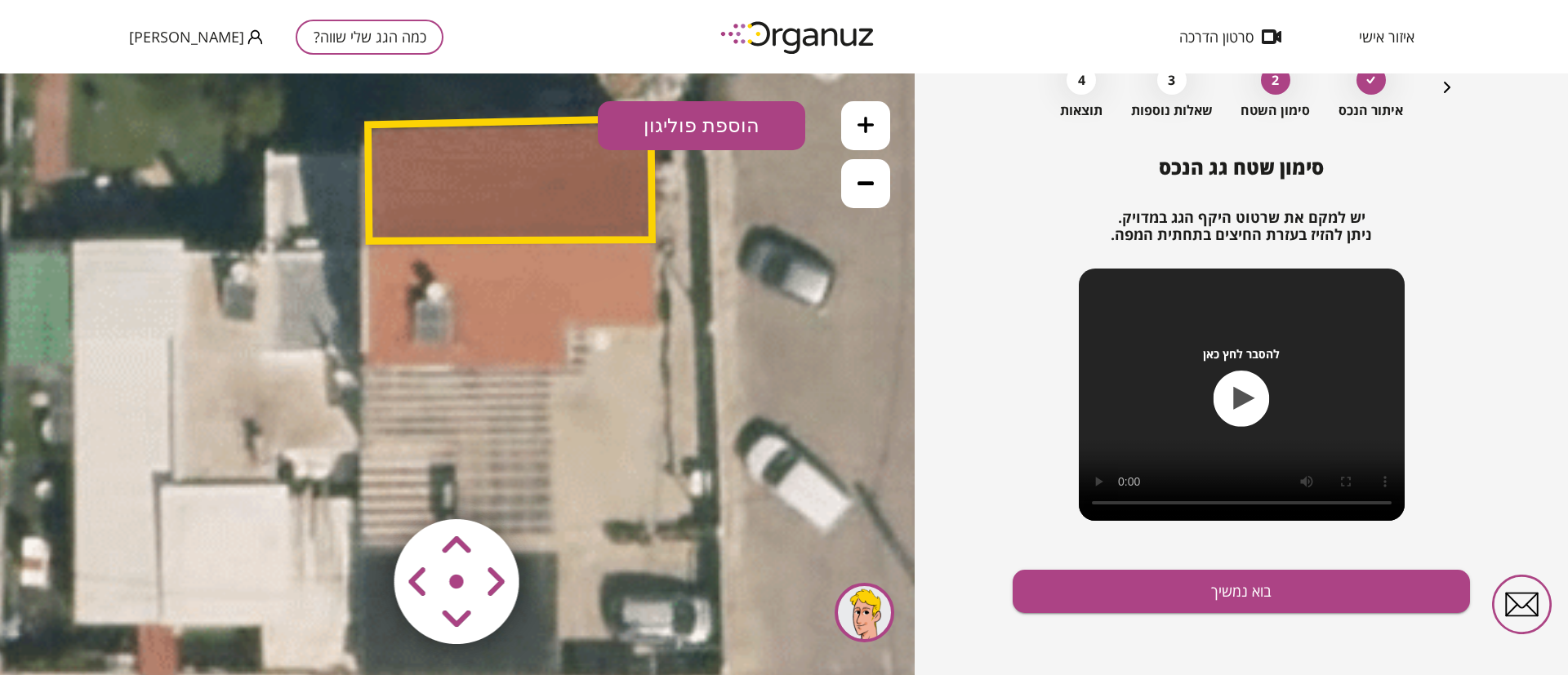
drag, startPoint x: 602, startPoint y: 405, endPoint x: 573, endPoint y: 408, distance: 29.2
click at [573, 408] on icon at bounding box center [359, 358] width 2151 height 2150
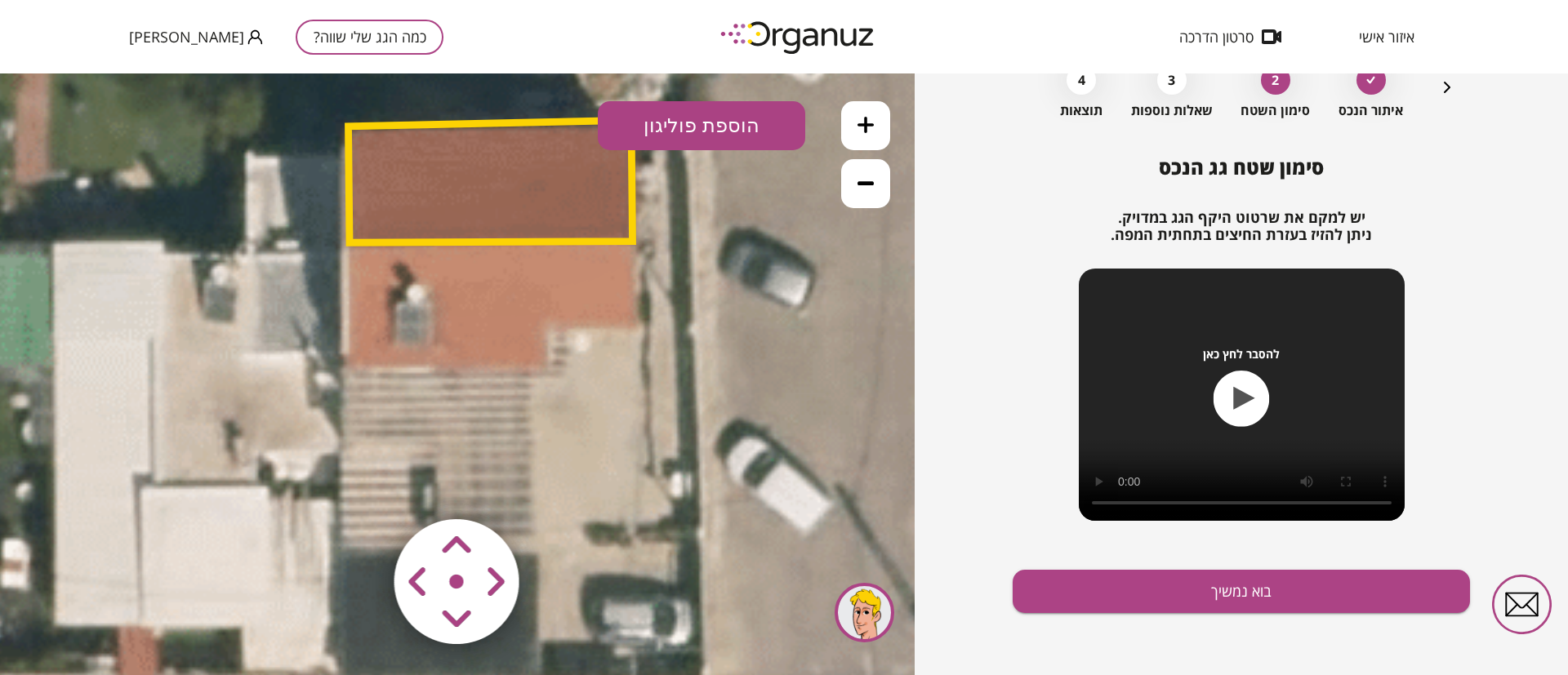
click at [726, 119] on button "הוספת פוליגון" at bounding box center [701, 126] width 208 height 49
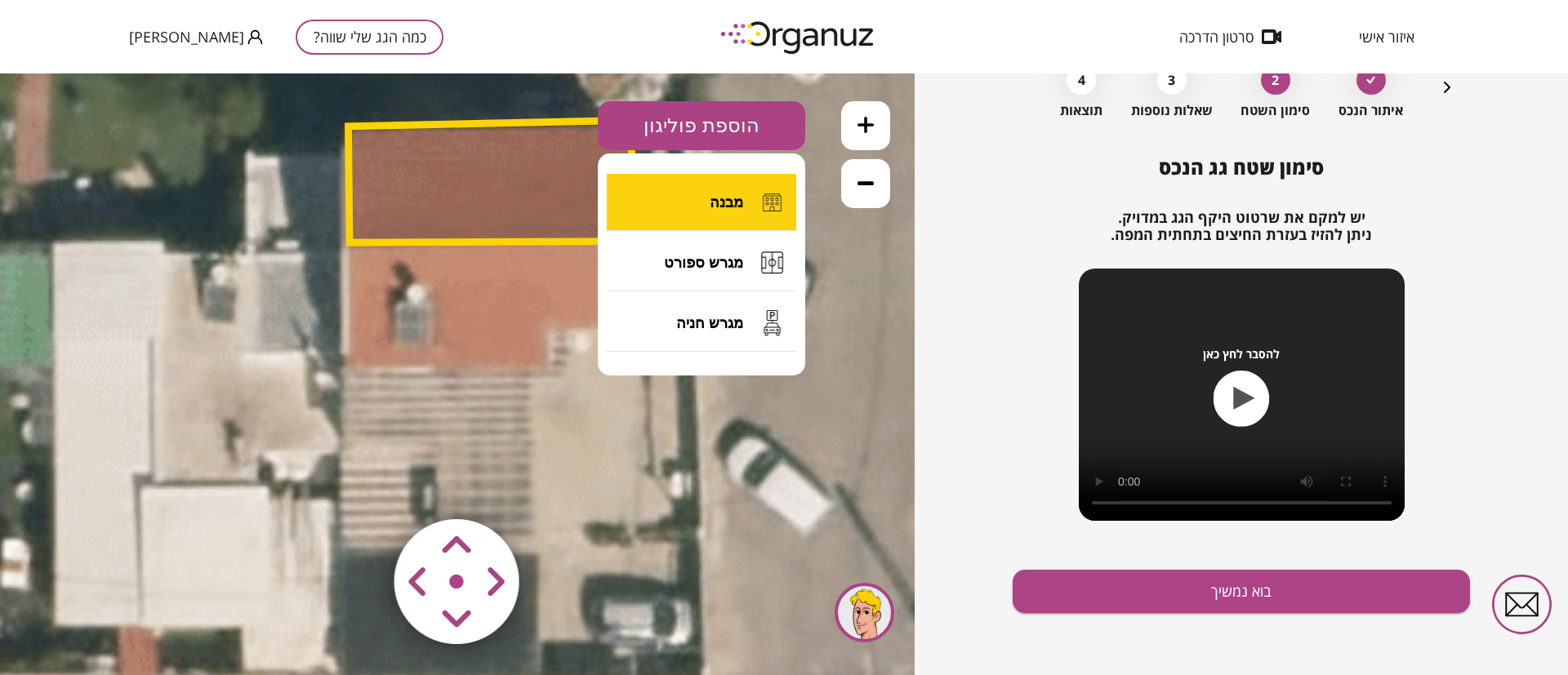
click at [746, 190] on button "מבנה" at bounding box center [701, 202] width 189 height 57
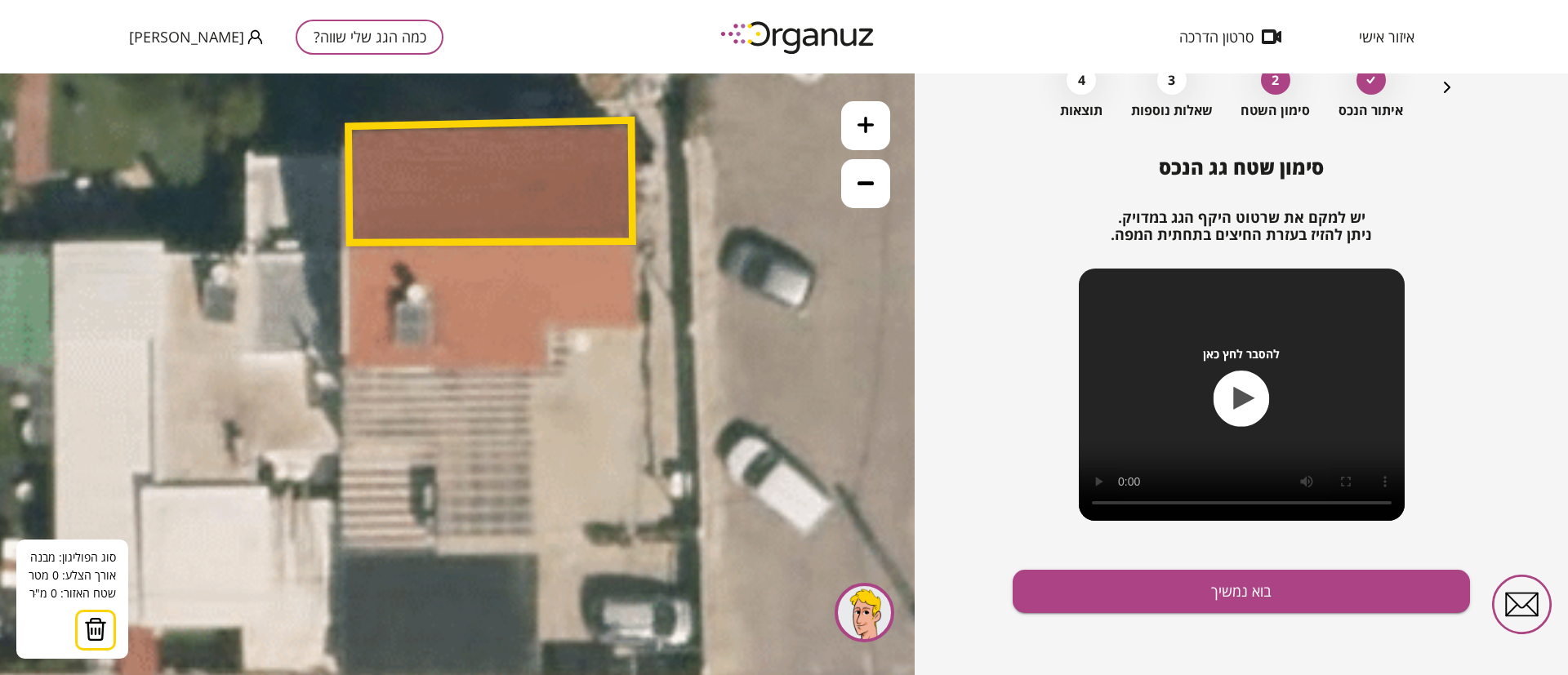
click at [632, 243] on polygon at bounding box center [491, 181] width 285 height 123
click at [637, 320] on icon at bounding box center [339, 360] width 2151 height 2150
click at [542, 324] on polygon at bounding box center [590, 283] width 94 height 81
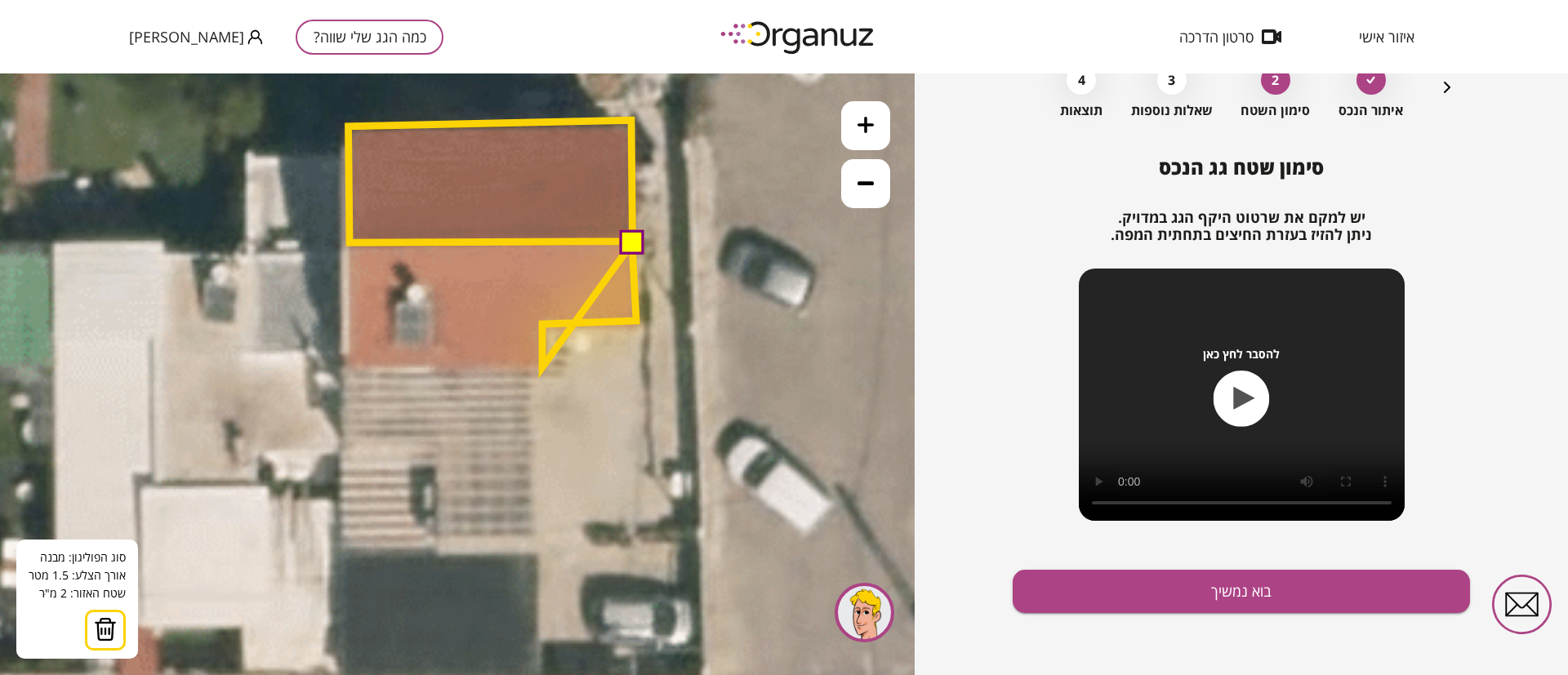
click at [542, 367] on polygon at bounding box center [590, 305] width 94 height 124
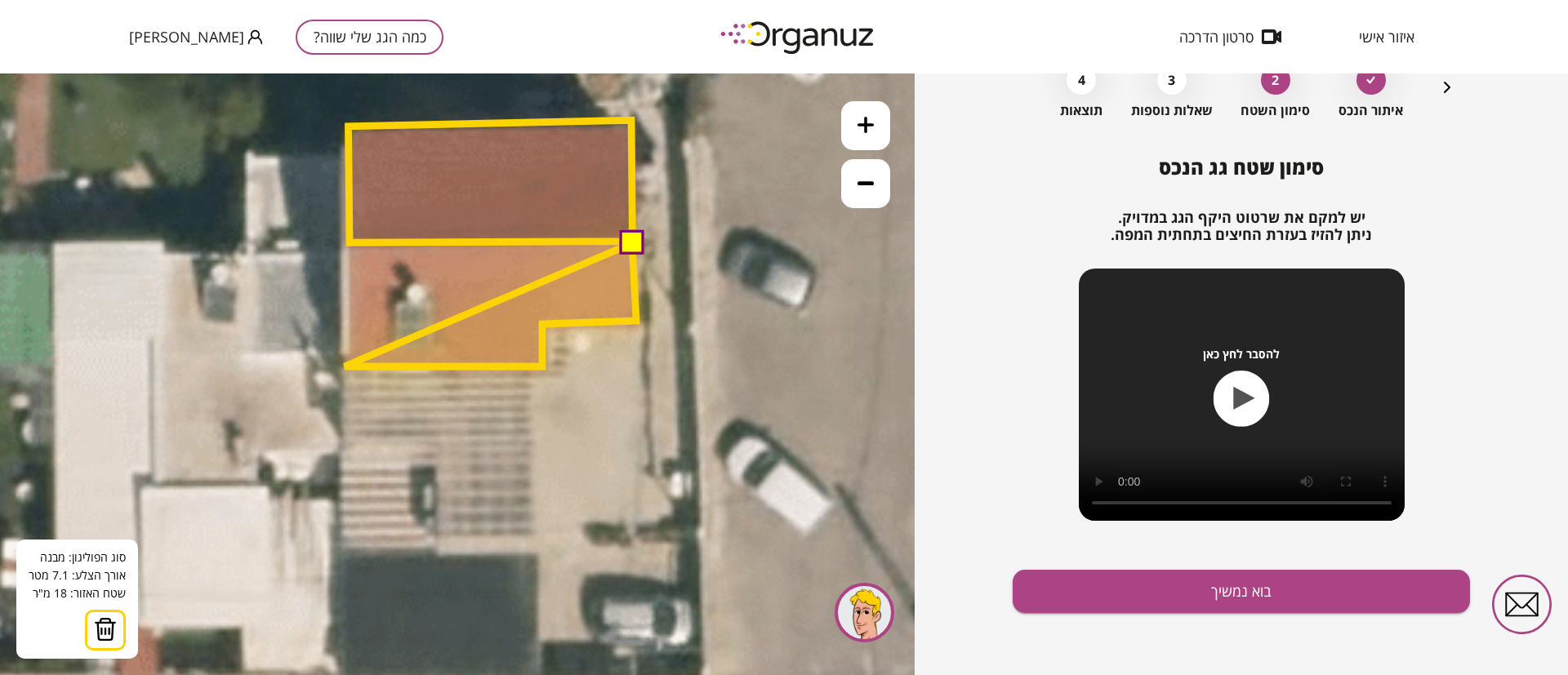
click at [345, 367] on polygon at bounding box center [491, 304] width 292 height 123
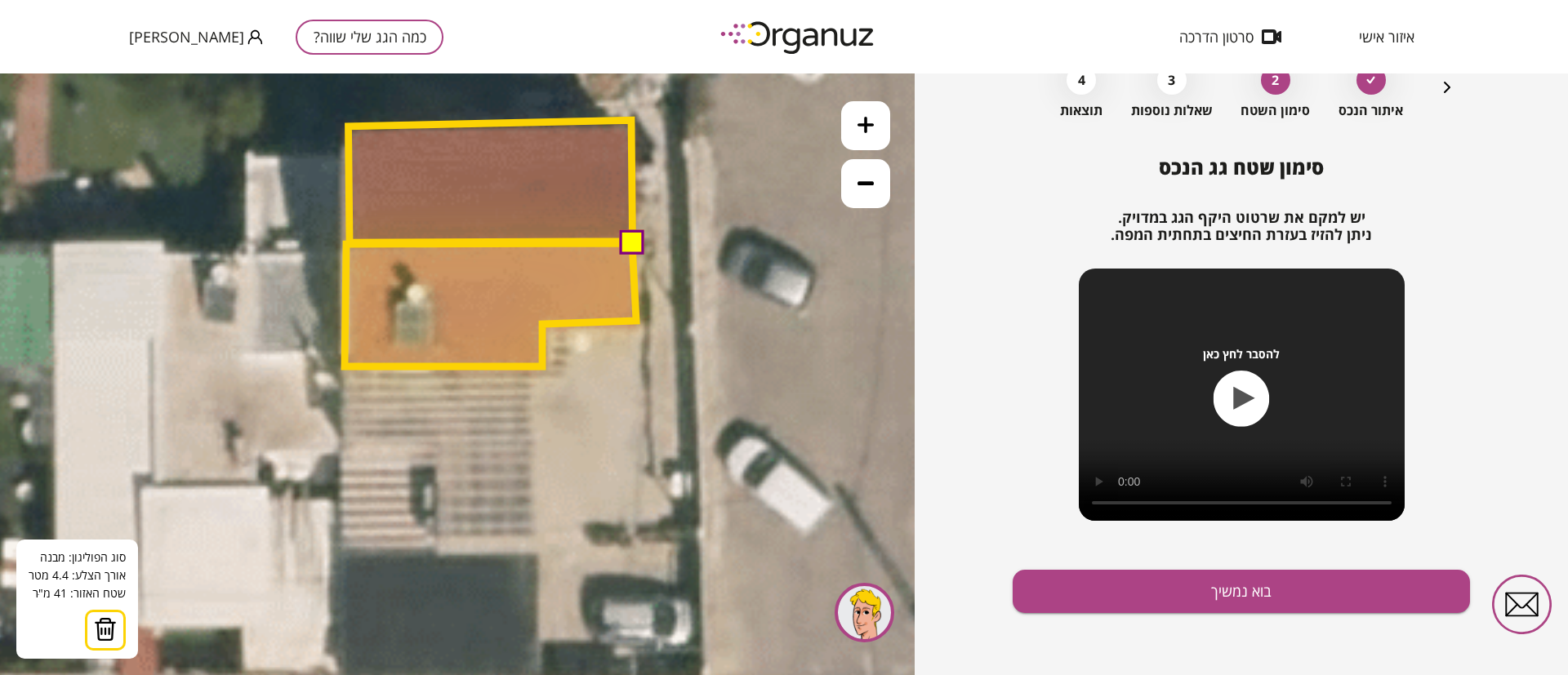
click at [346, 244] on polygon at bounding box center [491, 304] width 292 height 123
click at [630, 241] on button at bounding box center [630, 241] width 25 height 25
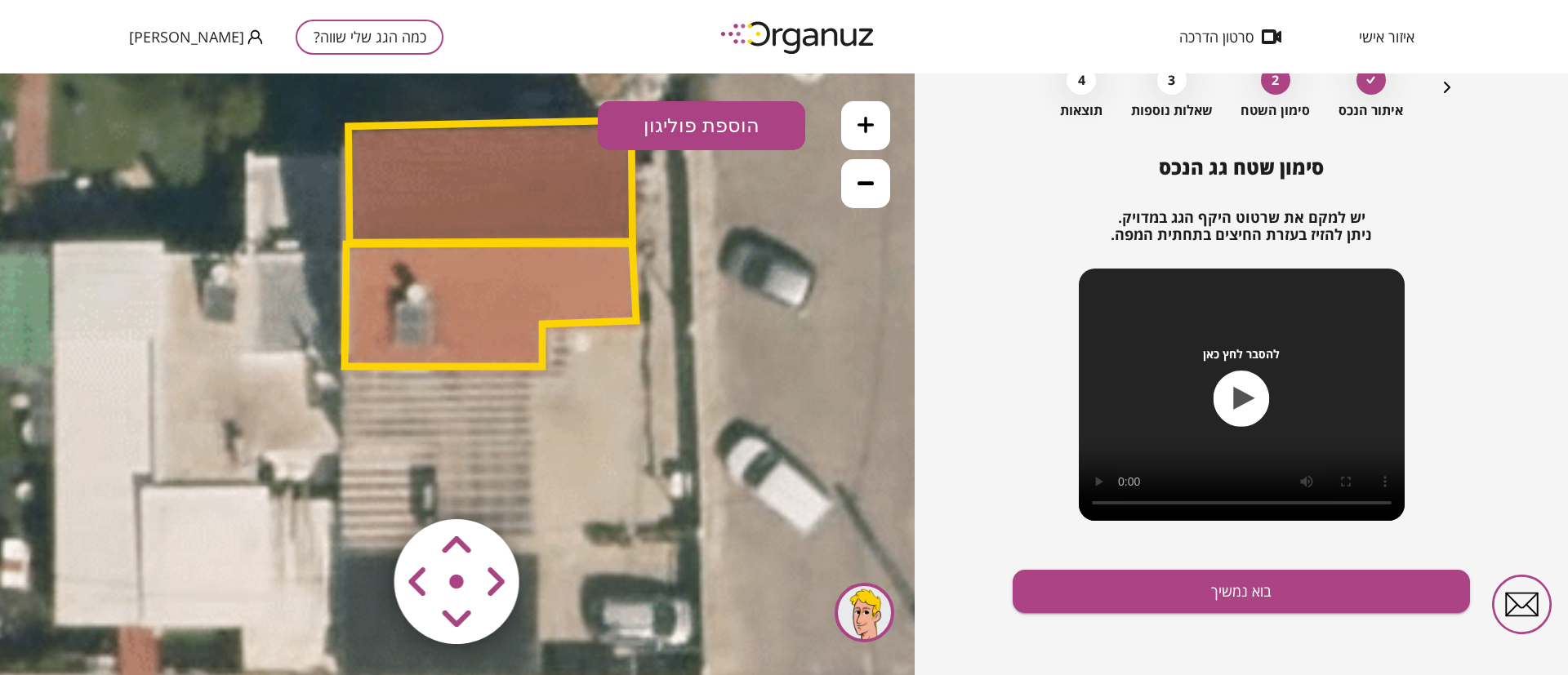
click at [550, 277] on polygon at bounding box center [491, 304] width 292 height 123
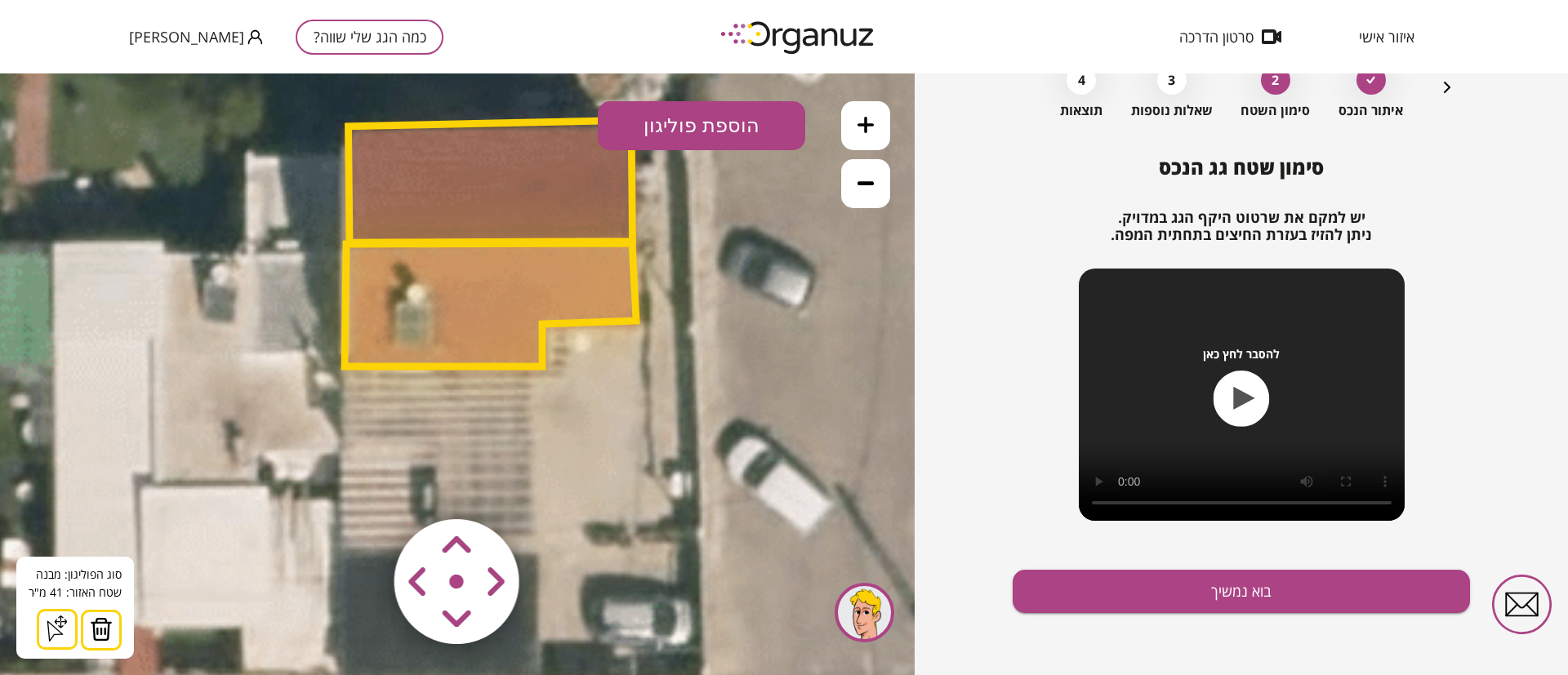
click at [858, 187] on icon at bounding box center [866, 183] width 17 height 17
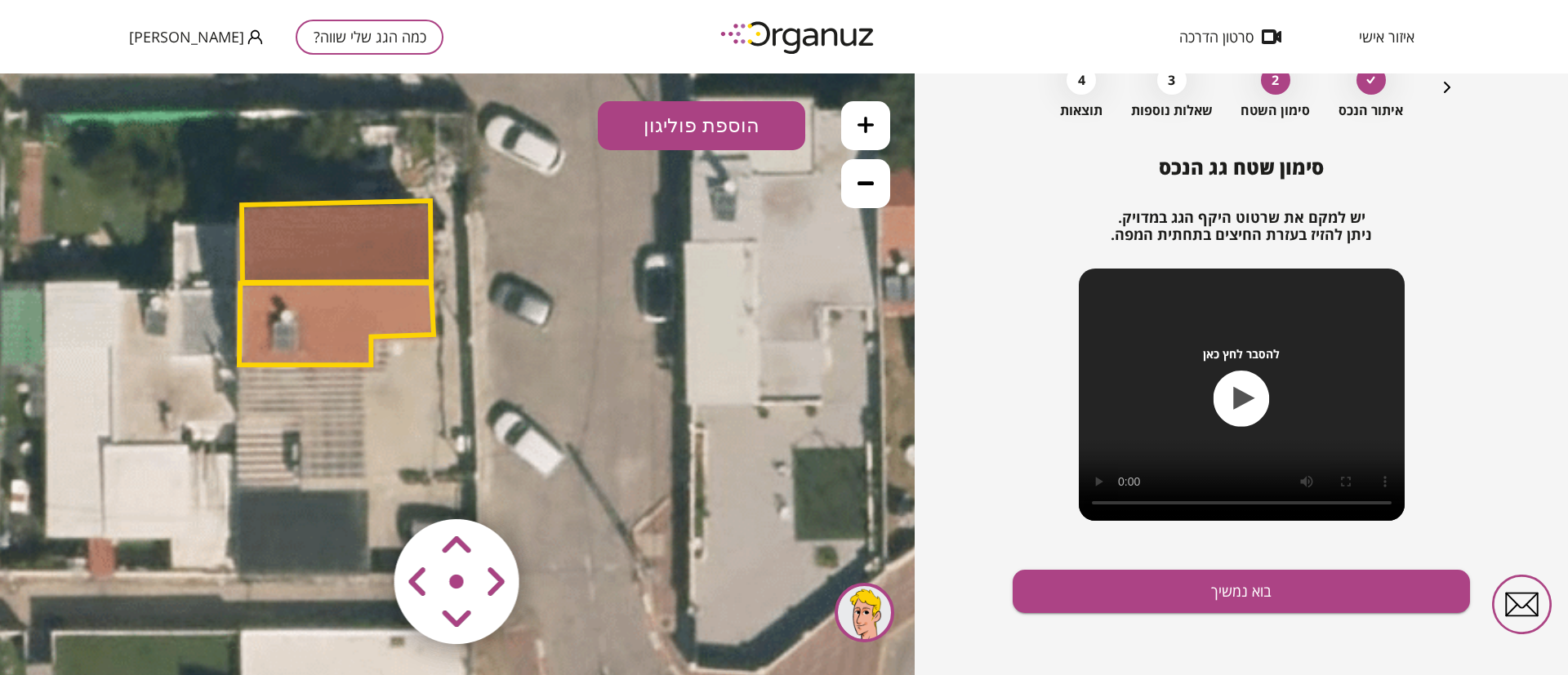
drag, startPoint x: 702, startPoint y: 375, endPoint x: 793, endPoint y: 243, distance: 160.3
click at [567, 369] on icon at bounding box center [234, 360] width 1433 height 1432
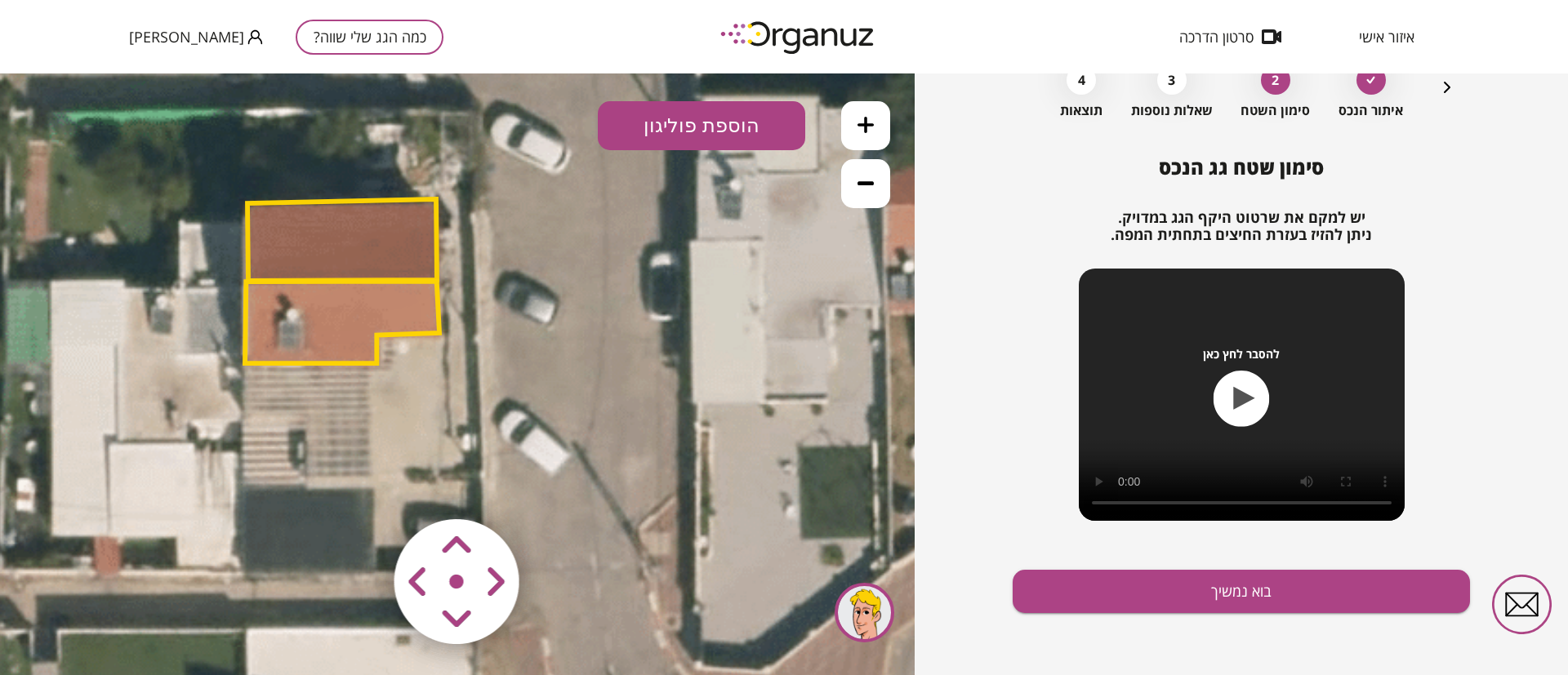
click at [863, 187] on icon at bounding box center [866, 183] width 17 height 17
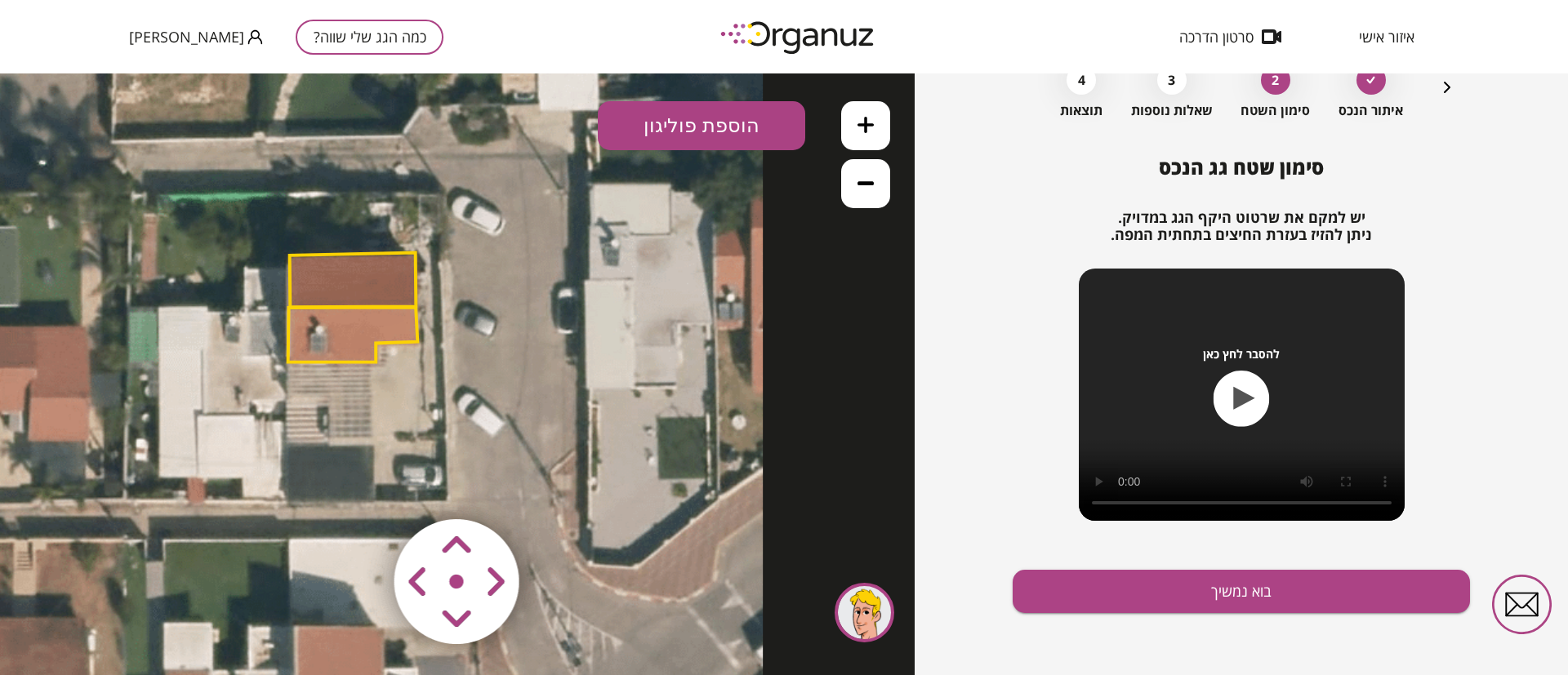
drag, startPoint x: 676, startPoint y: 400, endPoint x: 649, endPoint y: 396, distance: 27.3
click at [649, 396] on icon at bounding box center [285, 359] width 955 height 955
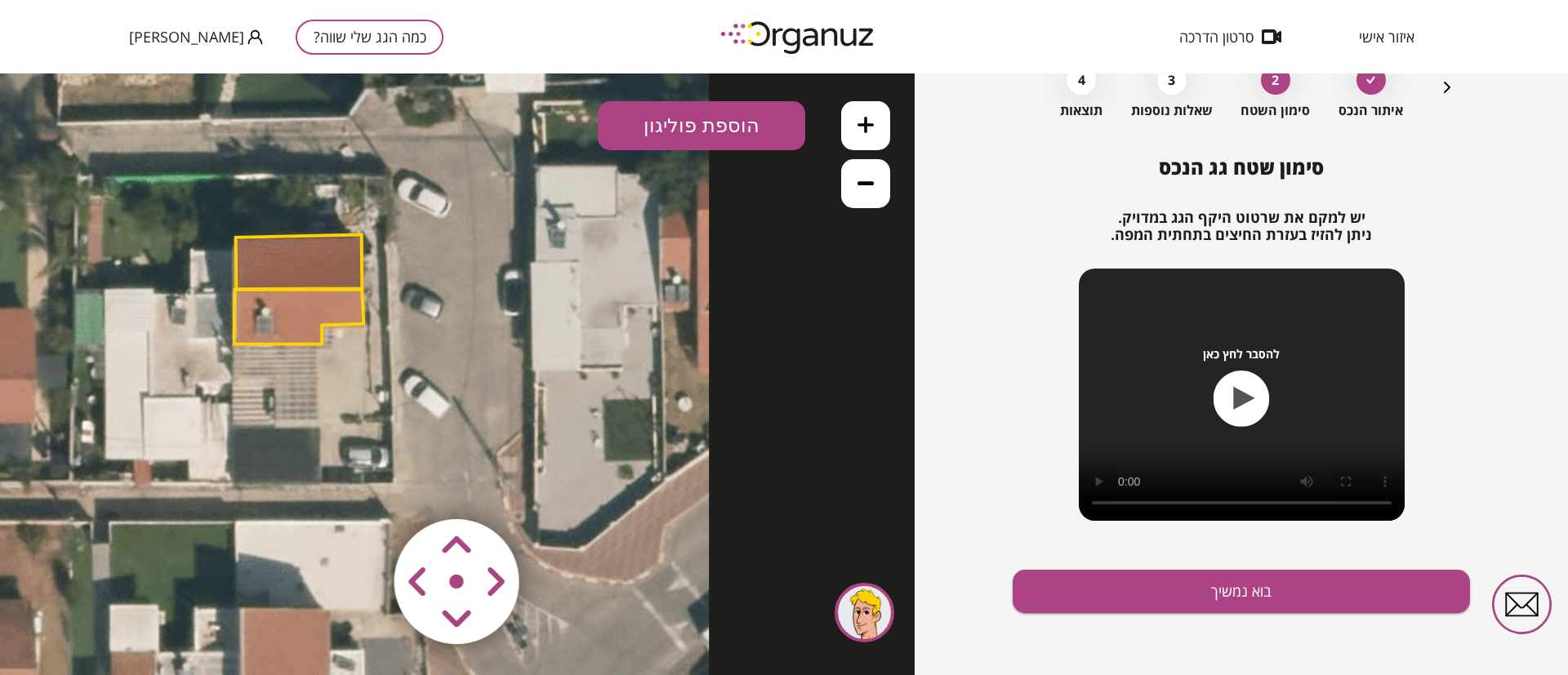
drag, startPoint x: 649, startPoint y: 403, endPoint x: 595, endPoint y: 385, distance: 56.9
click at [595, 385] on icon at bounding box center [231, 341] width 955 height 955
click at [1447, 89] on icon "button" at bounding box center [1447, 87] width 19 height 19
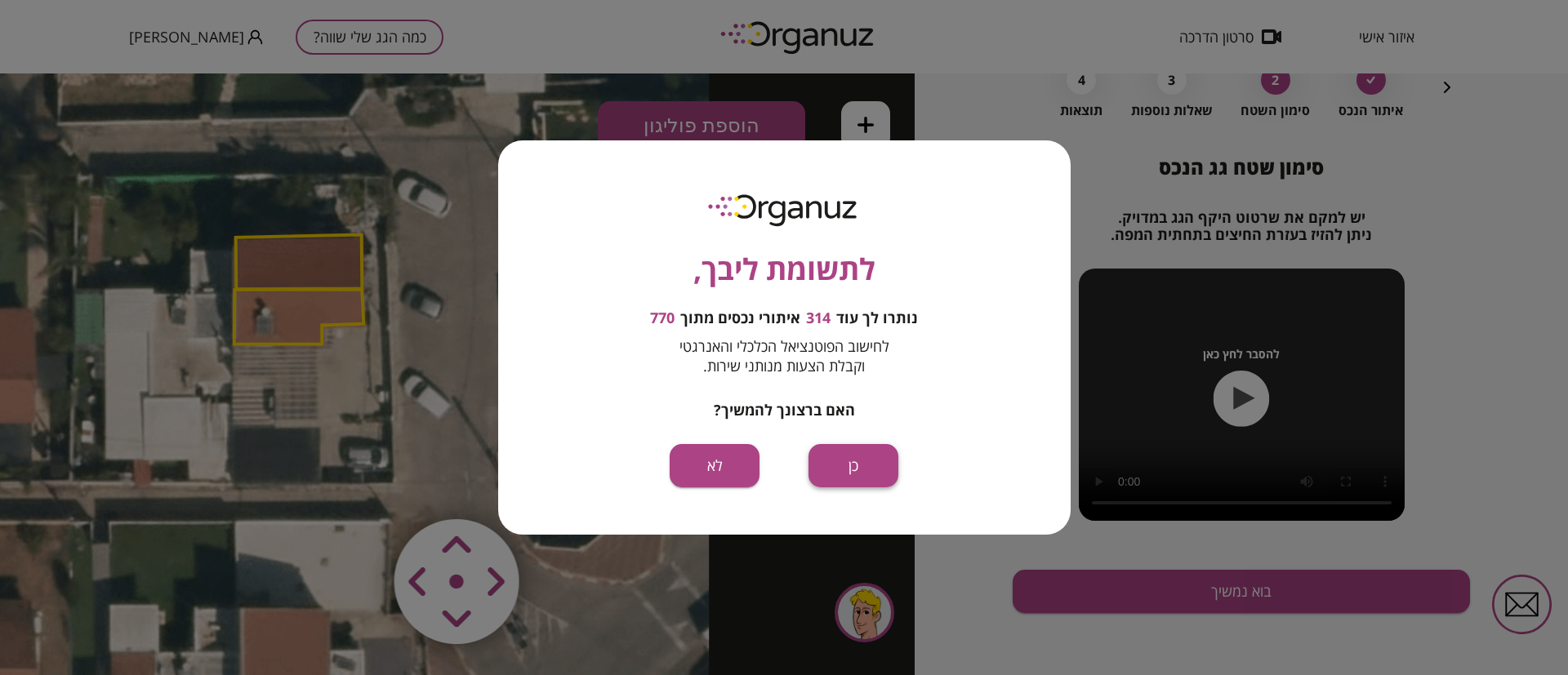
drag, startPoint x: 852, startPoint y: 391, endPoint x: 853, endPoint y: 465, distance: 74.0
click at [853, 465] on button "כן" at bounding box center [853, 465] width 90 height 43
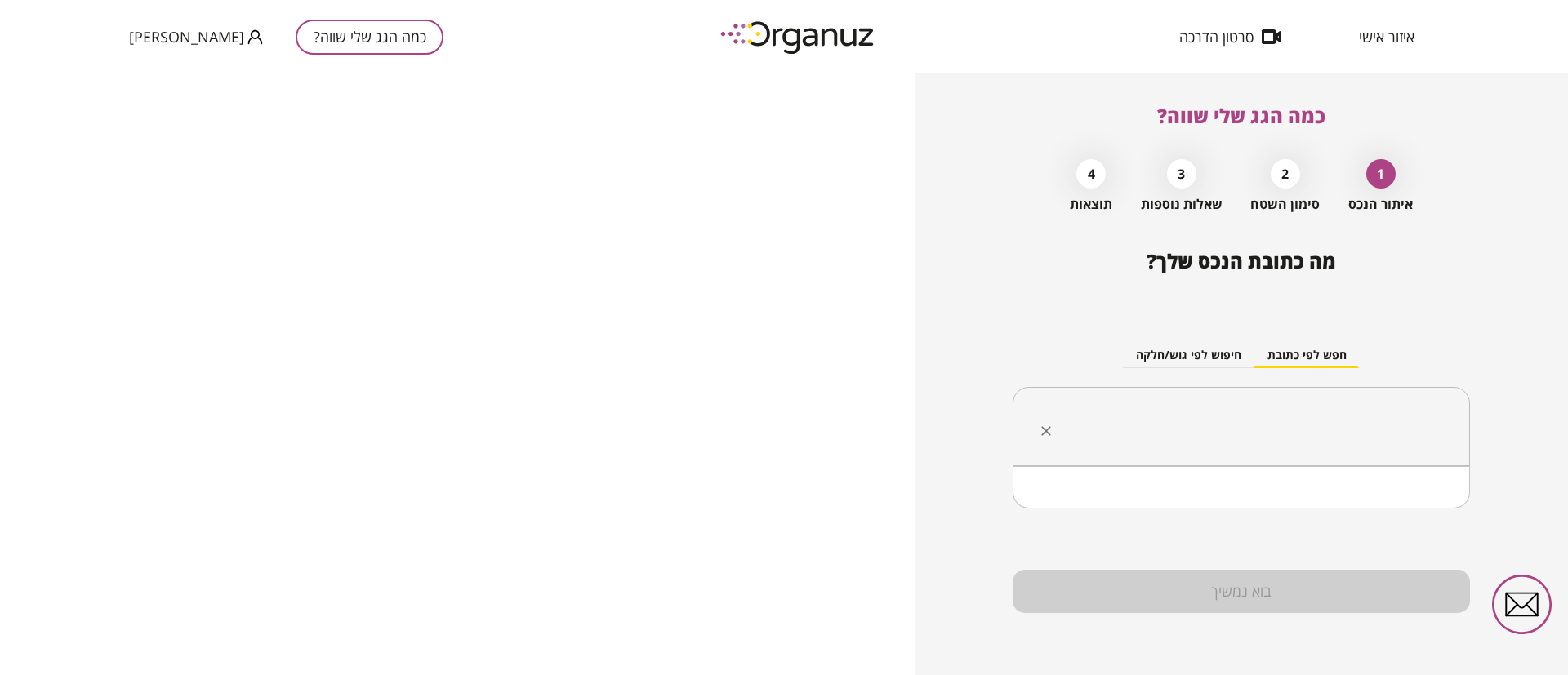
click at [1212, 421] on input "text" at bounding box center [1247, 427] width 406 height 41
paste input "**********"
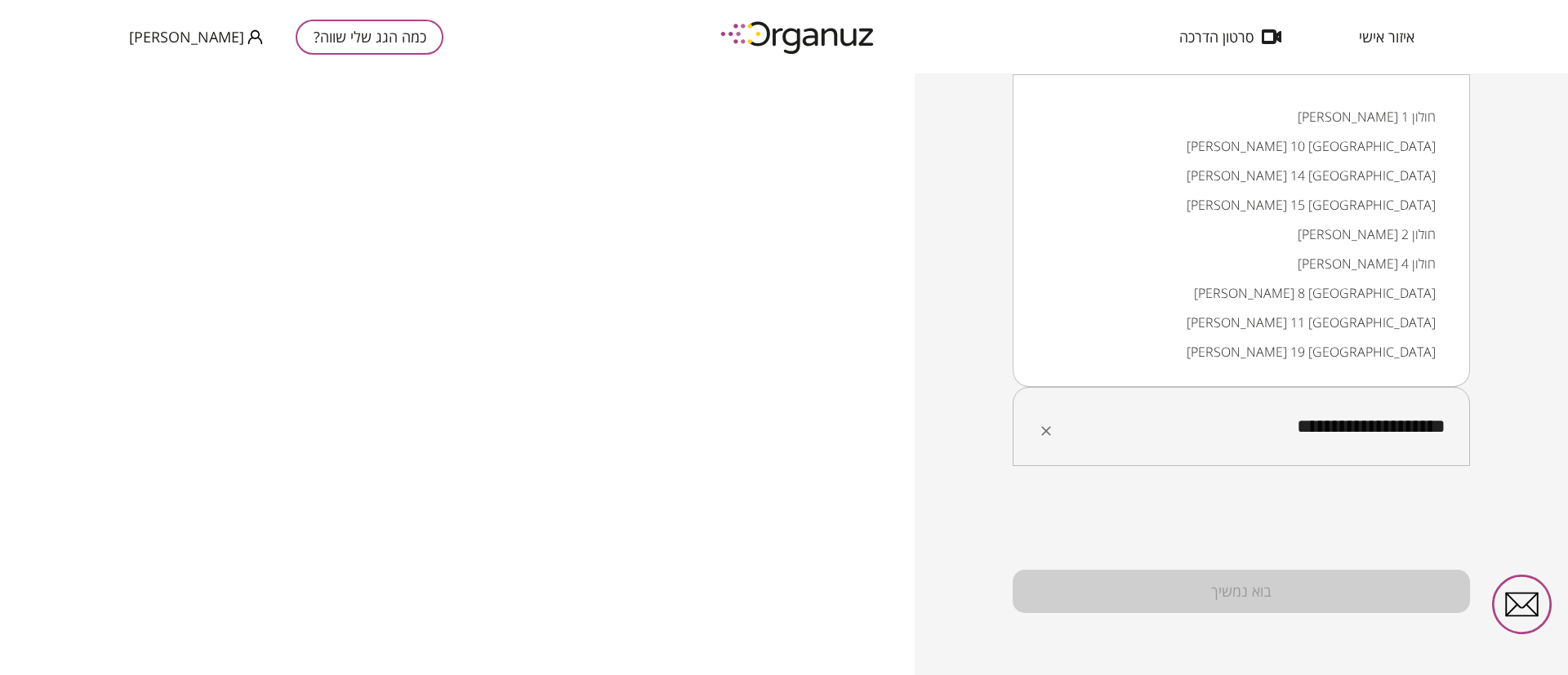
click at [1388, 348] on li "מרדכי מקלף 19 חולון" at bounding box center [1241, 352] width 415 height 30
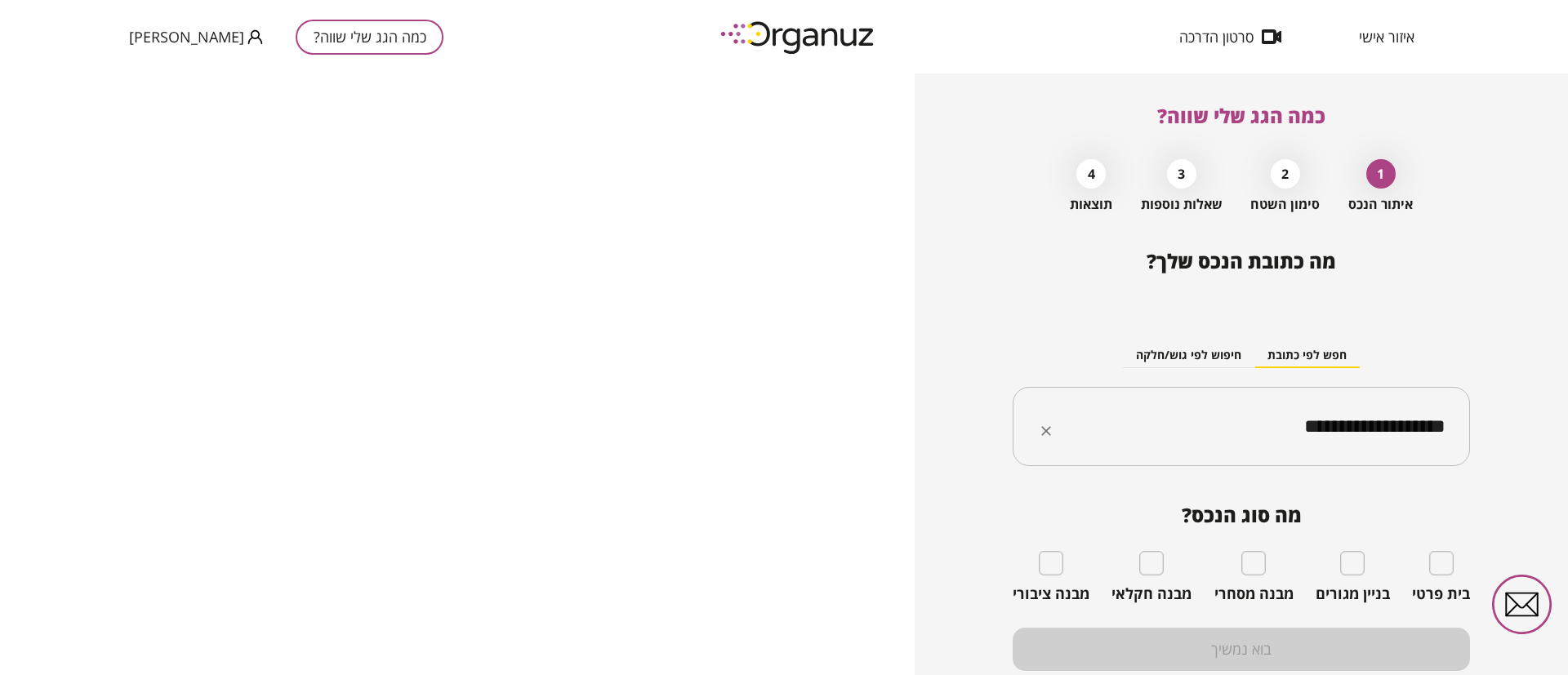
type input "**********"
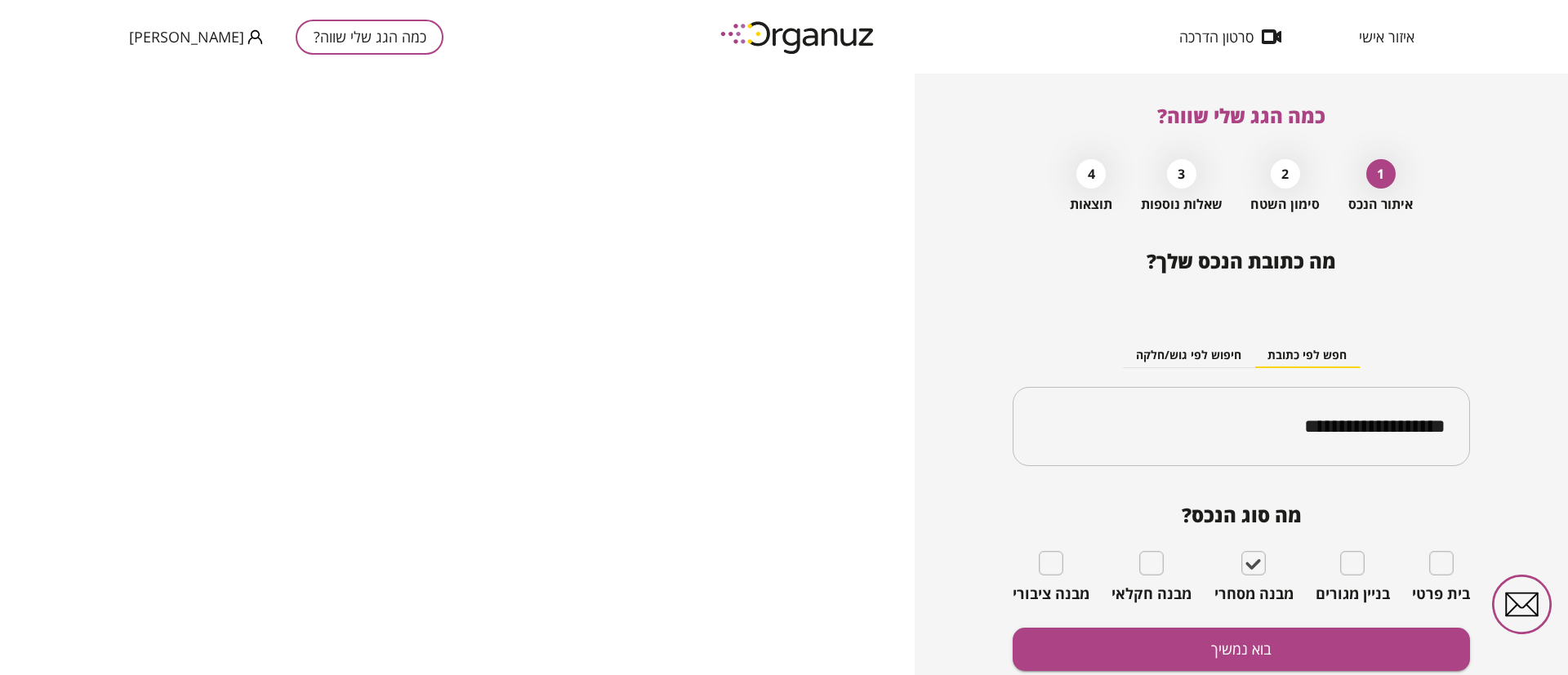
scroll to position [58, 0]
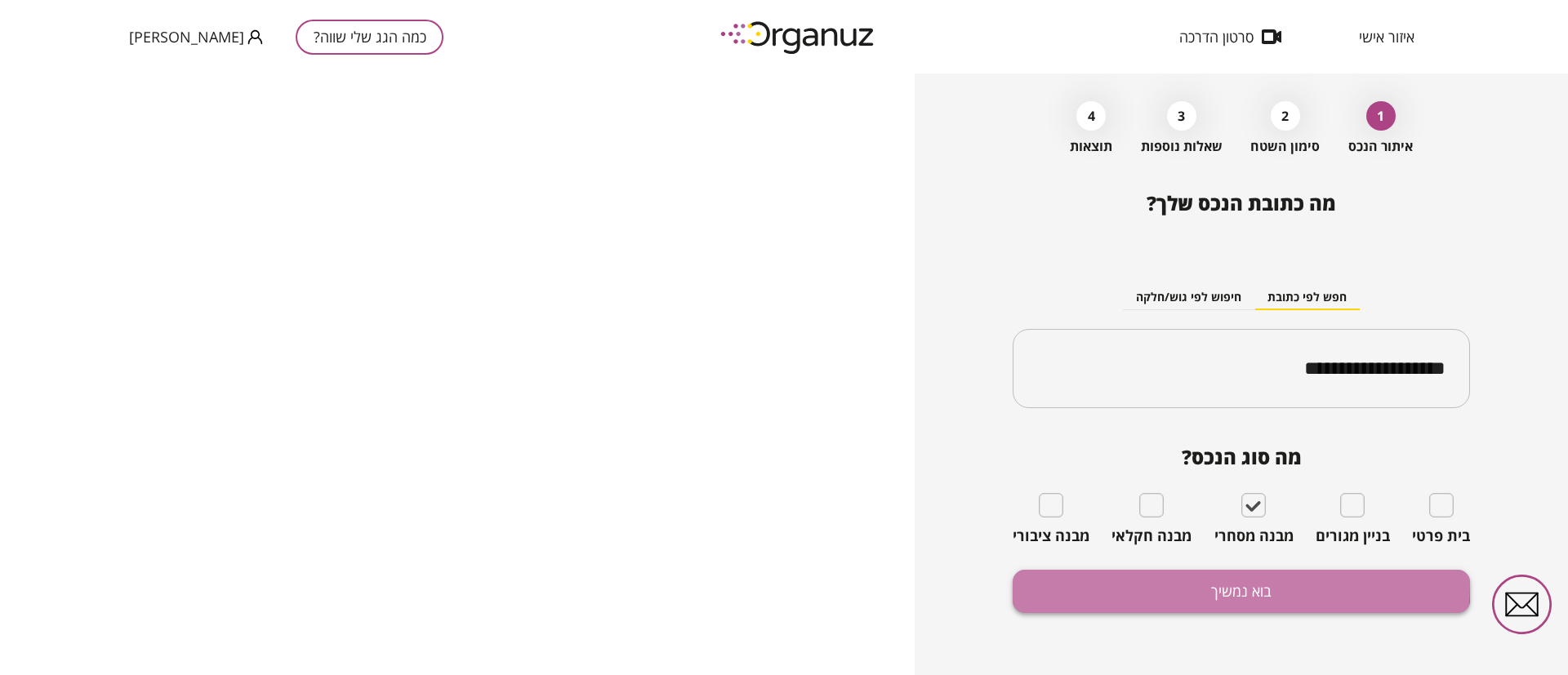
click at [1148, 585] on button "בוא נמשיך" at bounding box center [1241, 591] width 457 height 43
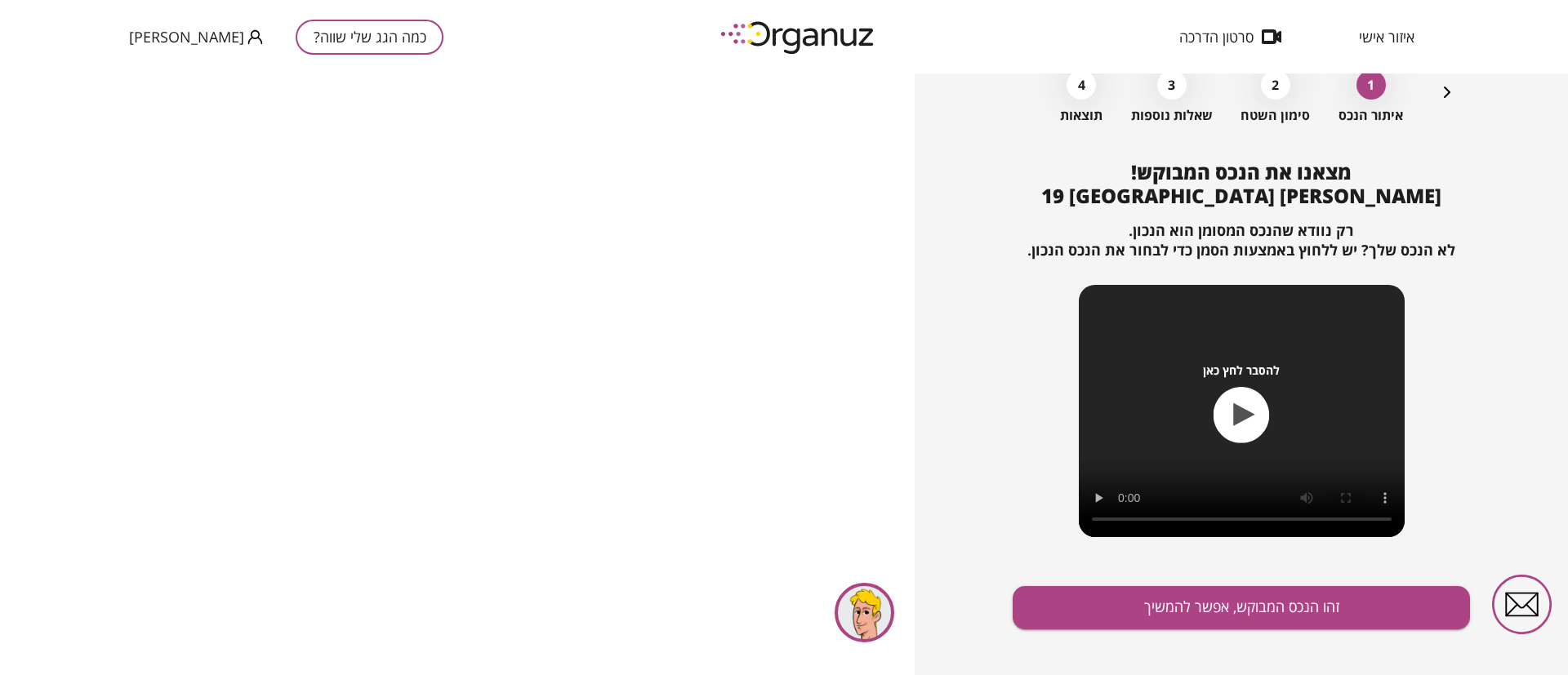
scroll to position [105, 0]
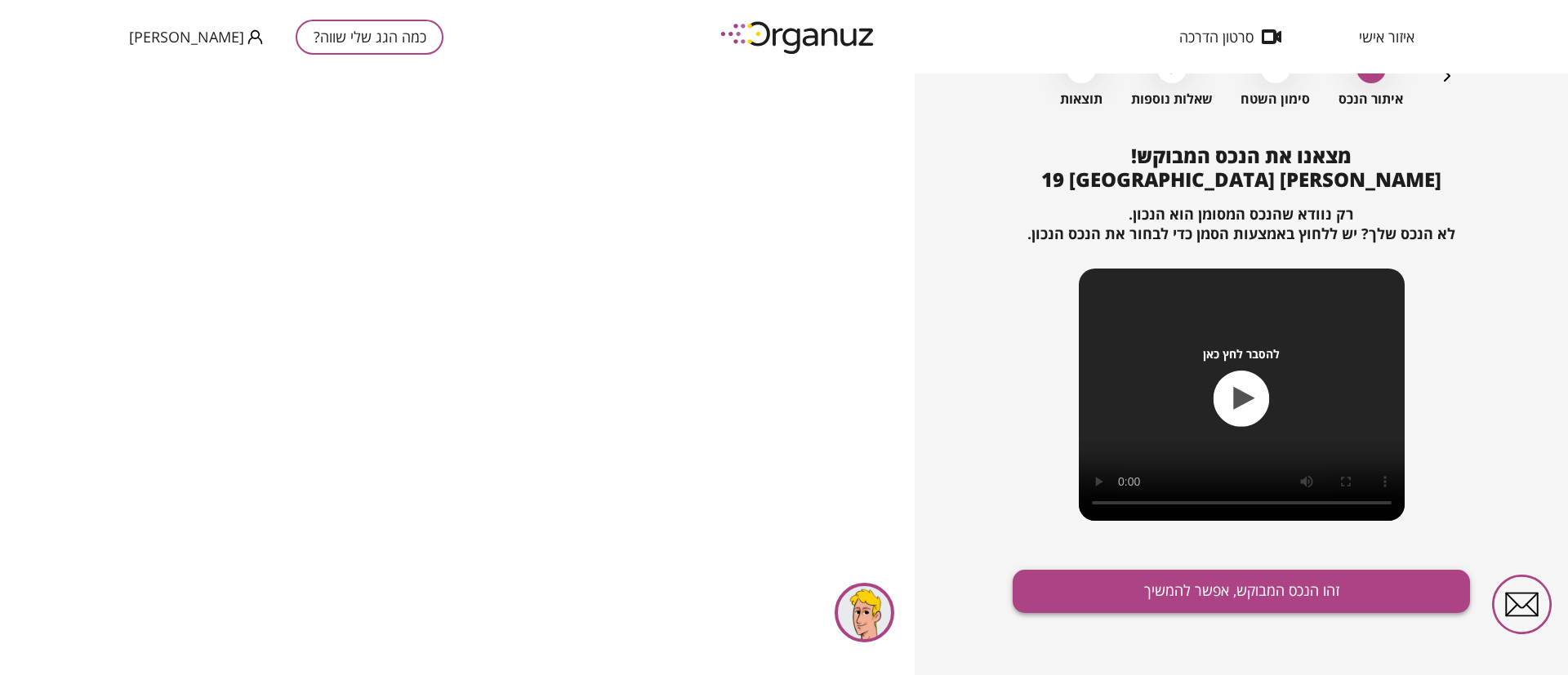
click at [1123, 592] on button "זהו הנכס המבוקש, אפשר להמשיך" at bounding box center [1241, 591] width 457 height 43
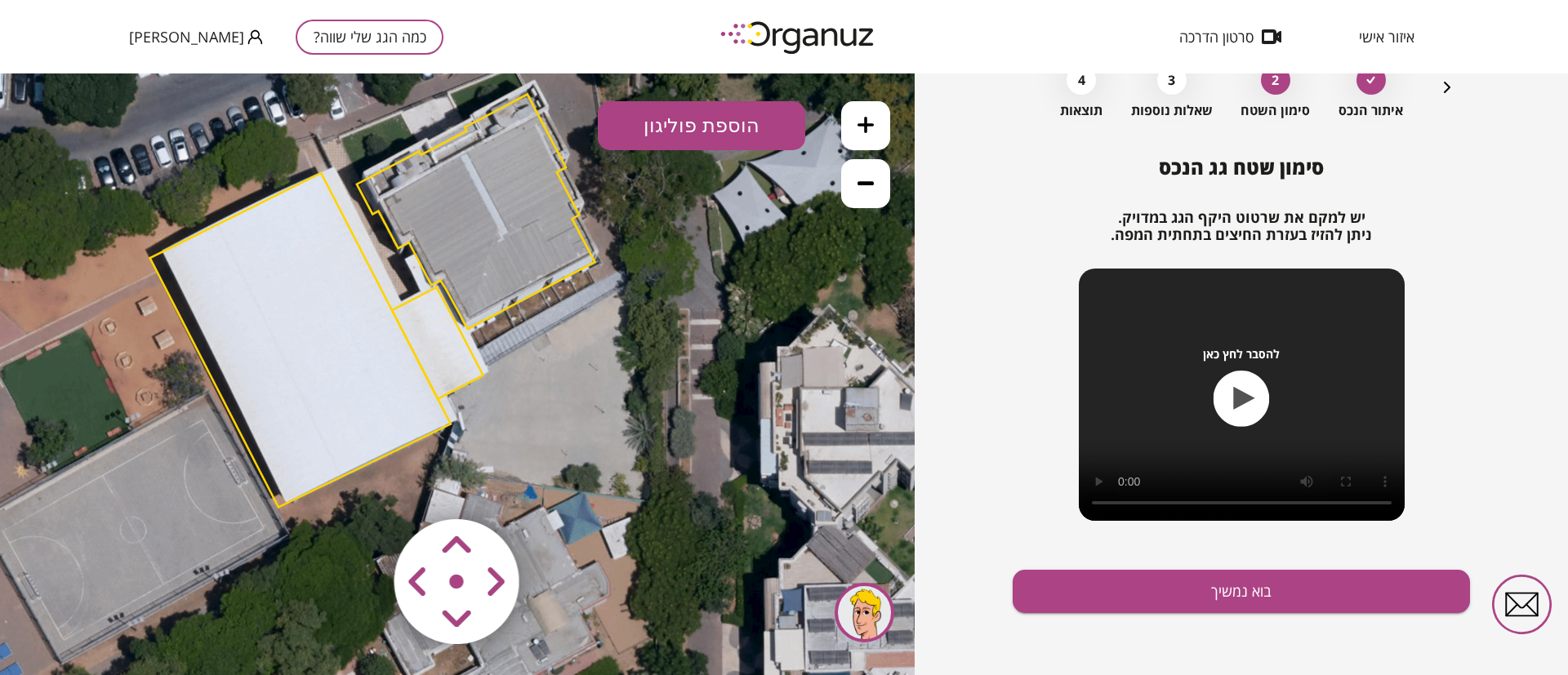
drag, startPoint x: 492, startPoint y: 352, endPoint x: 408, endPoint y: 278, distance: 111.9
click at [408, 278] on icon at bounding box center [371, 299] width 1348 height 1347
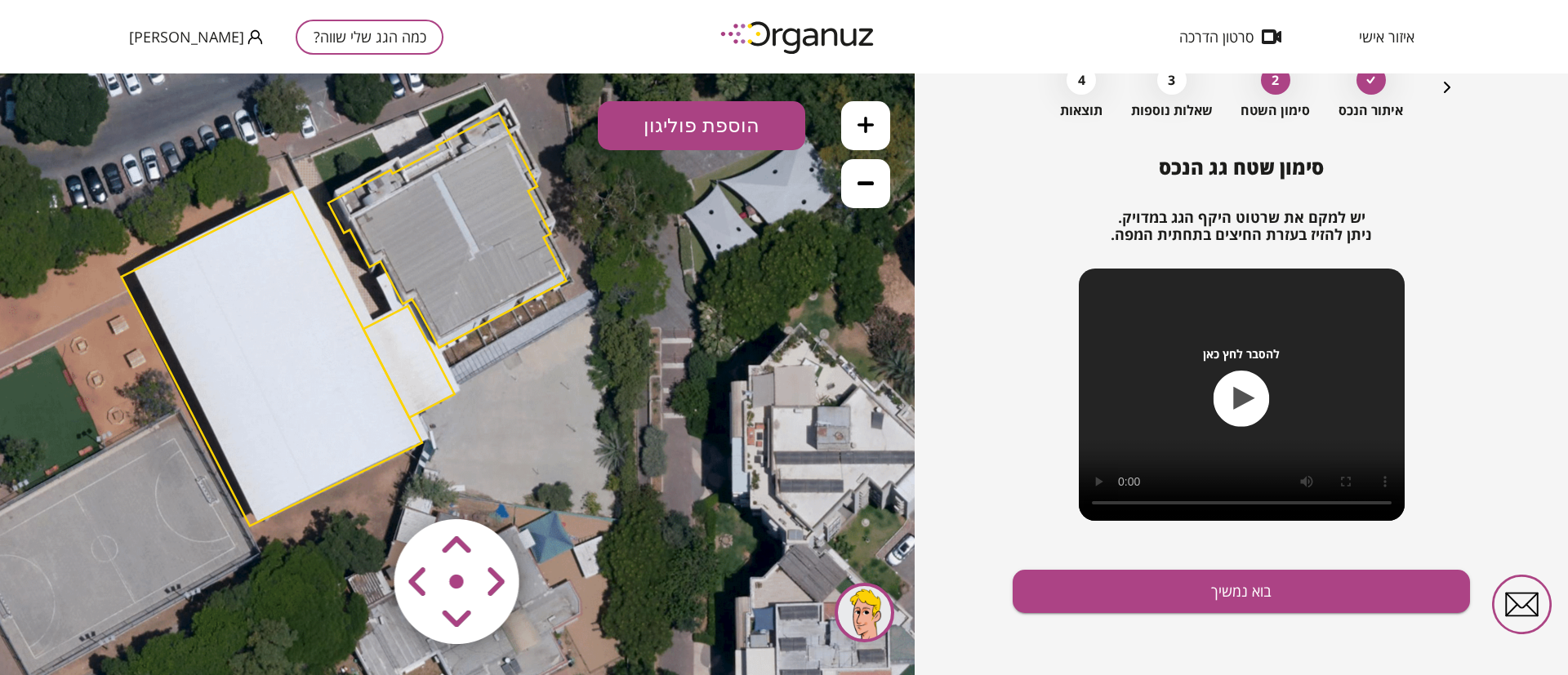
drag, startPoint x: 542, startPoint y: 291, endPoint x: 494, endPoint y: 339, distance: 67.9
click at [494, 339] on polygon at bounding box center [447, 231] width 238 height 235
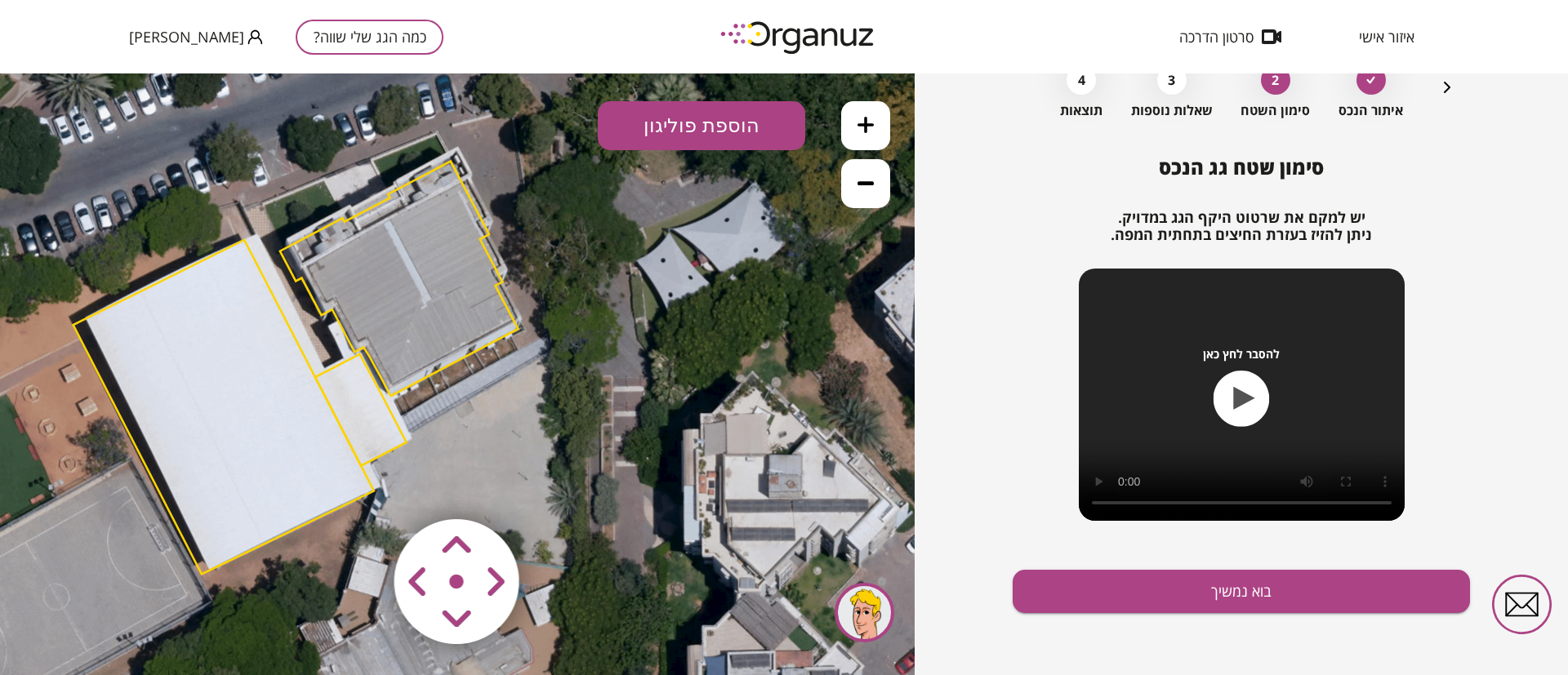
click at [368, 392] on polygon at bounding box center [360, 410] width 91 height 112
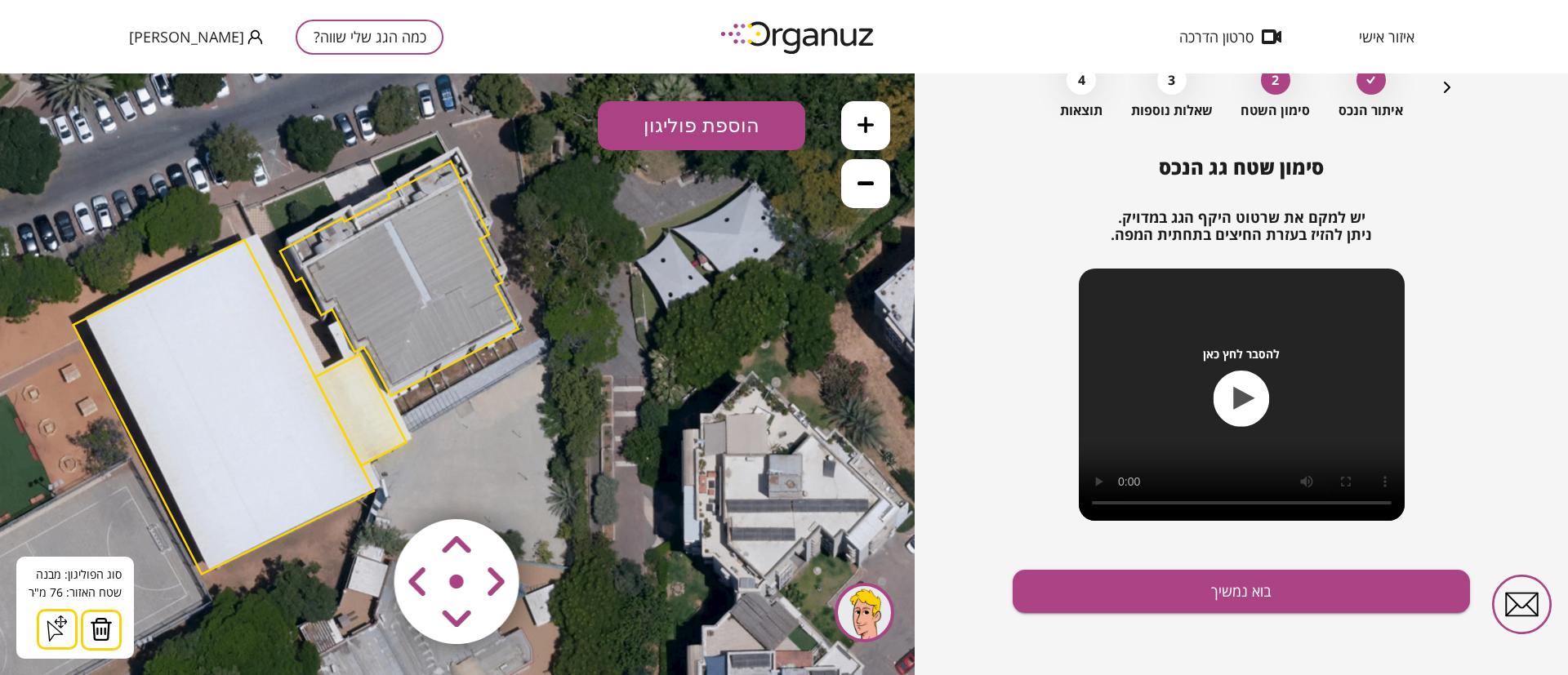
click at [102, 624] on img at bounding box center [101, 629] width 23 height 25
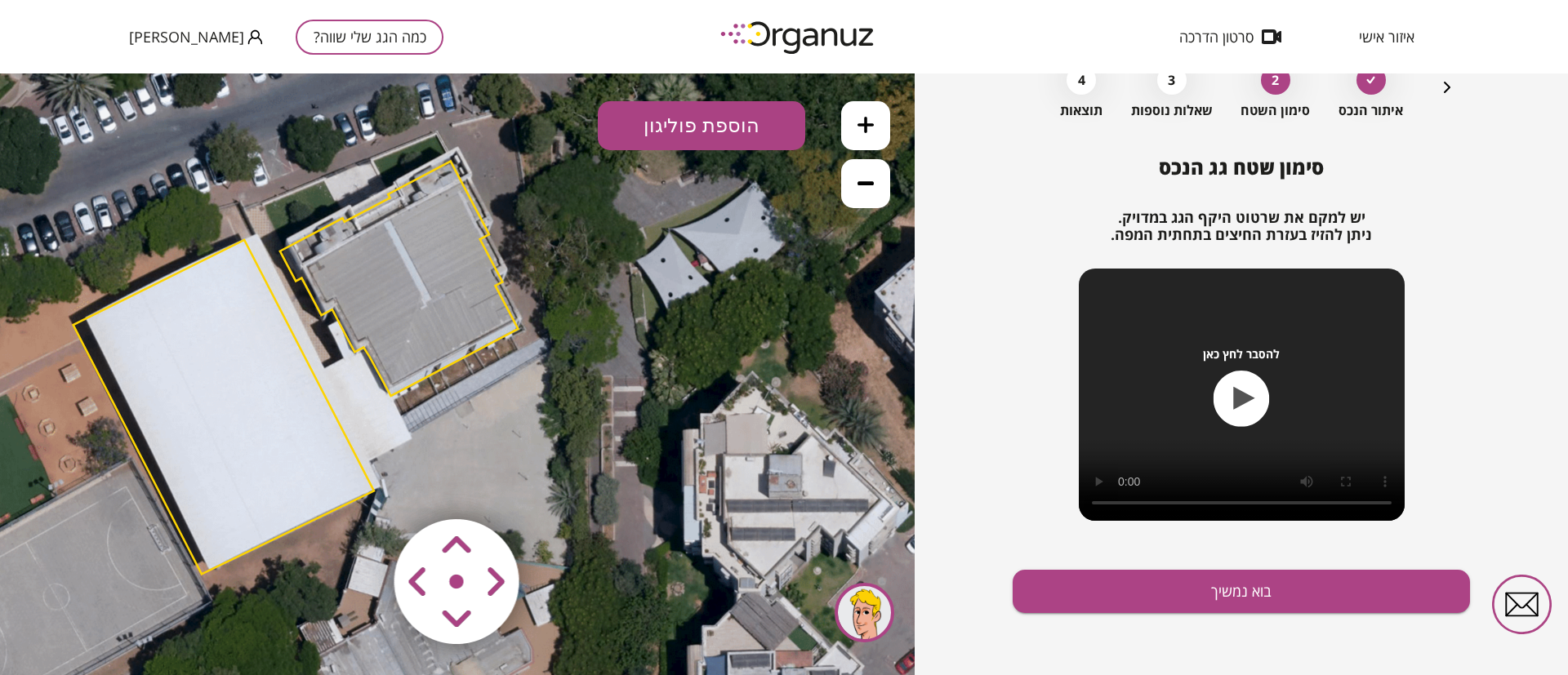
click at [228, 383] on polygon at bounding box center [224, 407] width 300 height 334
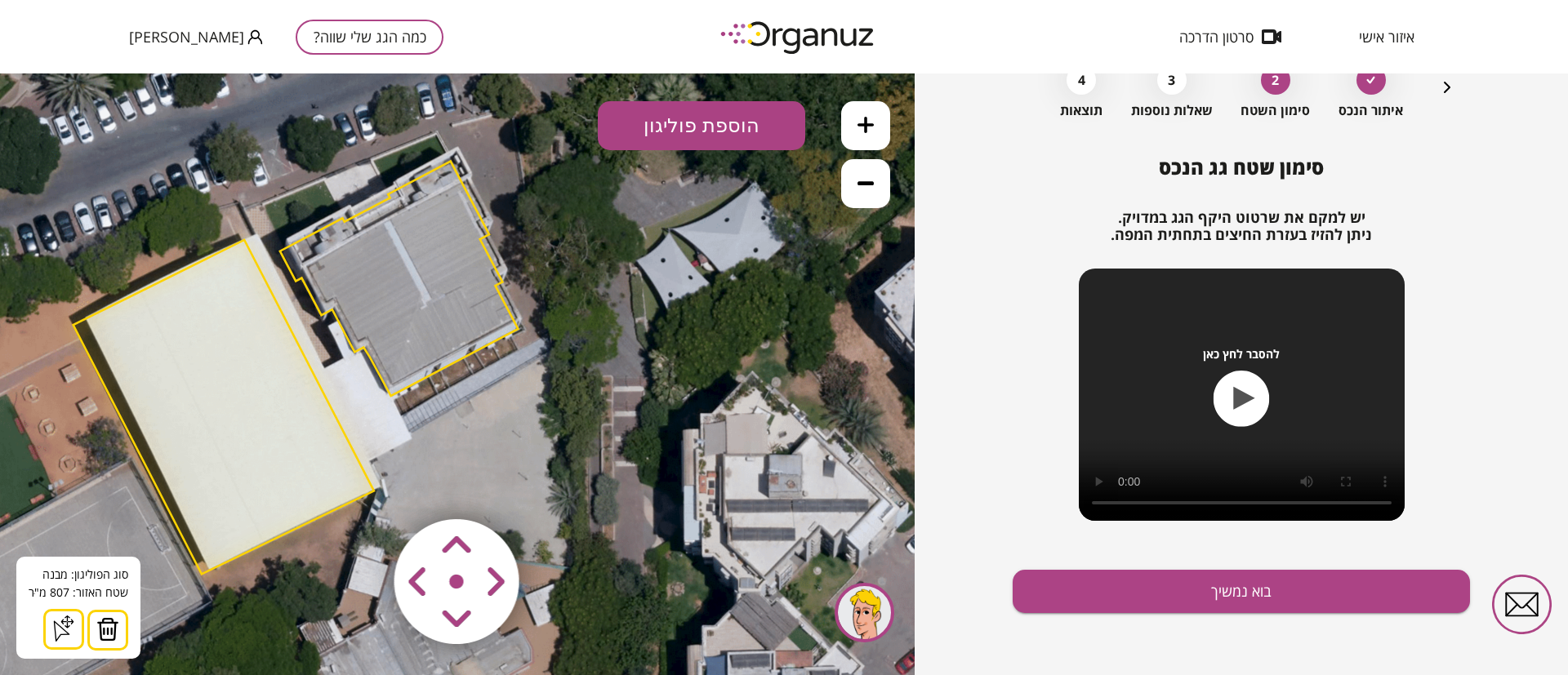
click at [102, 621] on img at bounding box center [107, 629] width 23 height 25
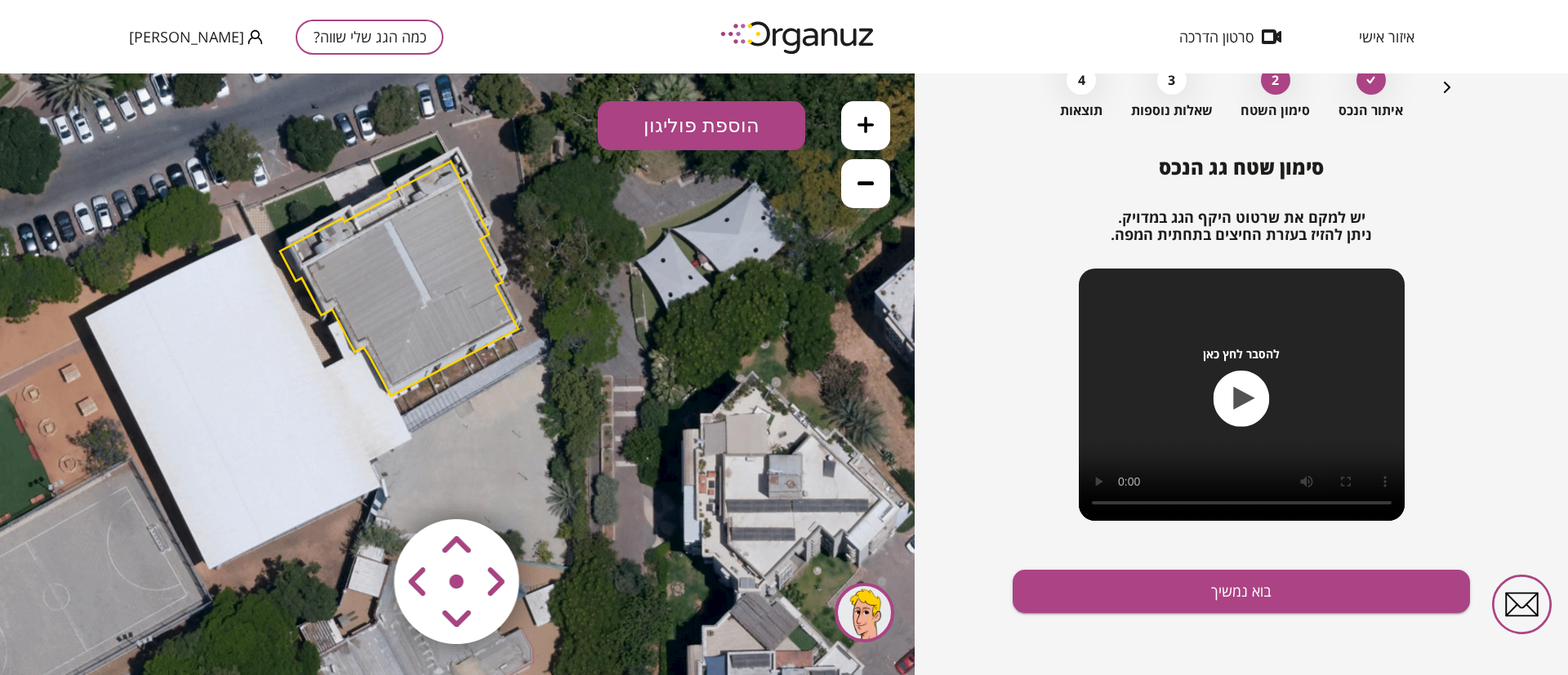
click at [434, 288] on polygon at bounding box center [399, 279] width 238 height 235
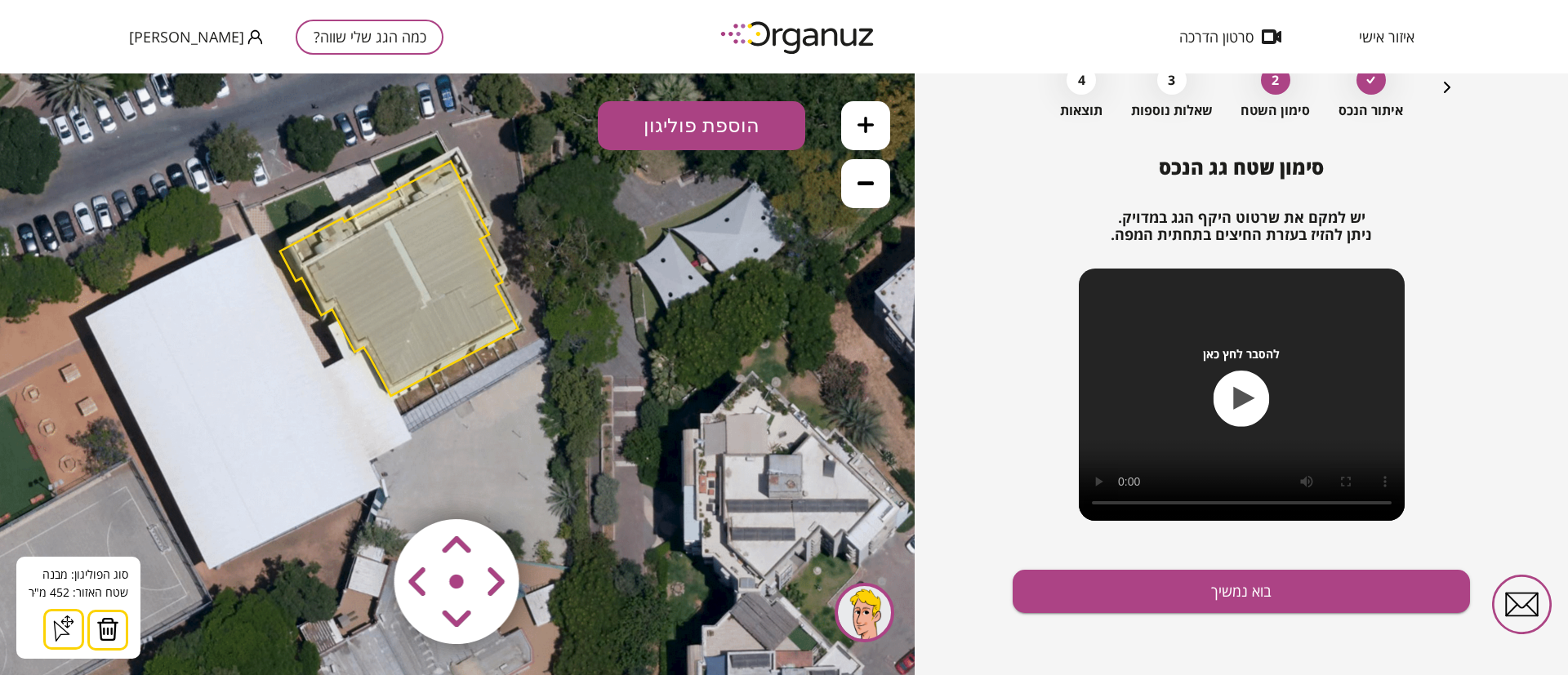
click at [115, 617] on img at bounding box center [107, 629] width 23 height 25
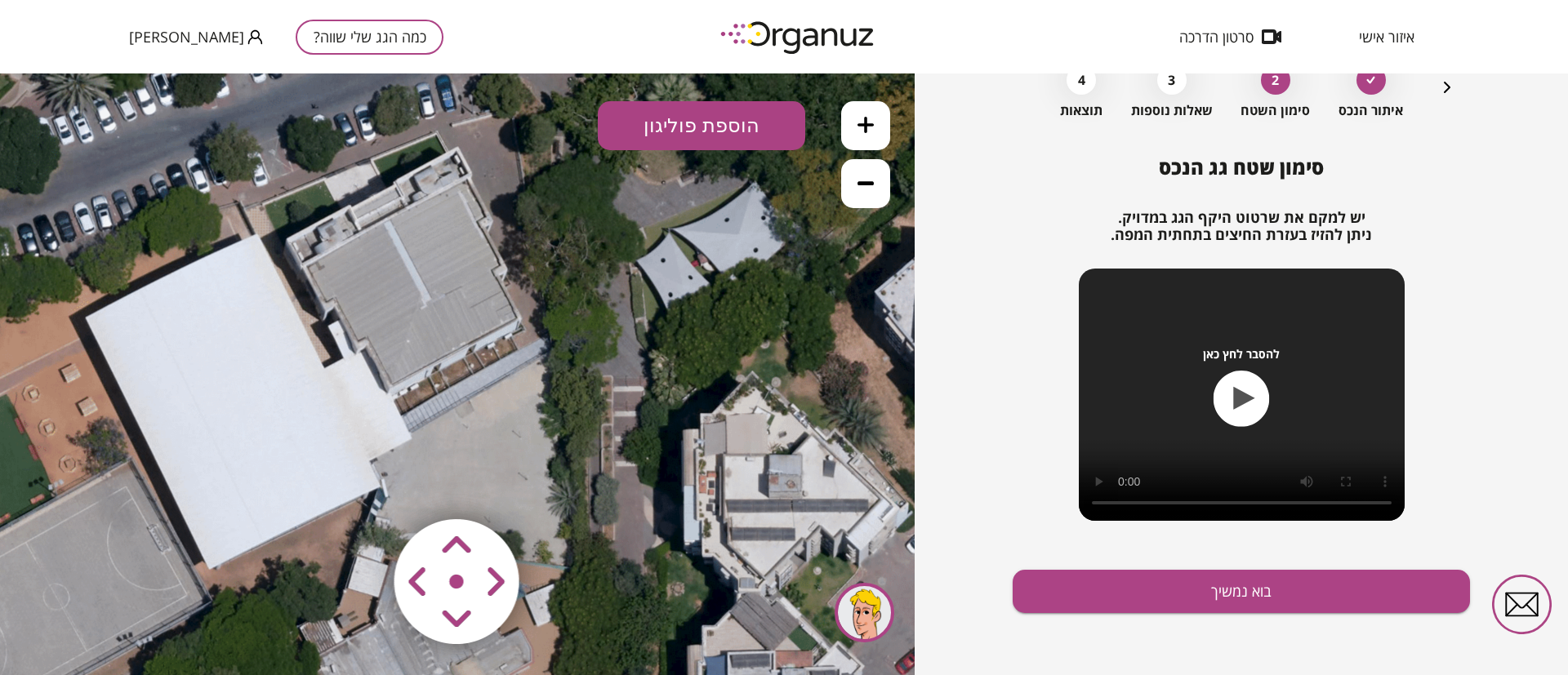
click at [863, 120] on icon at bounding box center [866, 125] width 17 height 17
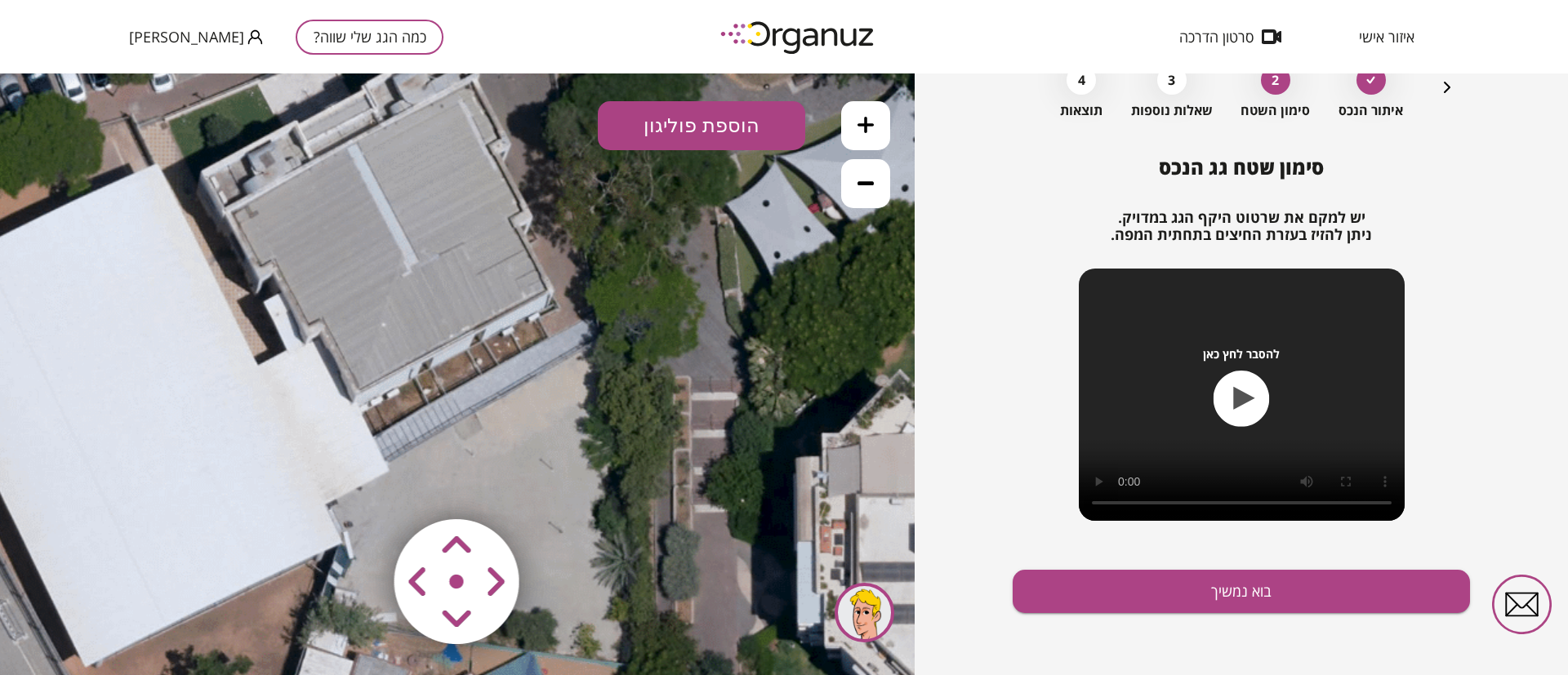
click at [863, 119] on icon at bounding box center [866, 125] width 17 height 17
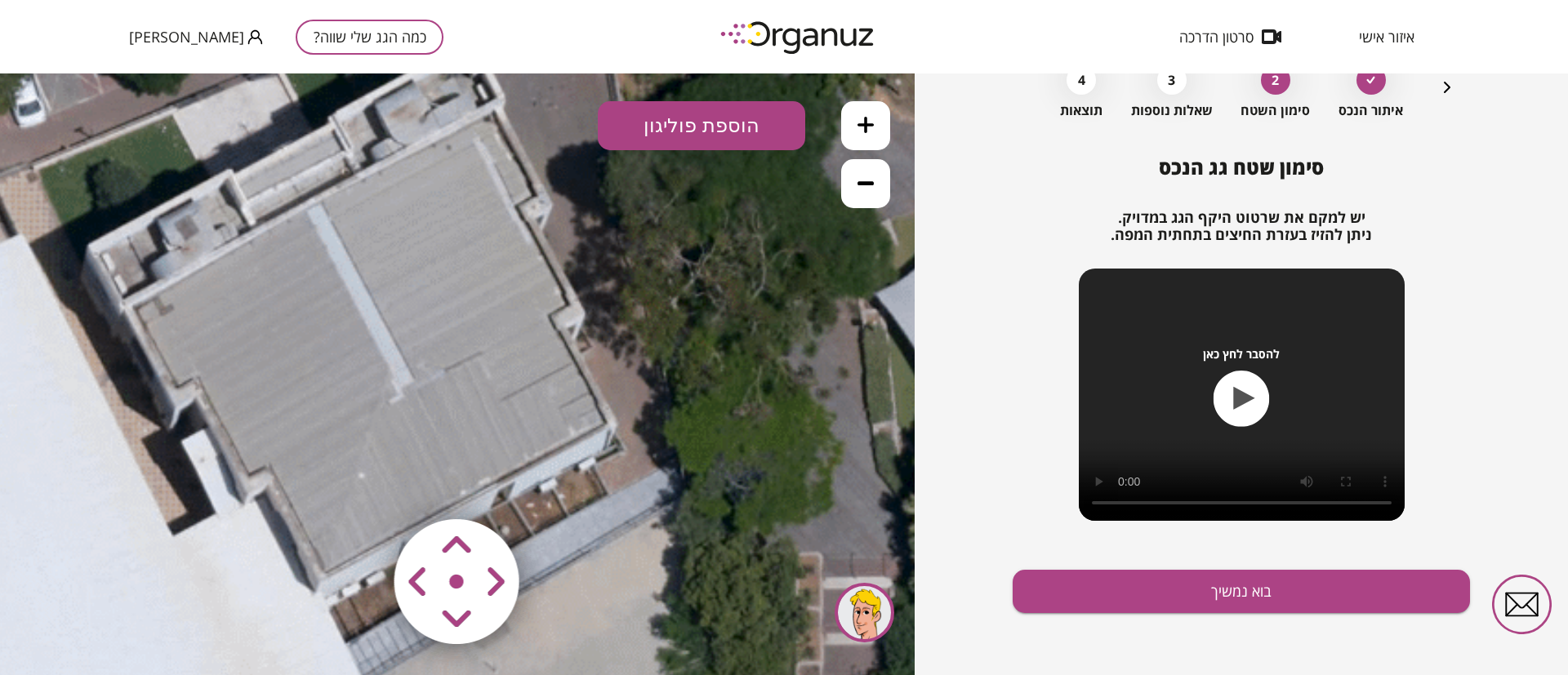
drag, startPoint x: 591, startPoint y: 280, endPoint x: 605, endPoint y: 455, distance: 175.6
click at [605, 455] on icon at bounding box center [104, 534] width 3033 height 3031
click at [739, 124] on button "הוספת פוליגון" at bounding box center [701, 126] width 208 height 49
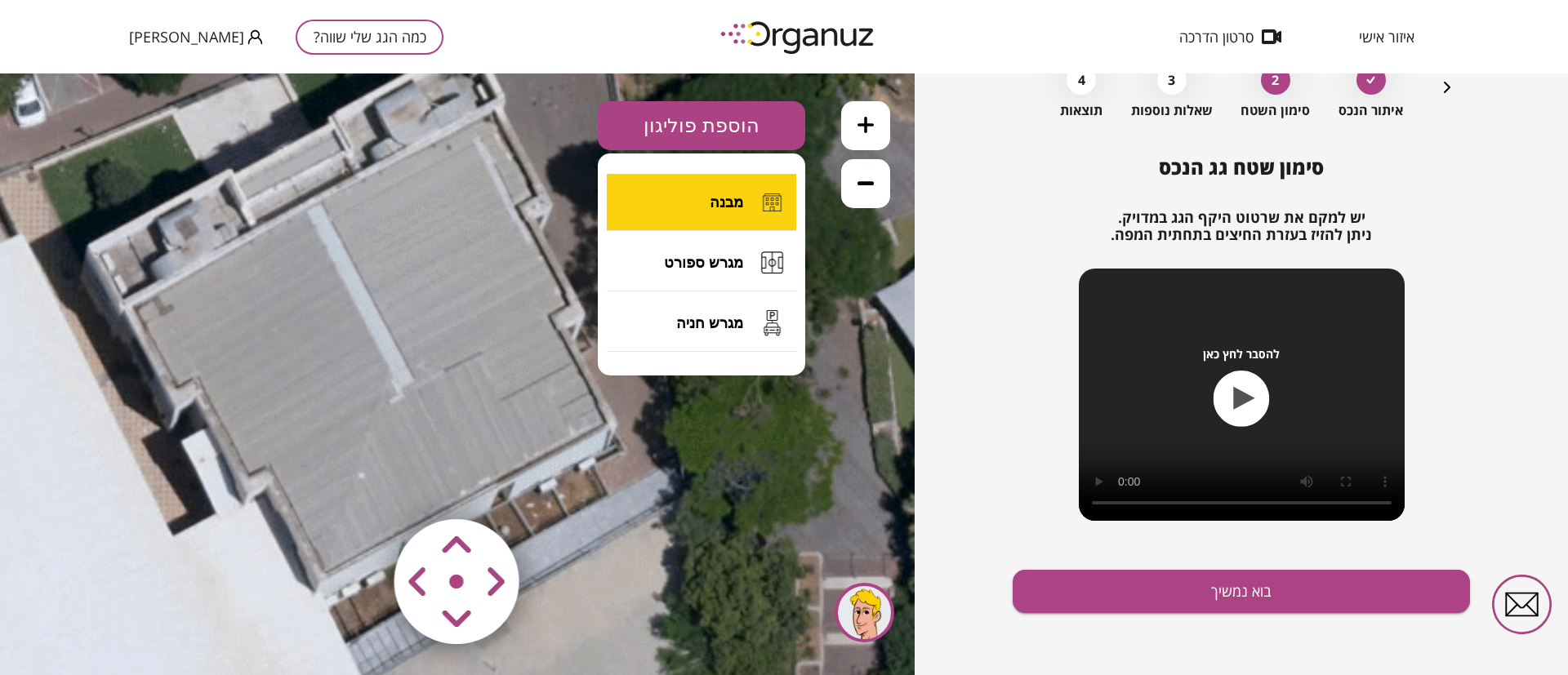
click at [720, 194] on span "מבנה" at bounding box center [726, 202] width 33 height 18
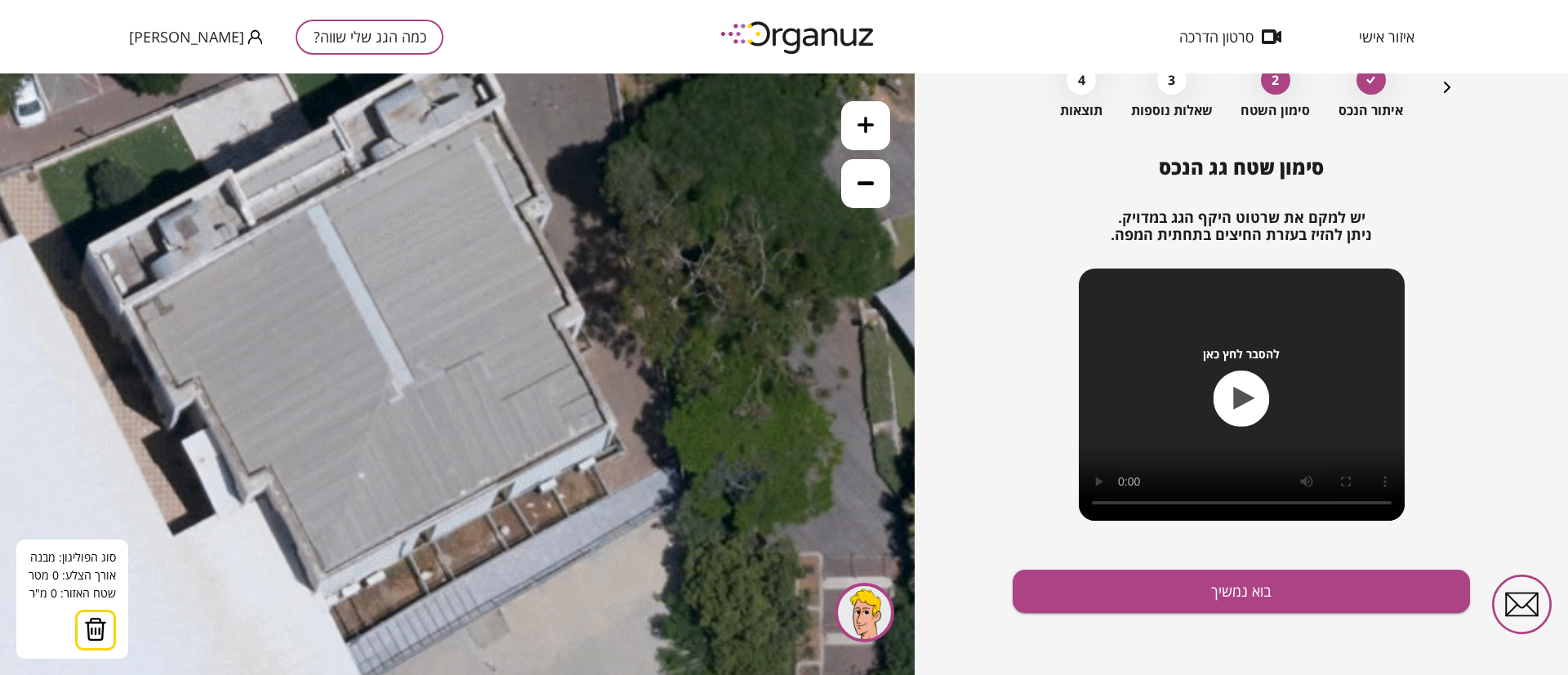
click at [496, 104] on icon at bounding box center [104, 534] width 3033 height 3031
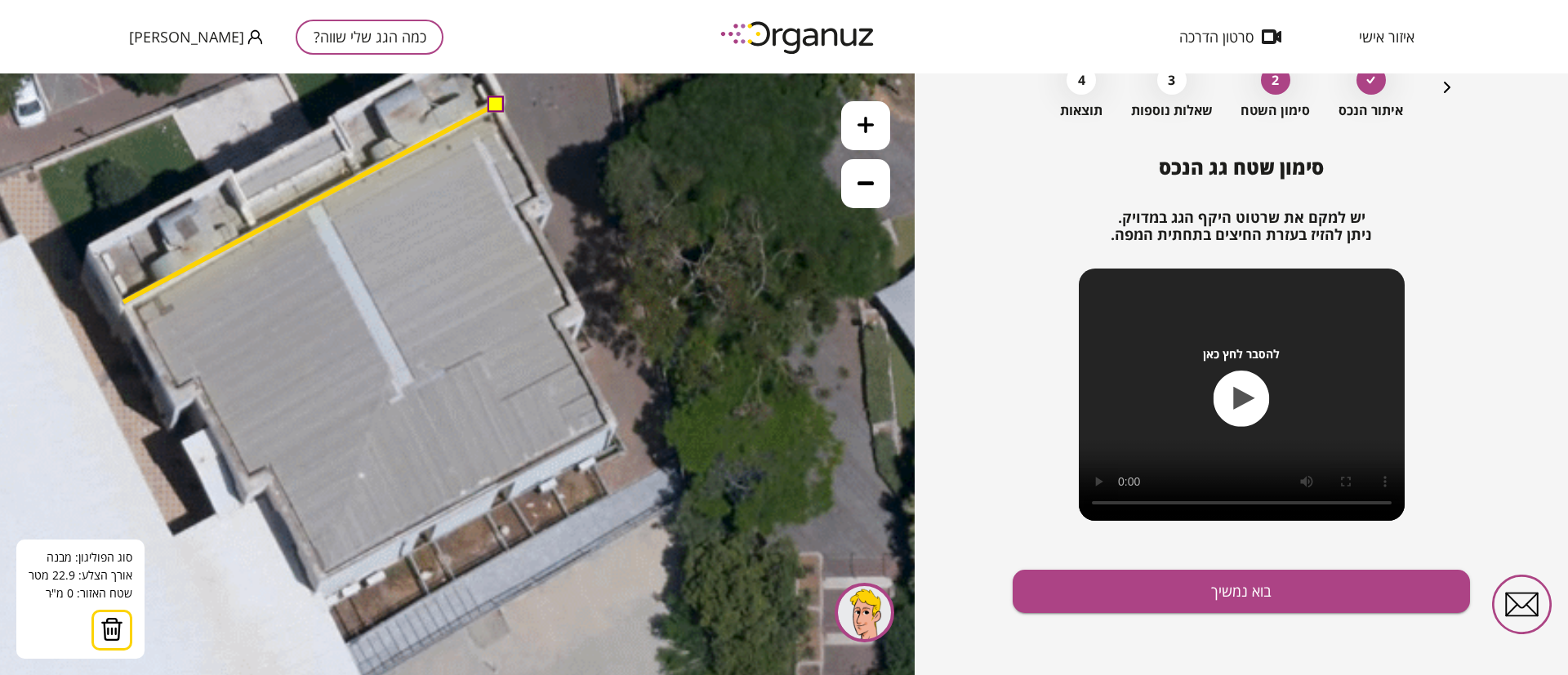
click at [123, 302] on icon at bounding box center [104, 534] width 3033 height 3031
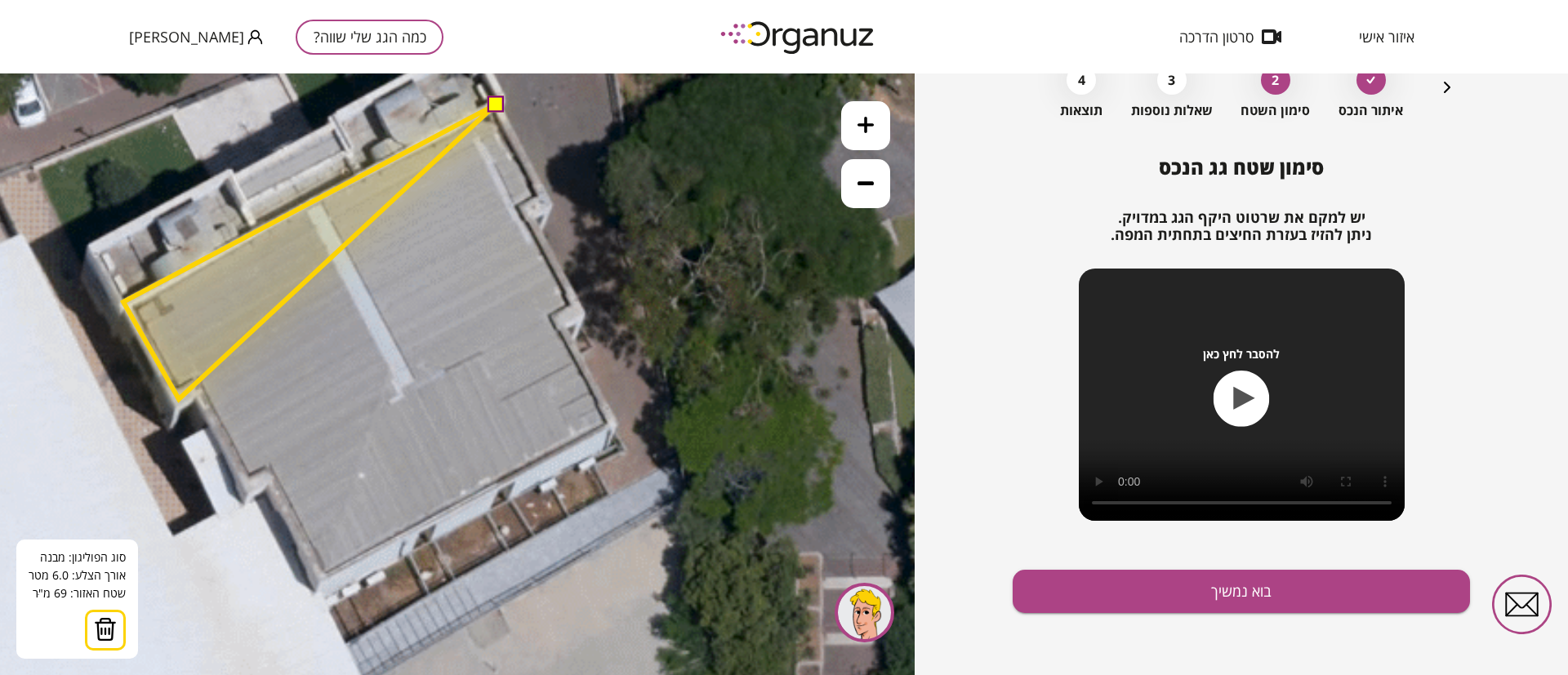
click at [179, 399] on polygon at bounding box center [309, 251] width 372 height 295
click at [201, 389] on polygon at bounding box center [309, 250] width 372 height 295
click at [200, 389] on polygon at bounding box center [309, 250] width 372 height 295
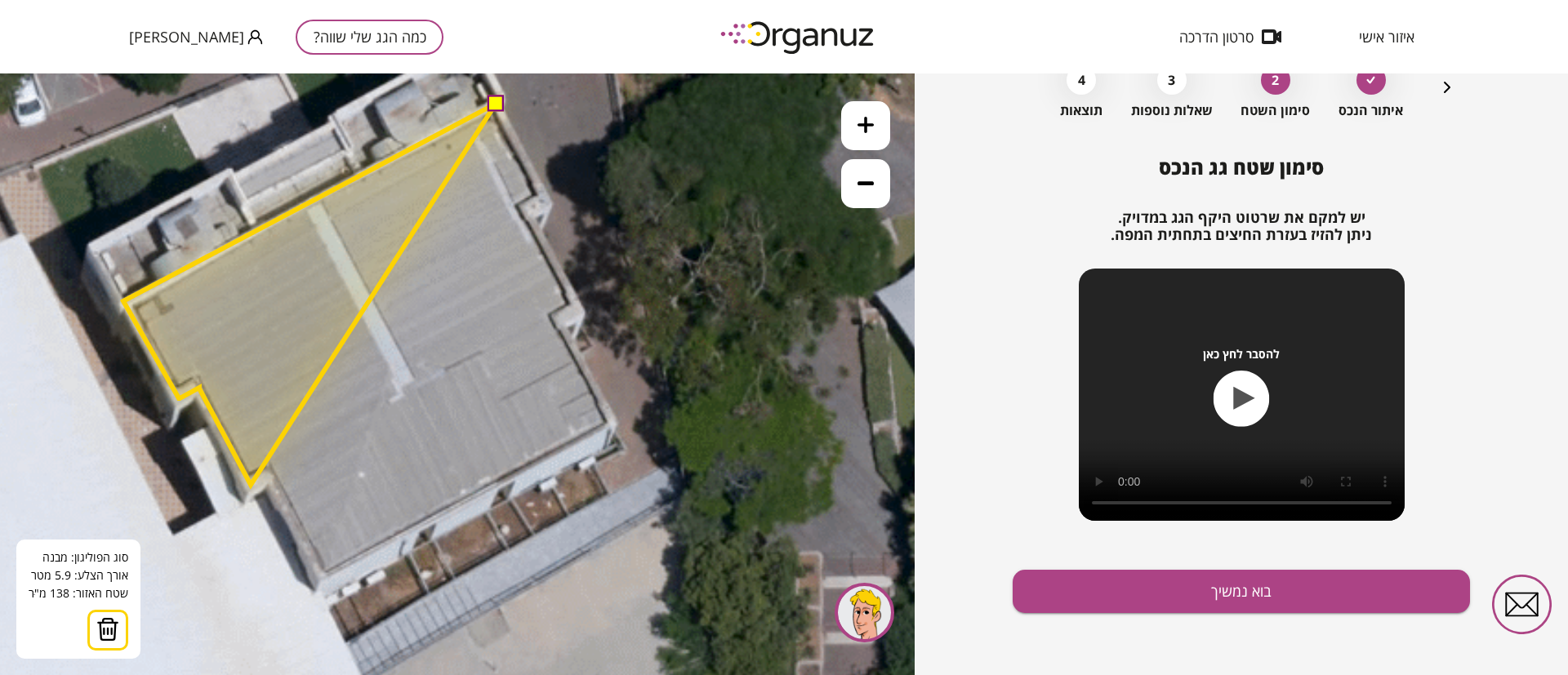
click at [250, 485] on polygon at bounding box center [309, 294] width 372 height 381
click at [271, 475] on polygon at bounding box center [309, 294] width 372 height 381
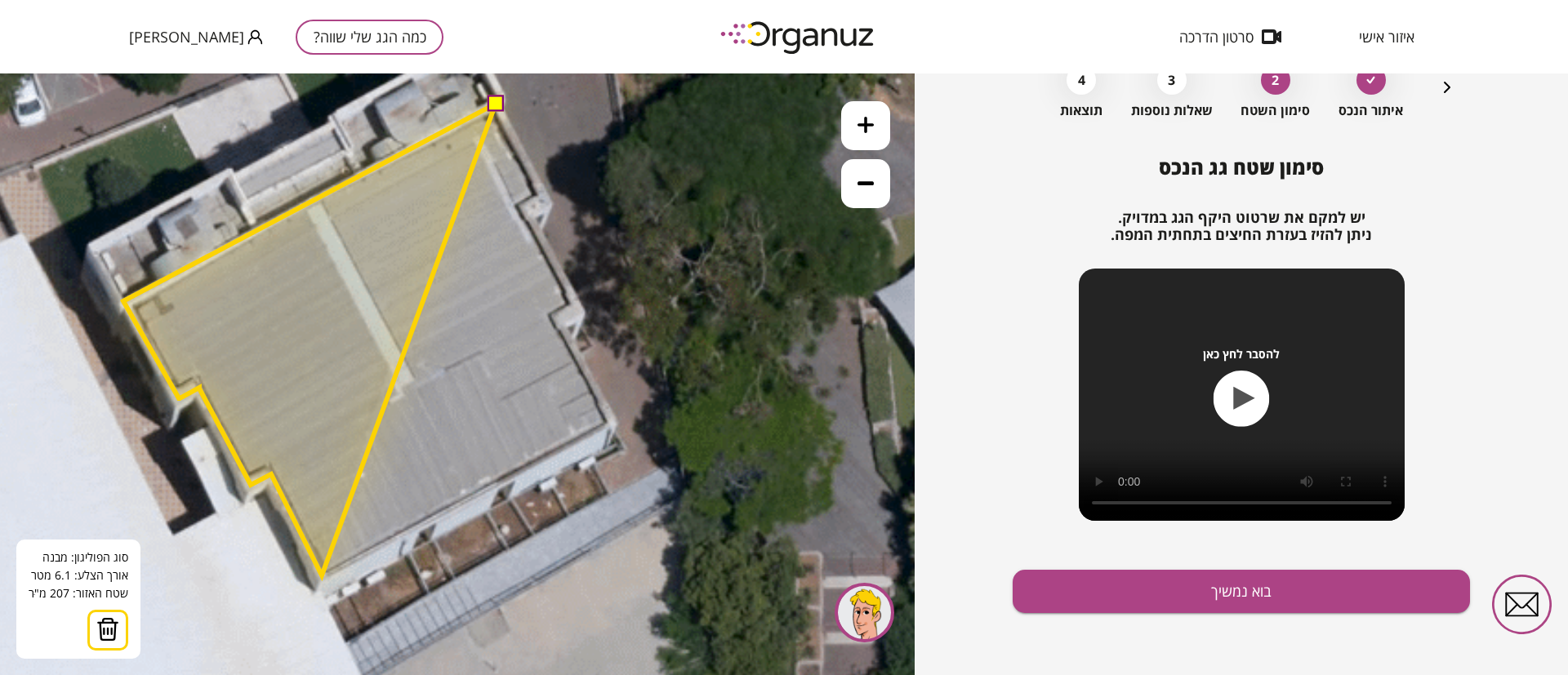
click at [322, 575] on polygon at bounding box center [309, 339] width 372 height 472
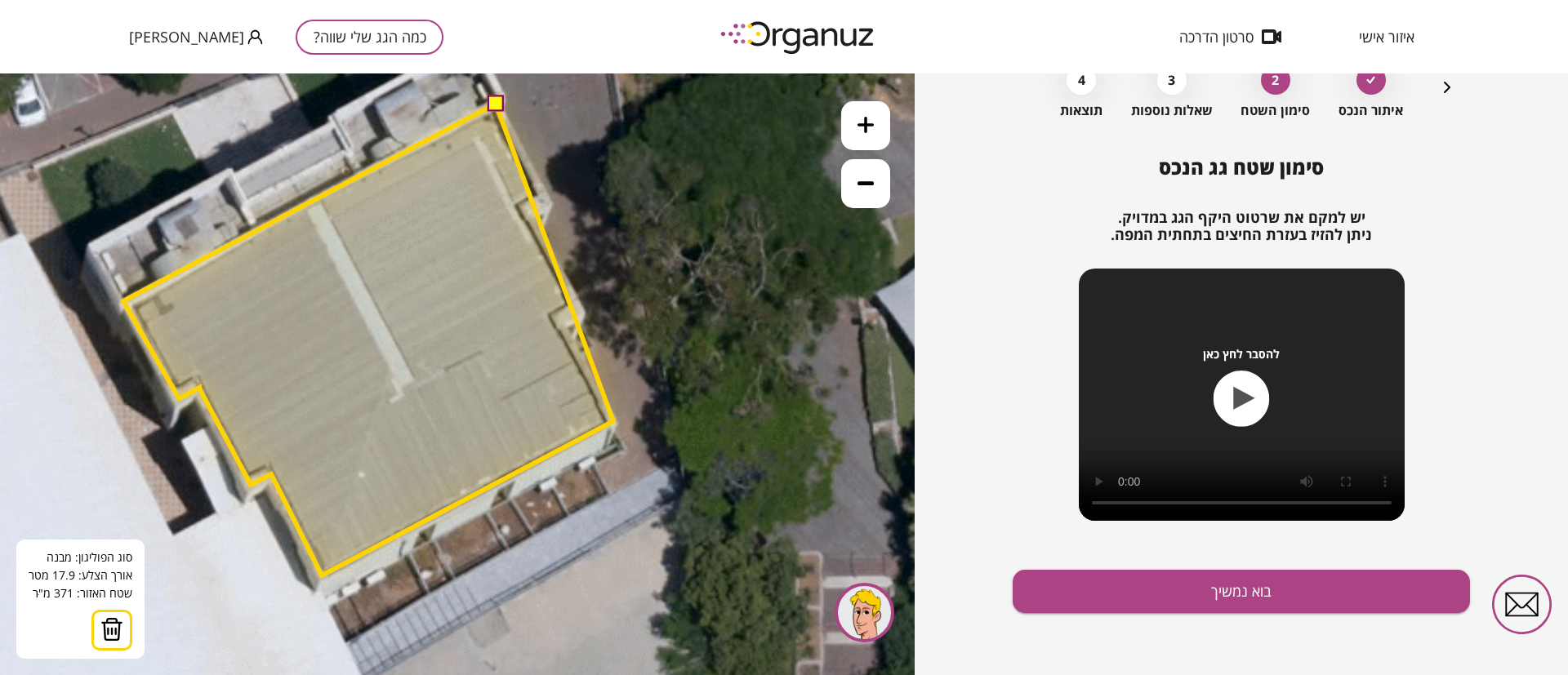
click at [613, 421] on polygon at bounding box center [368, 339] width 490 height 472
click at [555, 321] on polygon at bounding box center [368, 339] width 490 height 472
click at [577, 306] on polygon at bounding box center [368, 339] width 490 height 472
click at [528, 207] on polygon at bounding box center [368, 339] width 490 height 472
click at [545, 195] on polygon at bounding box center [368, 339] width 490 height 472
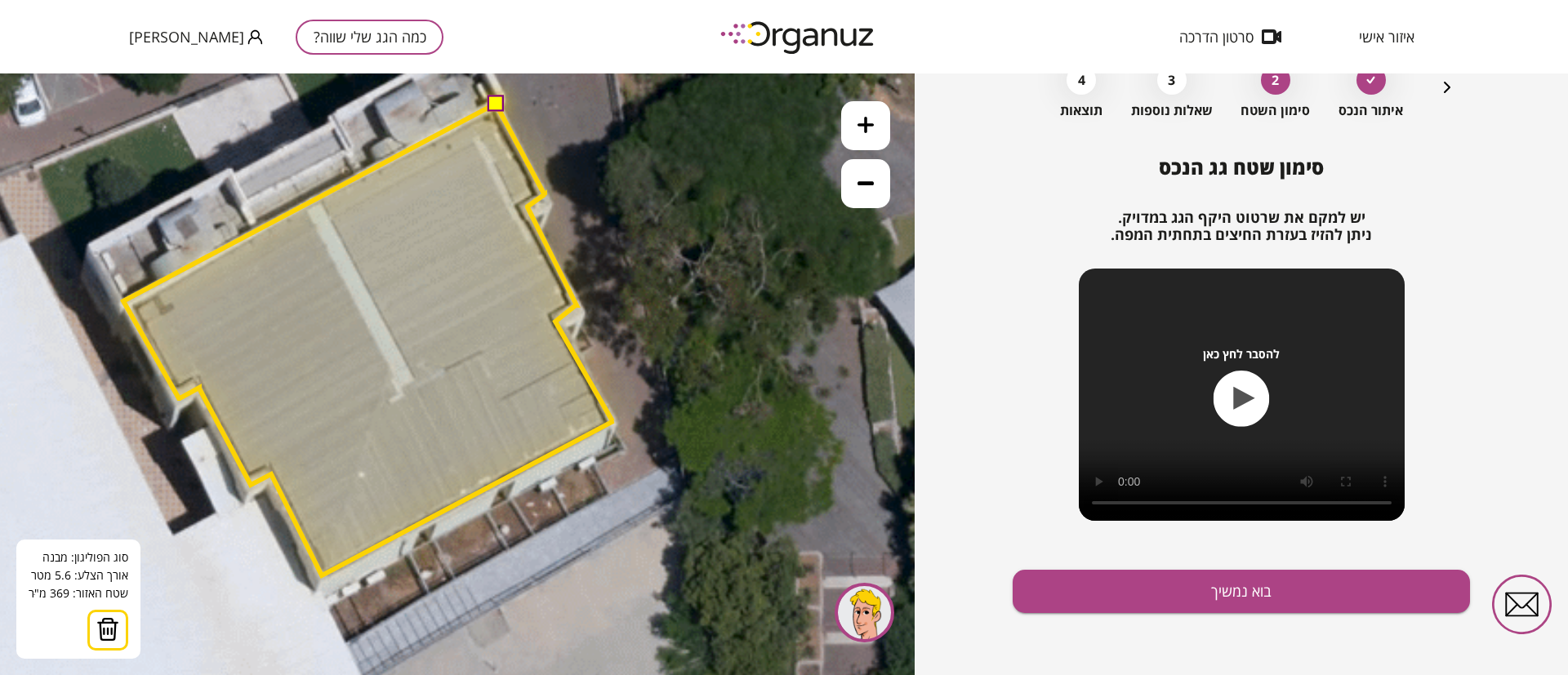
click at [496, 102] on button at bounding box center [495, 103] width 17 height 17
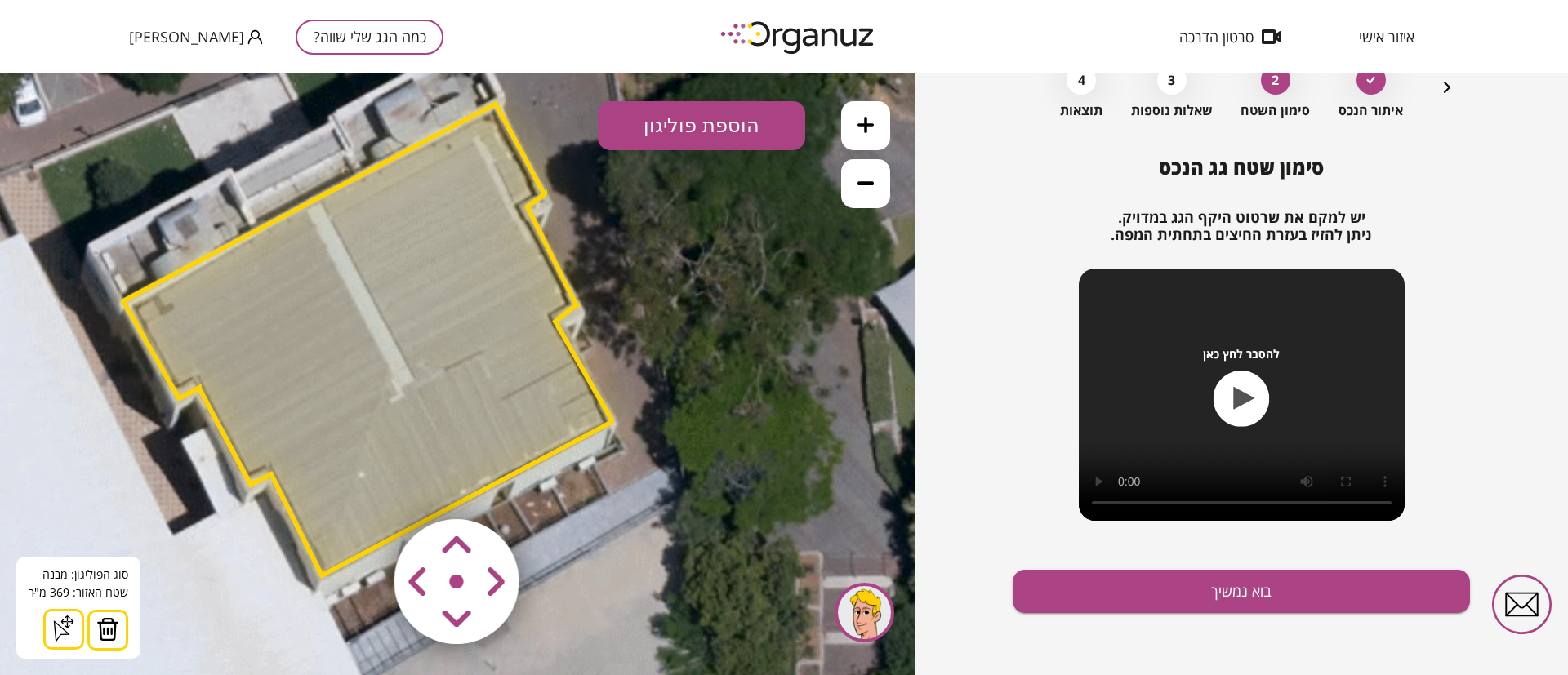
click at [448, 256] on polygon at bounding box center [368, 339] width 490 height 472
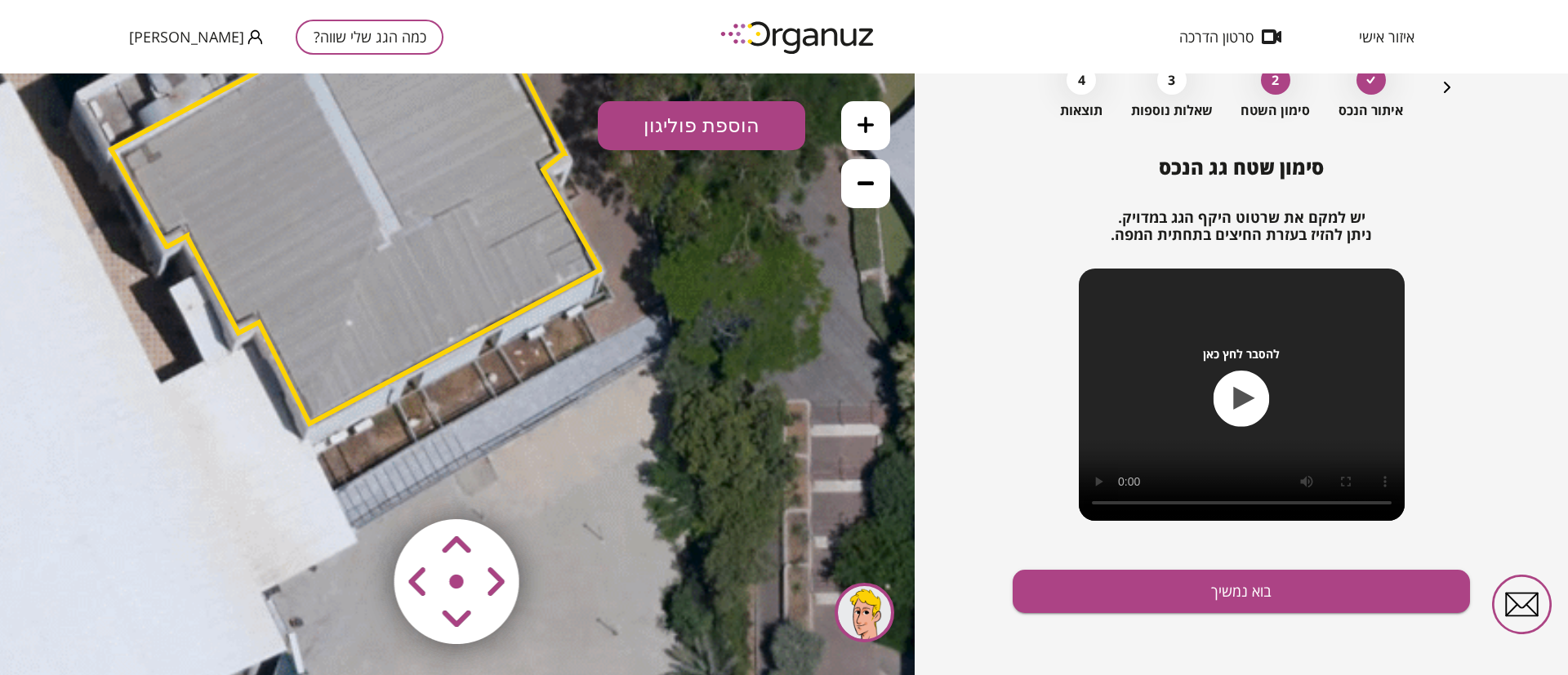
drag, startPoint x: 407, startPoint y: 326, endPoint x: 402, endPoint y: 269, distance: 57.2
click at [402, 269] on polygon at bounding box center [356, 187] width 490 height 472
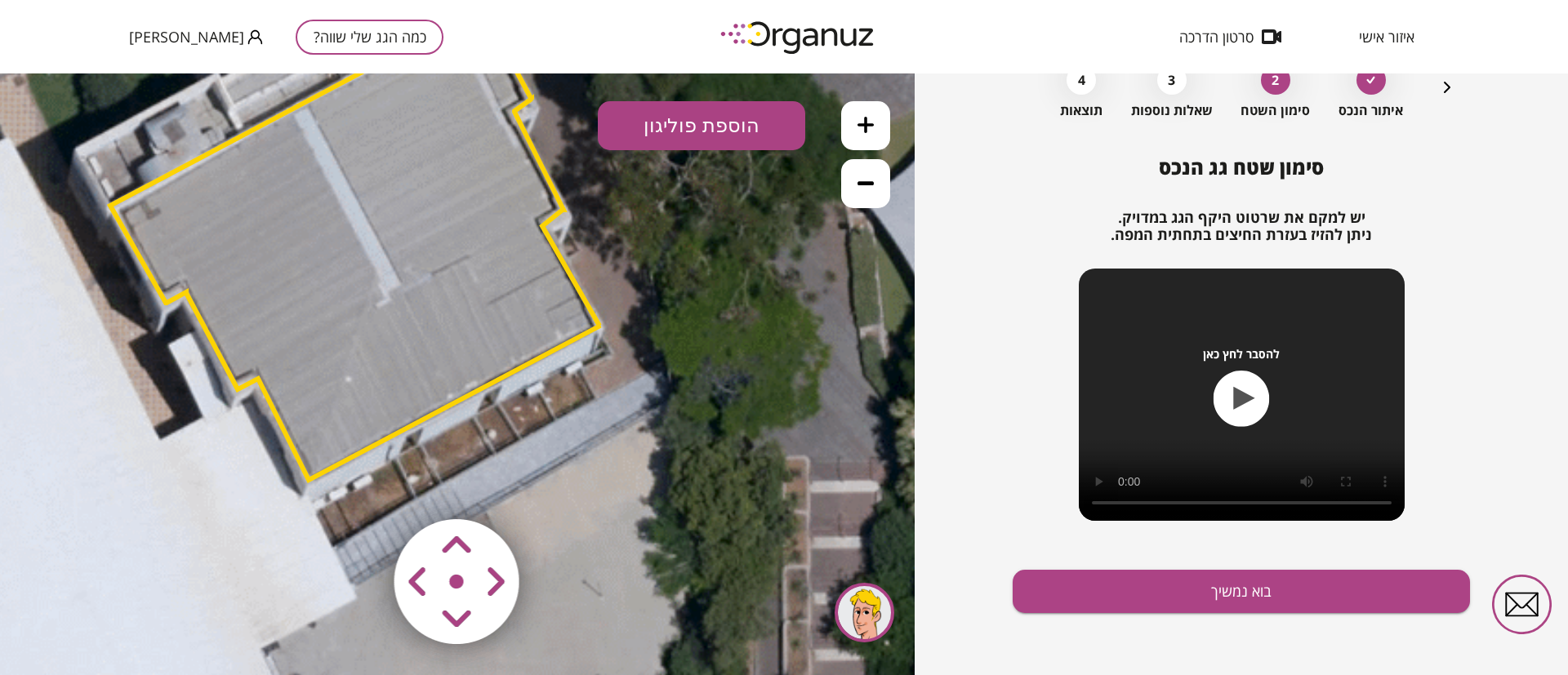
drag, startPoint x: 657, startPoint y: 361, endPoint x: 655, endPoint y: 417, distance: 56.0
click at [655, 417] on icon at bounding box center [91, 437] width 3033 height 3031
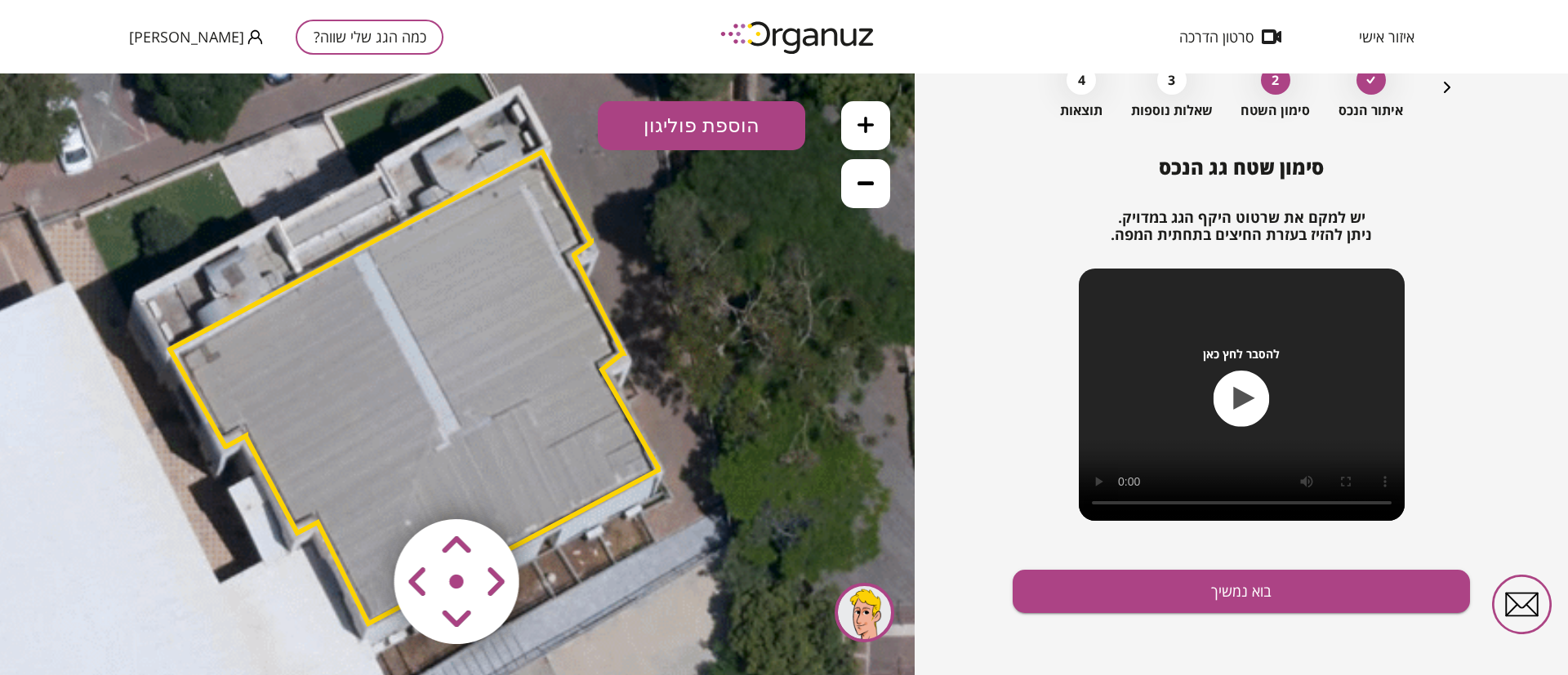
drag, startPoint x: 482, startPoint y: 348, endPoint x: 539, endPoint y: 482, distance: 145.6
click at [539, 482] on polygon at bounding box center [415, 387] width 490 height 472
click at [400, 333] on polygon at bounding box center [415, 387] width 490 height 472
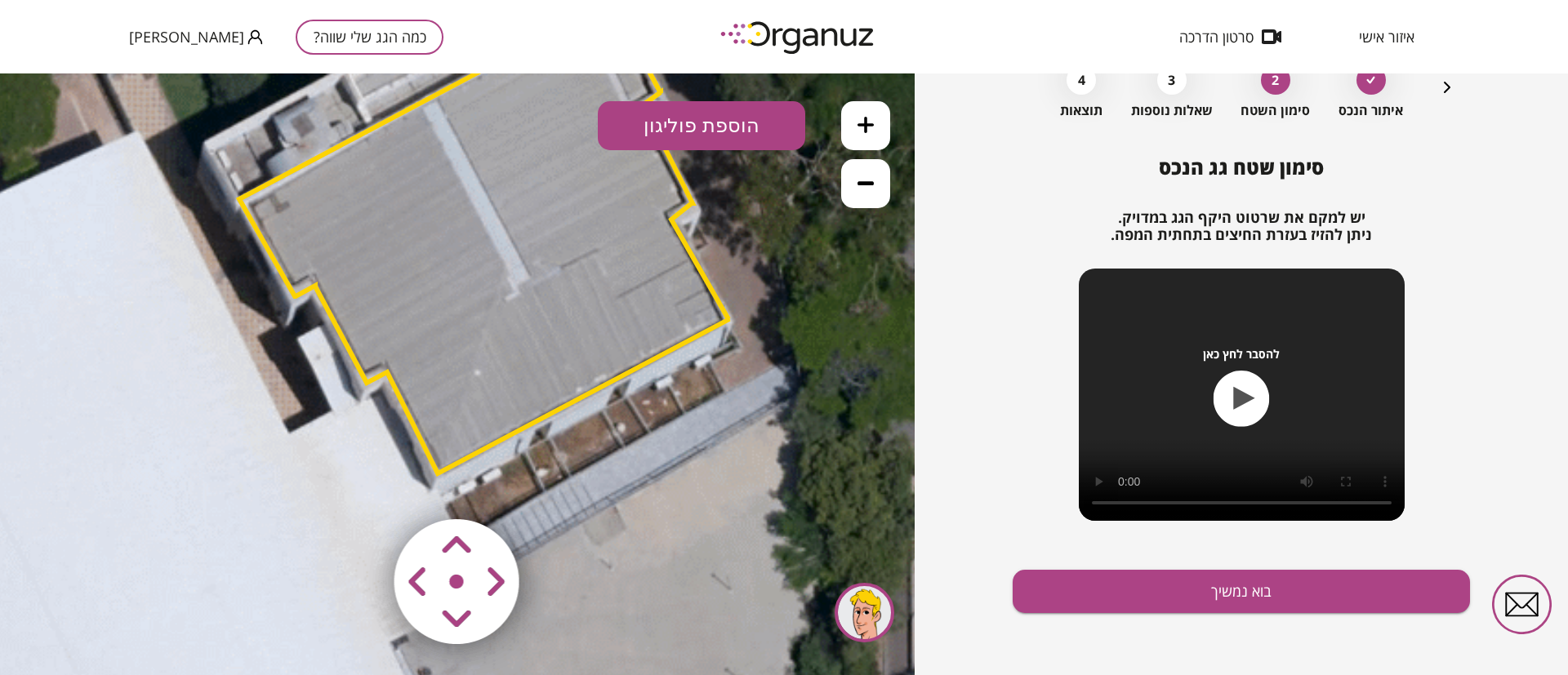
drag, startPoint x: 392, startPoint y: 412, endPoint x: 455, endPoint y: 287, distance: 140.0
click at [455, 287] on polygon at bounding box center [484, 237] width 490 height 472
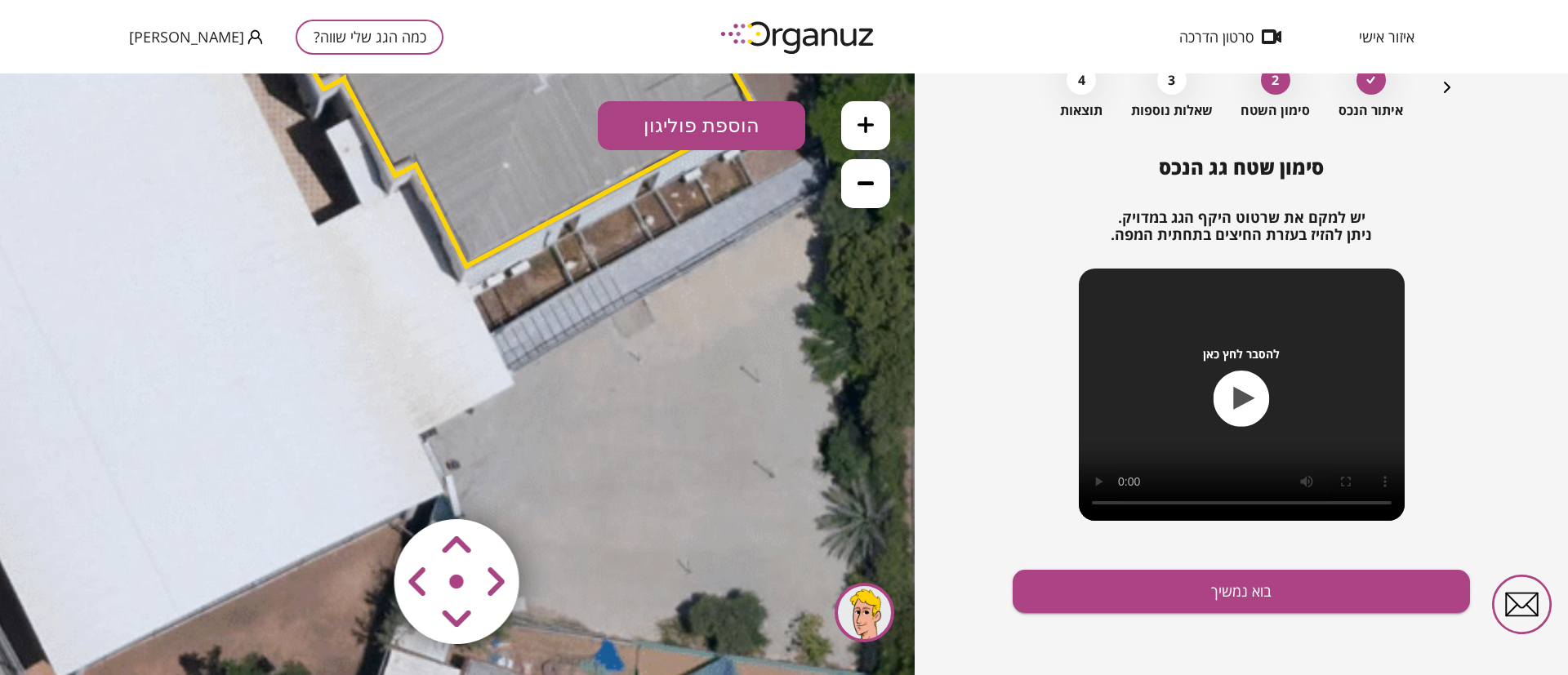
drag, startPoint x: 431, startPoint y: 377, endPoint x: 443, endPoint y: 199, distance: 178.4
click at [443, 199] on polygon at bounding box center [513, 30] width 490 height 472
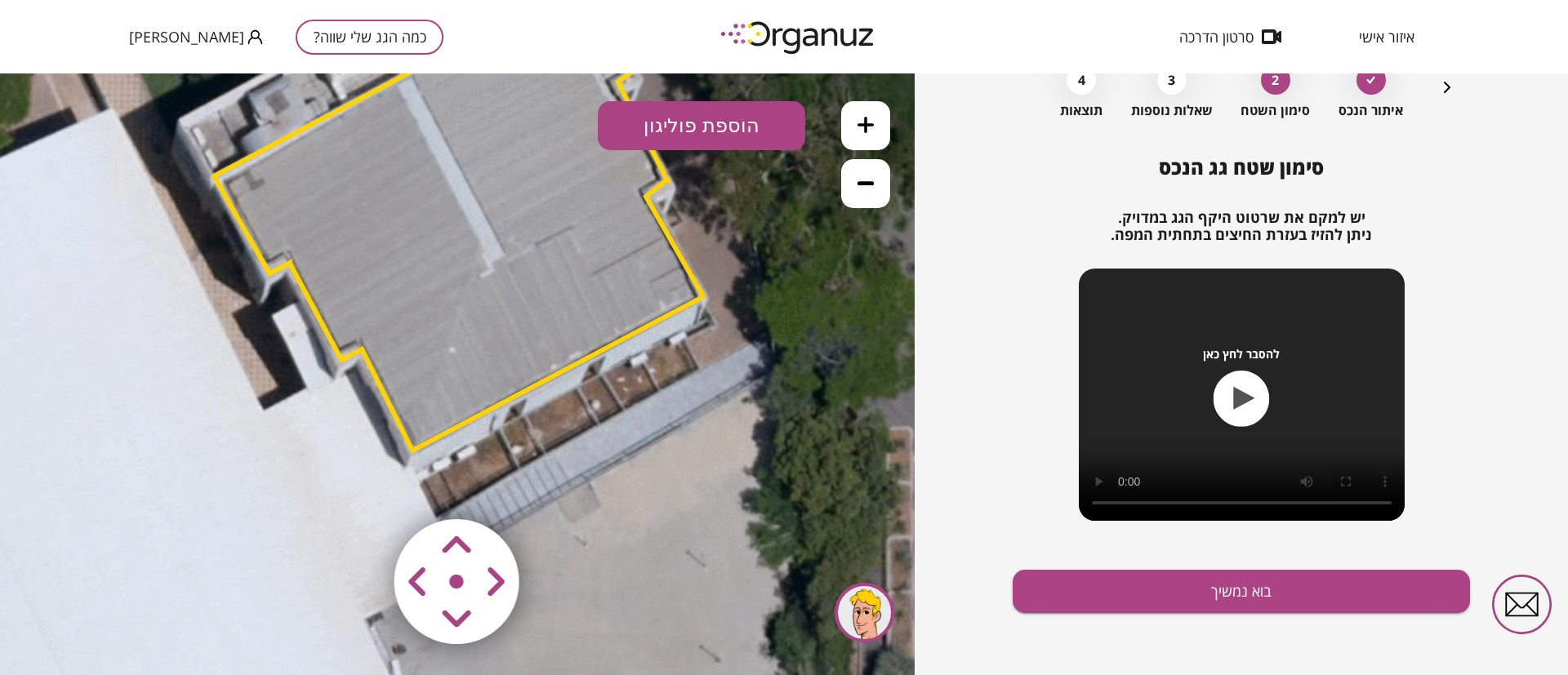
drag, startPoint x: 576, startPoint y: 318, endPoint x: 522, endPoint y: 501, distance: 190.8
click at [522, 501] on div ".st0 { fill: #FFFFFF; } 0" at bounding box center [457, 375] width 915 height 602
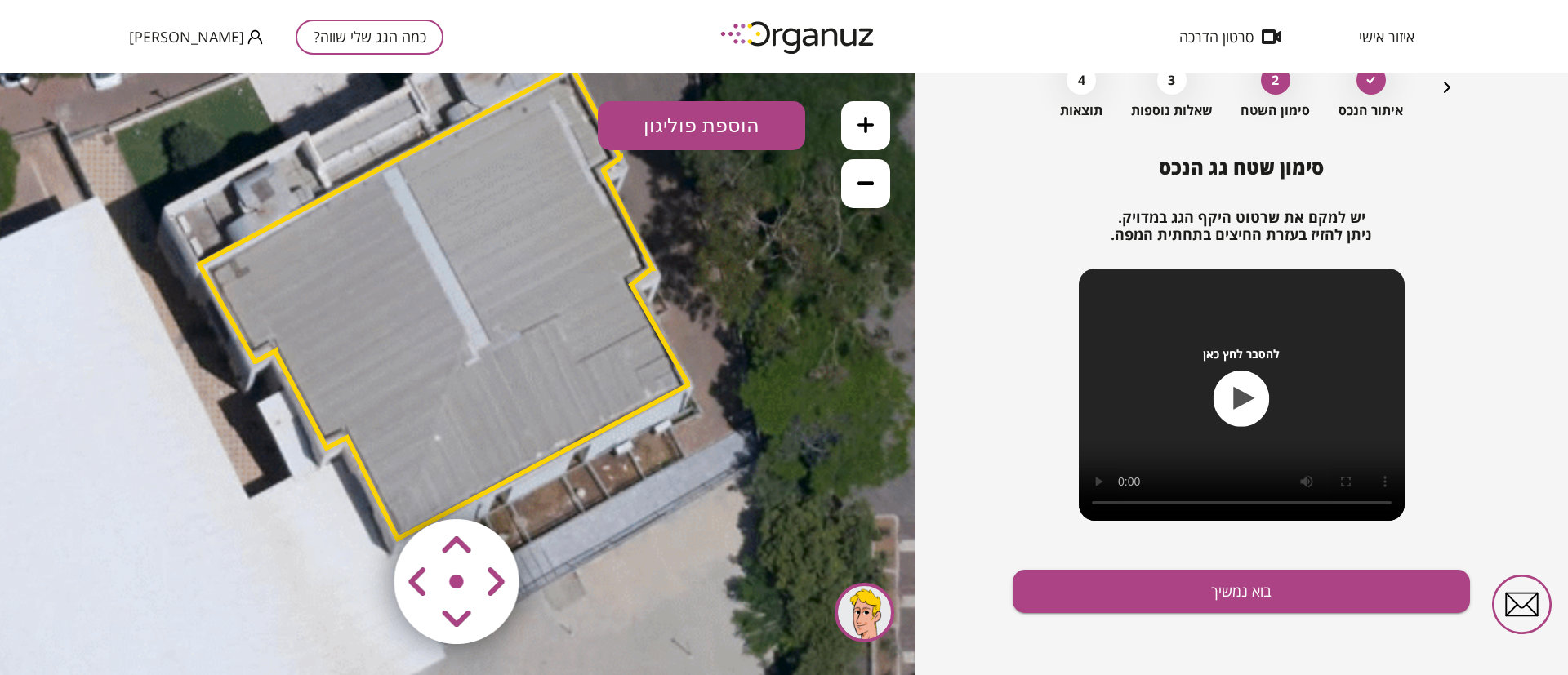
drag, startPoint x: 631, startPoint y: 368, endPoint x: 613, endPoint y: 512, distance: 145.1
click at [613, 512] on icon at bounding box center [181, 496] width 3033 height 3031
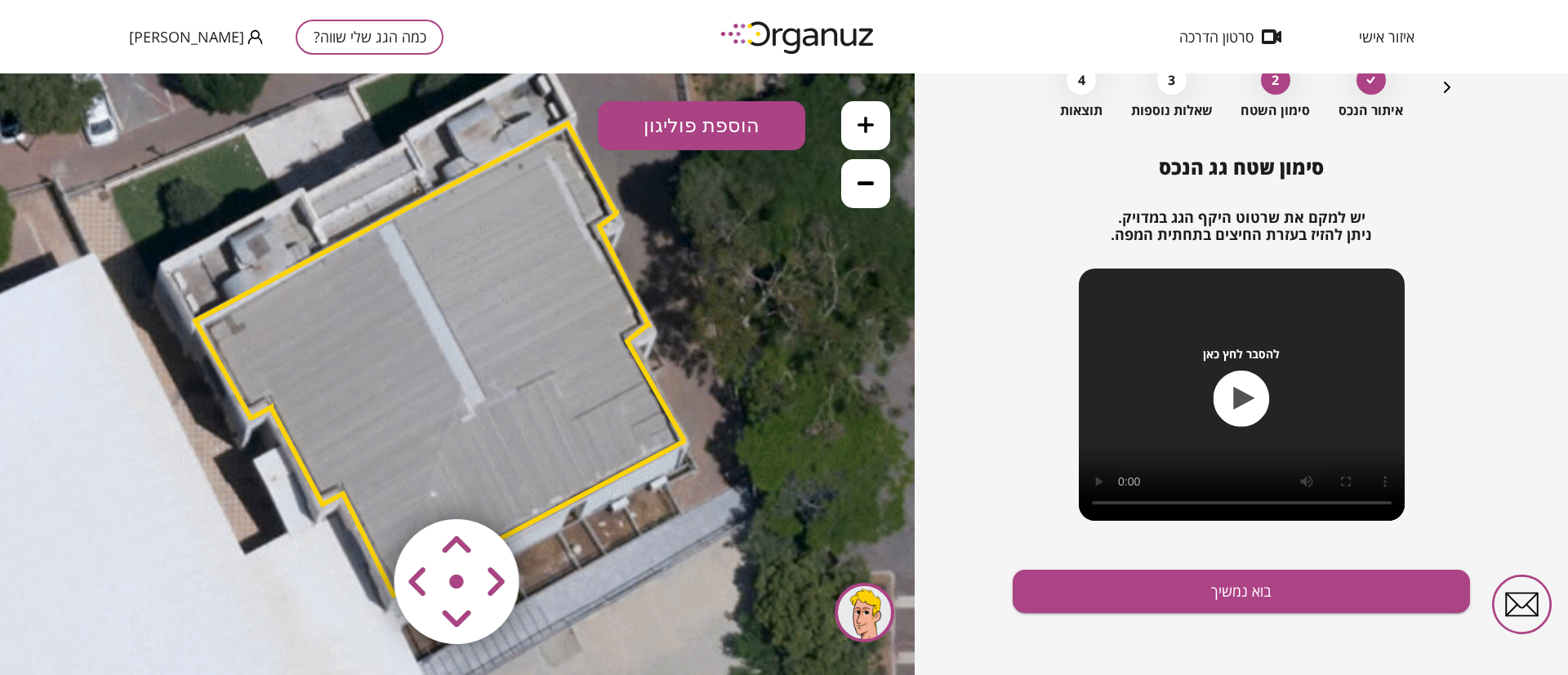
click at [560, 353] on polygon at bounding box center [440, 358] width 490 height 472
click at [547, 346] on polygon at bounding box center [440, 358] width 490 height 472
click at [486, 334] on polygon at bounding box center [439, 358] width 490 height 472
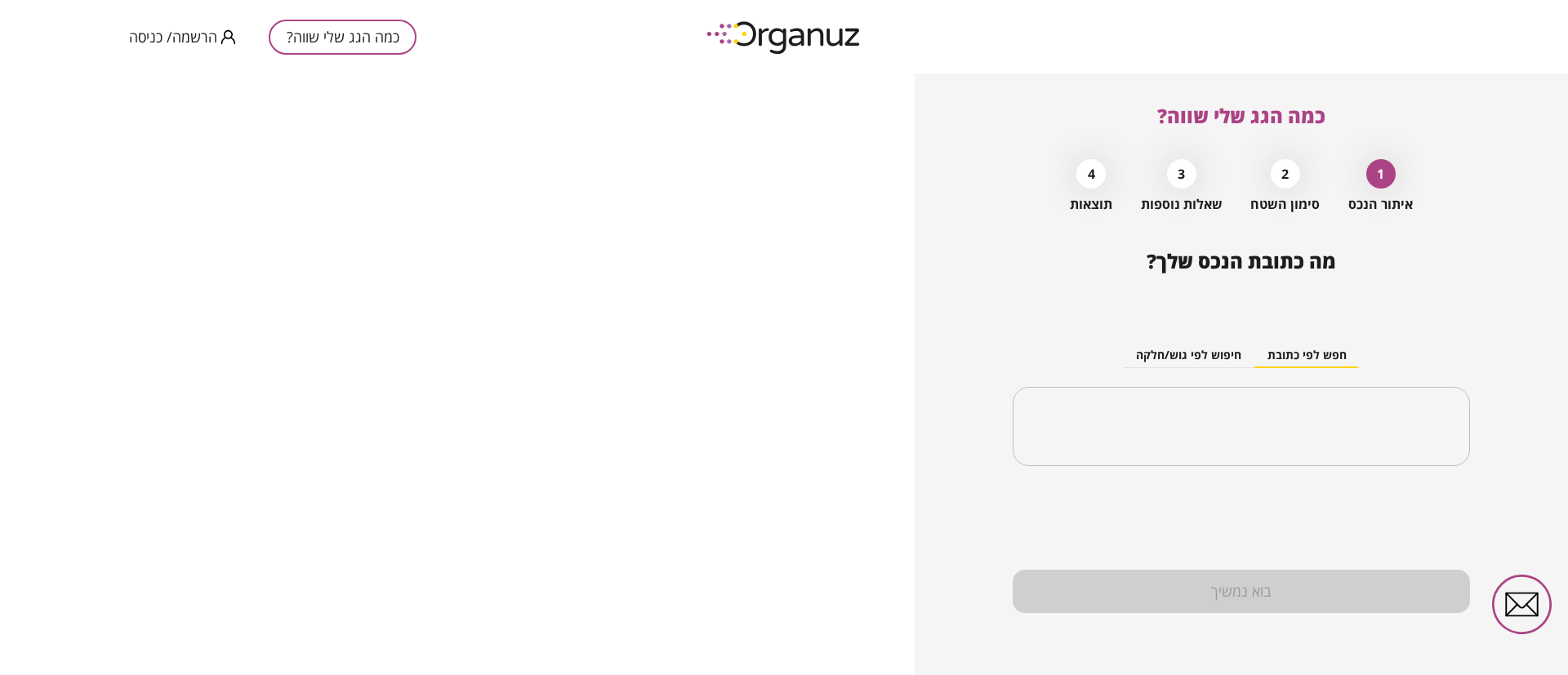
click at [169, 33] on span "הרשמה/ כניסה" at bounding box center [173, 37] width 88 height 17
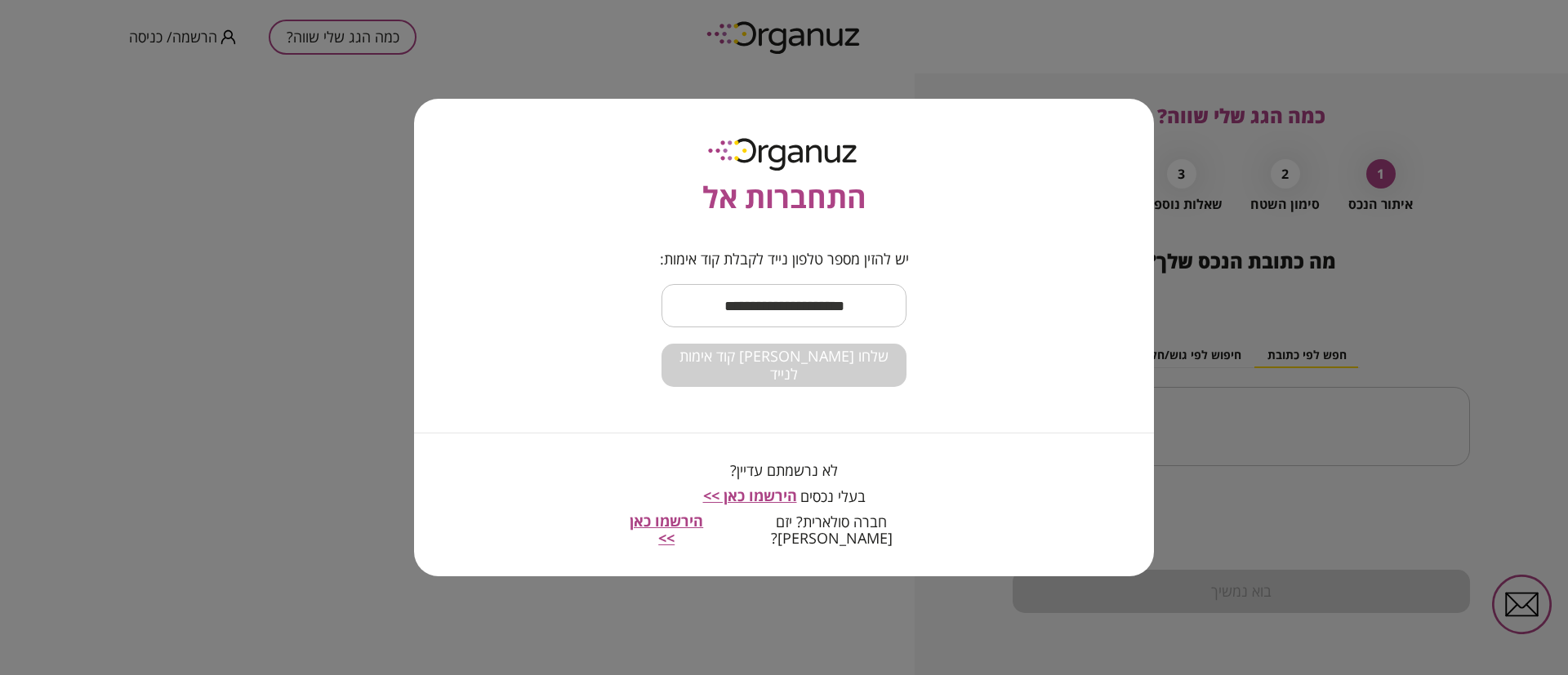
click at [828, 315] on input "text" at bounding box center [784, 306] width 245 height 48
type input "**********"
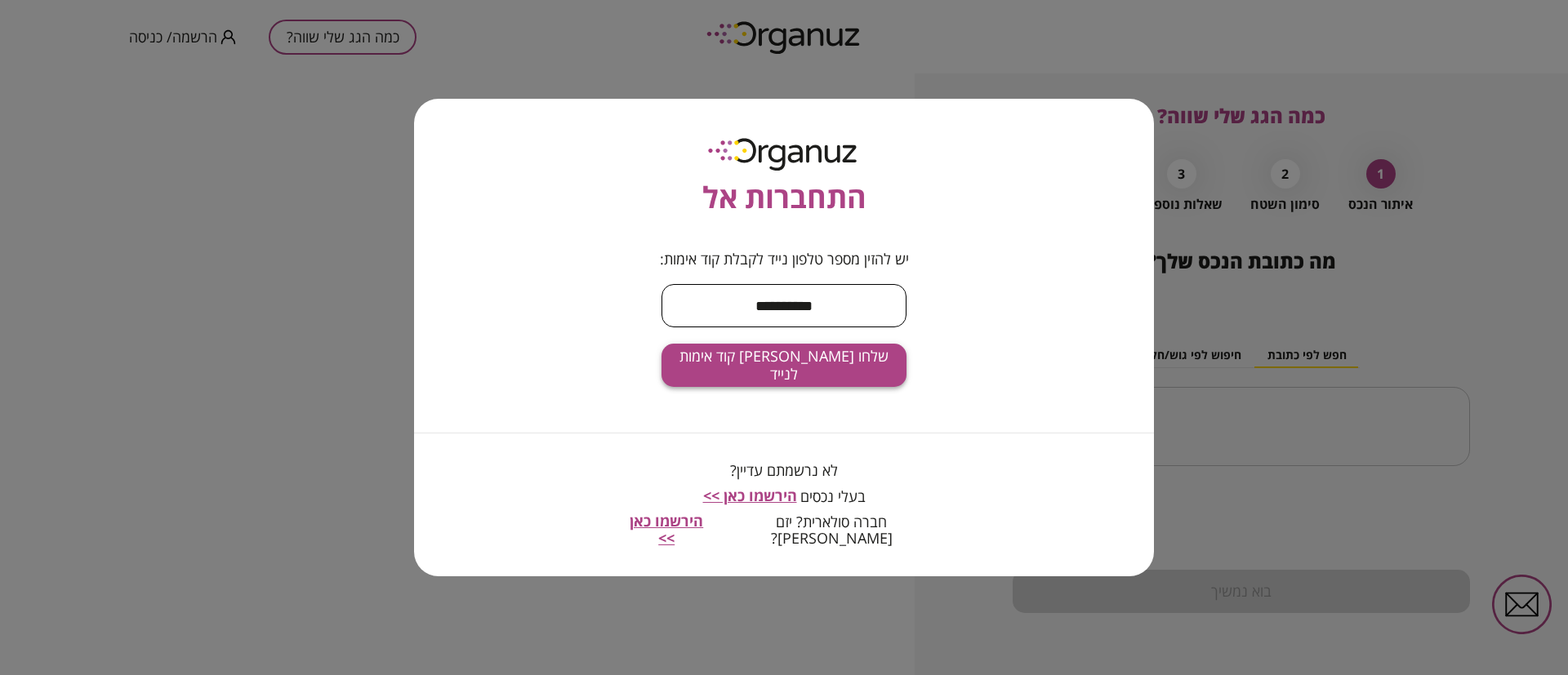
click at [797, 374] on span "שלחו [PERSON_NAME] קוד אימות לנייד" at bounding box center [784, 366] width 219 height 35
